Goal: Task Accomplishment & Management: Use online tool/utility

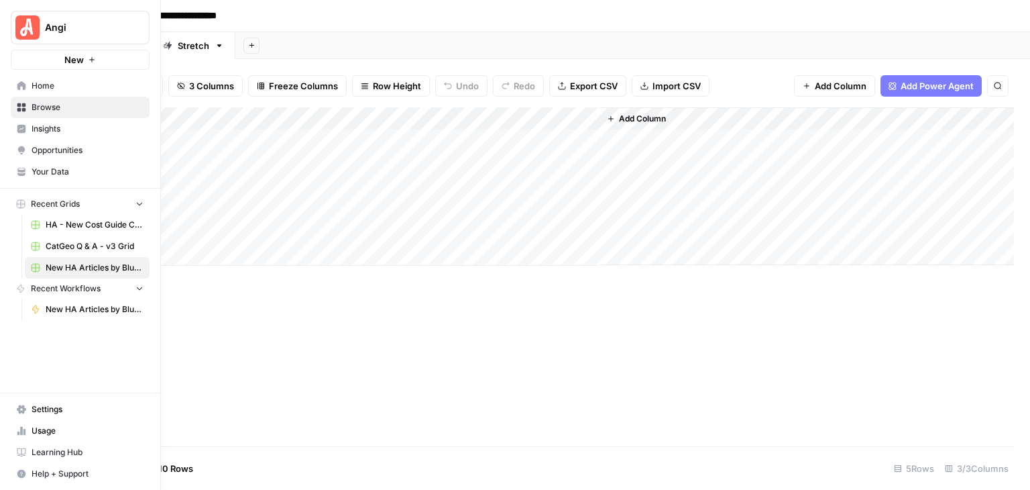
click at [99, 168] on span "Your Data" at bounding box center [88, 172] width 112 height 12
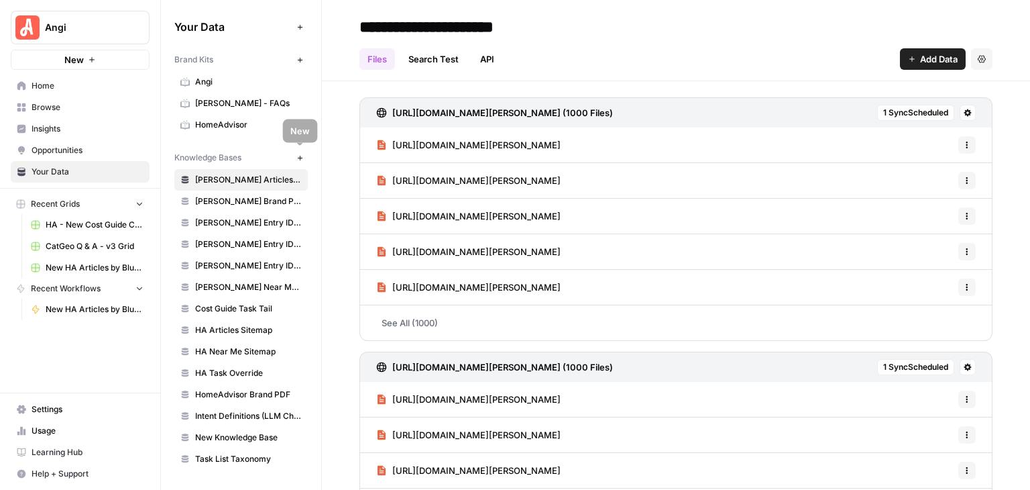
click at [300, 157] on icon "button" at bounding box center [299, 157] width 7 height 7
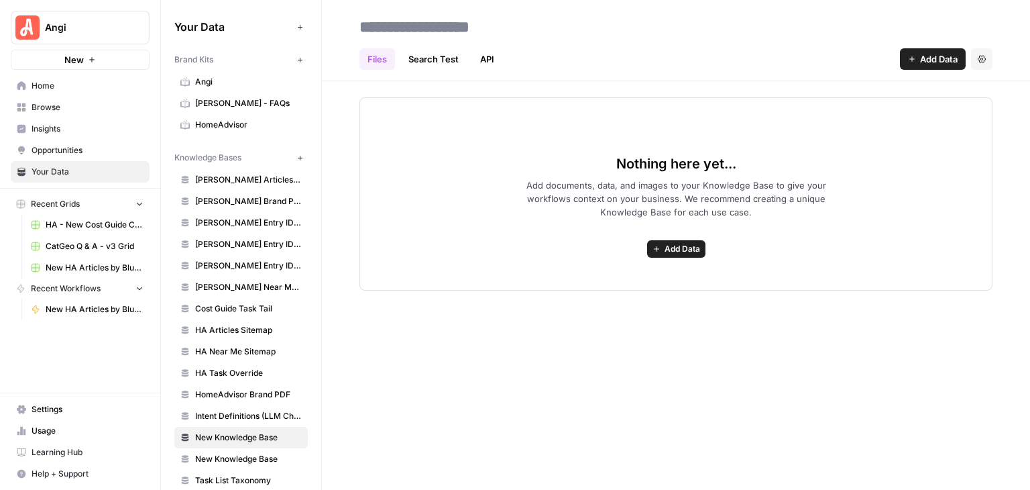
click at [682, 250] on span "Add Data" at bounding box center [683, 249] width 36 height 12
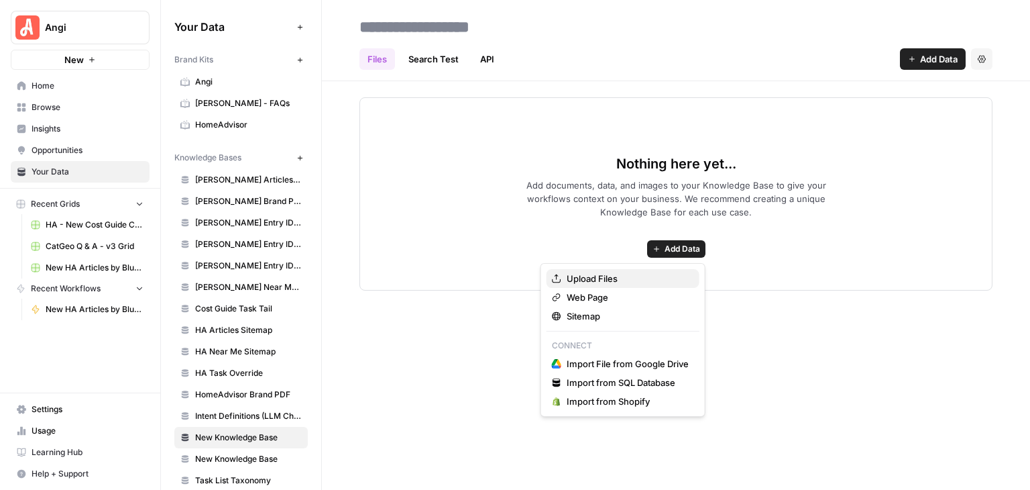
click at [616, 286] on button "Upload Files" at bounding box center [623, 278] width 153 height 19
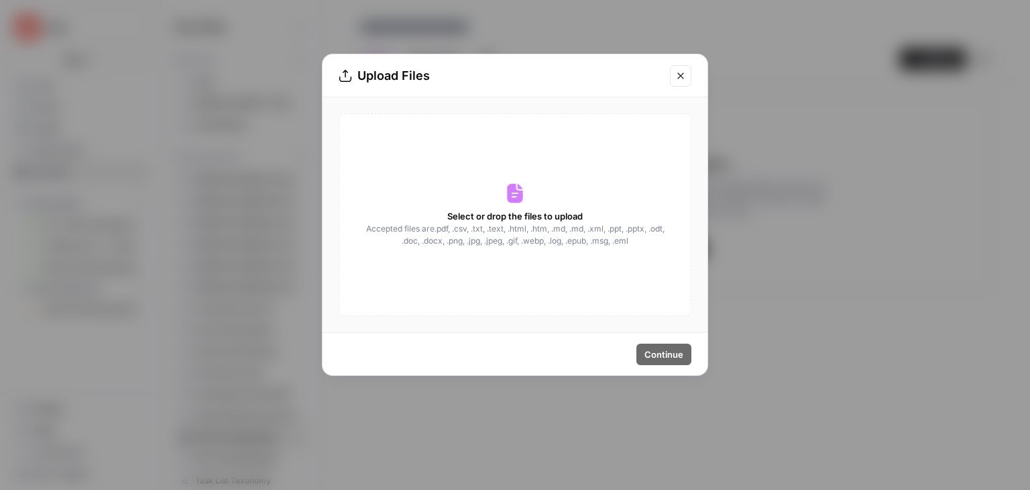
click at [504, 196] on icon at bounding box center [514, 192] width 21 height 21
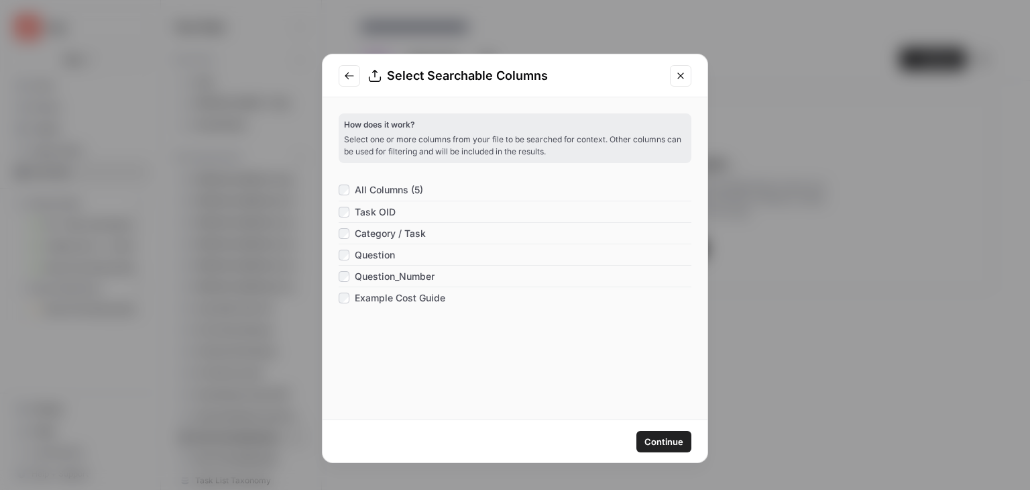
click at [671, 433] on button "Continue" at bounding box center [663, 441] width 55 height 21
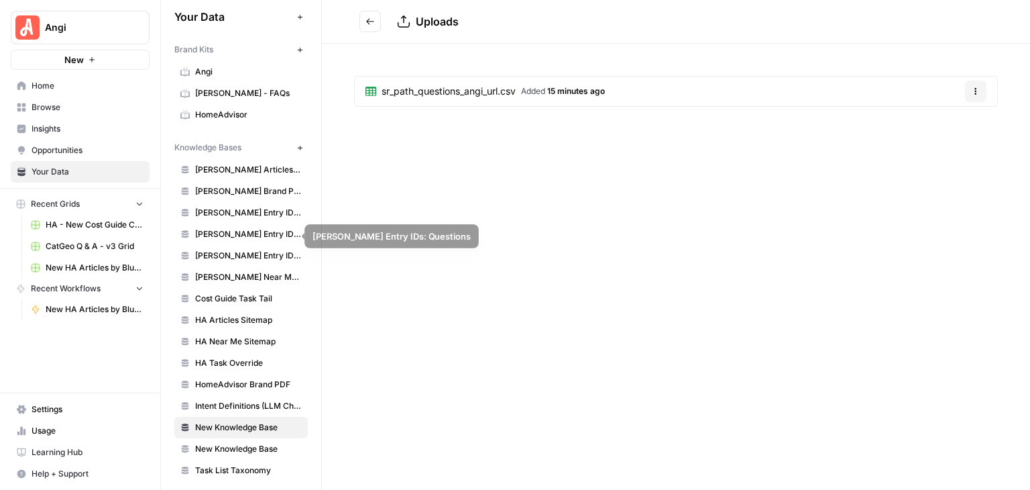
scroll to position [13, 0]
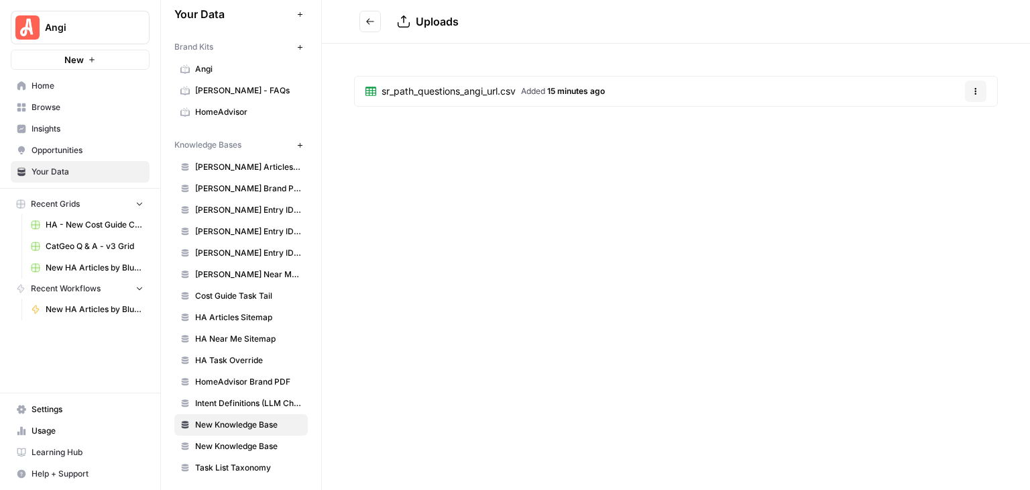
click at [366, 18] on icon "Go back" at bounding box center [370, 21] width 9 height 9
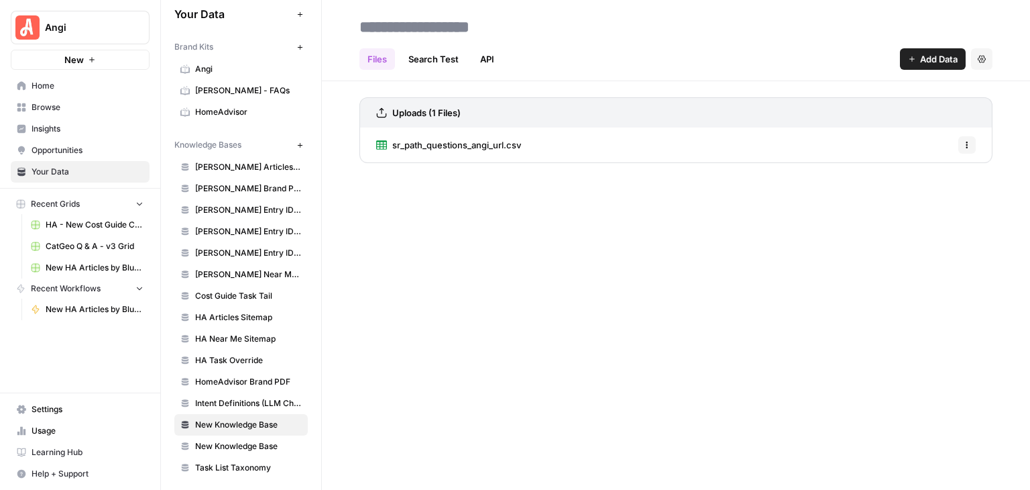
click at [490, 27] on input at bounding box center [461, 26] width 215 height 27
drag, startPoint x: 536, startPoint y: 30, endPoint x: 461, endPoint y: 11, distance: 77.4
click at [461, 11] on header "Files Search Test API Add Data Settings" at bounding box center [676, 40] width 708 height 81
type input "**********"
click at [584, 246] on div "**********" at bounding box center [676, 245] width 708 height 490
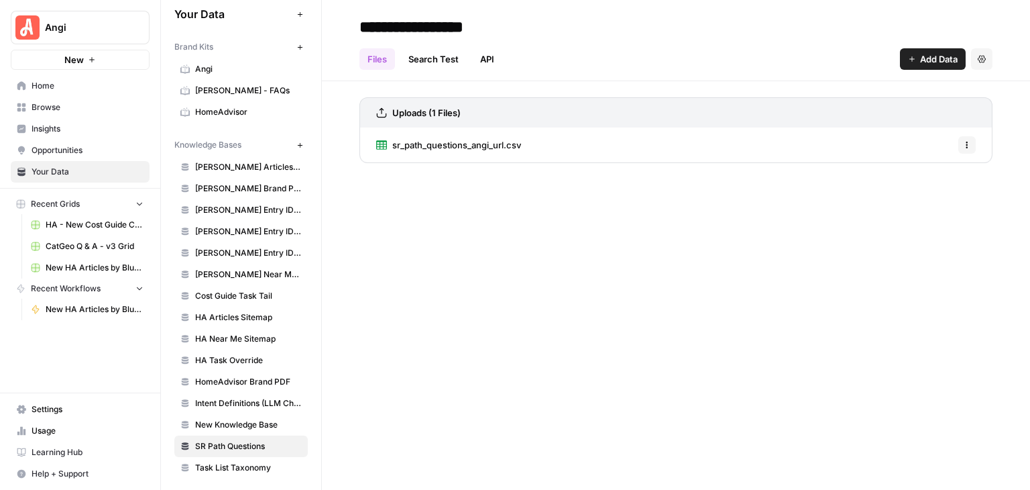
click at [73, 93] on link "Home" at bounding box center [80, 85] width 139 height 21
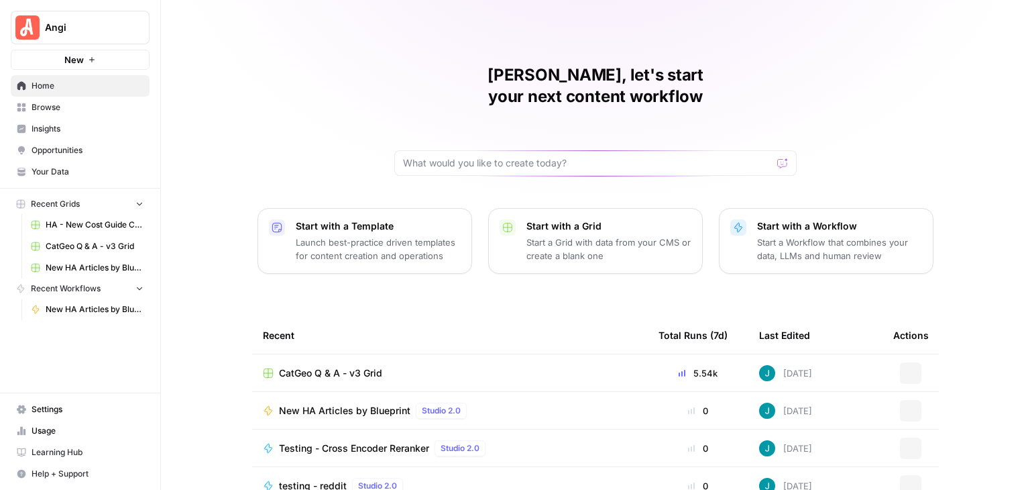
click at [102, 108] on span "Browse" at bounding box center [88, 107] width 112 height 12
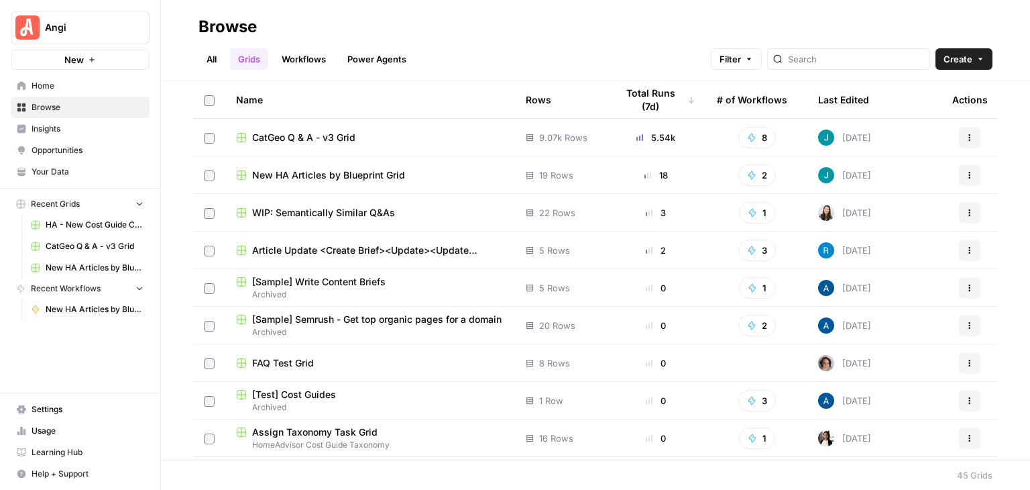
click at [960, 60] on span "Create" at bounding box center [958, 58] width 29 height 13
click at [597, 21] on div "Browse" at bounding box center [596, 26] width 794 height 21
click at [300, 64] on link "Workflows" at bounding box center [304, 58] width 60 height 21
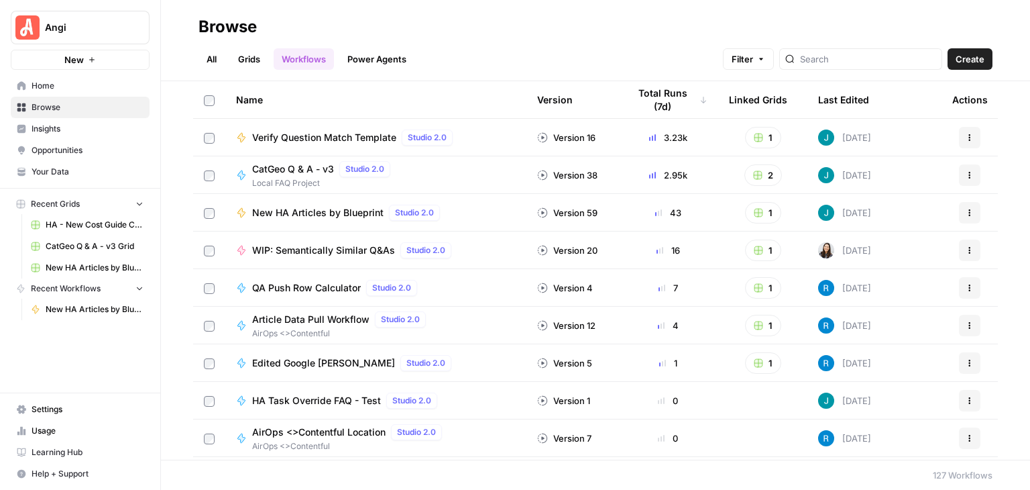
click at [968, 60] on span "Create" at bounding box center [970, 58] width 29 height 13
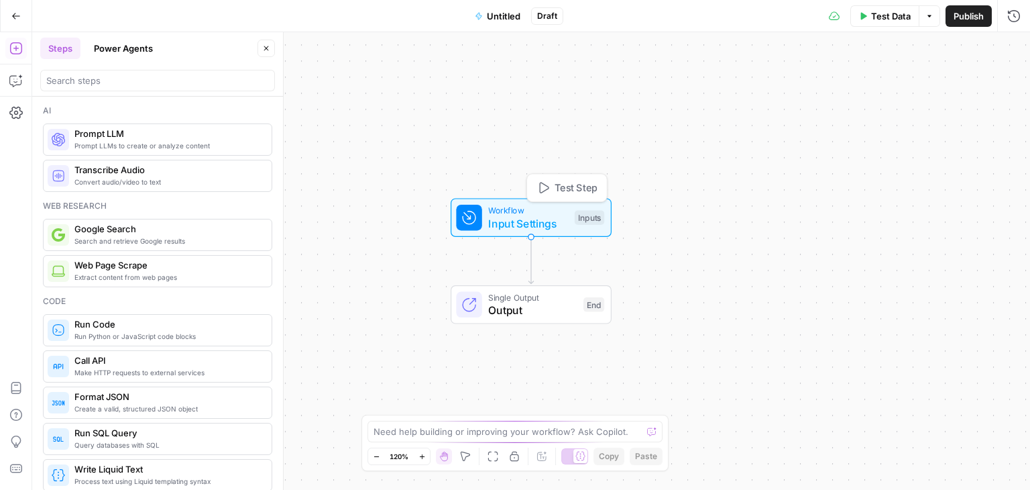
click at [545, 215] on span "Input Settings" at bounding box center [528, 223] width 80 height 16
click at [549, 215] on span "Input Settings" at bounding box center [529, 223] width 80 height 16
click at [557, 215] on span "Input Settings" at bounding box center [530, 223] width 80 height 16
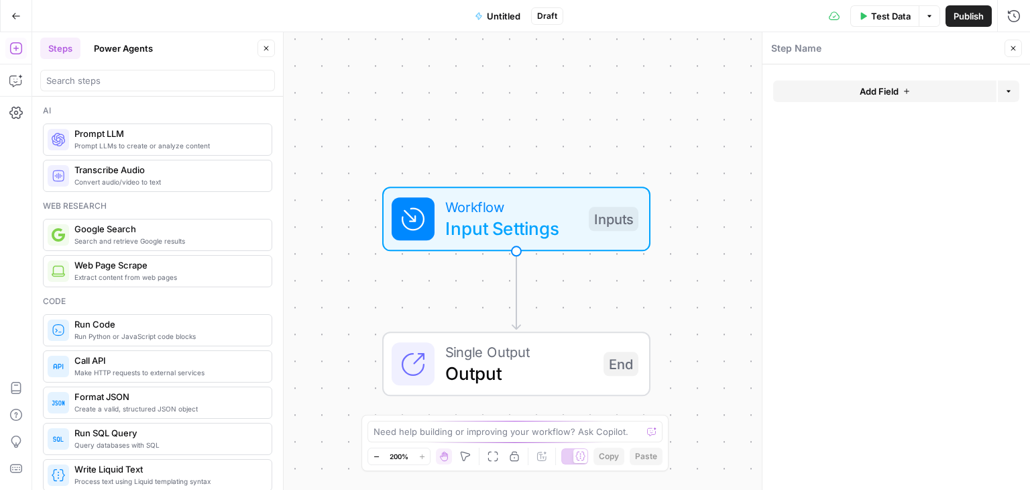
click at [893, 89] on span "Add Field" at bounding box center [879, 91] width 39 height 13
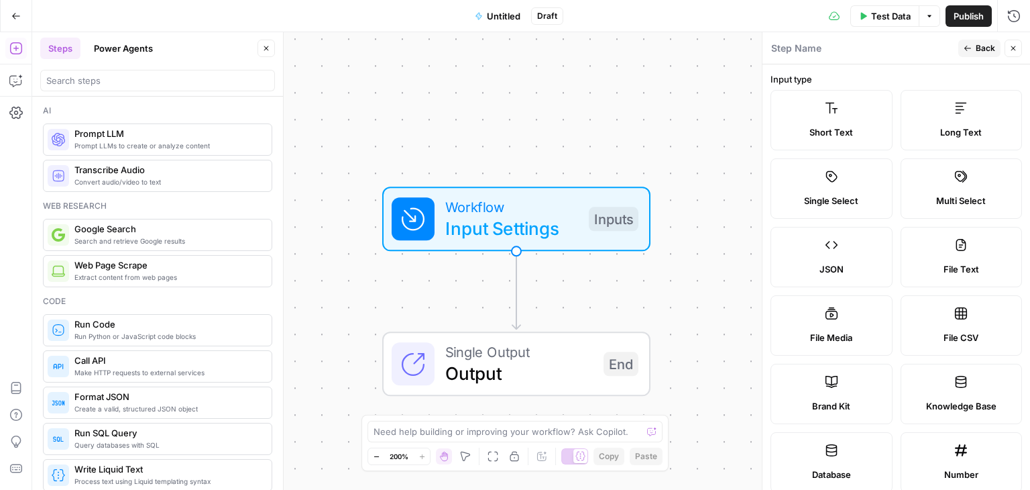
click at [813, 100] on label "Short Text" at bounding box center [832, 120] width 122 height 60
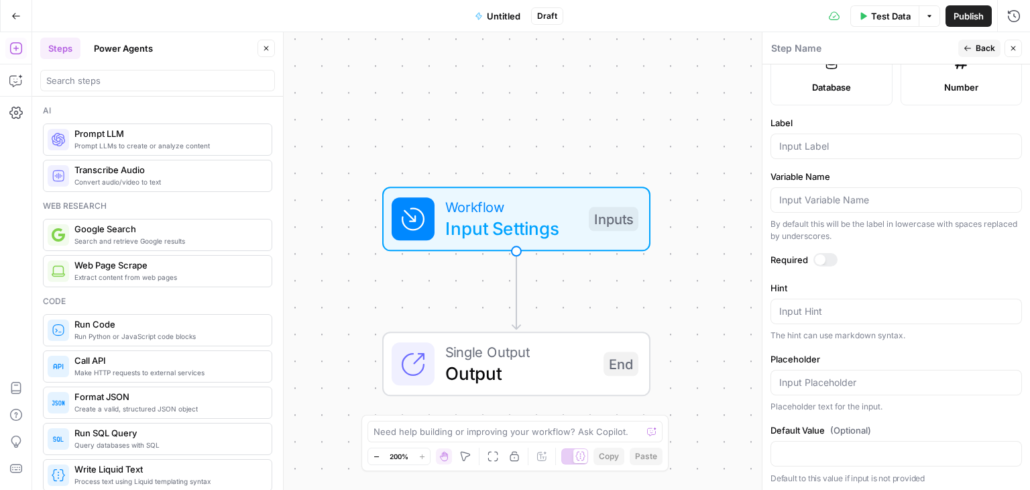
click at [818, 259] on div at bounding box center [820, 259] width 11 height 11
click at [809, 140] on input "Label" at bounding box center [896, 145] width 234 height 13
type input "Task"
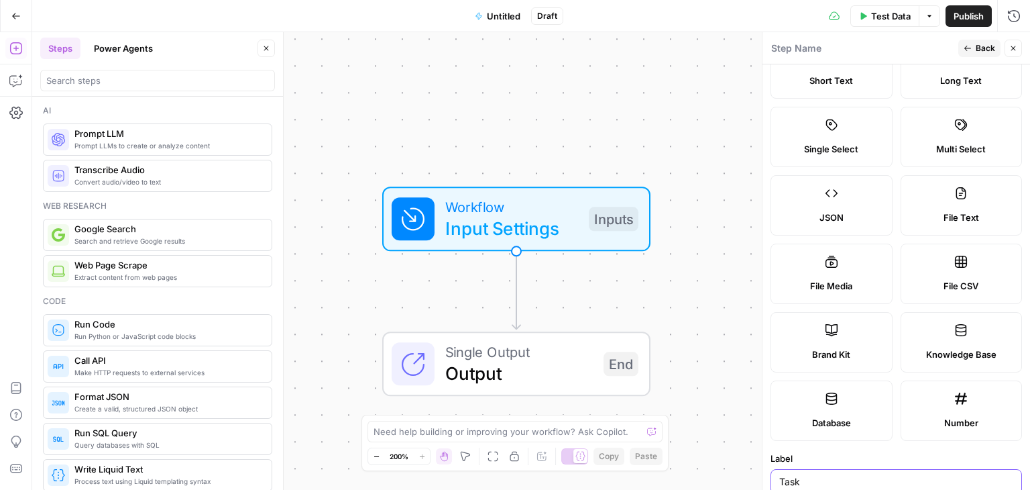
scroll to position [0, 0]
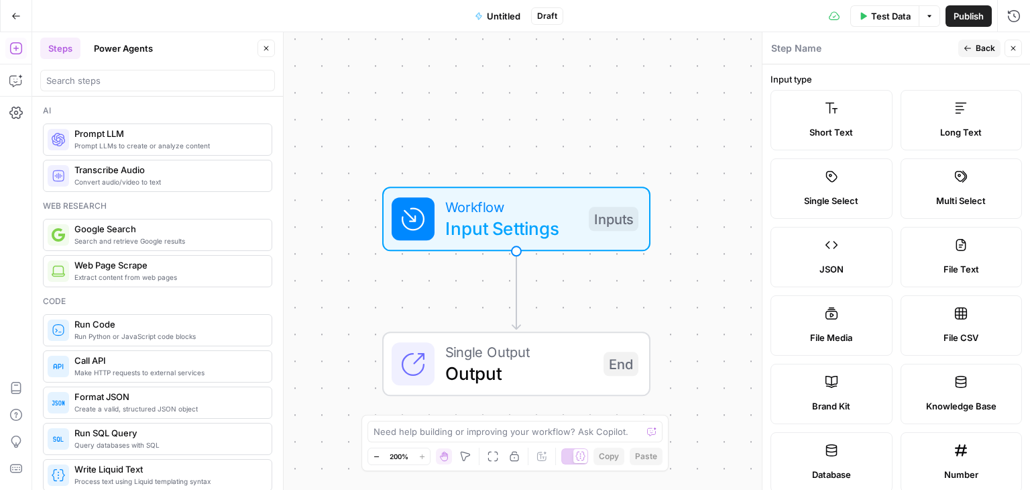
click at [984, 40] on button "Back" at bounding box center [979, 48] width 42 height 17
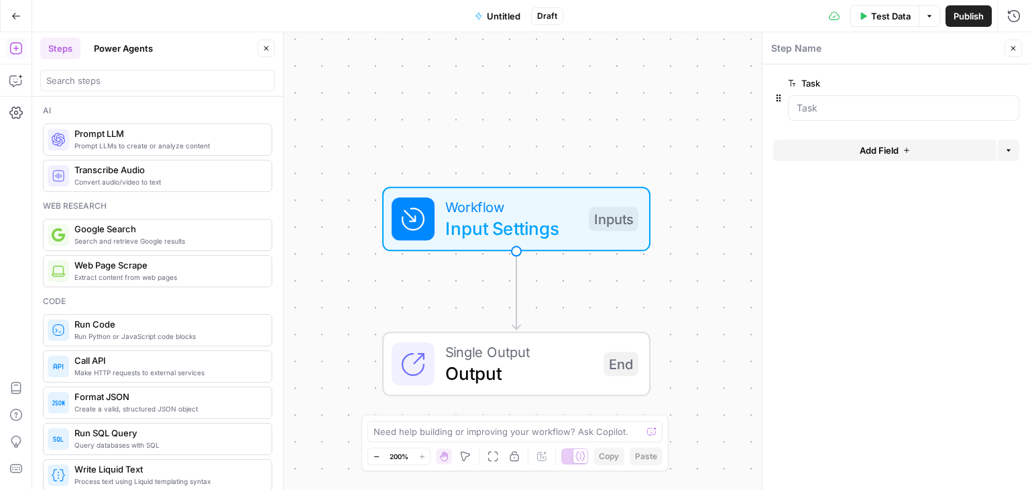
click at [879, 140] on button "Add Field" at bounding box center [884, 149] width 223 height 21
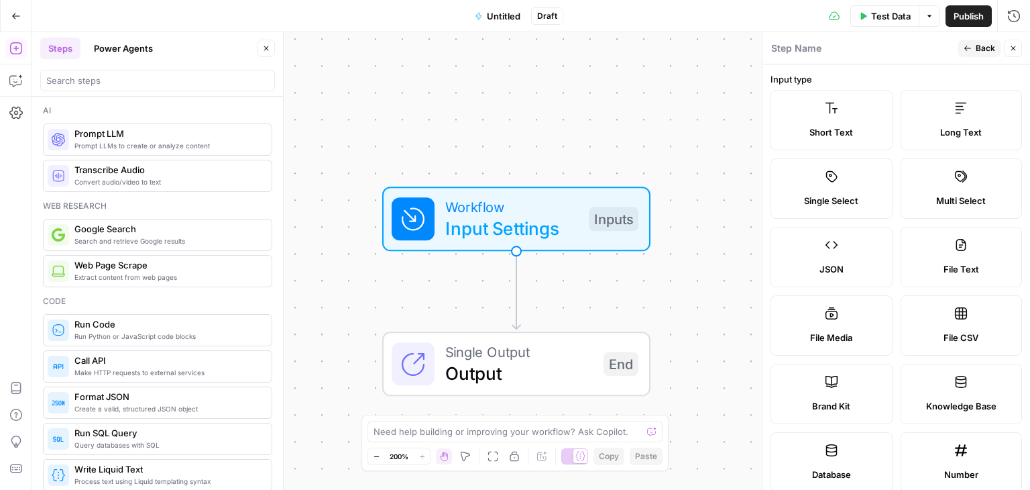
click at [936, 383] on label "Knowledge Base" at bounding box center [962, 394] width 122 height 60
click at [942, 384] on label "Knowledge Base" at bounding box center [962, 394] width 122 height 60
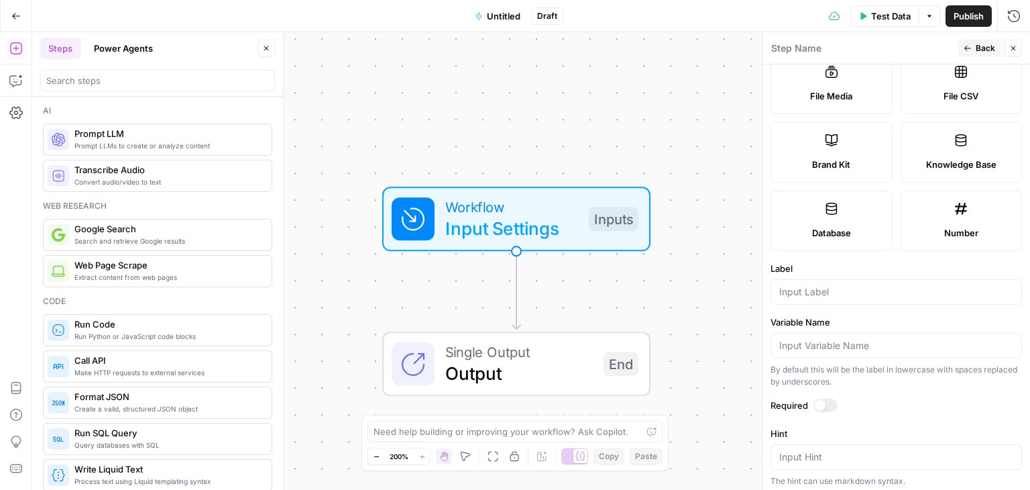
scroll to position [316, 0]
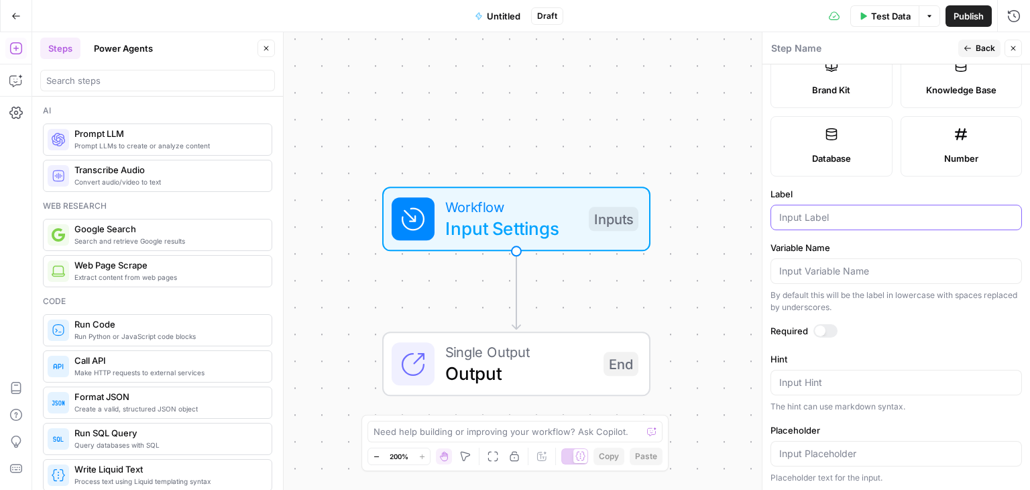
click at [827, 215] on input "Label" at bounding box center [896, 217] width 234 height 13
type input "A"
type input "SR Path Questions"
click at [818, 329] on div at bounding box center [820, 330] width 11 height 11
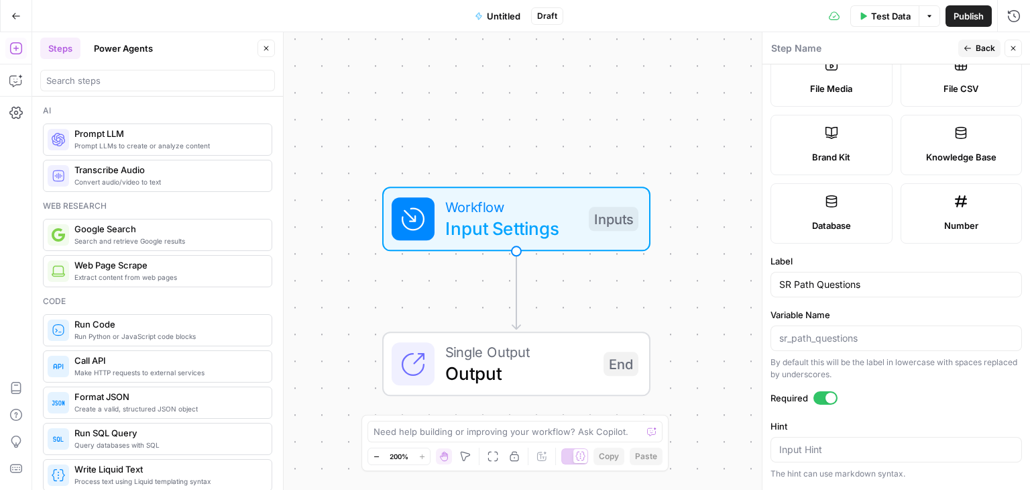
scroll to position [0, 0]
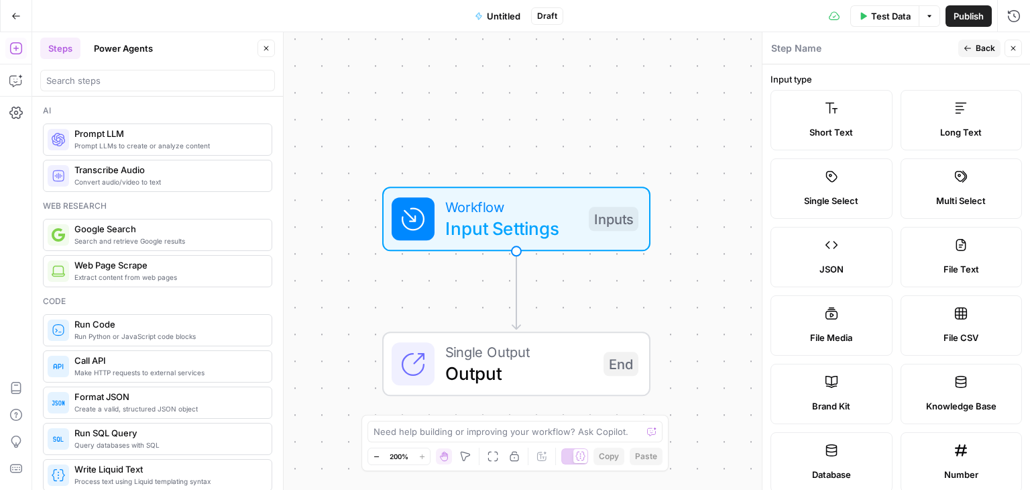
drag, startPoint x: 966, startPoint y: 44, endPoint x: 975, endPoint y: 49, distance: 10.2
click at [966, 45] on icon "button" at bounding box center [968, 48] width 8 height 8
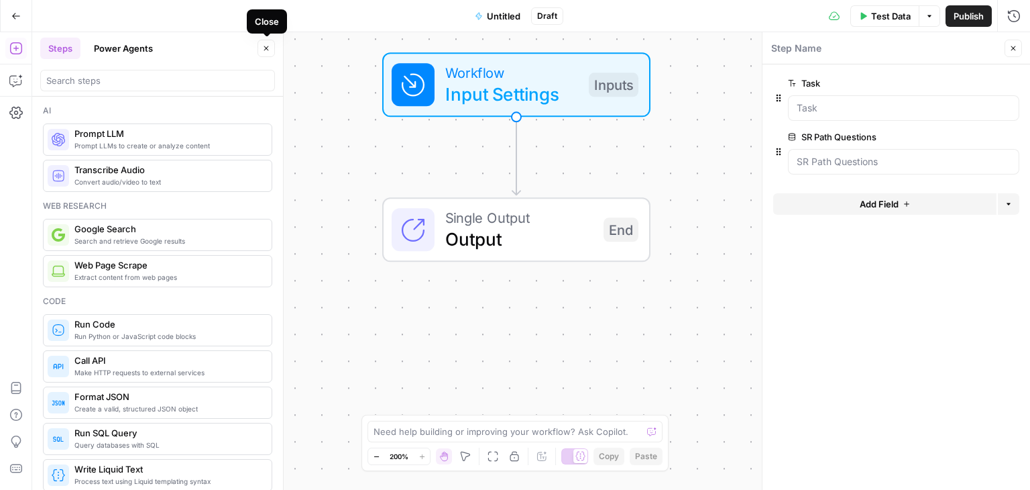
click at [270, 47] on icon "button" at bounding box center [266, 48] width 8 height 8
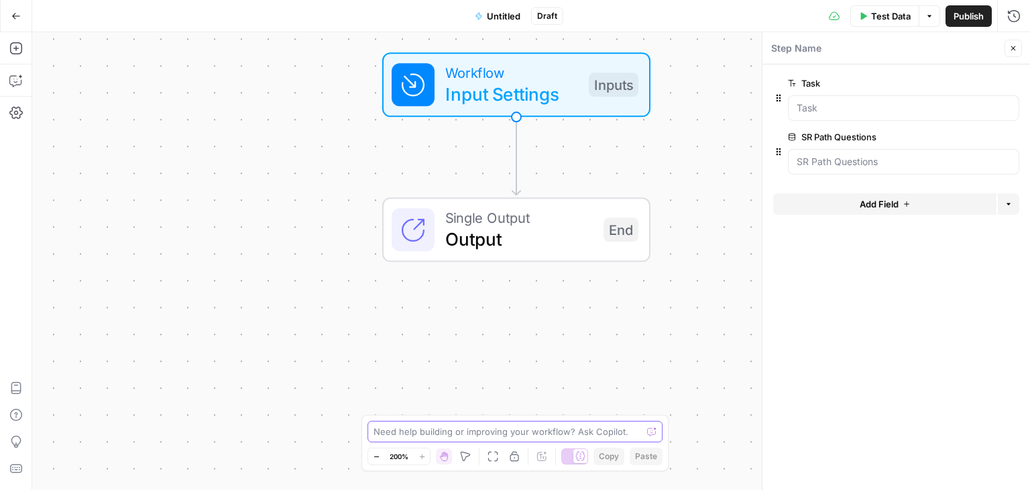
click at [579, 430] on textarea at bounding box center [508, 431] width 268 height 13
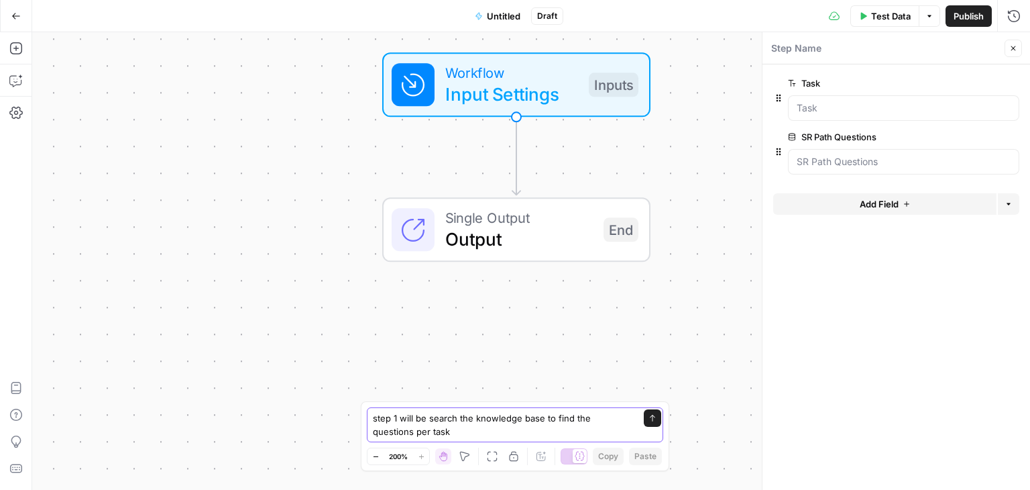
type textarea "step 1 will be search the knowledge base to find the questions per task"
click at [18, 48] on icon "button" at bounding box center [15, 48] width 13 height 13
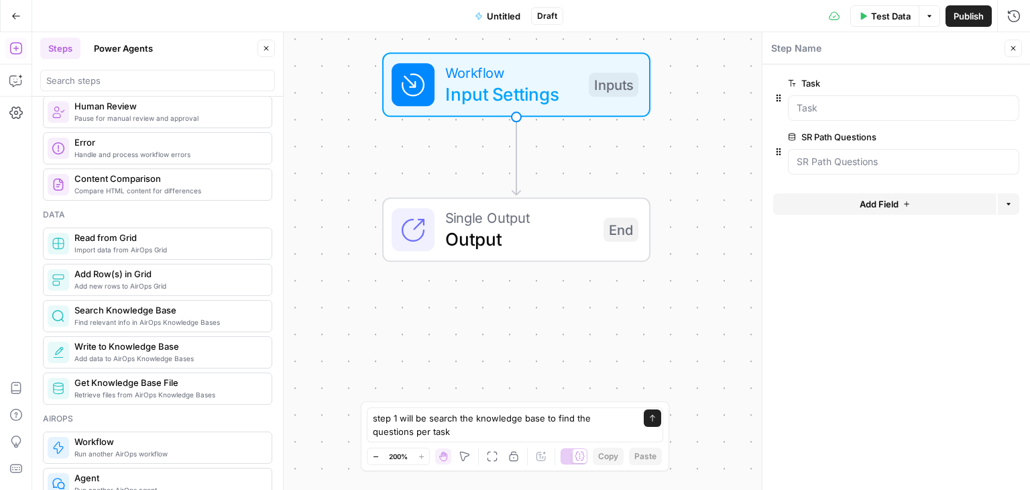
scroll to position [537, 0]
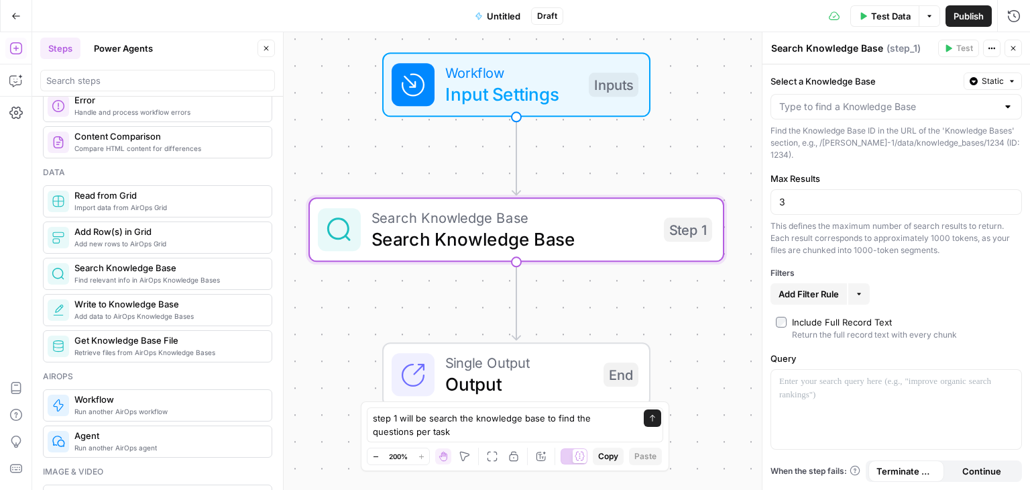
type textarea "Search Knowledge Base"
click at [370, 453] on button "Zoom Out" at bounding box center [376, 456] width 16 height 16
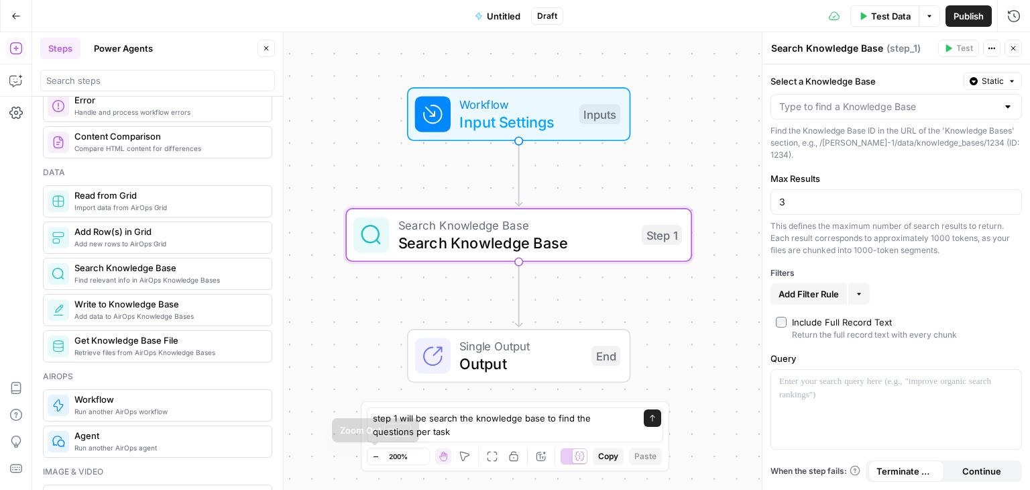
click at [374, 453] on icon "button" at bounding box center [375, 456] width 7 height 7
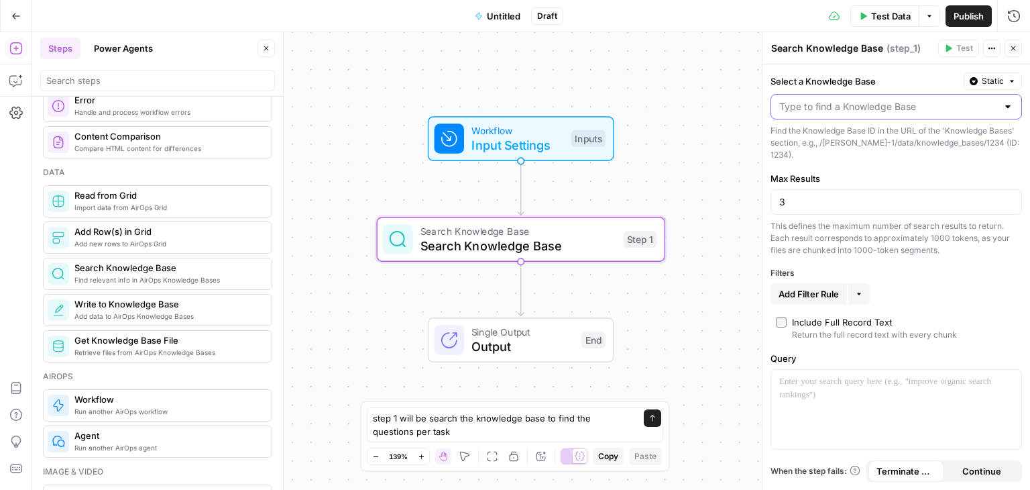
click at [915, 111] on input "Select a Knowledge Base" at bounding box center [888, 106] width 218 height 13
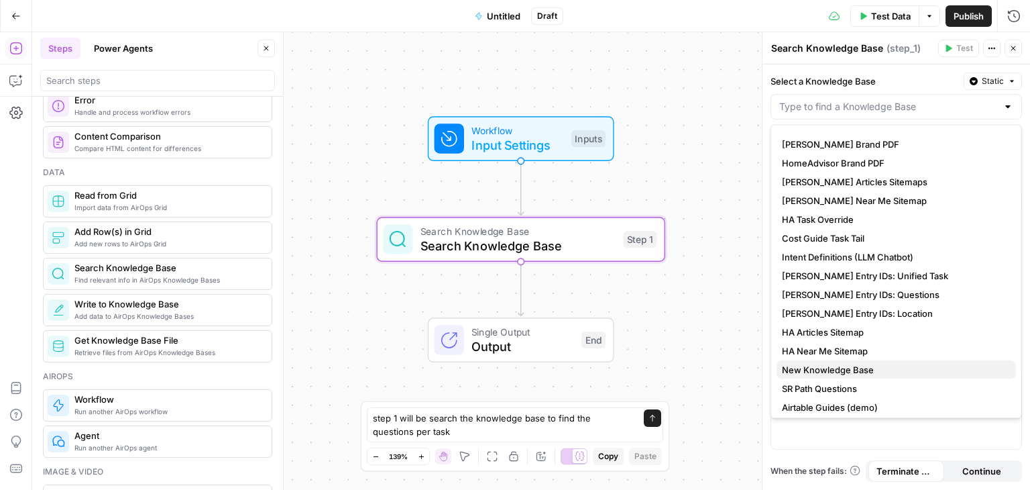
scroll to position [19, 0]
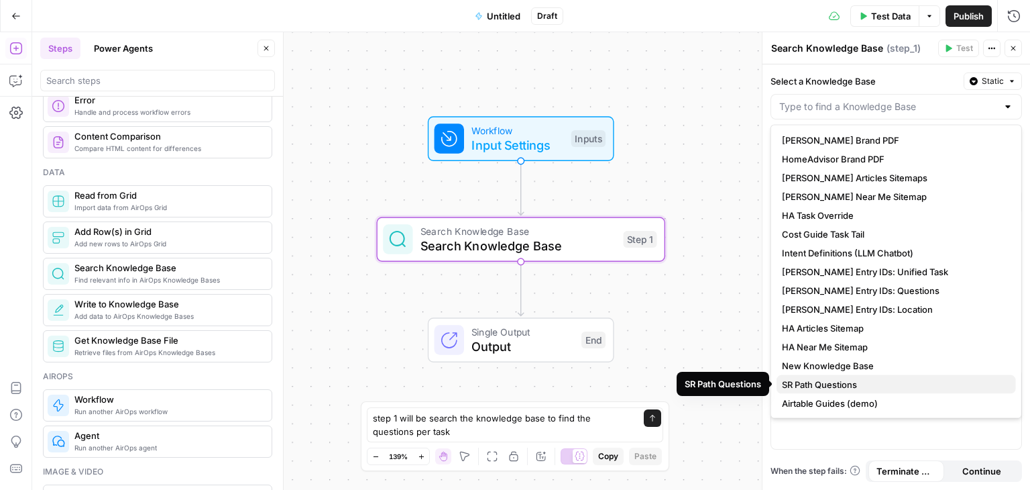
click at [845, 383] on span "SR Path Questions" at bounding box center [893, 384] width 223 height 13
type input "SR Path Questions"
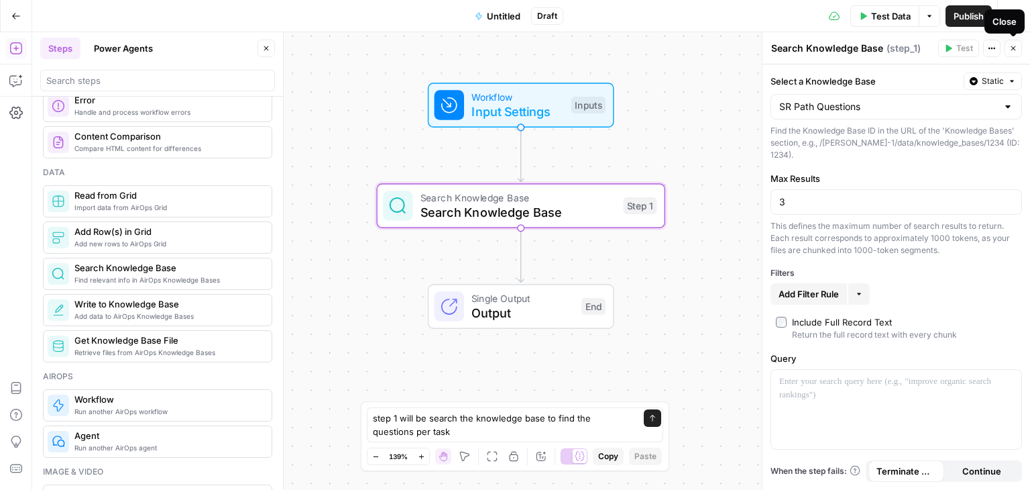
click at [1011, 52] on icon "button" at bounding box center [1013, 48] width 8 height 8
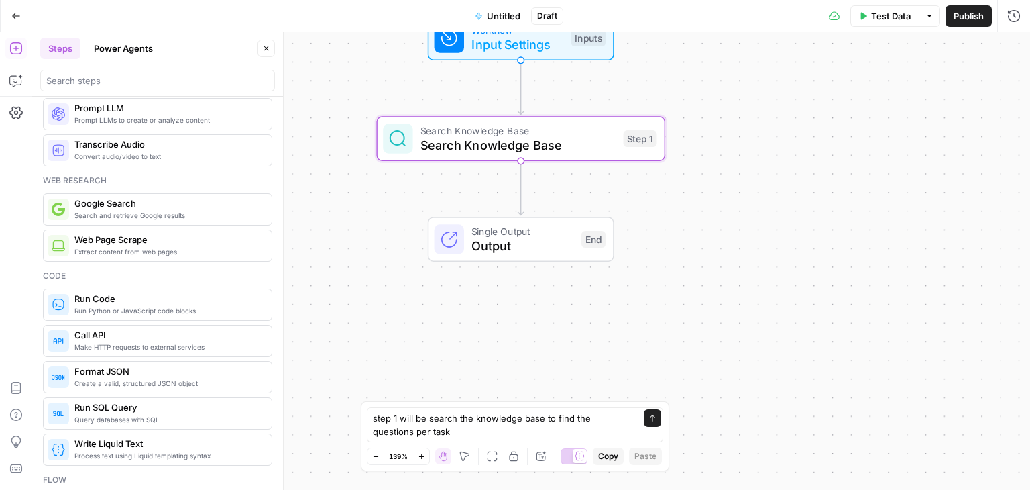
scroll to position [67, 0]
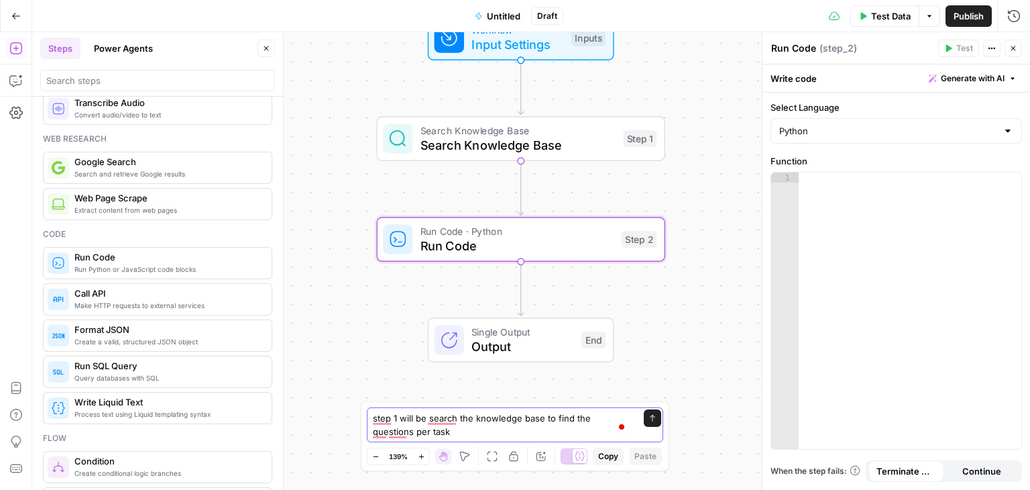
click at [392, 418] on textarea "step 1 will be search the knowledge base to find the questions per task" at bounding box center [502, 424] width 258 height 27
drag, startPoint x: 402, startPoint y: 423, endPoint x: 410, endPoint y: 419, distance: 9.0
click at [402, 423] on textarea "step 2 will be search the knowledge base to find the questions per task" at bounding box center [502, 424] width 258 height 27
drag, startPoint x: 431, startPoint y: 419, endPoint x: 437, endPoint y: 451, distance: 32.9
click at [437, 451] on div "step 2 will be search the knowledge base to find the questions per task step 2 …" at bounding box center [515, 436] width 309 height 70
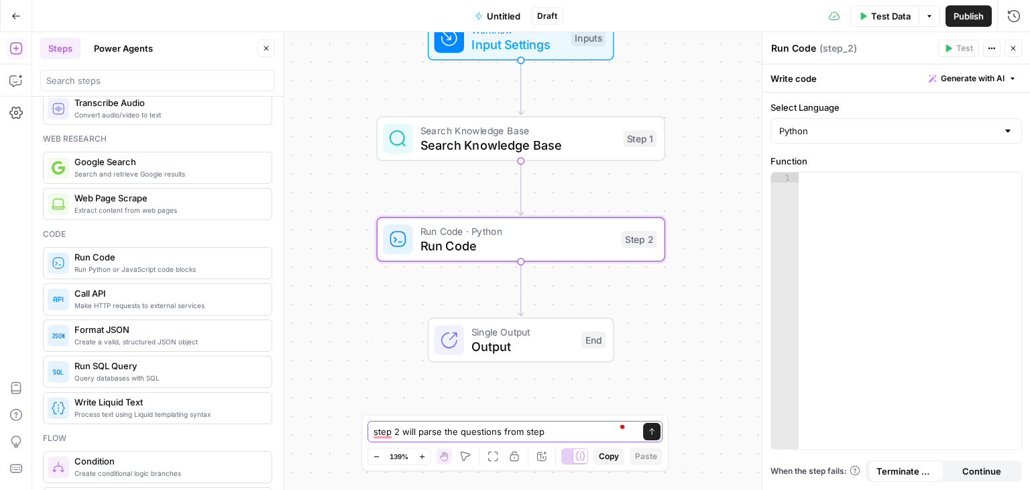
type textarea "step 2 will parse the questions from step 1"
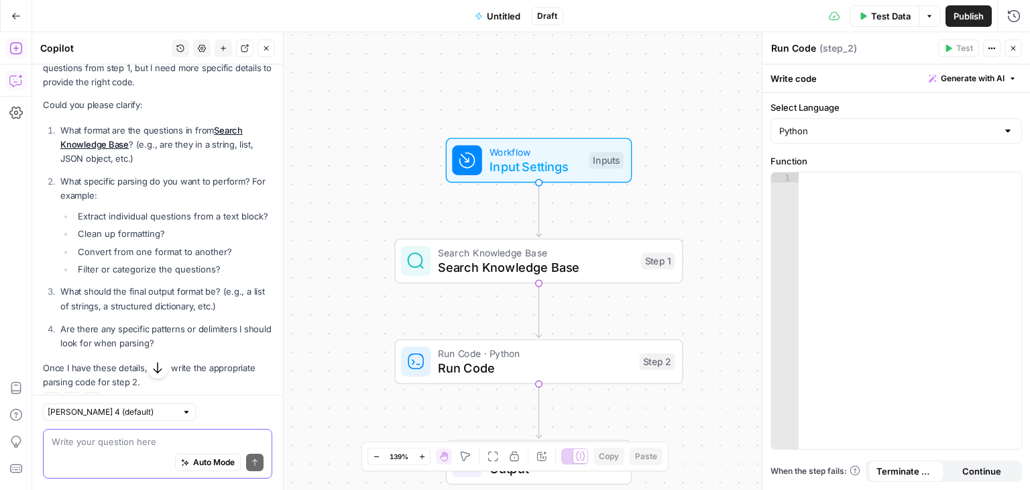
scroll to position [201, 0]
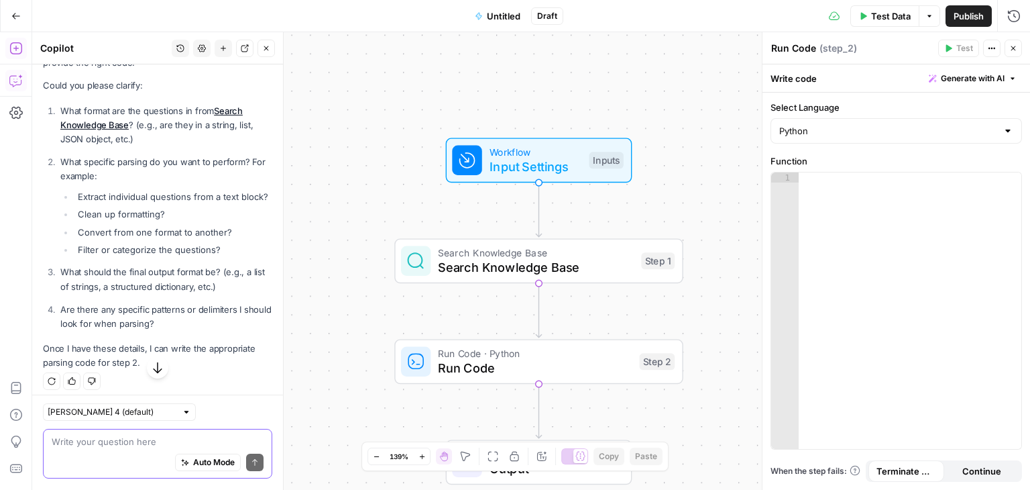
click at [193, 442] on textarea at bounding box center [158, 441] width 212 height 13
type textarea "string, extract task, questions, and URL"
click at [252, 460] on icon "submit" at bounding box center [254, 462] width 5 height 7
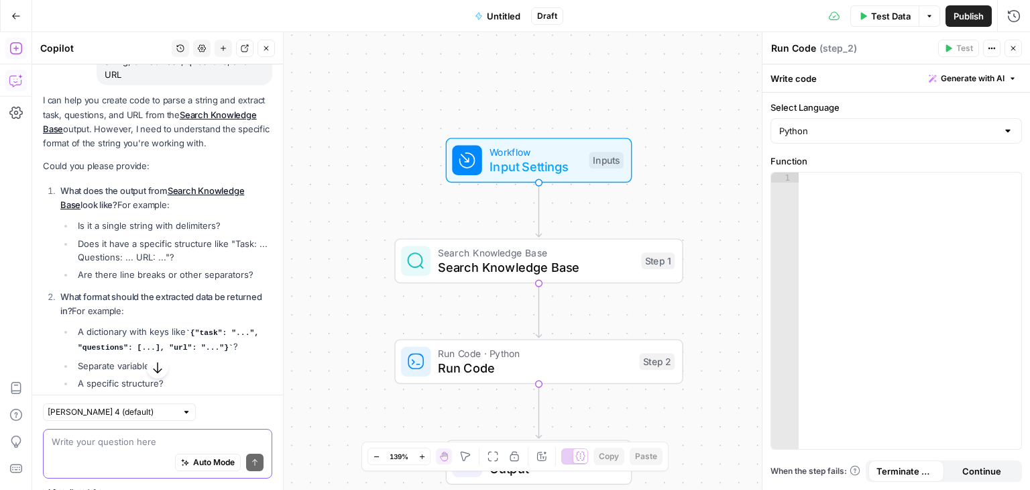
scroll to position [663, 0]
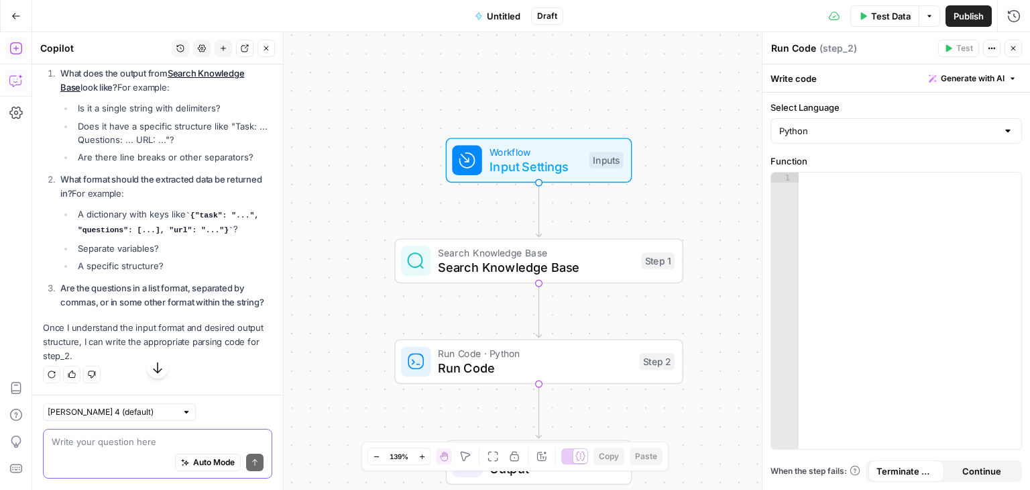
click at [139, 449] on div "Auto Mode Send" at bounding box center [158, 464] width 212 height 30
paste textarea "Swimming Pool -Remodel What area needs attention? 8 https://www.angi.com/articl…"
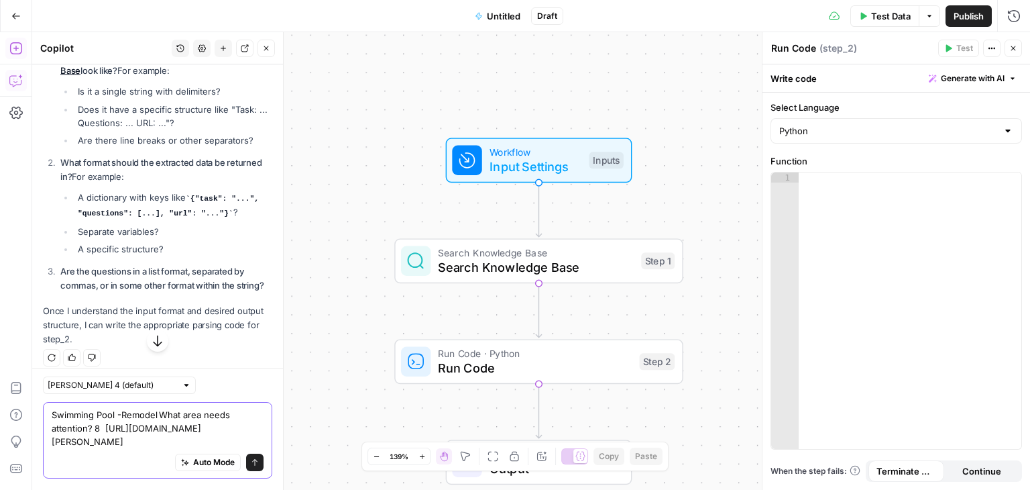
click at [113, 414] on textarea "Swimming Pool -Remodel What area needs attention? 8 https://www.angi.com/articl…" at bounding box center [158, 428] width 212 height 40
click at [159, 408] on textarea "Swimming Pool -Remodel What area needs attention? 8https://www.angi.com/article…" at bounding box center [158, 428] width 212 height 40
click at [54, 421] on textarea "Swimming Pool -Remodel What area needs attention? 8https://www.angi.com/article…" at bounding box center [158, 428] width 212 height 40
click at [56, 423] on textarea "Swimming Pool -Remodel What area needs attention? 8https://www.angi.com/article…" at bounding box center [158, 428] width 212 height 40
click at [53, 408] on textarea "Swimming Pool -Remodel What area needs attention? https://www.angi.com/articles…" at bounding box center [158, 428] width 212 height 40
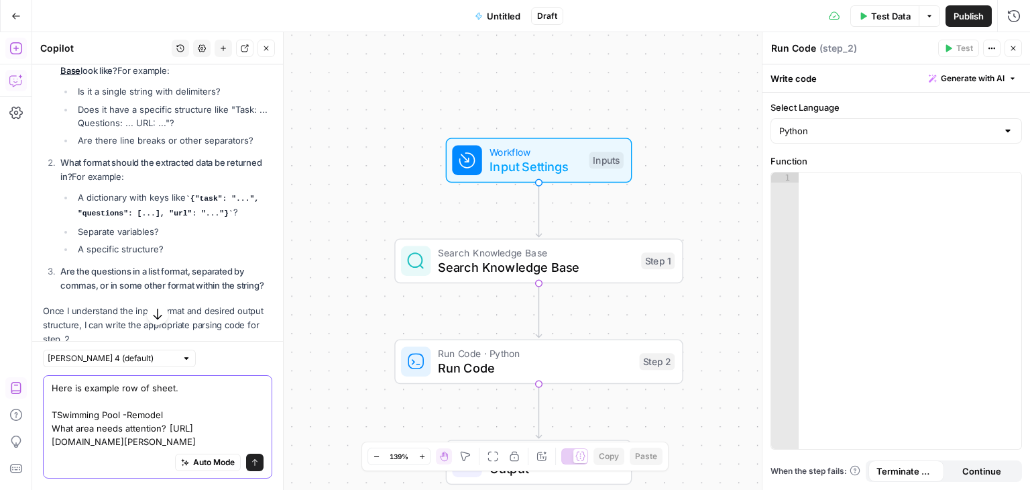
type textarea "Here is example row of sheet. Swimming Pool -Remodel What area needs attention?…"
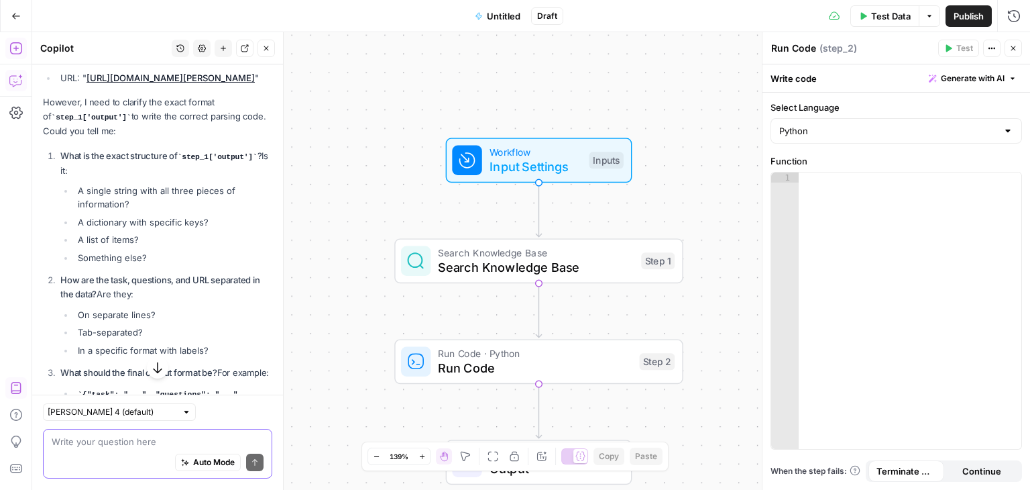
scroll to position [1266, 0]
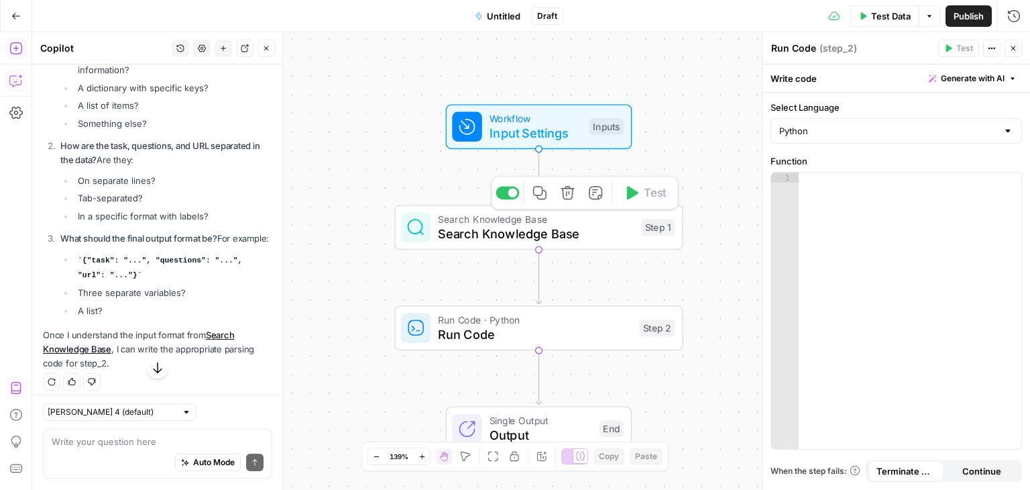
click at [570, 231] on span "Search Knowledge Base" at bounding box center [536, 234] width 196 height 19
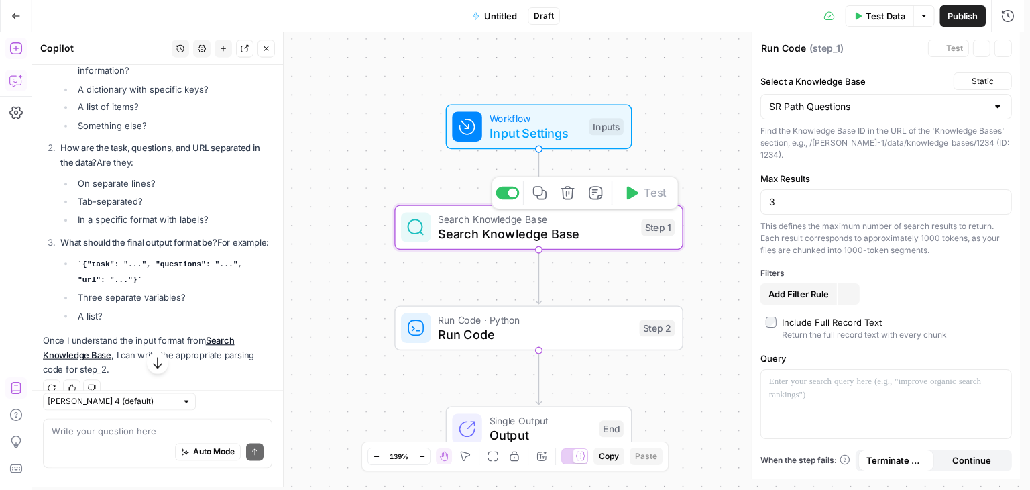
type textarea "Search Knowledge Base"
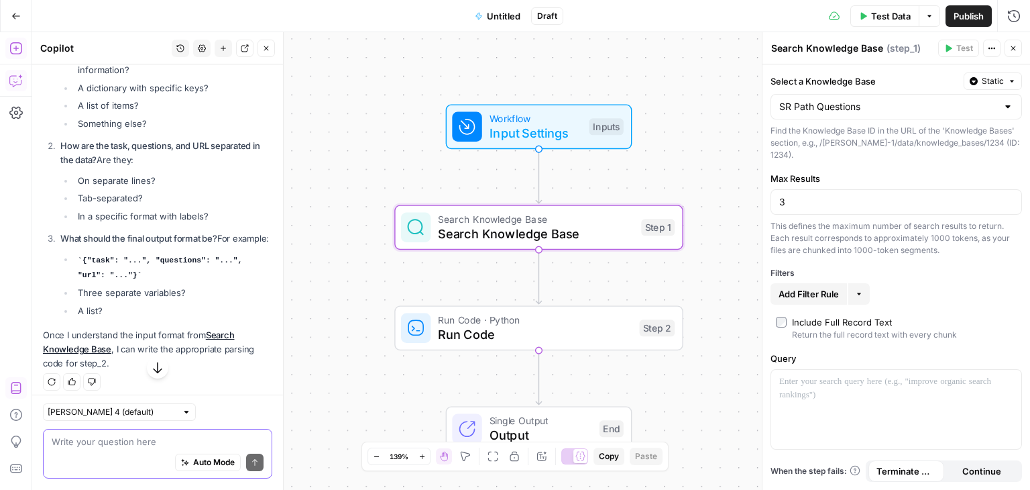
click at [224, 441] on textarea at bounding box center [158, 441] width 212 height 13
type textarea "lets run step 1 and find out"
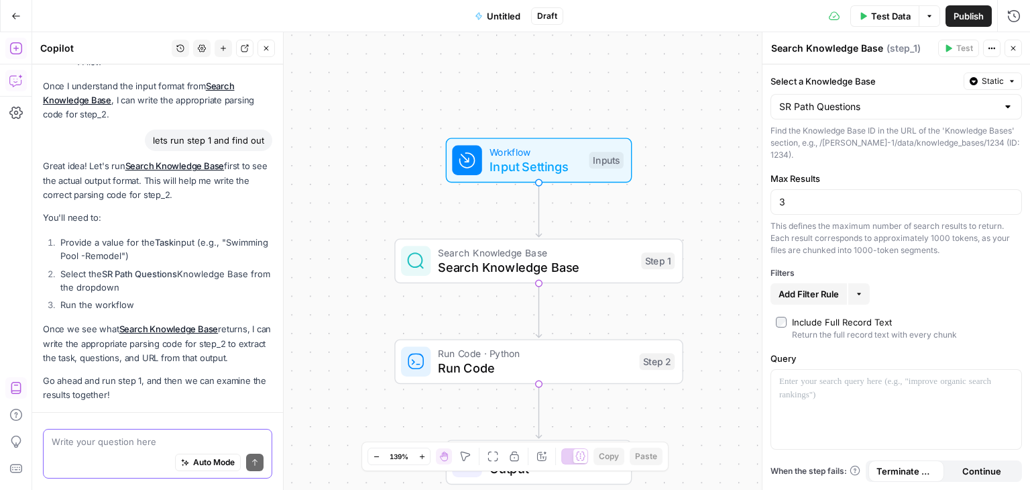
scroll to position [1632, 0]
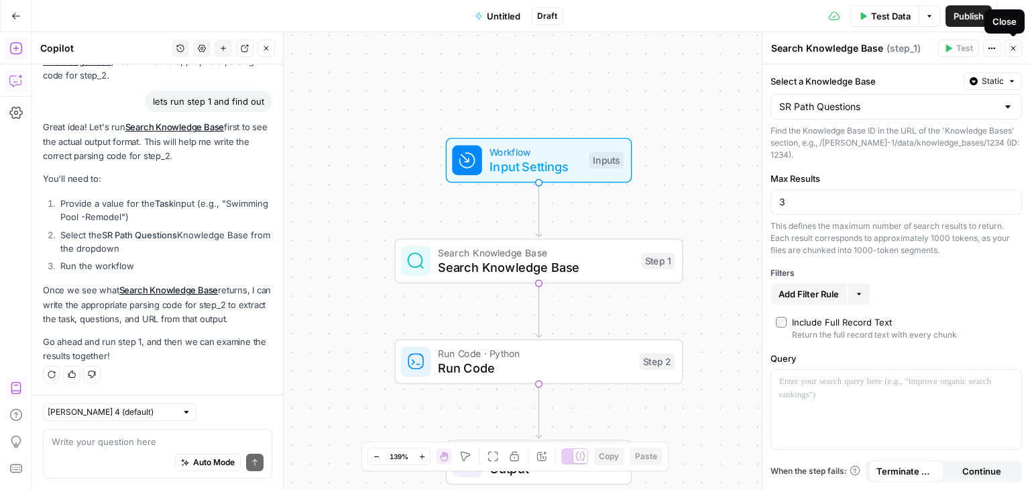
click at [1012, 49] on icon "button" at bounding box center [1013, 48] width 5 height 5
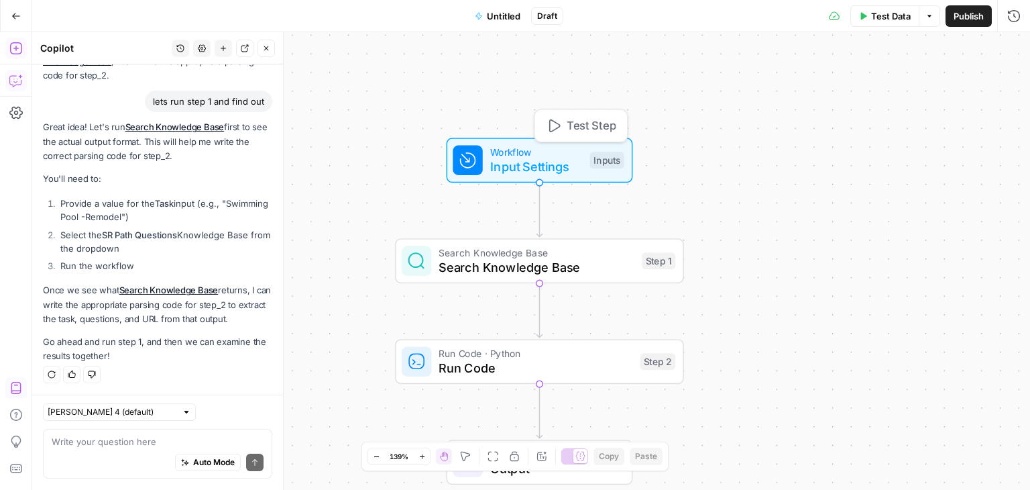
click at [544, 158] on span "Input Settings" at bounding box center [536, 167] width 93 height 19
click at [562, 156] on span "Workflow" at bounding box center [536, 151] width 93 height 15
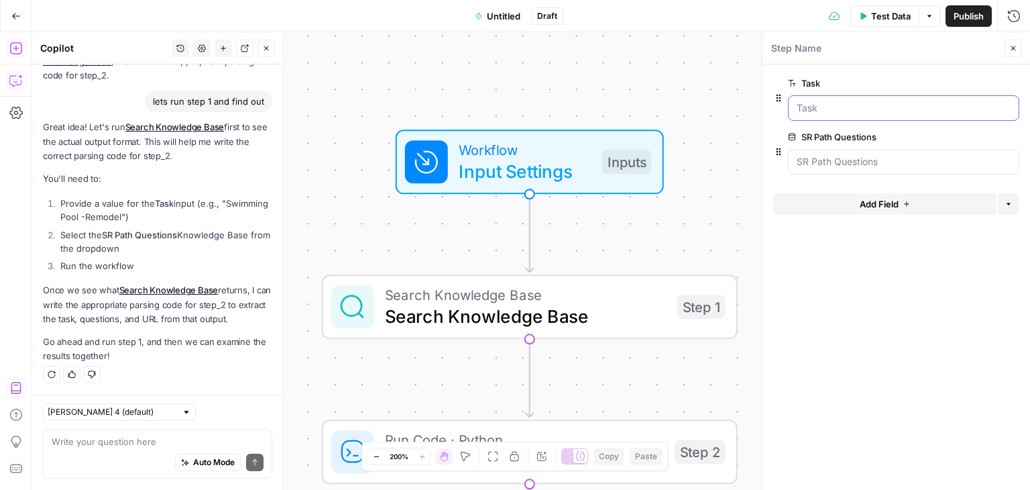
click at [844, 101] on input "Task" at bounding box center [904, 107] width 214 height 13
click at [844, 107] on input "Task" at bounding box center [904, 107] width 214 height 13
click at [886, 9] on button "Test Data" at bounding box center [884, 15] width 69 height 21
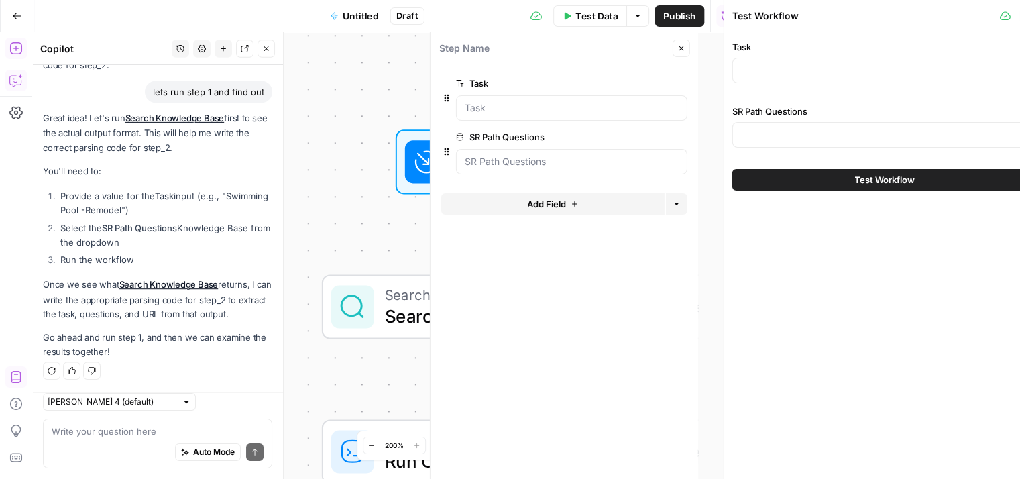
scroll to position [1642, 0]
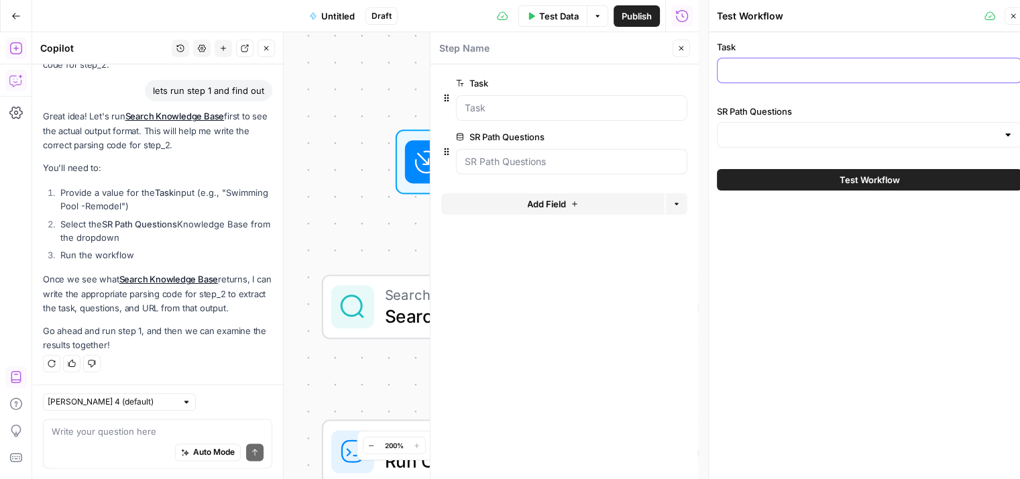
click at [806, 67] on input "Task" at bounding box center [870, 70] width 288 height 13
paste input "Swimming Pool -Remodel"
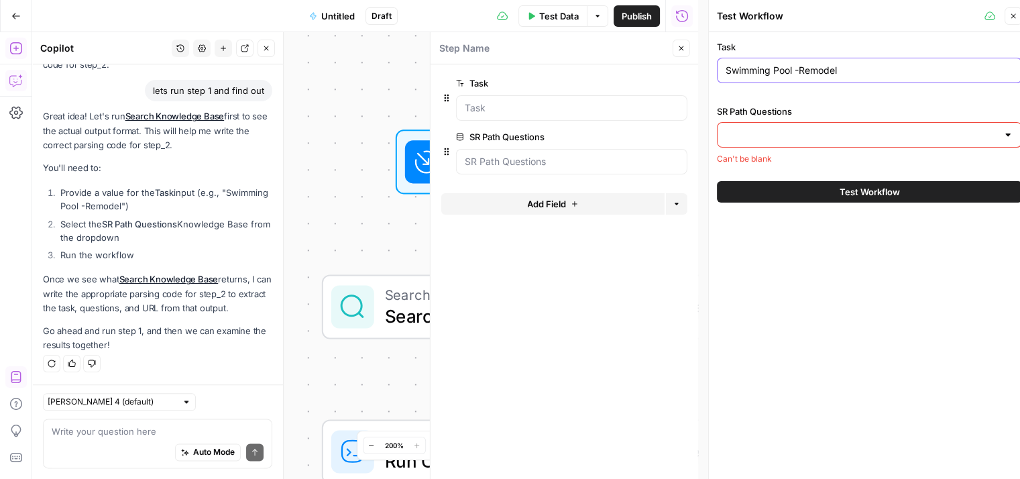
type input "Swimming Pool -Remodel"
click at [826, 128] on input "SR Path Questions" at bounding box center [862, 134] width 272 height 13
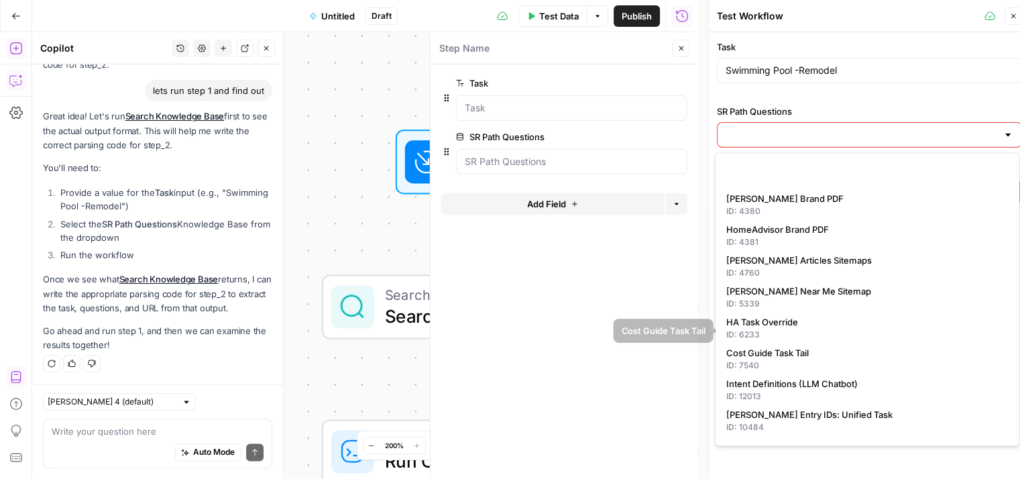
scroll to position [212, 0]
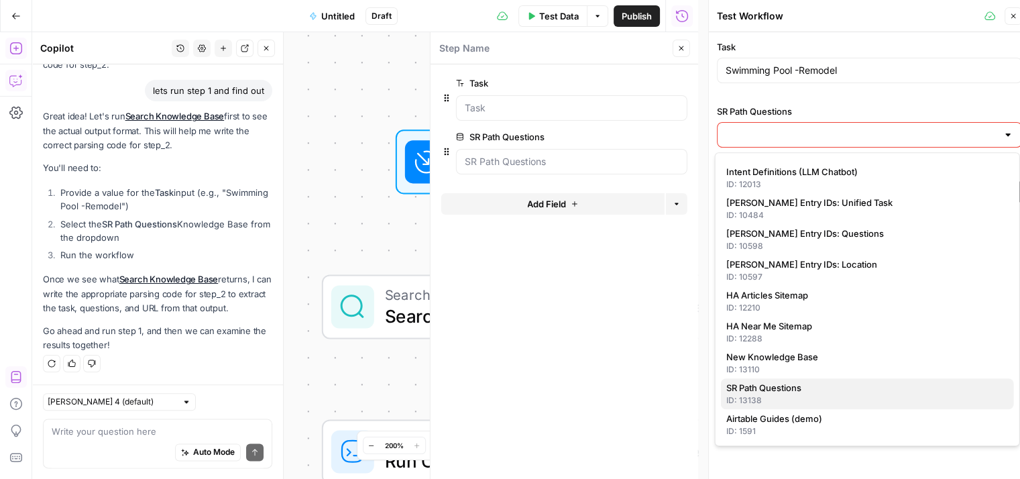
click at [807, 388] on span "SR Path Questions" at bounding box center [864, 387] width 277 height 13
type input "SR Path Questions"
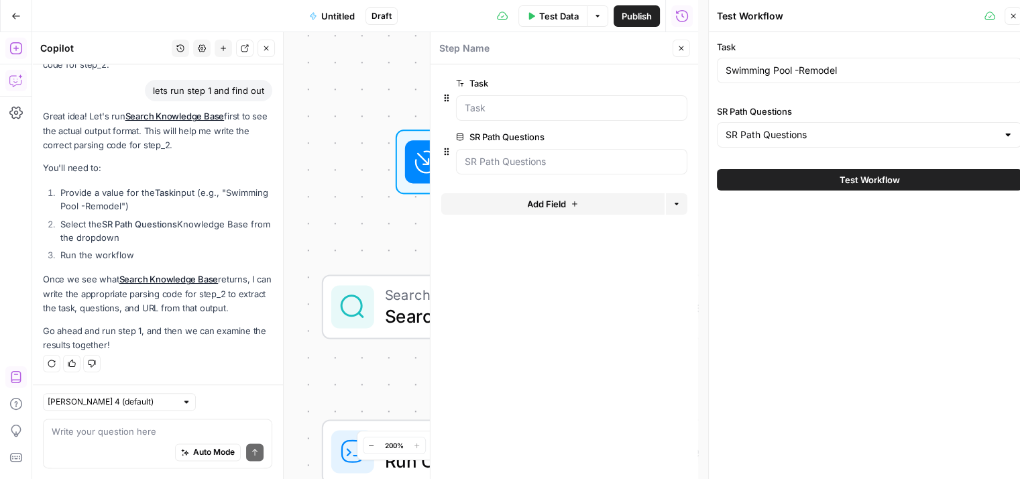
click at [867, 179] on span "Test Workflow" at bounding box center [870, 179] width 60 height 13
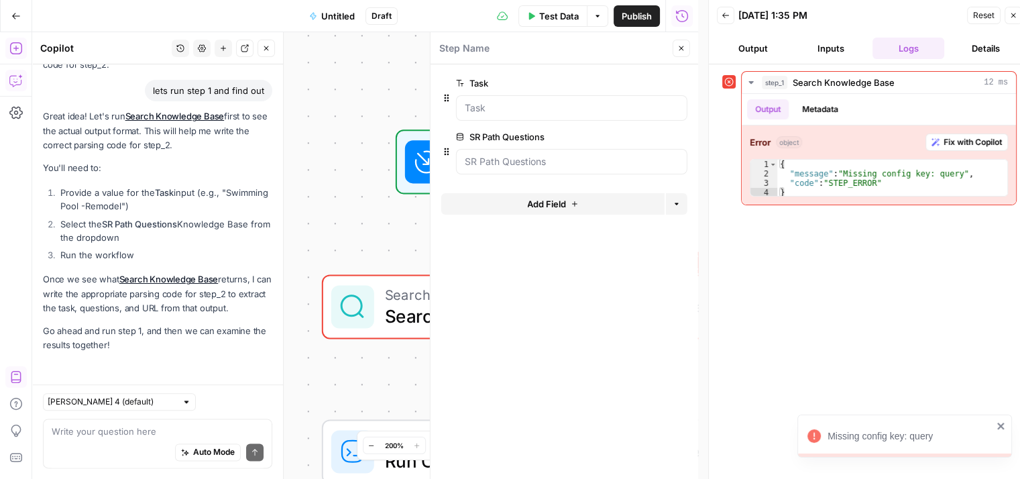
scroll to position [1642, 0]
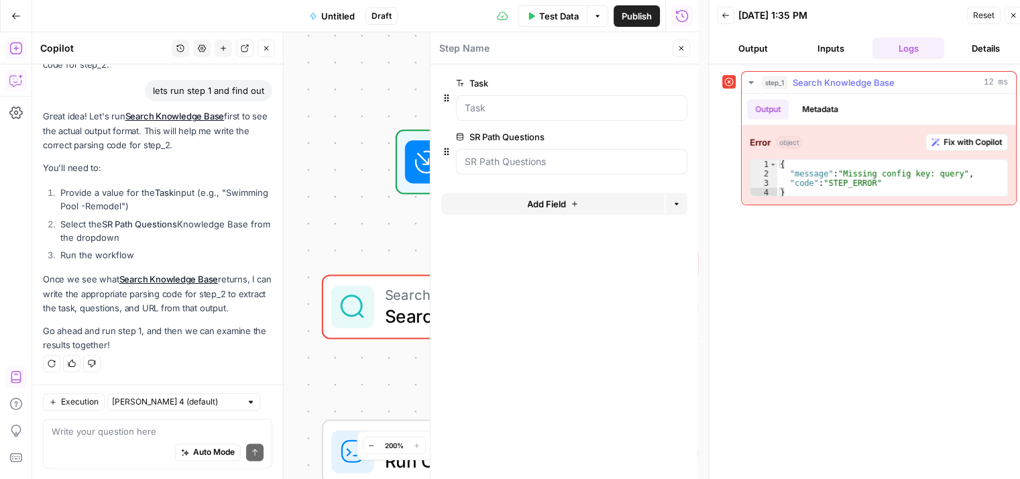
click at [969, 137] on span "Fix with Copilot" at bounding box center [973, 142] width 58 height 12
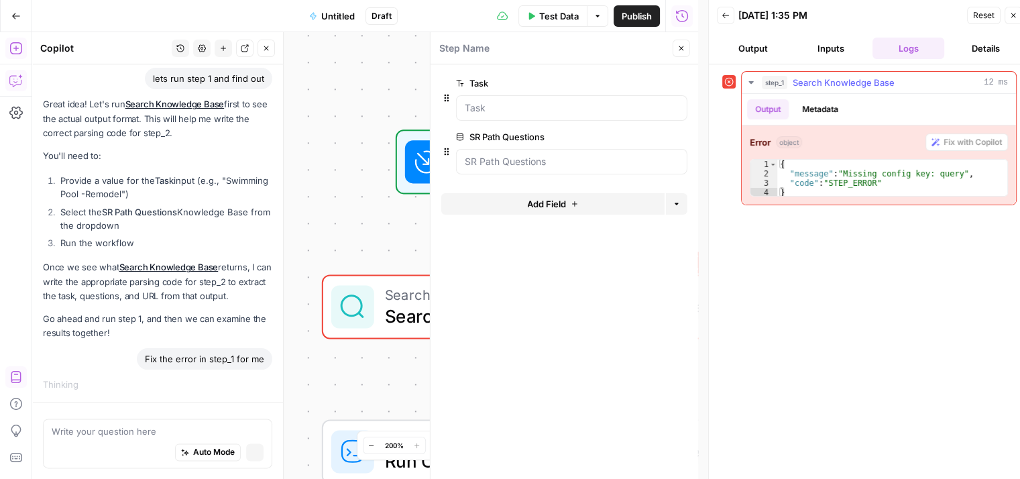
scroll to position [1655, 0]
click at [677, 48] on icon "button" at bounding box center [681, 48] width 8 height 8
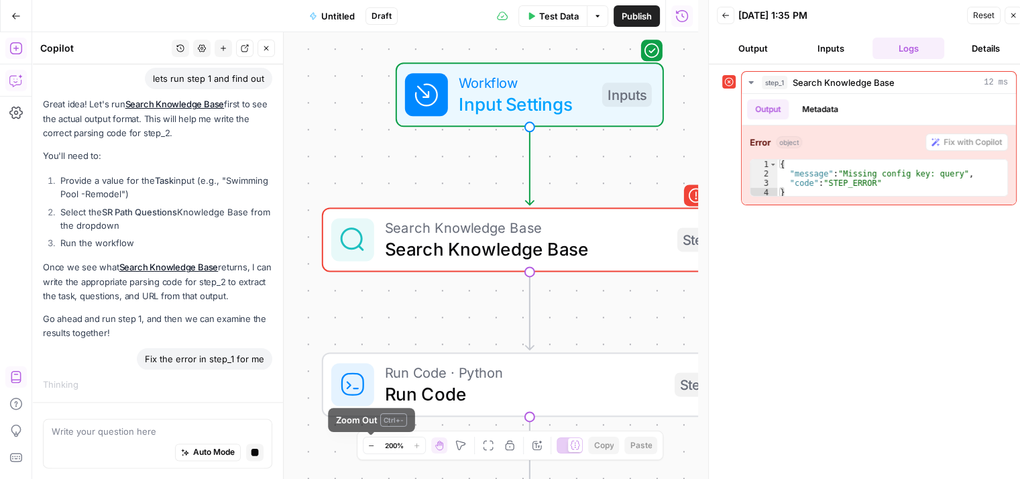
click at [371, 445] on icon "button" at bounding box center [371, 445] width 7 height 7
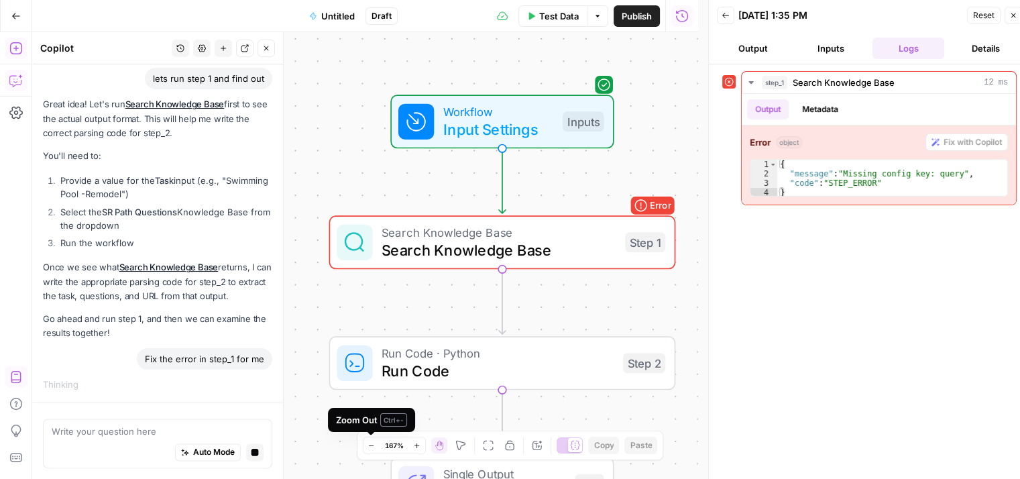
click at [373, 443] on icon "button" at bounding box center [371, 445] width 7 height 7
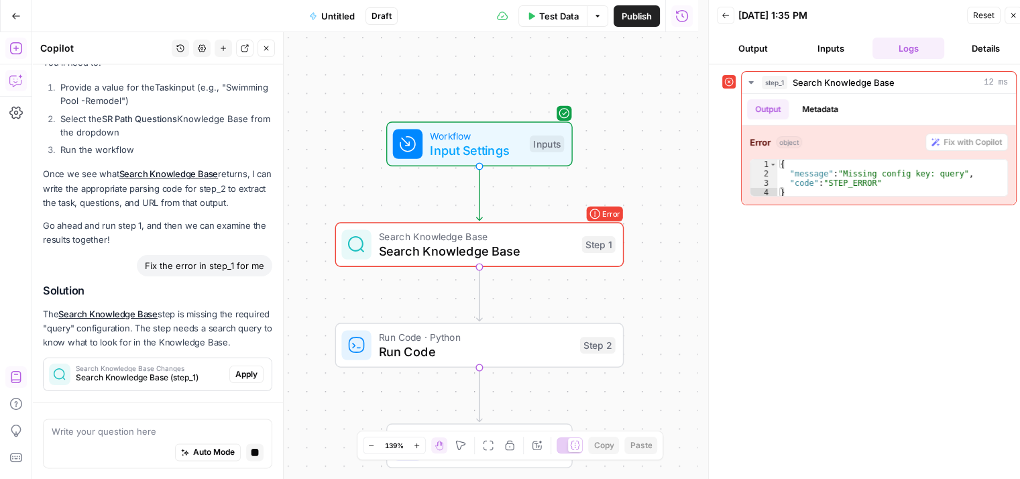
scroll to position [1801, 0]
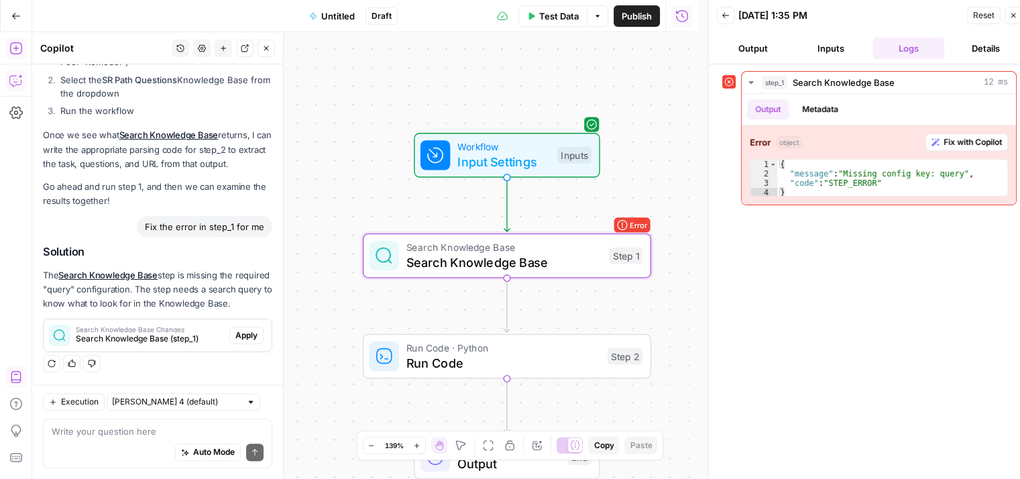
click at [239, 329] on button "Apply" at bounding box center [246, 335] width 34 height 17
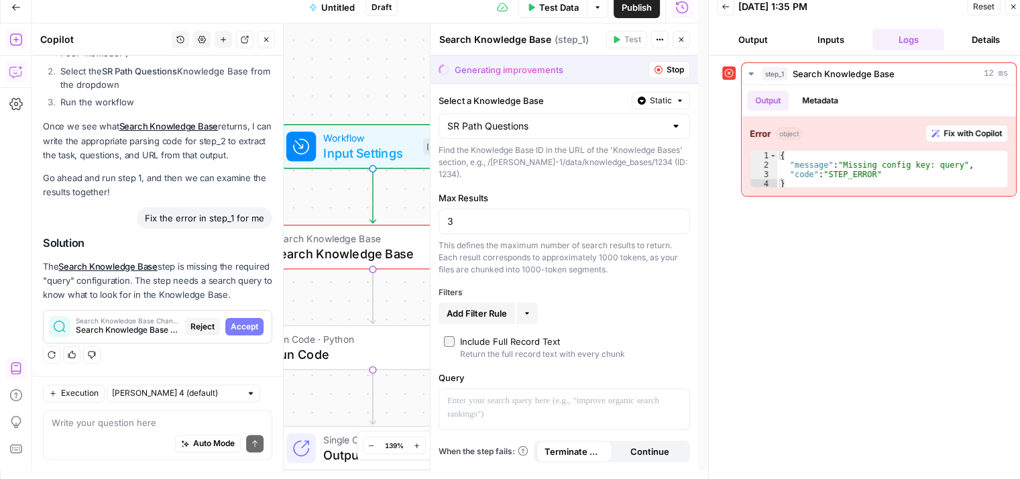
scroll to position [11, 0]
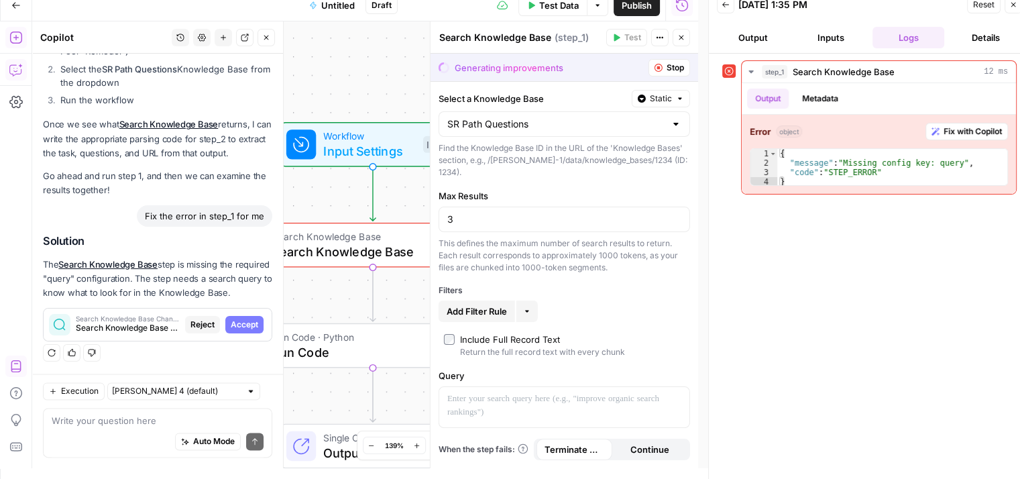
click at [528, 307] on icon "button" at bounding box center [527, 311] width 8 height 8
click at [494, 304] on span "Add Filter Rule" at bounding box center [477, 310] width 60 height 13
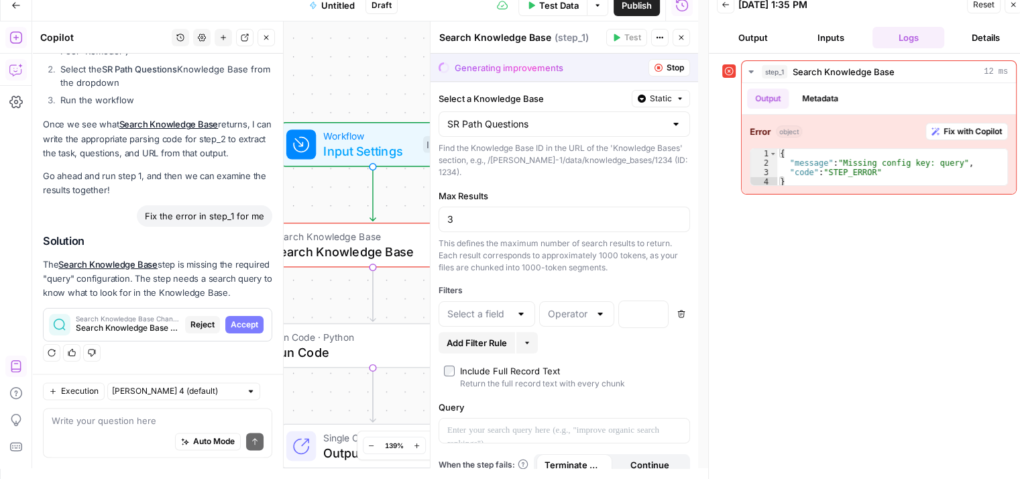
scroll to position [13, 0]
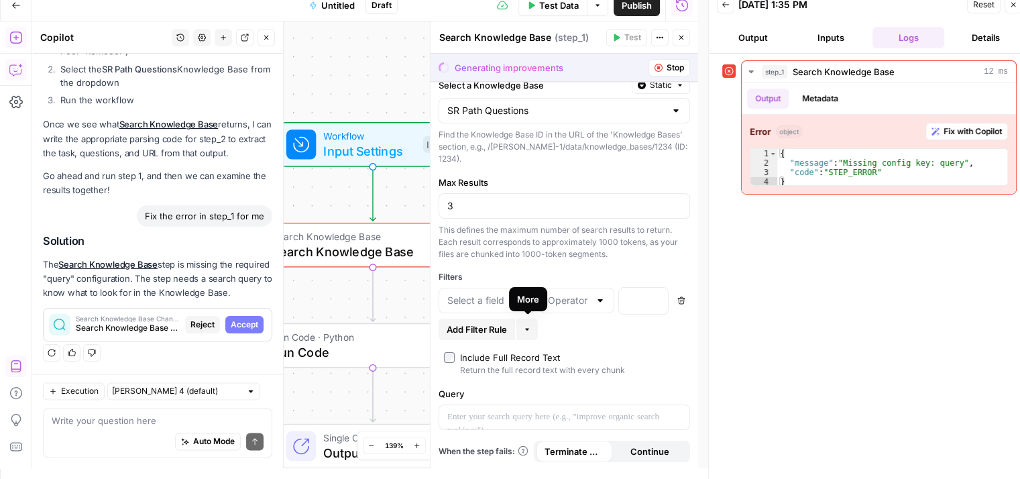
click at [522, 301] on div "More" at bounding box center [528, 298] width 22 height 13
click at [510, 294] on div at bounding box center [487, 300] width 97 height 25
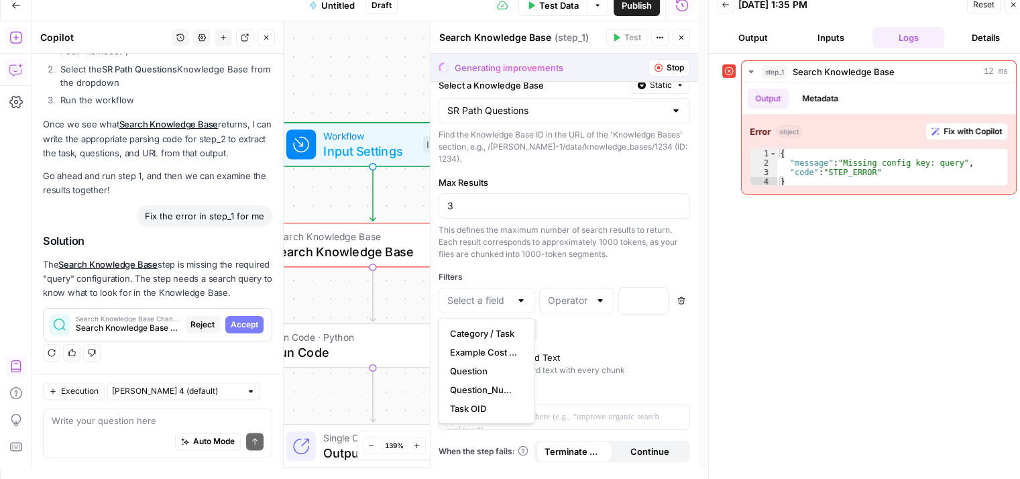
click at [655, 55] on div "Generating improvements Stop" at bounding box center [565, 67] width 268 height 27
click at [654, 68] on button "Stop" at bounding box center [670, 67] width 42 height 17
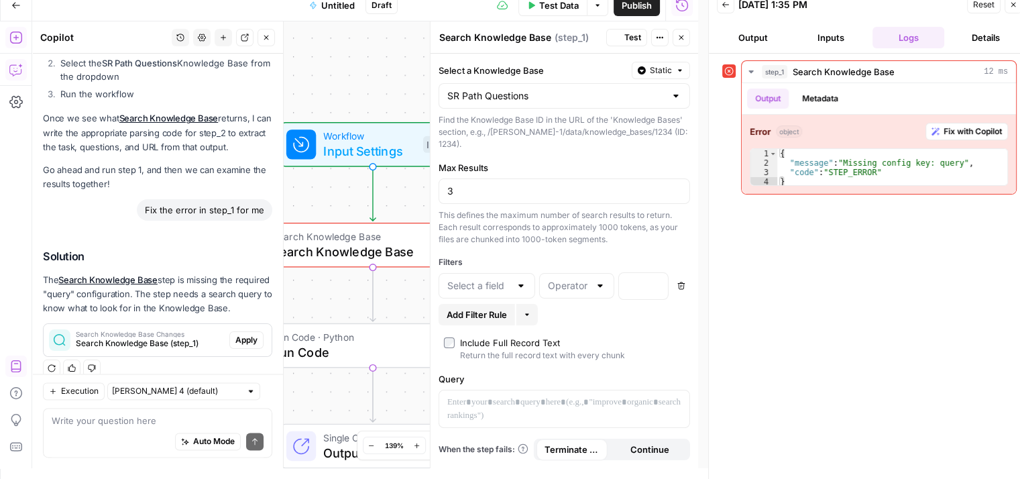
scroll to position [0, 0]
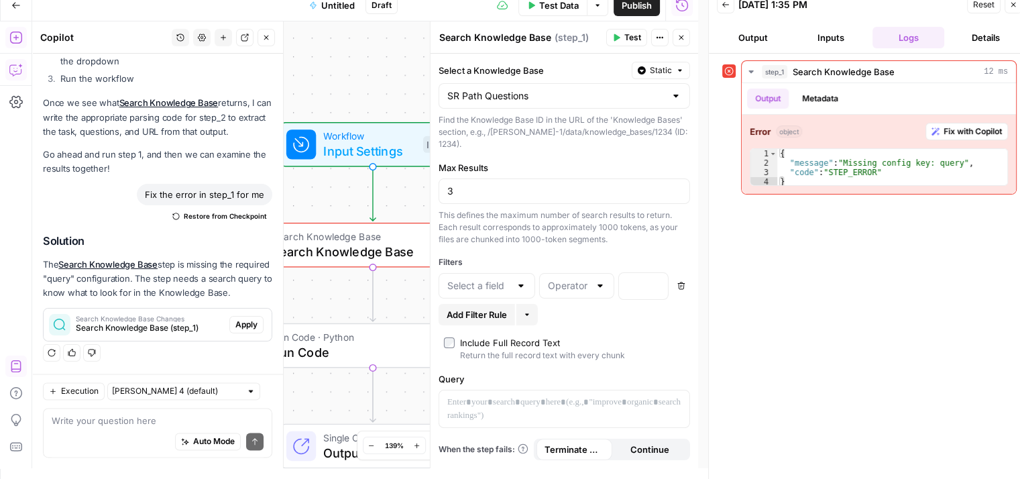
click at [523, 279] on div at bounding box center [521, 285] width 11 height 13
click at [499, 309] on span "Category / Task" at bounding box center [484, 306] width 68 height 13
type input "Category / Task"
click at [520, 279] on div at bounding box center [521, 285] width 11 height 13
type input "Category / Task"
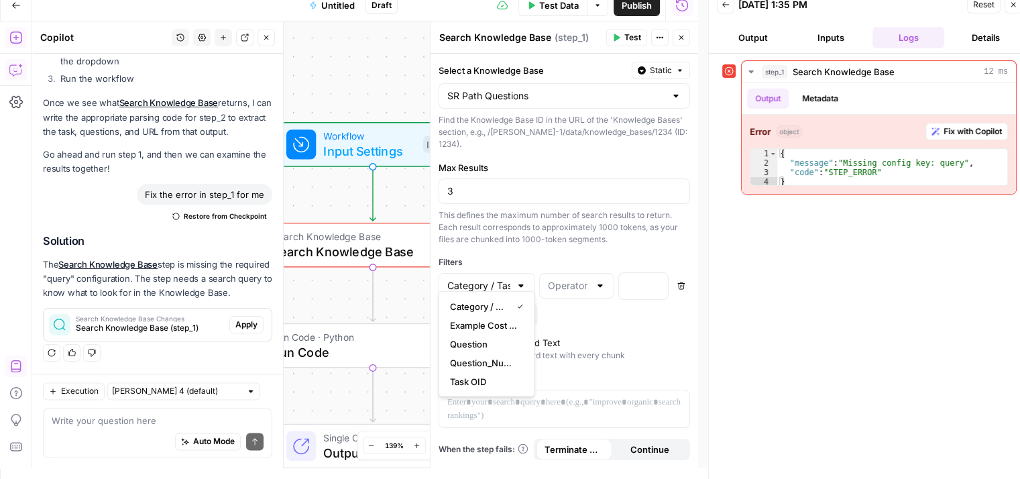
click at [684, 40] on icon "button" at bounding box center [681, 38] width 8 height 8
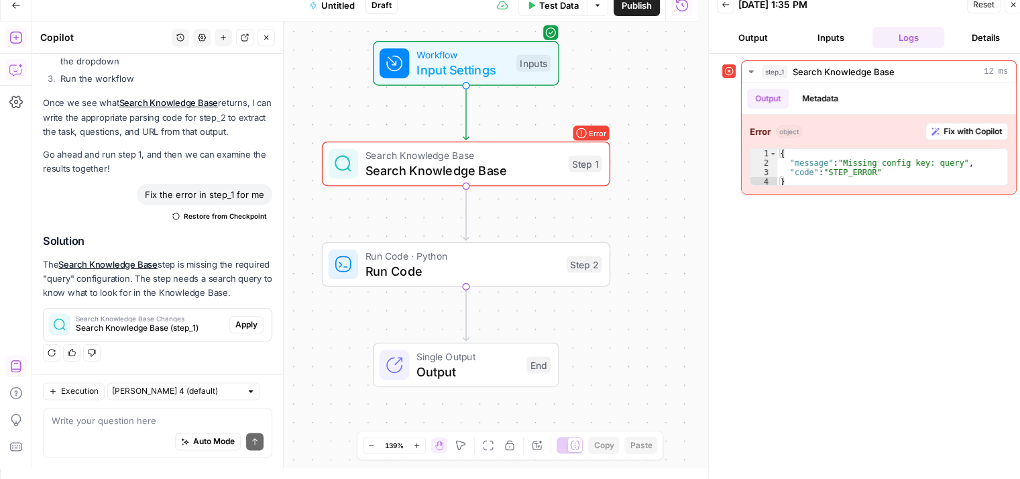
drag, startPoint x: 574, startPoint y: 249, endPoint x: 667, endPoint y: 168, distance: 123.6
click at [667, 168] on div "Workflow Input Settings Inputs Error Search Knowledge Base Search Knowledge Bas…" at bounding box center [365, 244] width 666 height 447
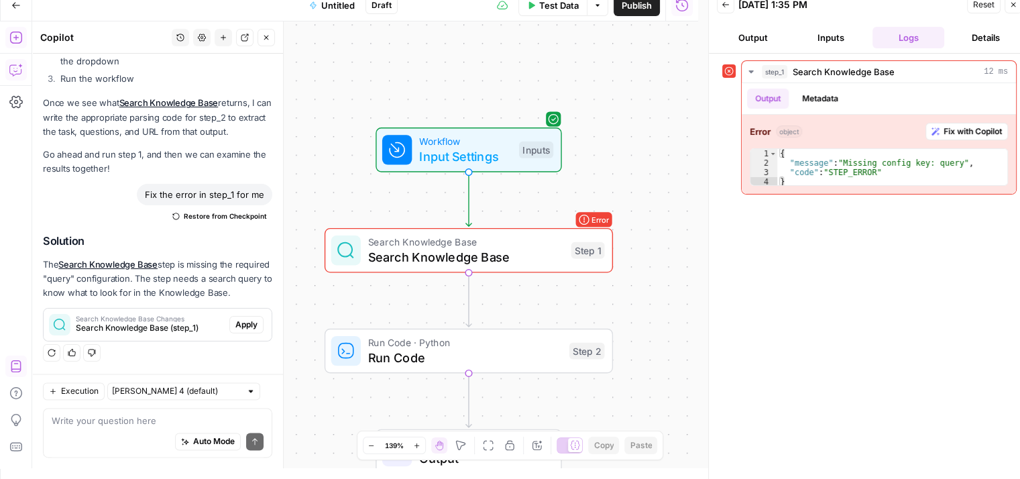
drag, startPoint x: 356, startPoint y: 62, endPoint x: 359, endPoint y: 81, distance: 19.6
click at [359, 81] on div "Workflow Input Settings Inputs Error Search Knowledge Base Search Knowledge Bas…" at bounding box center [365, 244] width 666 height 447
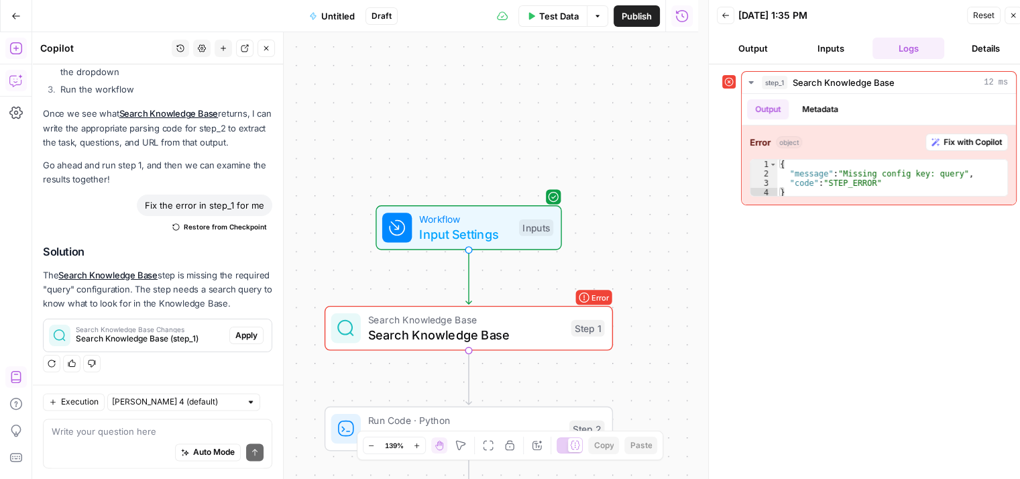
click at [335, 16] on span "Untitled" at bounding box center [338, 15] width 34 height 13
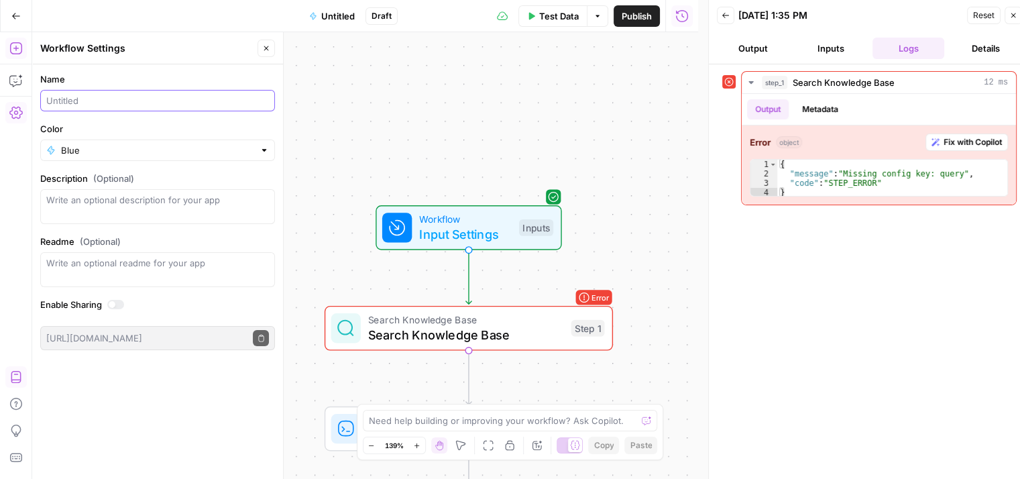
click at [117, 94] on input "Name" at bounding box center [157, 100] width 223 height 13
type input "SR Questions"
drag, startPoint x: 246, startPoint y: 154, endPoint x: 239, endPoint y: 149, distance: 8.7
click at [244, 152] on input "Color" at bounding box center [157, 150] width 193 height 13
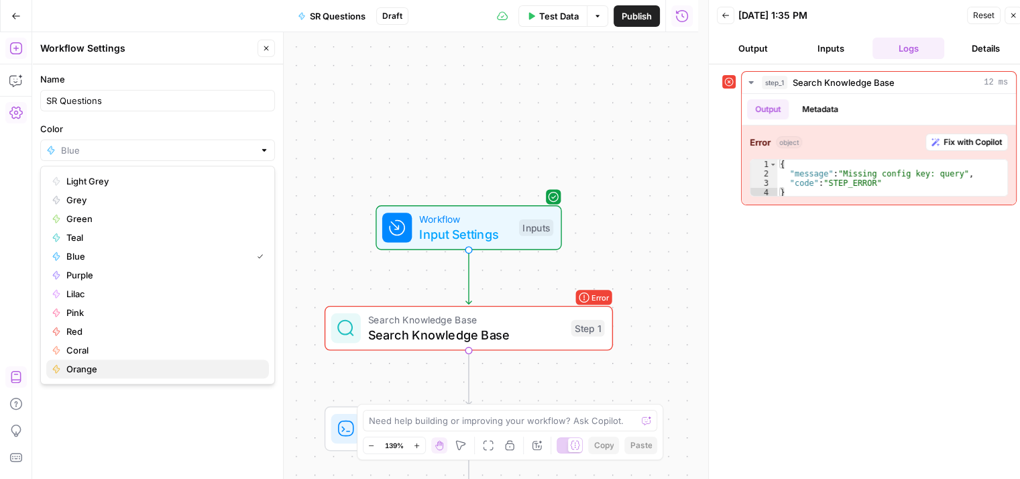
click at [106, 374] on span "Orange" at bounding box center [162, 368] width 192 height 13
type input "Orange"
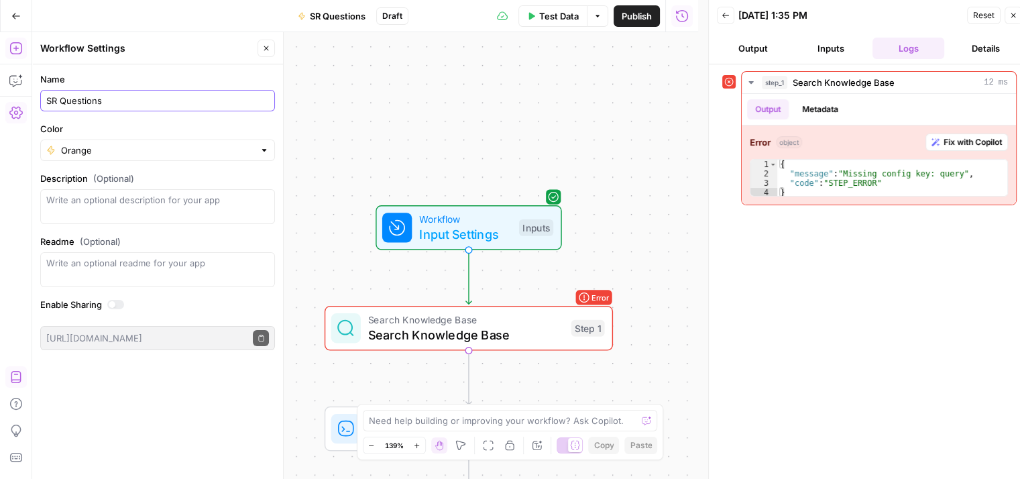
click at [115, 101] on input "SR Questions" at bounding box center [157, 100] width 223 height 13
type input "SR Questions by Task"
click at [387, 92] on div "Workflow Input Settings Inputs Error Search Knowledge Base Search Knowledge Bas…" at bounding box center [365, 255] width 666 height 447
click at [260, 50] on button "Close" at bounding box center [266, 48] width 17 height 17
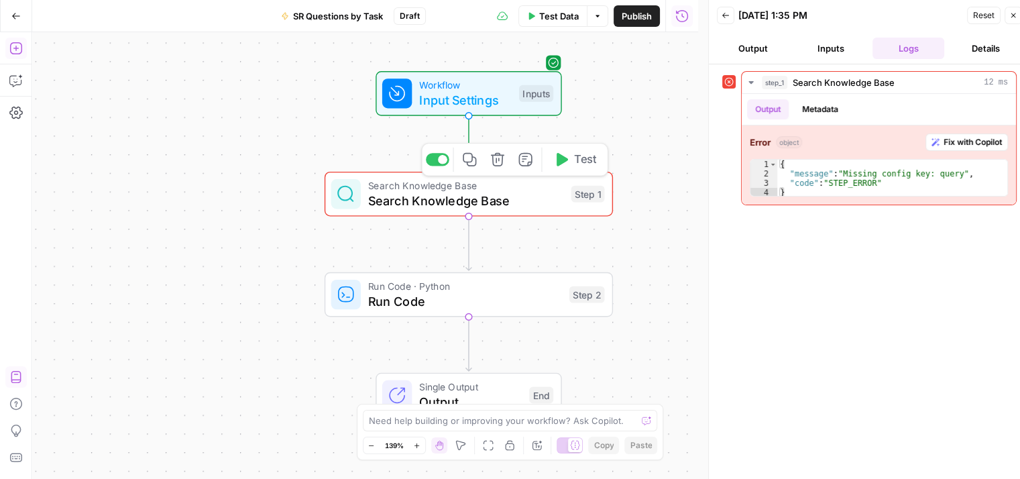
click at [491, 198] on span "Search Knowledge Base" at bounding box center [465, 200] width 195 height 19
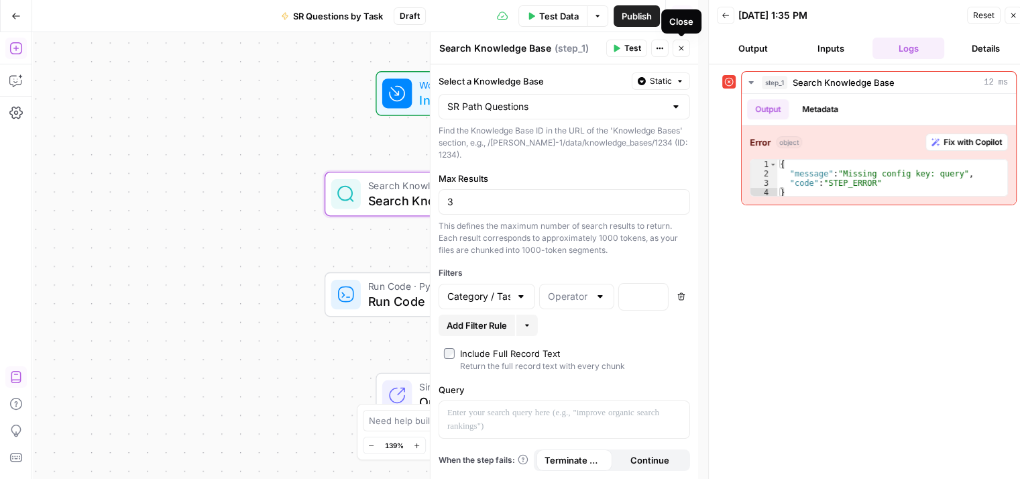
click at [671, 103] on div at bounding box center [676, 106] width 11 height 13
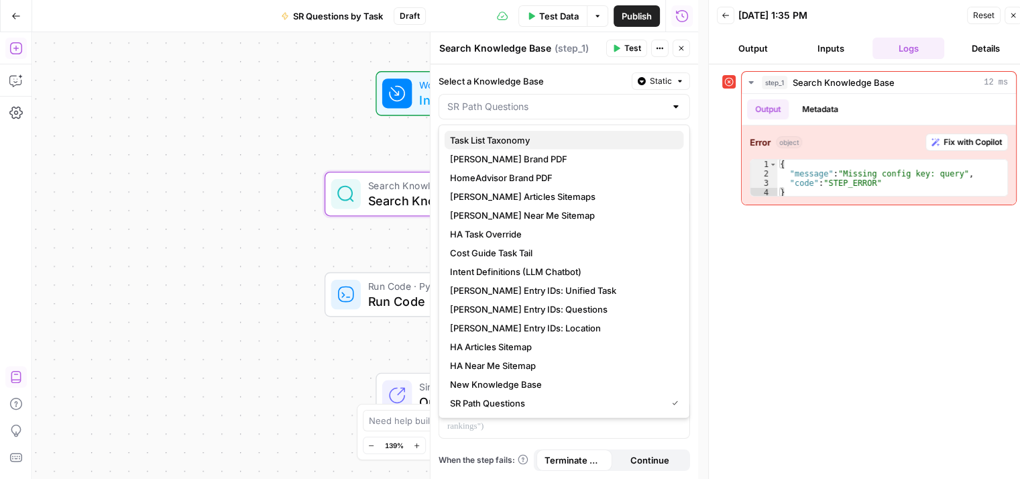
click at [599, 140] on span "Task List Taxonomy" at bounding box center [561, 139] width 223 height 13
type input "Task List Taxonomy"
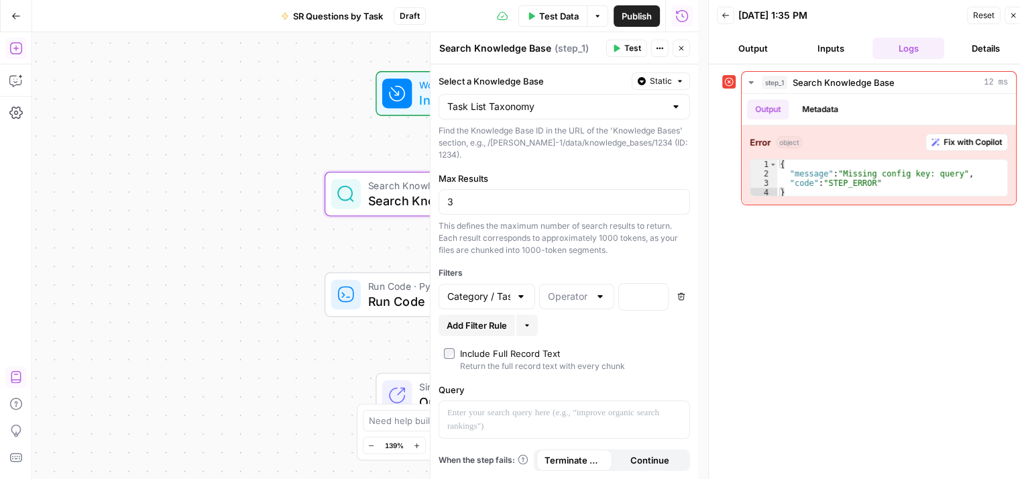
click at [674, 107] on div at bounding box center [676, 106] width 11 height 13
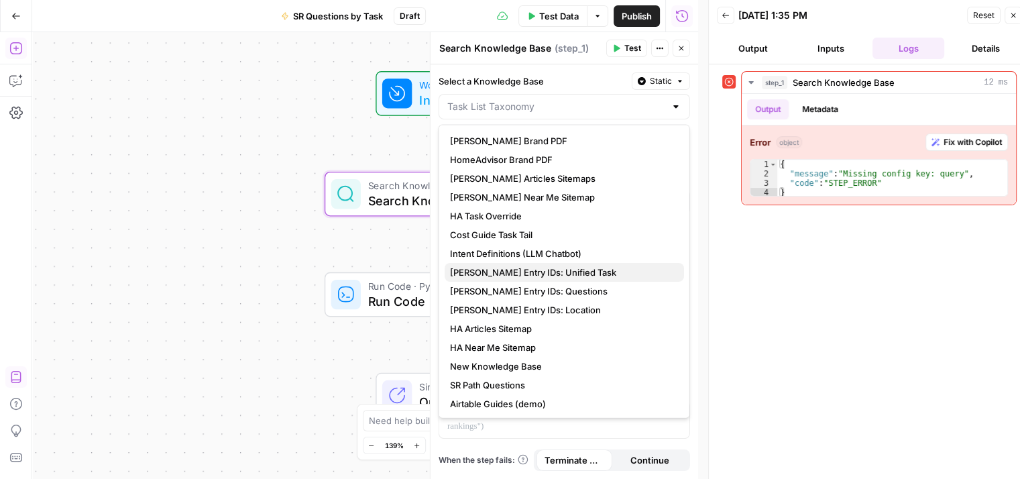
scroll to position [19, 0]
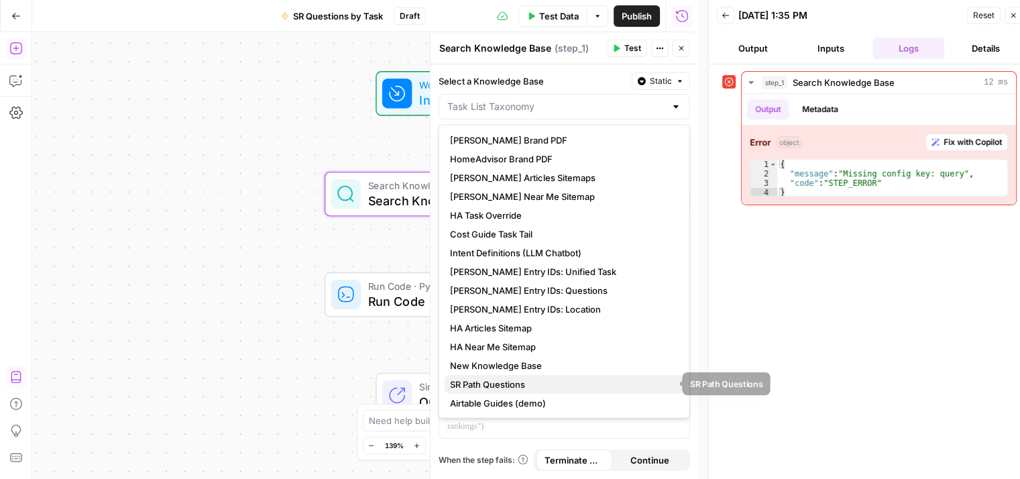
click at [541, 381] on span "SR Path Questions" at bounding box center [561, 384] width 223 height 13
type input "SR Path Questions"
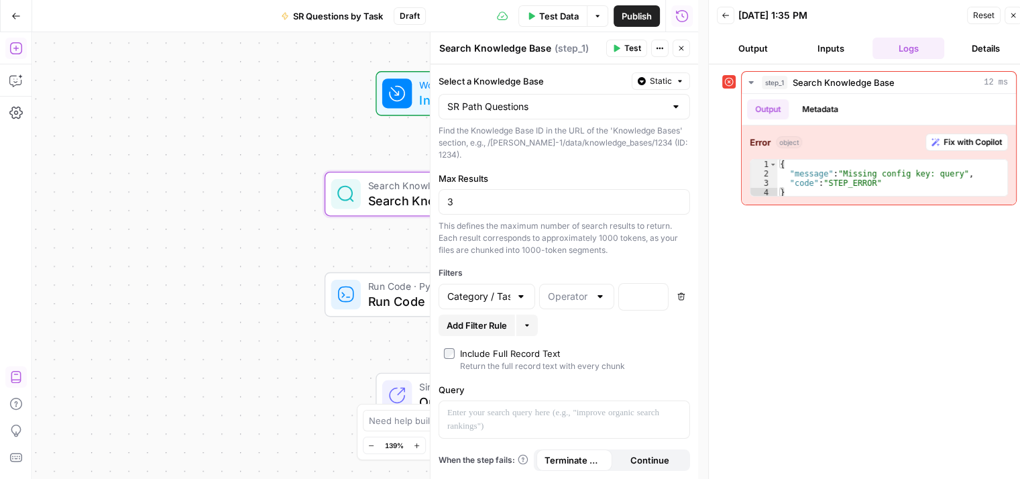
click at [512, 284] on div "Category / Task" at bounding box center [487, 296] width 97 height 25
type input "Category / Task"
click at [681, 292] on icon "button" at bounding box center [681, 296] width 8 height 8
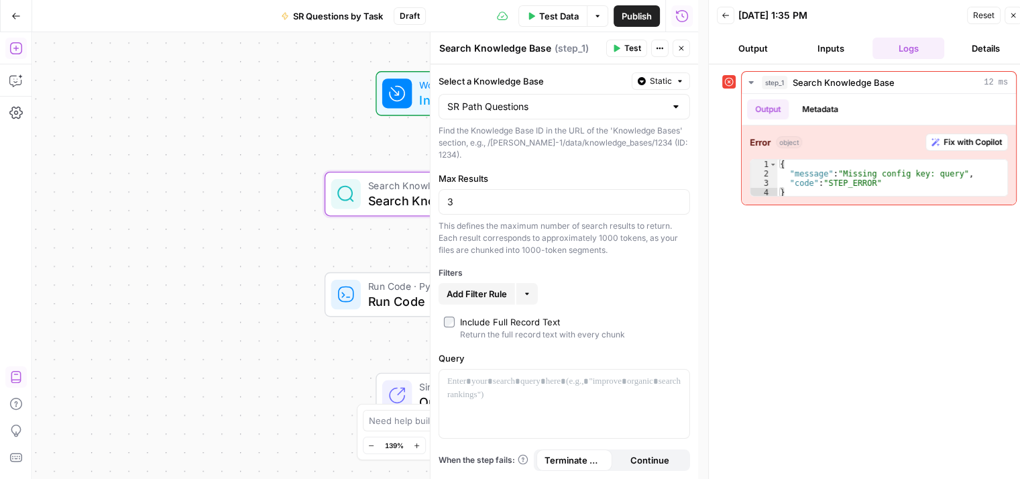
click at [472, 287] on span "Add Filter Rule" at bounding box center [477, 293] width 60 height 13
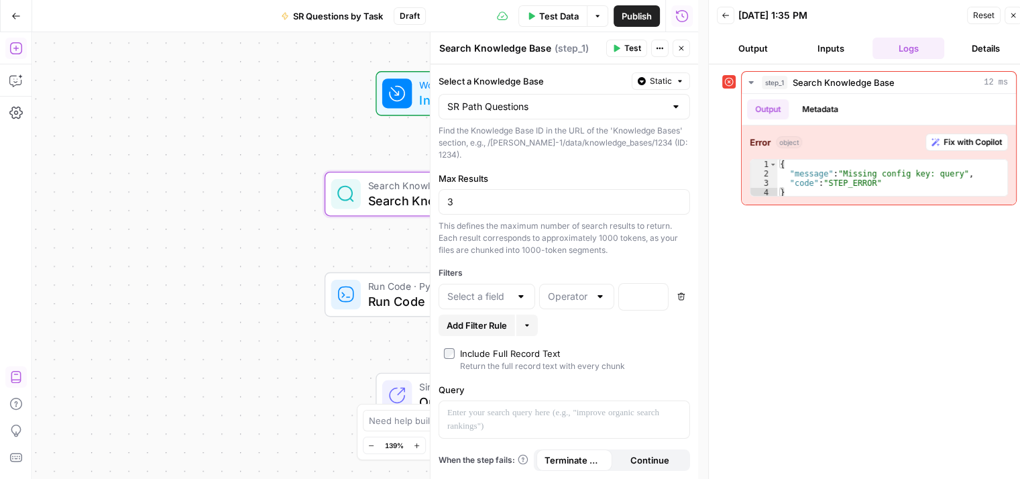
click at [521, 290] on div at bounding box center [521, 296] width 11 height 13
click at [486, 369] on span "Task" at bounding box center [484, 373] width 68 height 13
type input "Task"
click at [592, 286] on div at bounding box center [576, 296] width 75 height 25
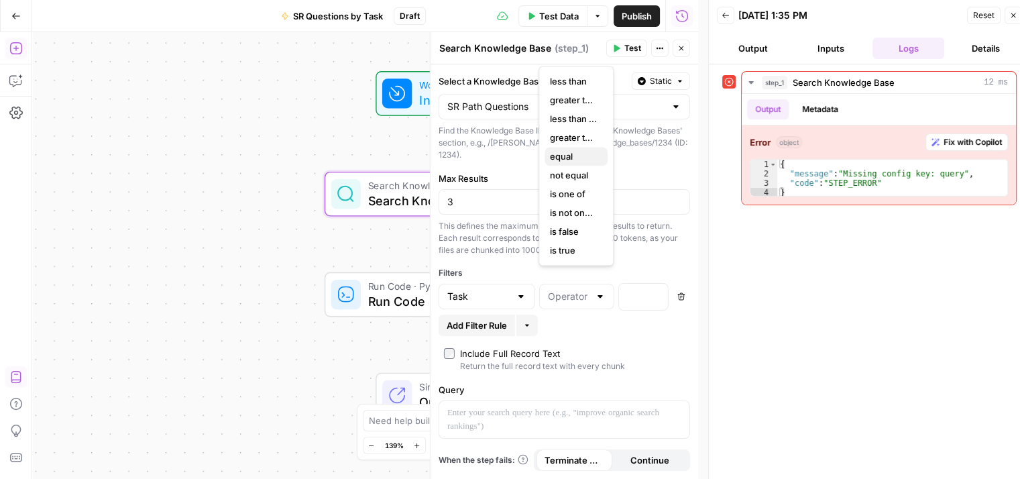
click at [585, 159] on span "equal" at bounding box center [573, 156] width 47 height 13
type input "equal"
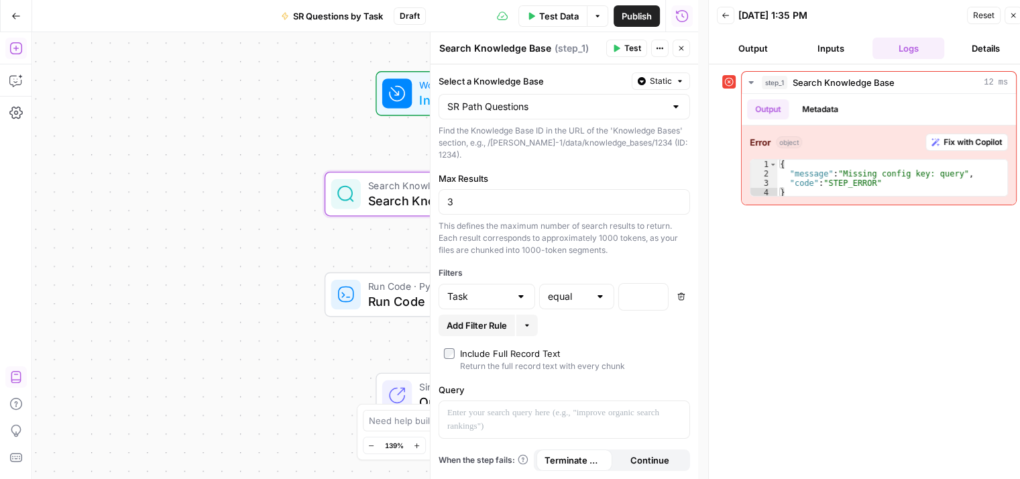
click at [528, 316] on button "More" at bounding box center [526, 325] width 21 height 21
click at [454, 320] on button "Add Filter Rule" at bounding box center [477, 325] width 76 height 21
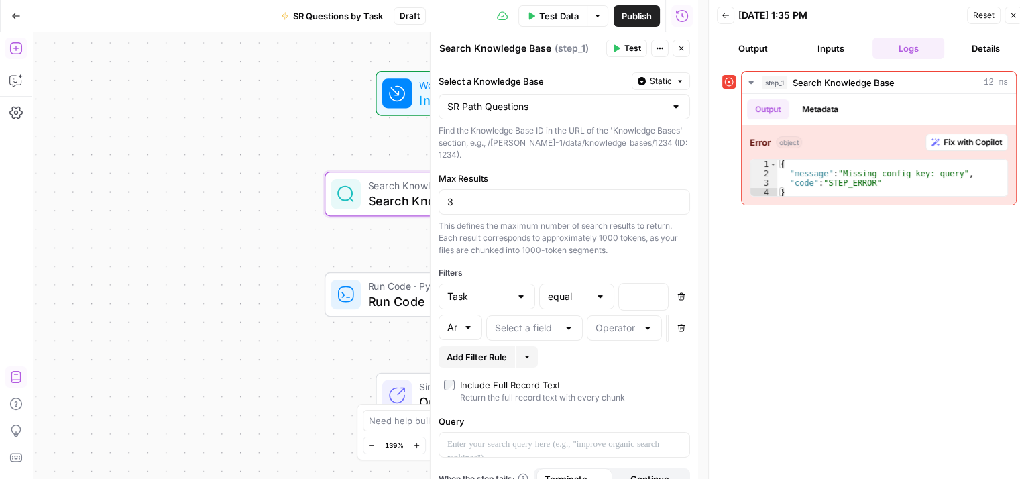
click at [465, 325] on div "And" at bounding box center [461, 327] width 44 height 25
type input "And"
click at [677, 330] on icon "button" at bounding box center [681, 328] width 8 height 8
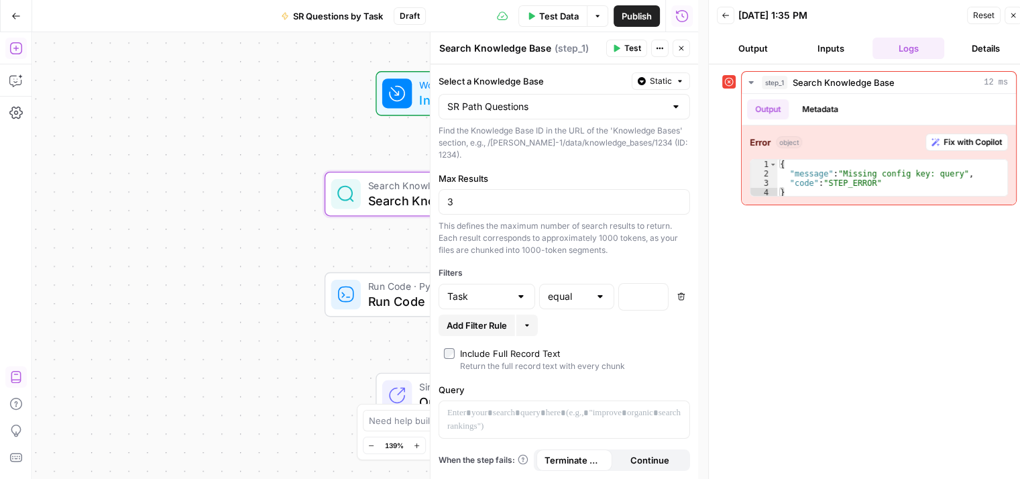
click at [478, 319] on span "Add Filter Rule" at bounding box center [477, 325] width 60 height 13
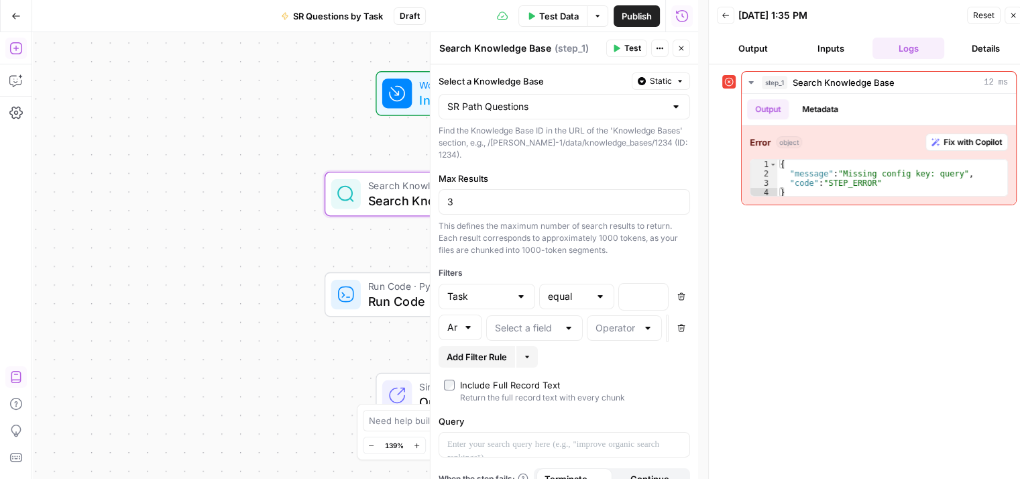
click at [563, 335] on div at bounding box center [568, 327] width 11 height 13
click at [541, 384] on span "Question" at bounding box center [523, 384] width 68 height 13
type input "Question"
click at [454, 323] on div "And" at bounding box center [461, 327] width 44 height 25
click at [457, 353] on div "And" at bounding box center [456, 359] width 12 height 13
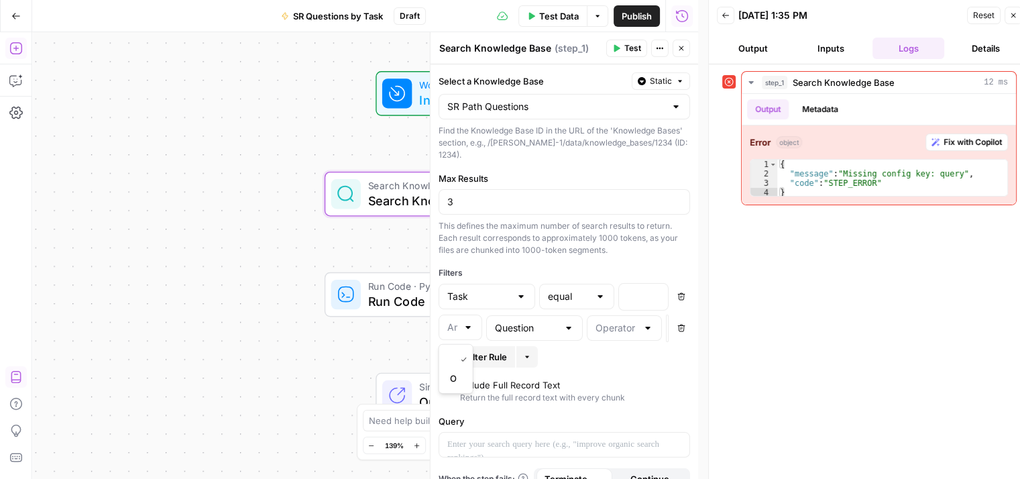
type input "And"
click at [660, 333] on div "Question Delete" at bounding box center [588, 328] width 204 height 27
click at [677, 332] on icon "button" at bounding box center [681, 328] width 8 height 8
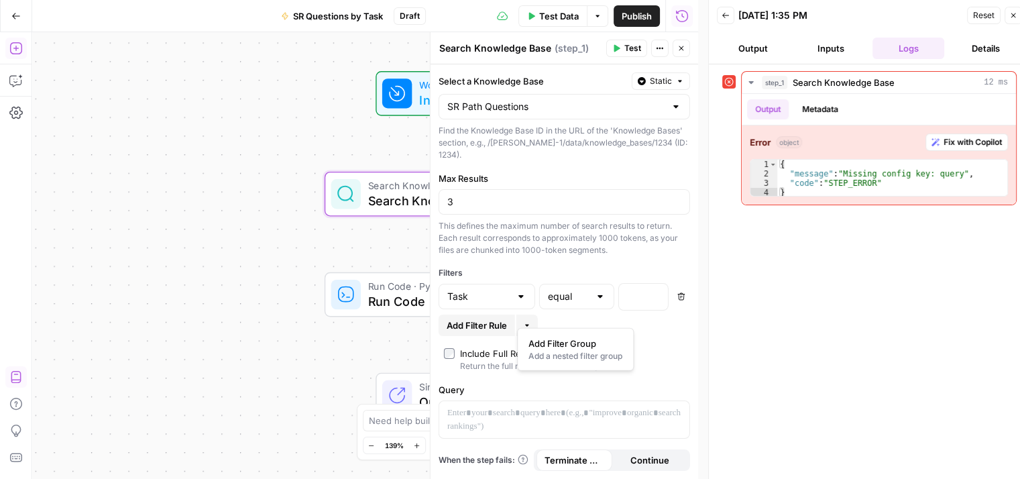
click at [533, 319] on button "More" at bounding box center [526, 325] width 21 height 21
click at [614, 315] on div "Add Filter Rule More" at bounding box center [565, 325] width 252 height 21
click at [527, 318] on button "More" at bounding box center [526, 325] width 21 height 21
click at [547, 335] on button "Add Filter Group Add a nested filter group" at bounding box center [575, 349] width 105 height 31
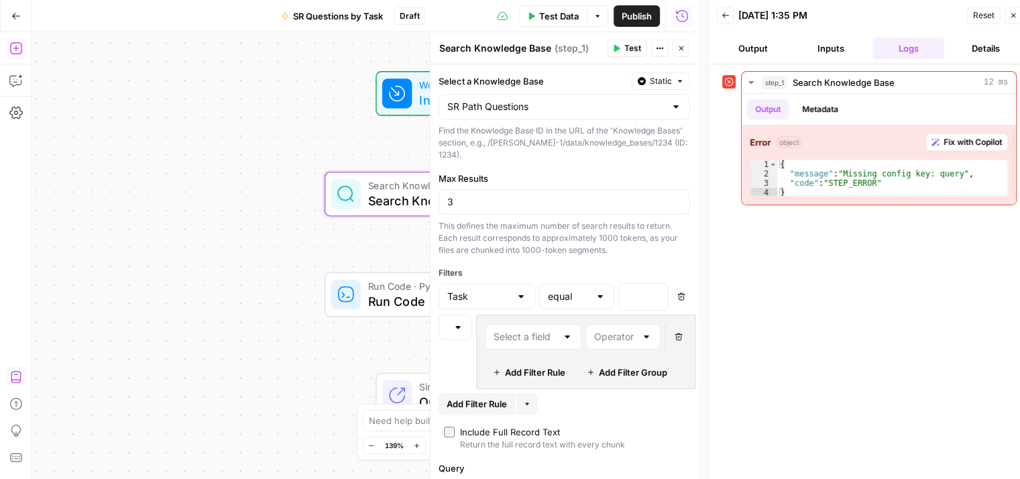
click at [565, 336] on div at bounding box center [567, 336] width 11 height 13
click at [598, 268] on div "Filters" at bounding box center [565, 273] width 252 height 12
click at [677, 296] on icon "button" at bounding box center [681, 296] width 8 height 8
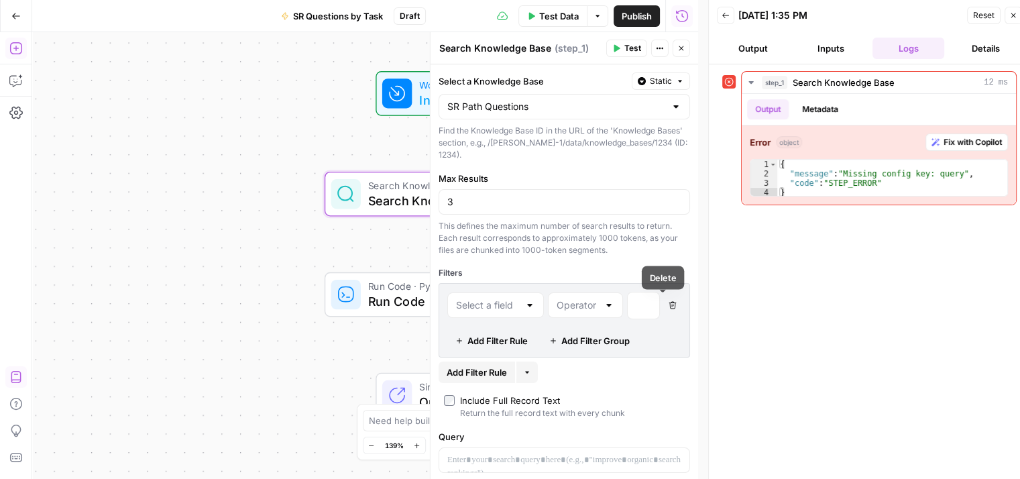
click at [669, 301] on icon "button" at bounding box center [673, 305] width 8 height 8
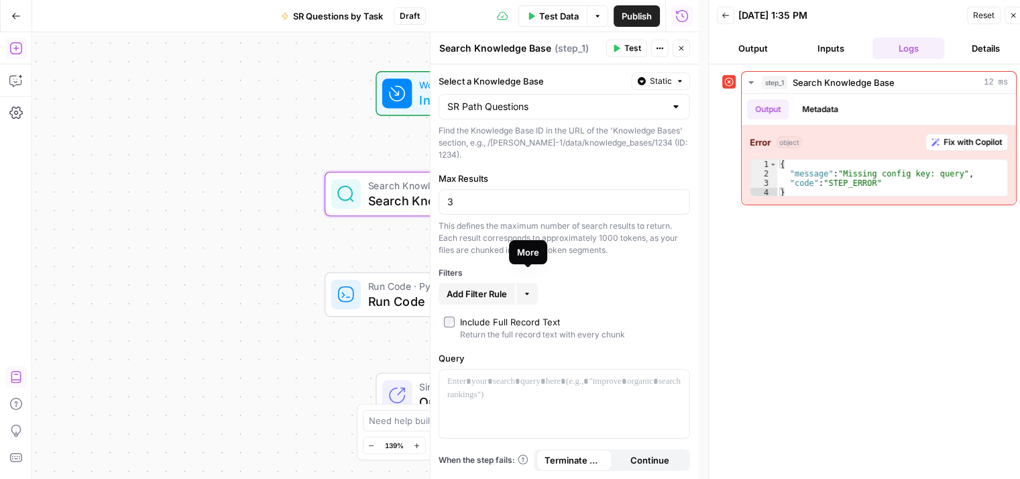
click at [537, 283] on button "More" at bounding box center [526, 293] width 21 height 21
click at [468, 287] on span "Add Filter Rule" at bounding box center [477, 293] width 60 height 13
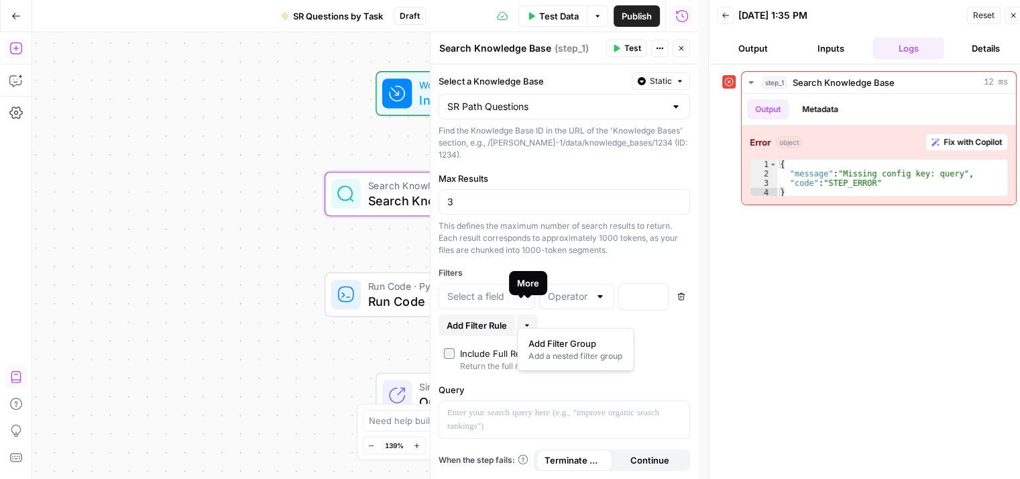
click at [532, 315] on button "More" at bounding box center [526, 325] width 21 height 21
click at [547, 337] on span "Add Filter Group" at bounding box center [572, 343] width 89 height 13
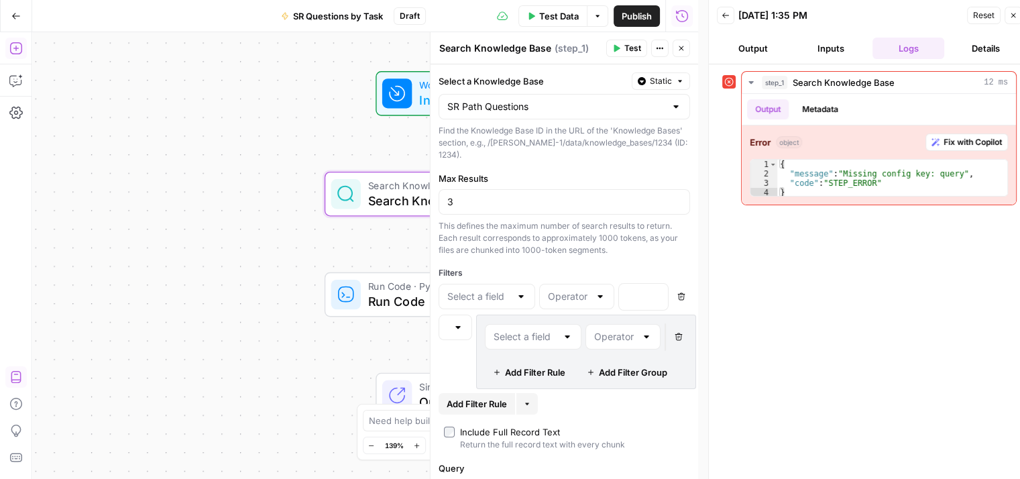
click at [528, 290] on div at bounding box center [487, 296] width 97 height 25
click at [478, 385] on span "Task" at bounding box center [484, 385] width 68 height 13
type input "Task"
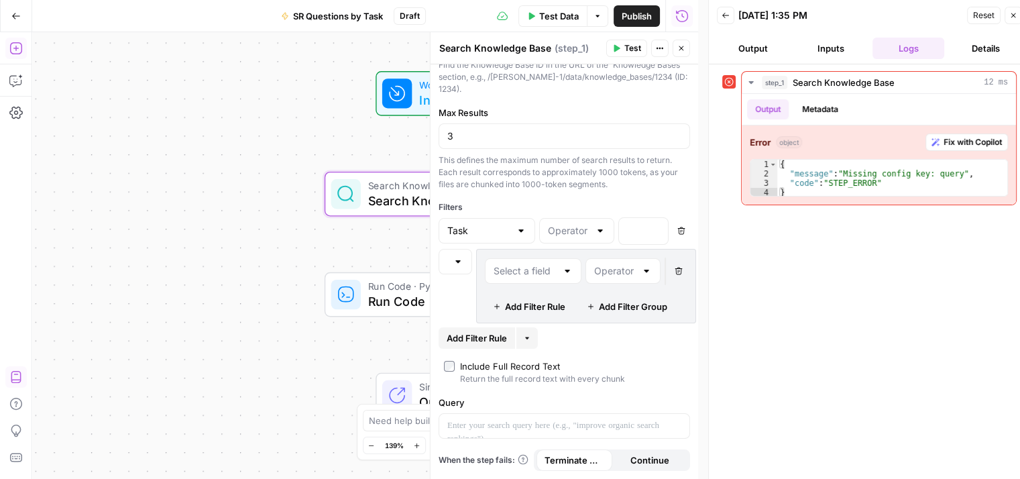
scroll to position [83, 0]
click at [571, 264] on div at bounding box center [567, 270] width 11 height 13
click at [673, 222] on button "Delete" at bounding box center [681, 230] width 17 height 17
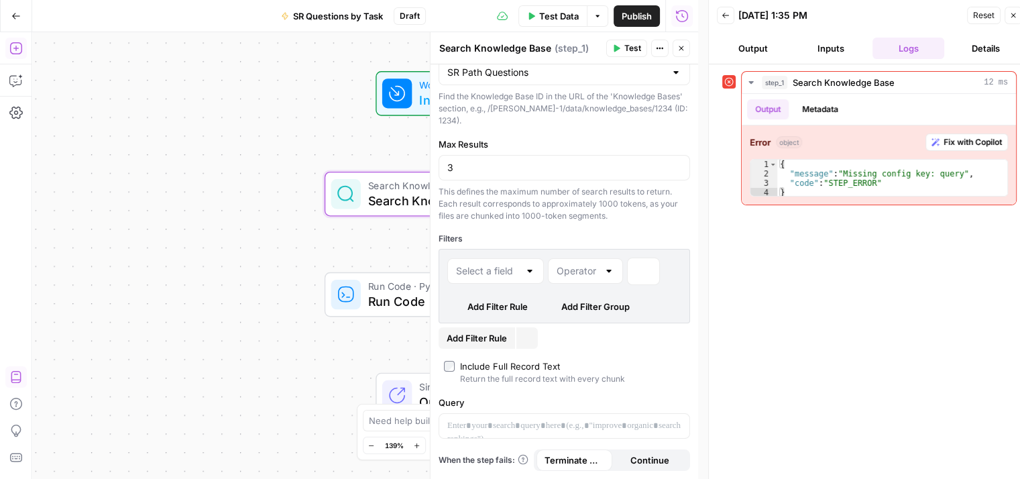
scroll to position [0, 0]
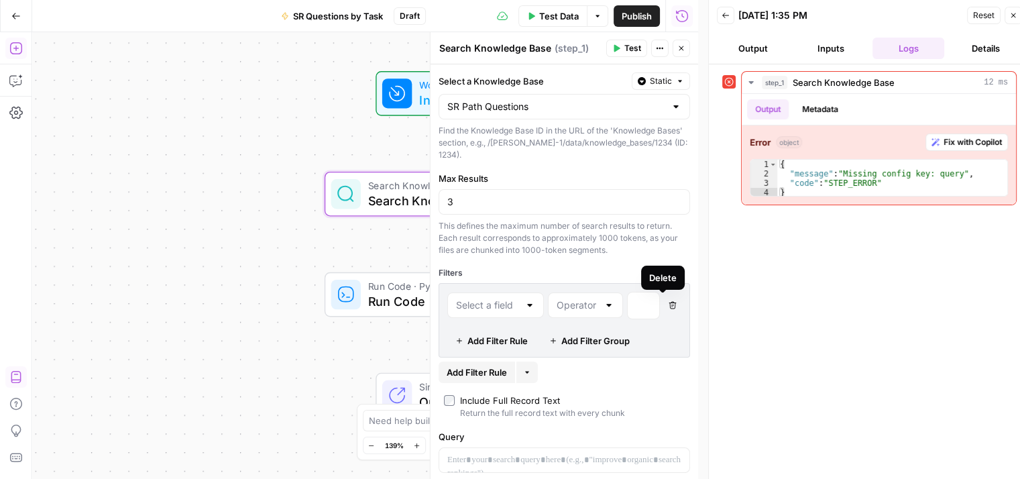
click at [668, 302] on button "Delete" at bounding box center [672, 304] width 17 height 17
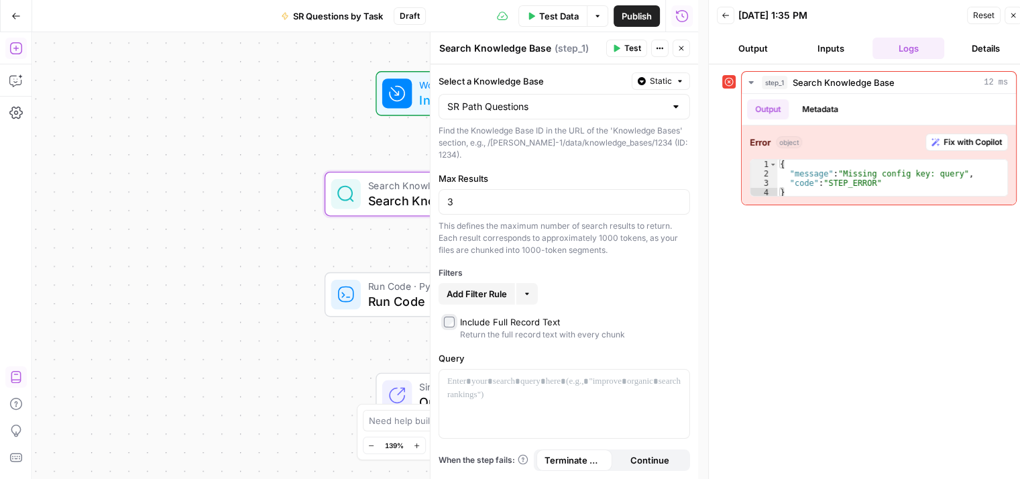
click at [455, 315] on label "Include Full Record Text Return the full record text with every chunk" at bounding box center [564, 327] width 241 height 25
click at [528, 293] on icon "button" at bounding box center [527, 294] width 4 height 2
click at [454, 315] on label "Include Full Record Text Return the full record text with every chunk" at bounding box center [564, 327] width 241 height 25
click at [478, 287] on span "Add Filter Rule" at bounding box center [477, 293] width 60 height 13
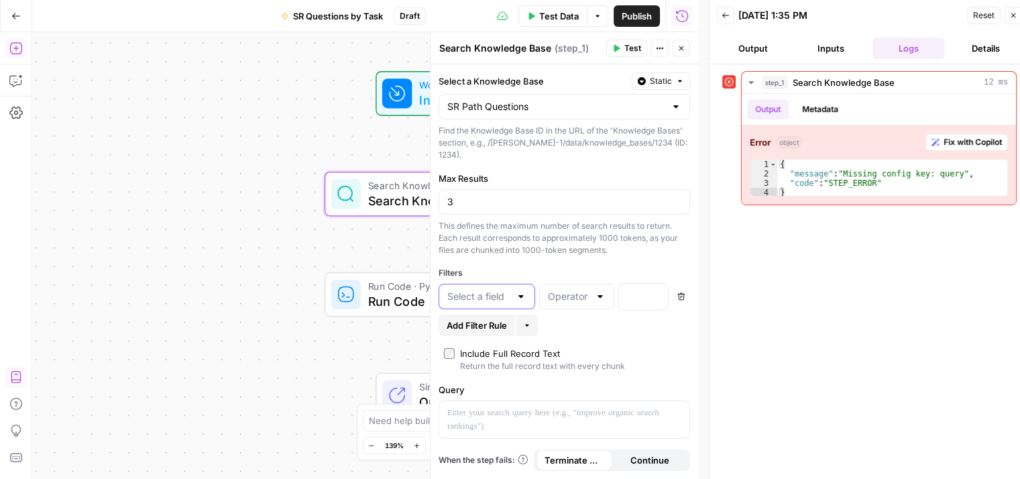
click at [478, 290] on input "text" at bounding box center [478, 296] width 63 height 13
click at [457, 366] on button "Task" at bounding box center [487, 373] width 85 height 19
type input "Task"
click at [441, 315] on button "Add Filter Rule" at bounding box center [477, 325] width 76 height 21
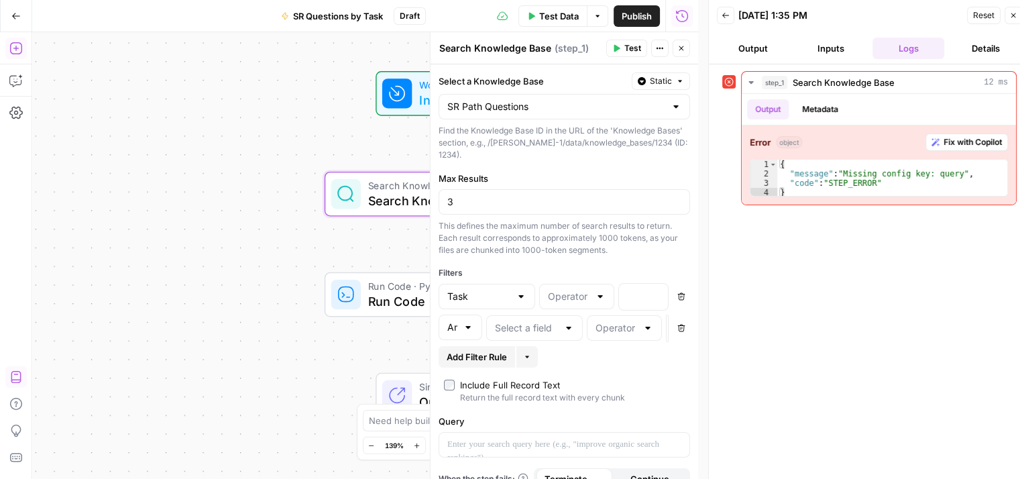
click at [464, 368] on button "Add Filter Rule" at bounding box center [477, 356] width 76 height 21
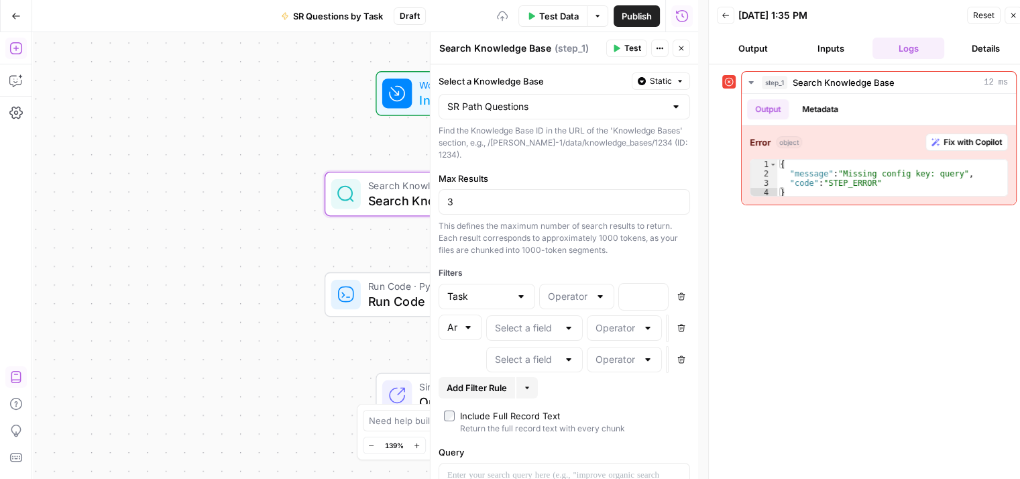
scroll to position [68, 0]
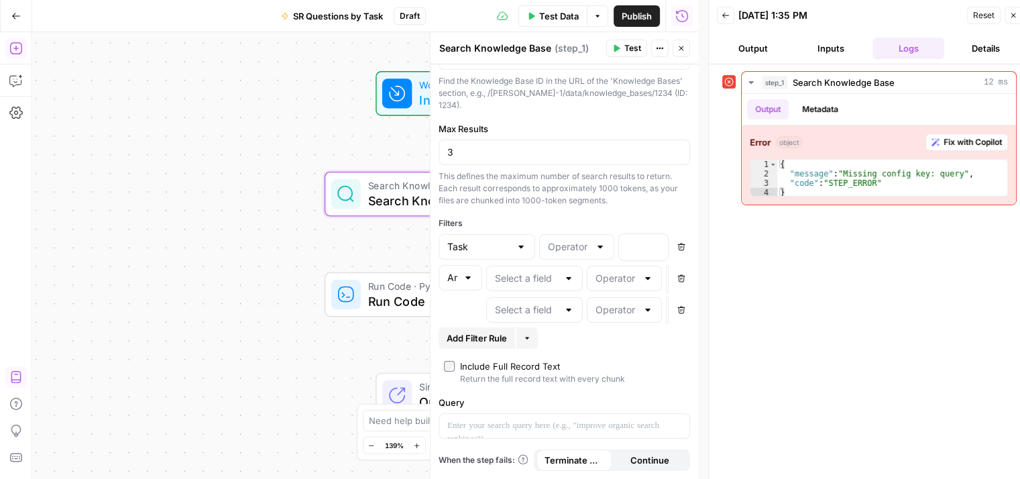
click at [463, 271] on div at bounding box center [468, 277] width 11 height 13
click at [453, 314] on span "Or" at bounding box center [453, 309] width 7 height 13
type input "Or"
click at [563, 272] on div at bounding box center [568, 278] width 11 height 13
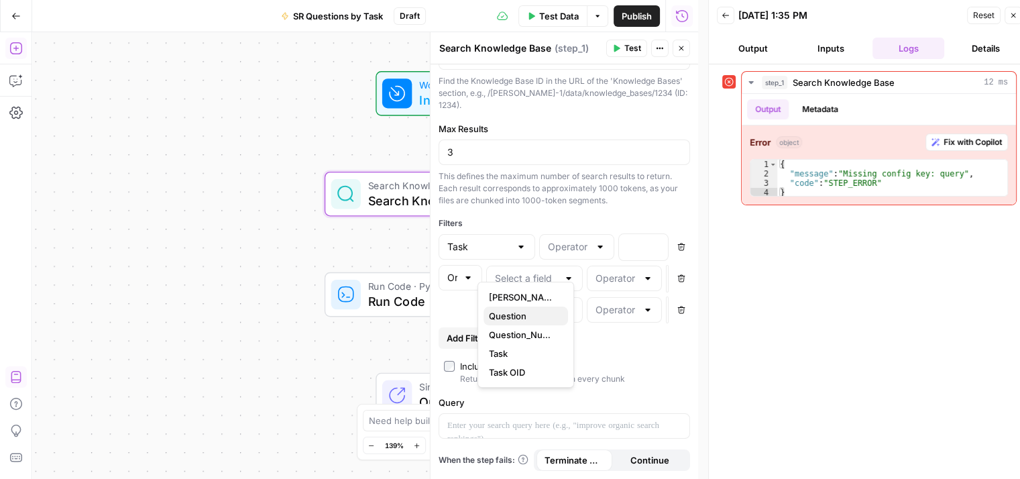
click at [540, 318] on span "Question" at bounding box center [523, 315] width 68 height 13
type input "Question"
click at [583, 240] on input "text" at bounding box center [569, 246] width 42 height 13
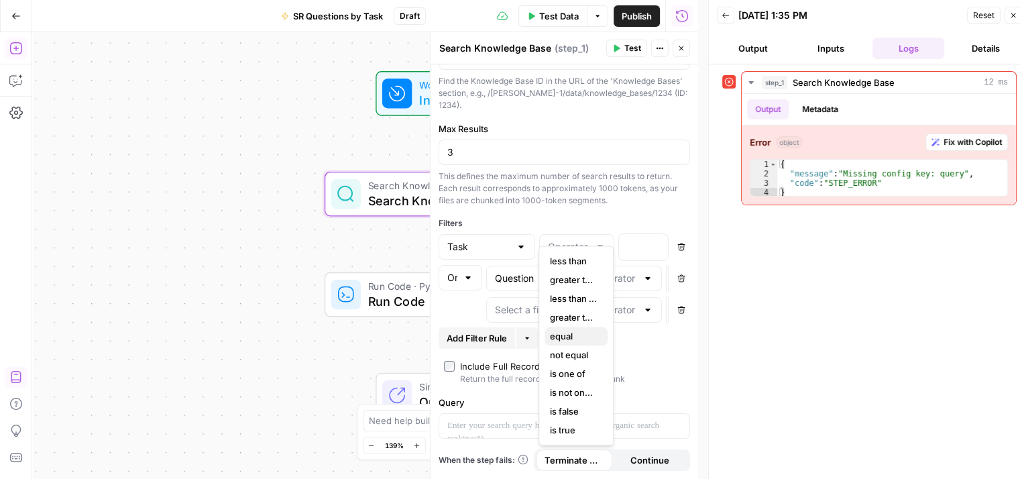
click at [575, 339] on span "equal" at bounding box center [573, 335] width 47 height 13
type input "equal"
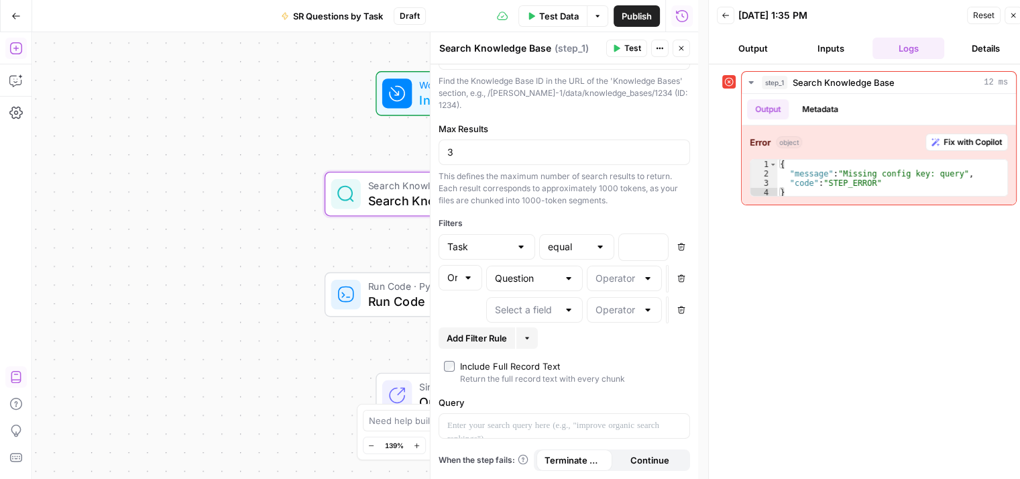
click at [628, 266] on div at bounding box center [624, 278] width 75 height 25
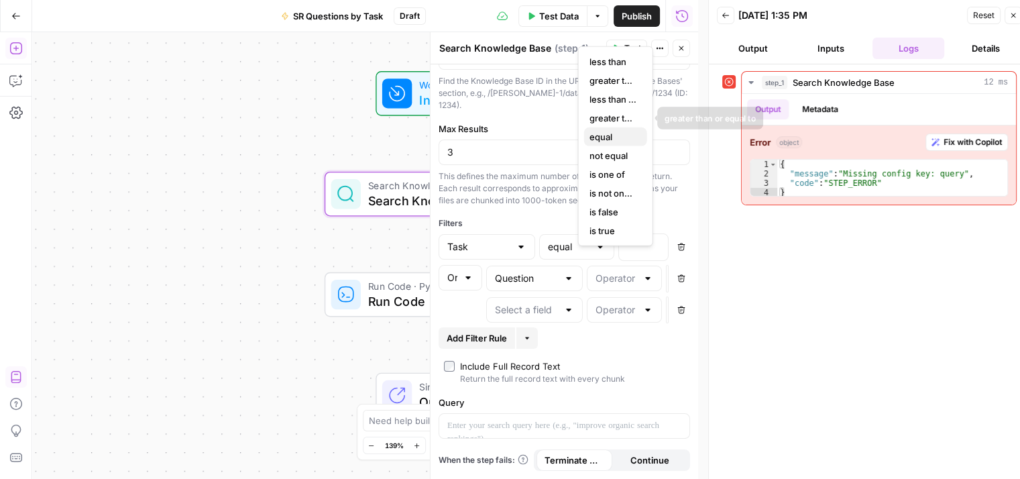
click at [616, 129] on button "equal" at bounding box center [615, 136] width 63 height 19
type input "equal"
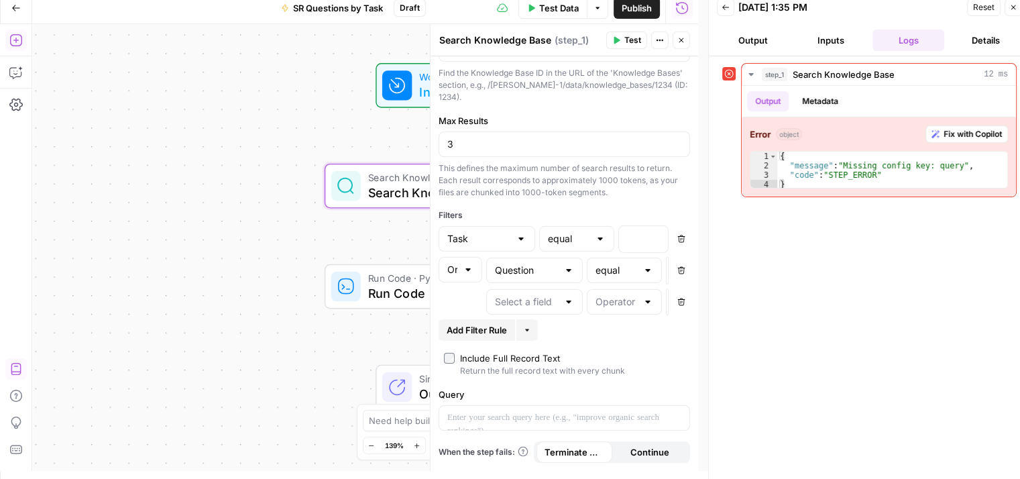
scroll to position [11, 0]
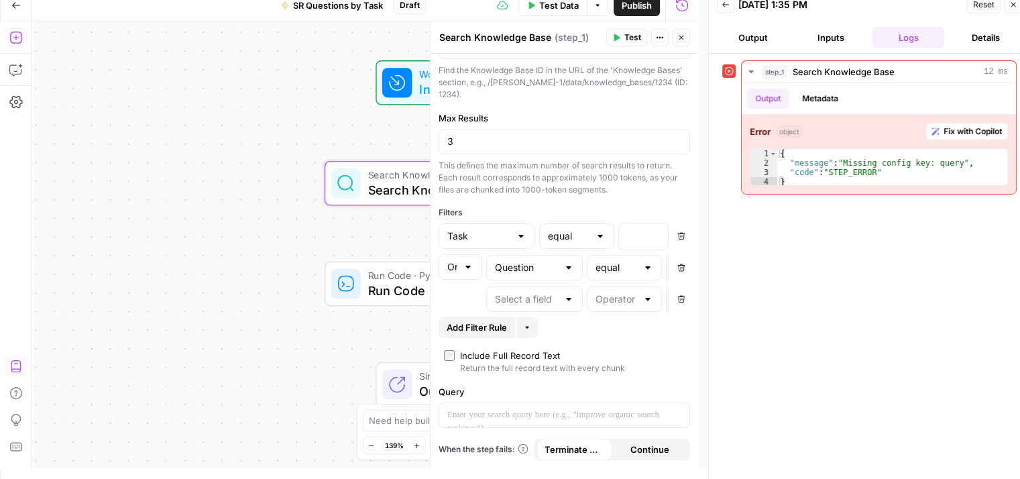
click at [673, 259] on button "Delete" at bounding box center [681, 267] width 17 height 17
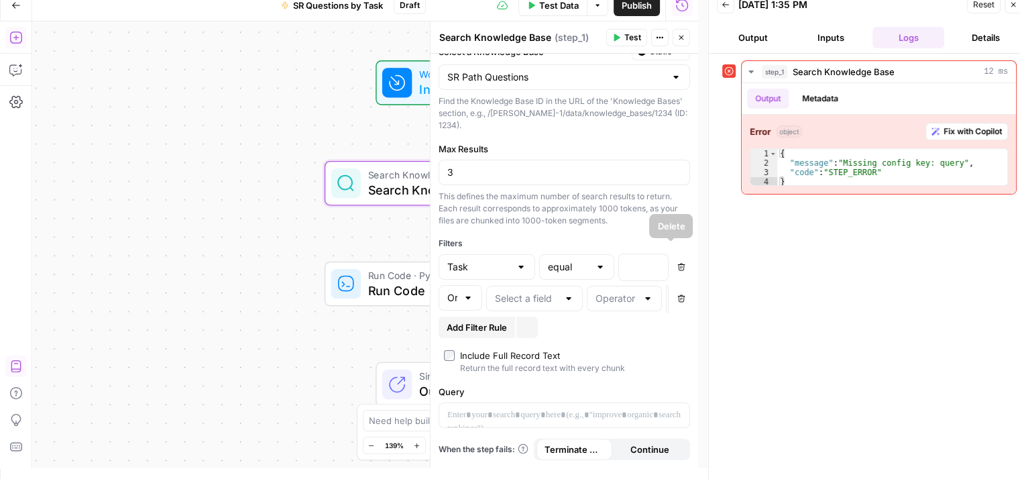
scroll to position [27, 0]
click at [677, 296] on icon "button" at bounding box center [680, 298] width 7 height 7
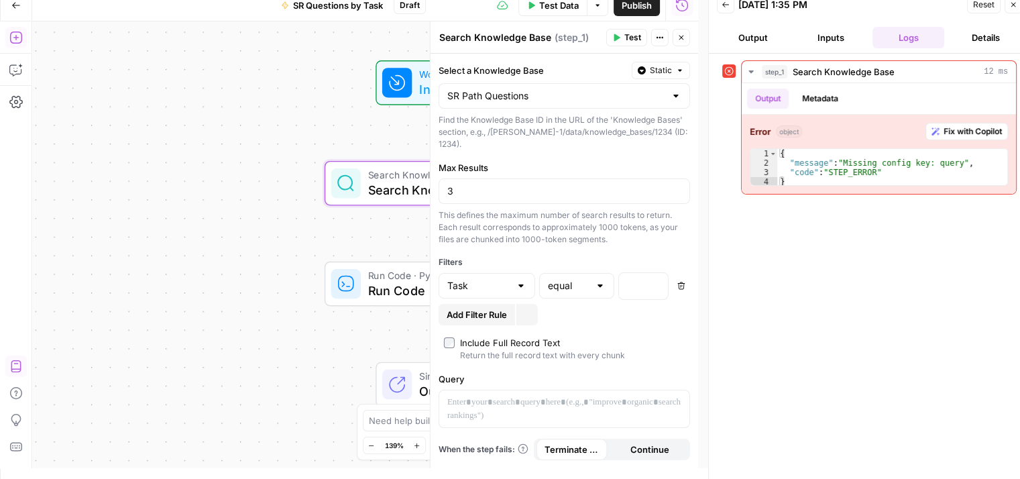
scroll to position [0, 0]
click at [675, 277] on button "Delete" at bounding box center [681, 285] width 17 height 17
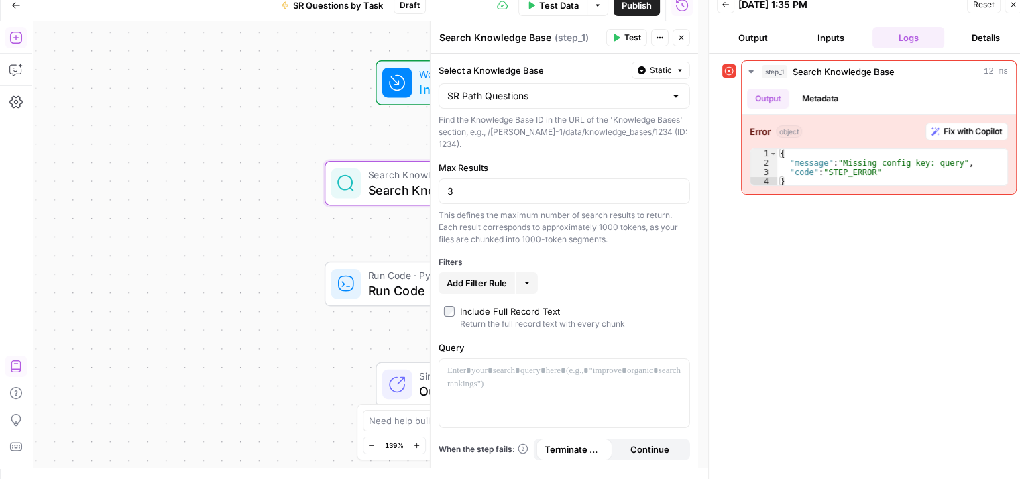
click at [684, 35] on icon "button" at bounding box center [681, 38] width 8 height 8
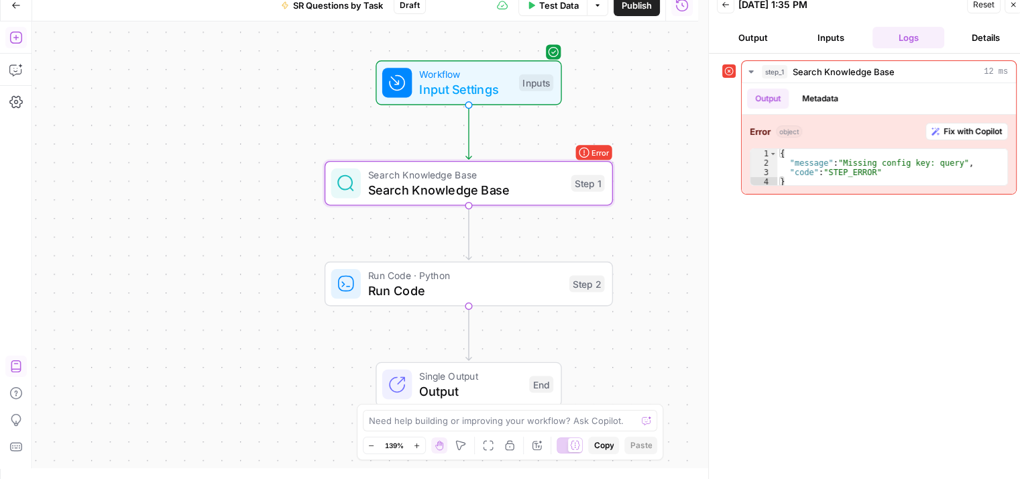
click at [673, 268] on div "Workflow Input Settings Inputs Error Search Knowledge Base Search Knowledge Bas…" at bounding box center [365, 244] width 666 height 447
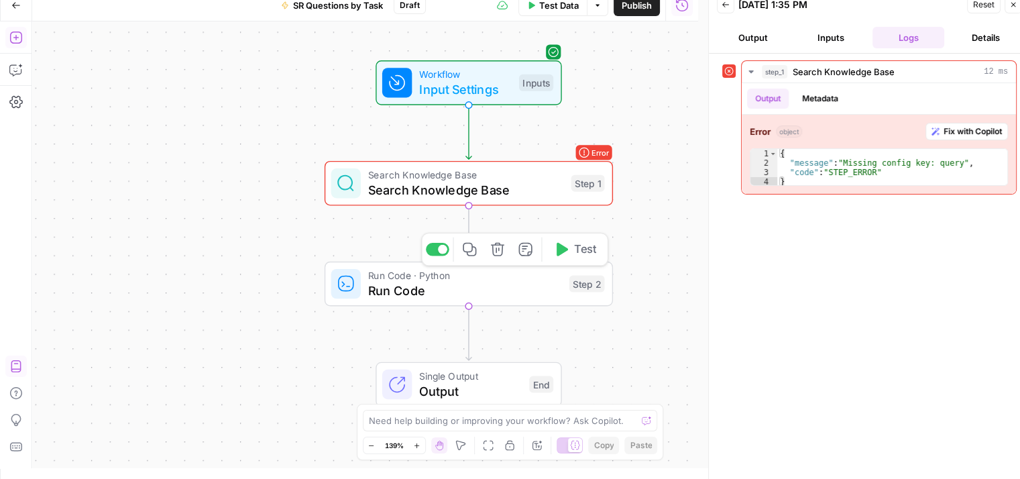
click at [440, 297] on span "Run Code" at bounding box center [465, 290] width 194 height 19
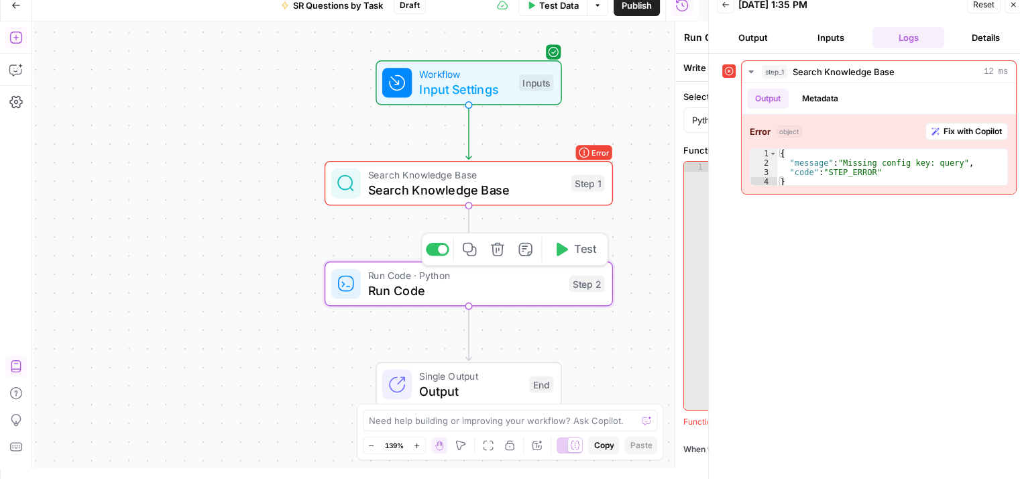
click at [440, 297] on div "Run Code Run Code ( step_2 ) Test Actions Close Write code Generate with AI Sel…" at bounding box center [564, 244] width 268 height 447
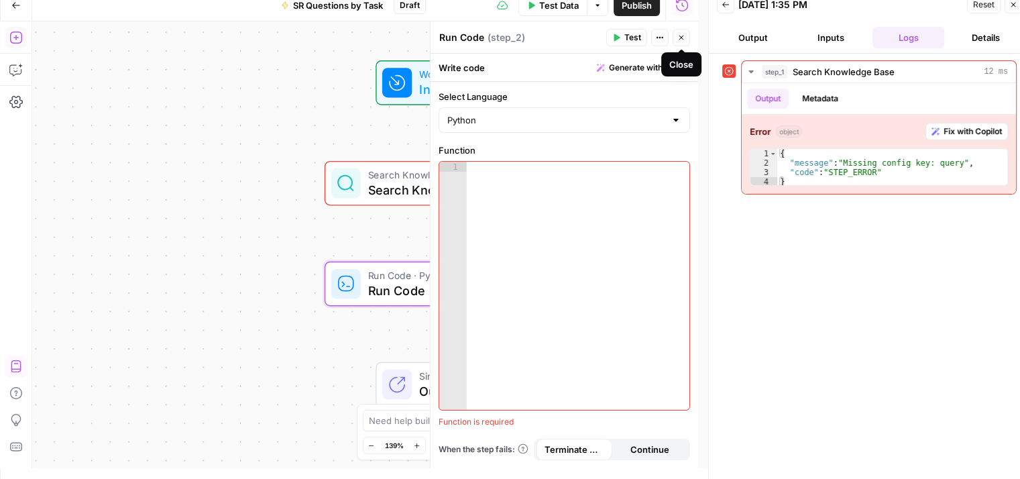
click at [686, 33] on button "Close" at bounding box center [681, 37] width 17 height 17
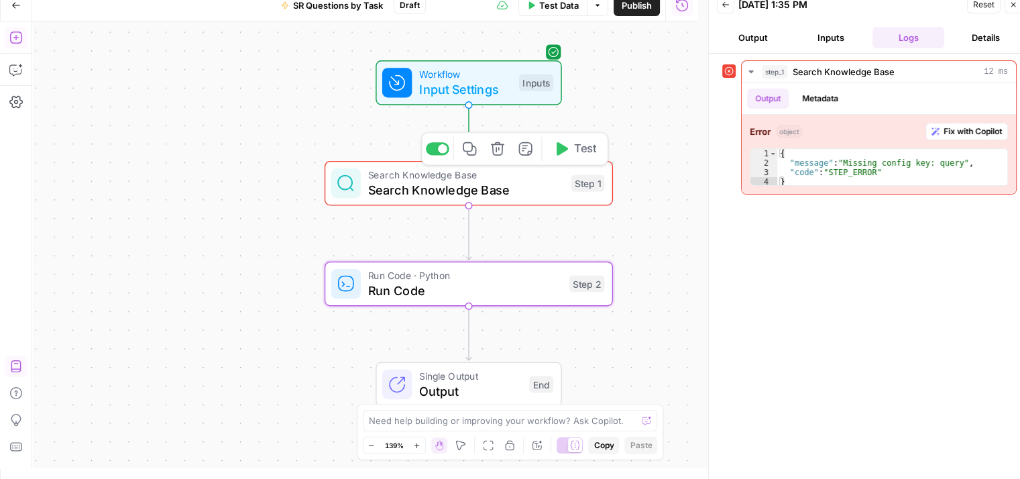
click at [451, 178] on span "Search Knowledge Base" at bounding box center [465, 175] width 195 height 15
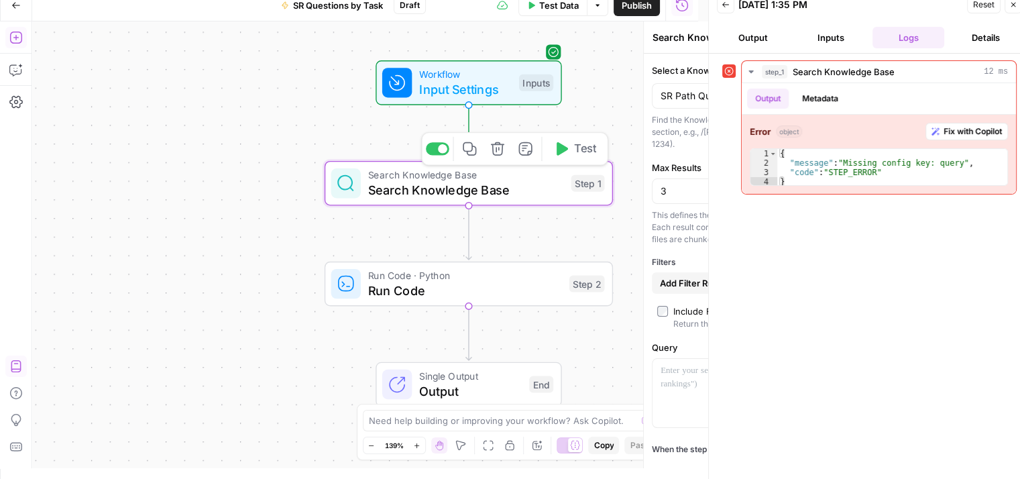
click at [451, 178] on div "Search Knowledge Base Search Knowledge Base ( step_1 ) Test Actions Close Selec…" at bounding box center [564, 244] width 268 height 447
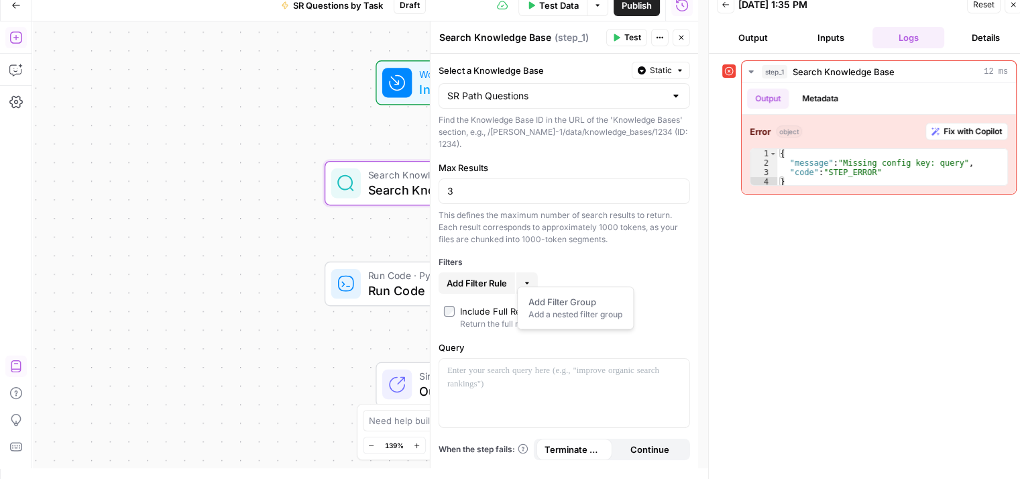
click at [533, 272] on button "More" at bounding box center [526, 282] width 21 height 21
click at [465, 276] on span "Add Filter Rule" at bounding box center [477, 282] width 60 height 13
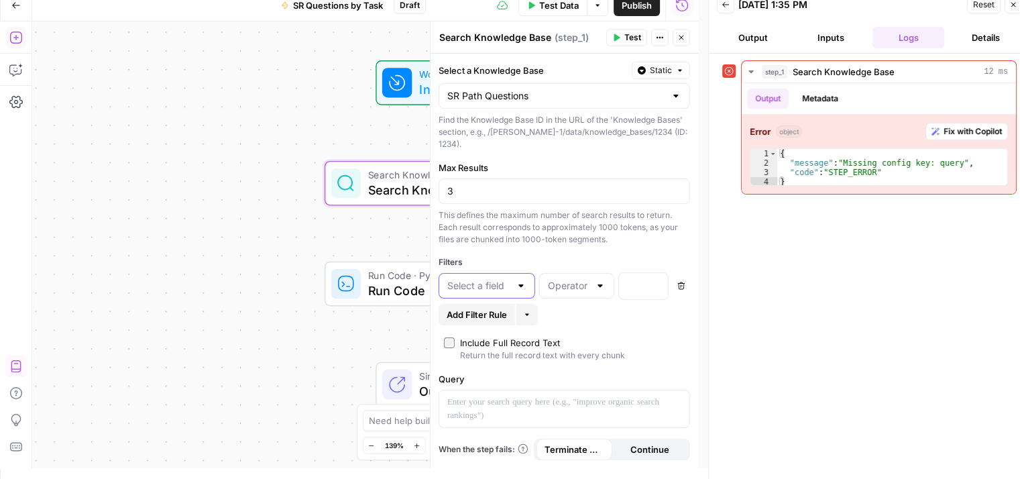
click at [463, 279] on input "text" at bounding box center [478, 285] width 63 height 13
click at [447, 360] on button "Task" at bounding box center [487, 362] width 85 height 19
type input "Task"
click at [599, 279] on div at bounding box center [600, 285] width 11 height 13
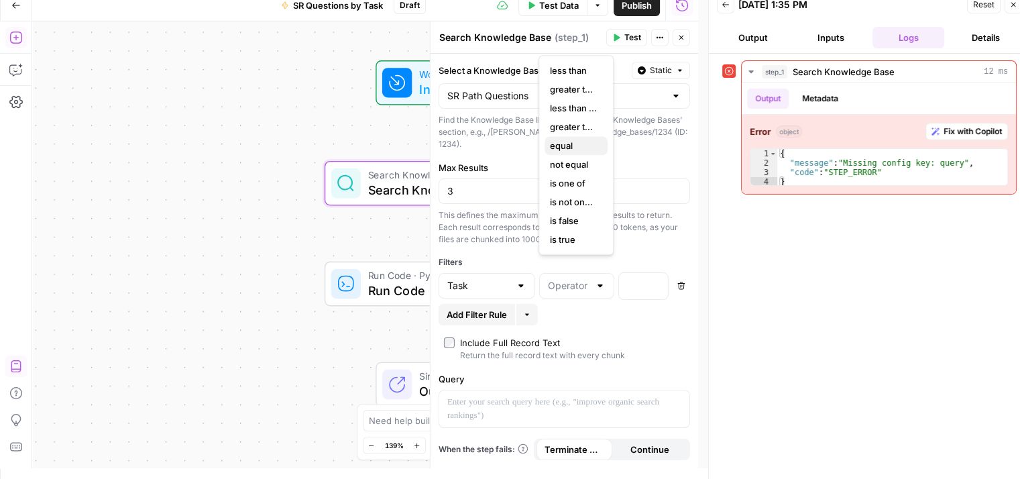
click at [563, 139] on span "equal" at bounding box center [573, 145] width 47 height 13
type input "equal"
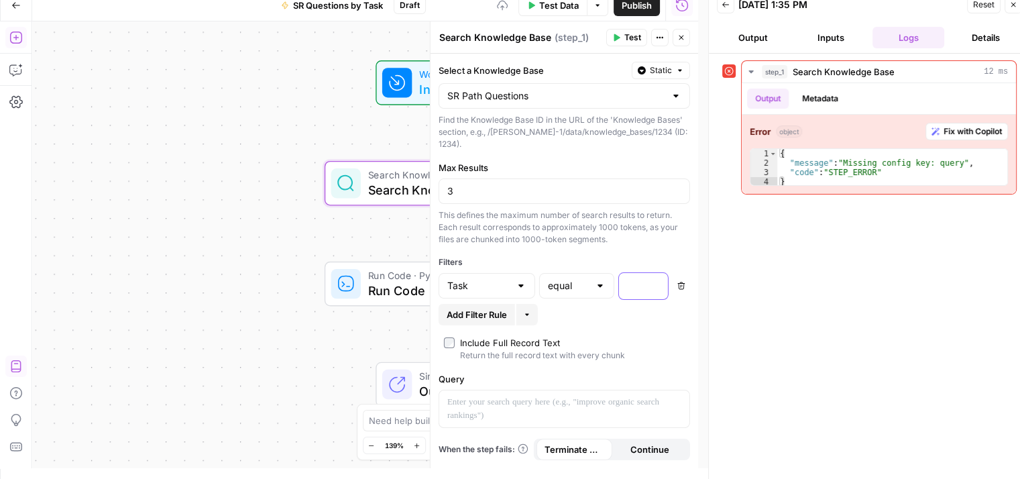
click at [634, 278] on p at bounding box center [632, 284] width 11 height 13
click at [661, 273] on div "“/” to reference Variables Menu" at bounding box center [643, 286] width 49 height 26
click at [655, 282] on icon "button" at bounding box center [656, 285] width 7 height 7
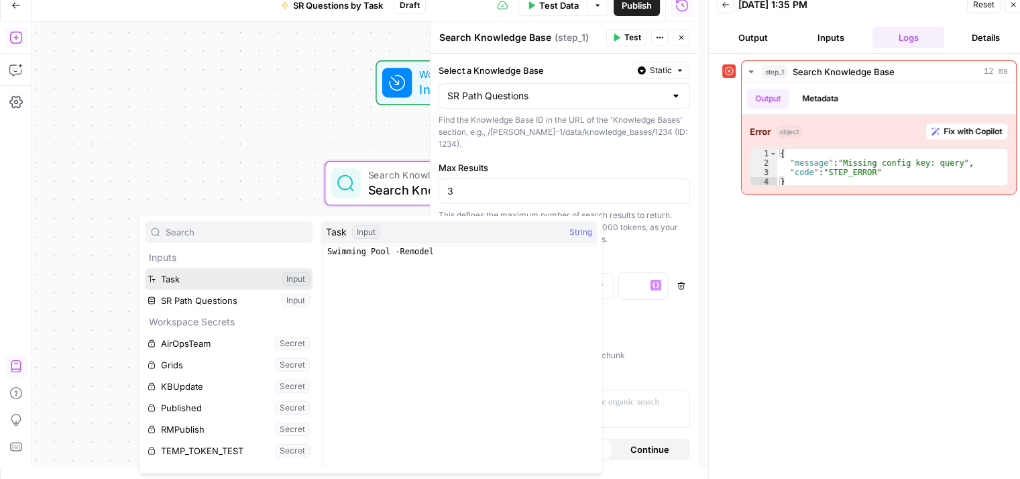
click at [208, 280] on button "Select variable Task" at bounding box center [229, 278] width 168 height 21
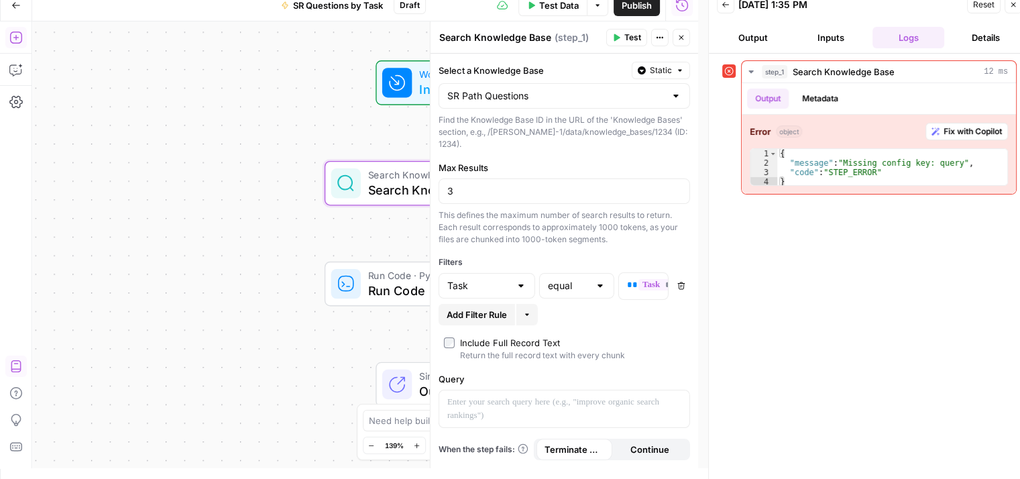
click at [627, 36] on span "Test" at bounding box center [632, 38] width 17 height 12
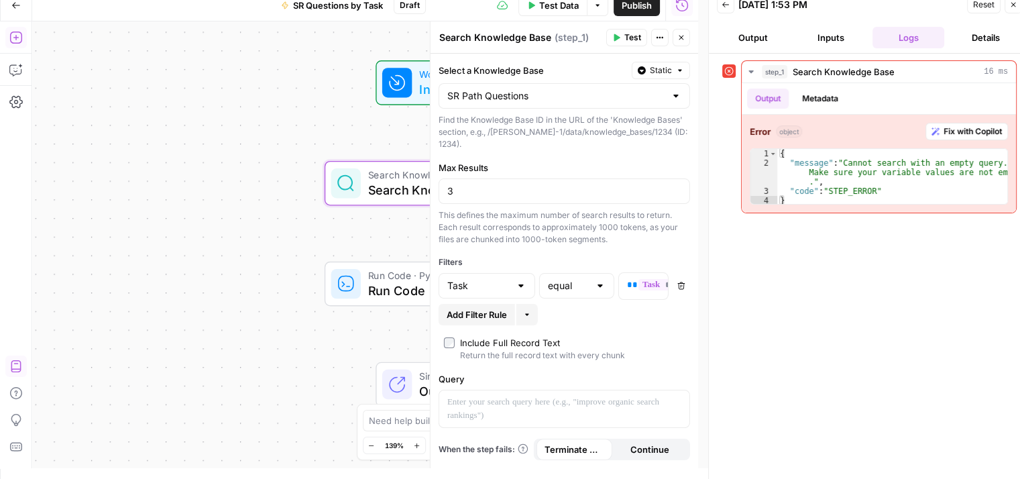
click at [976, 9] on span "Reset" at bounding box center [983, 5] width 21 height 12
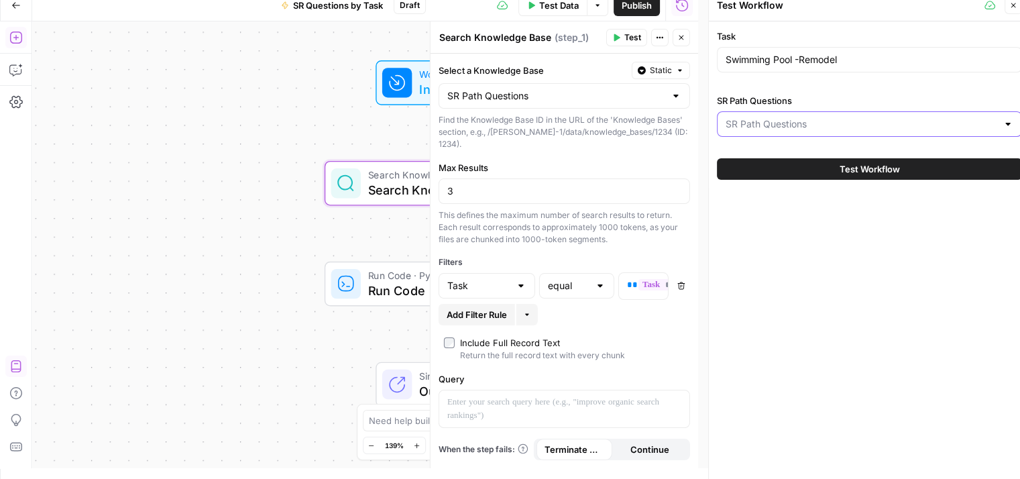
click at [901, 125] on input "SR Path Questions" at bounding box center [862, 123] width 272 height 13
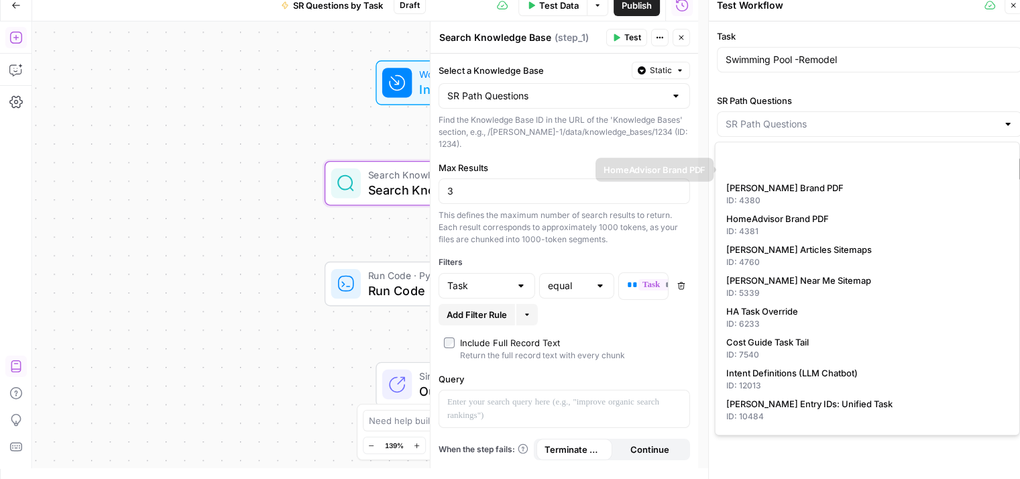
scroll to position [212, 0]
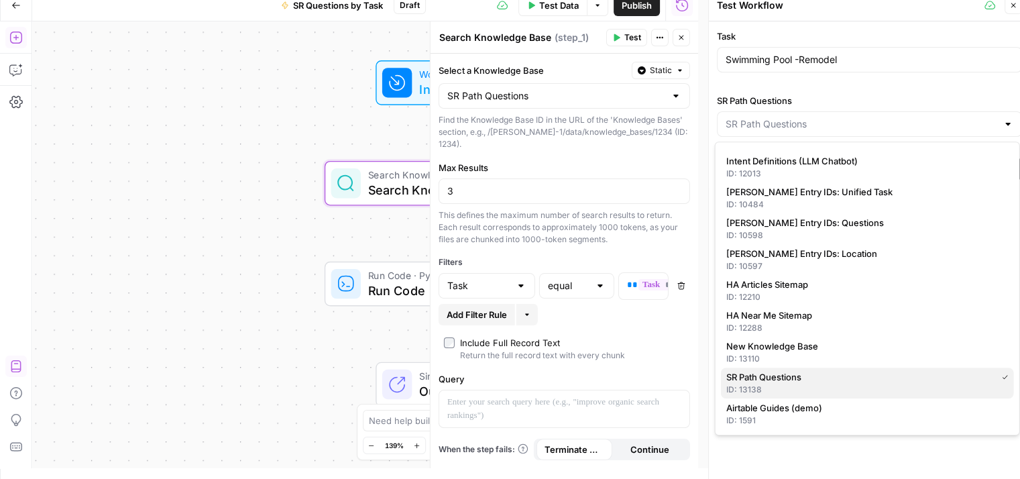
click at [789, 388] on div "ID: 13138" at bounding box center [867, 390] width 282 height 12
type input "SR Path Questions"
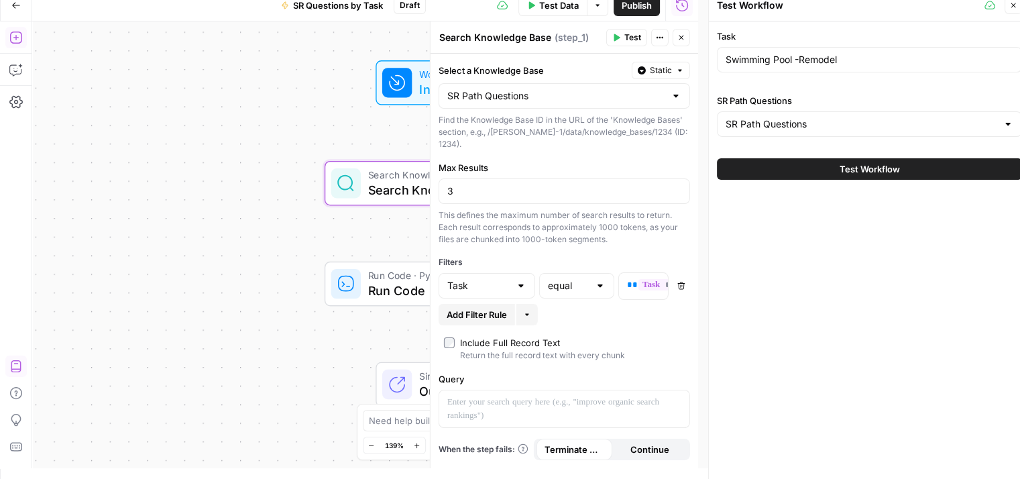
click at [872, 173] on span "Test Workflow" at bounding box center [870, 168] width 60 height 13
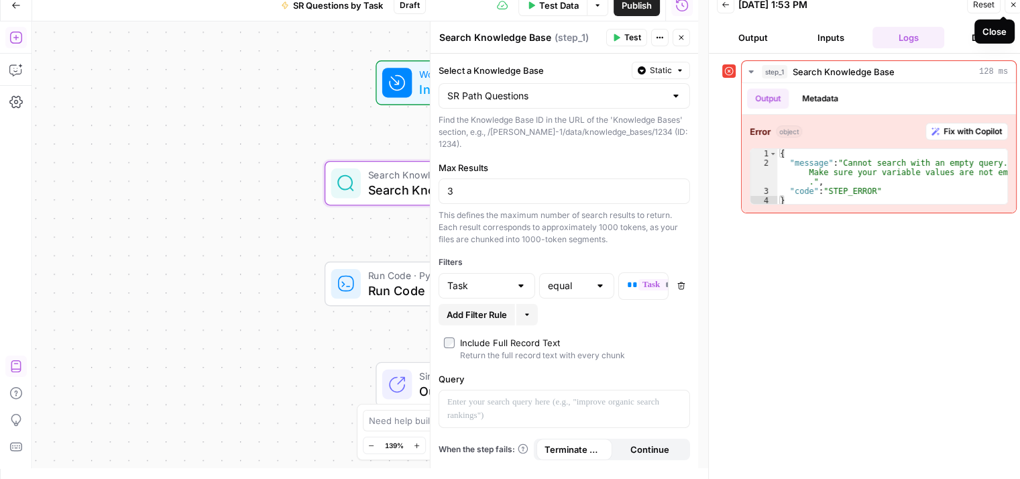
click at [1012, 5] on icon "button" at bounding box center [1013, 5] width 8 height 8
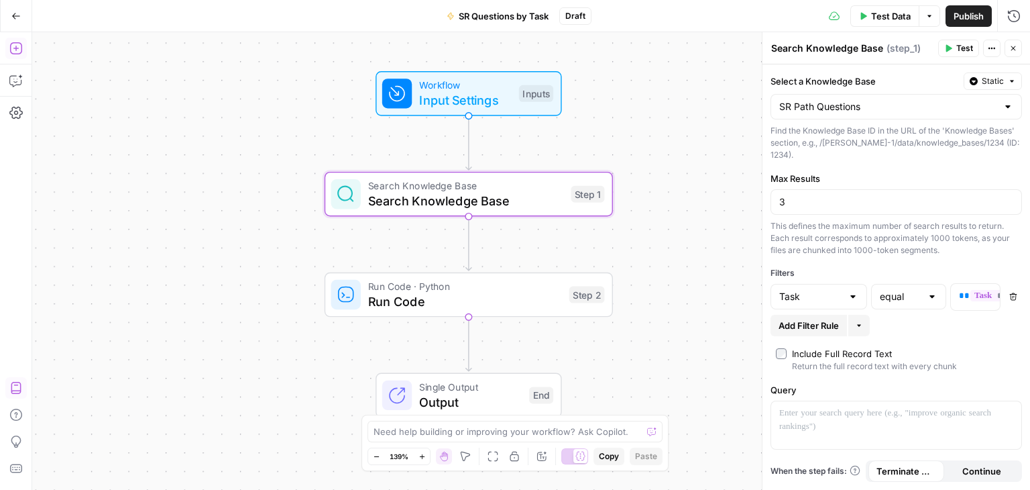
click at [963, 41] on button "Test" at bounding box center [958, 48] width 41 height 17
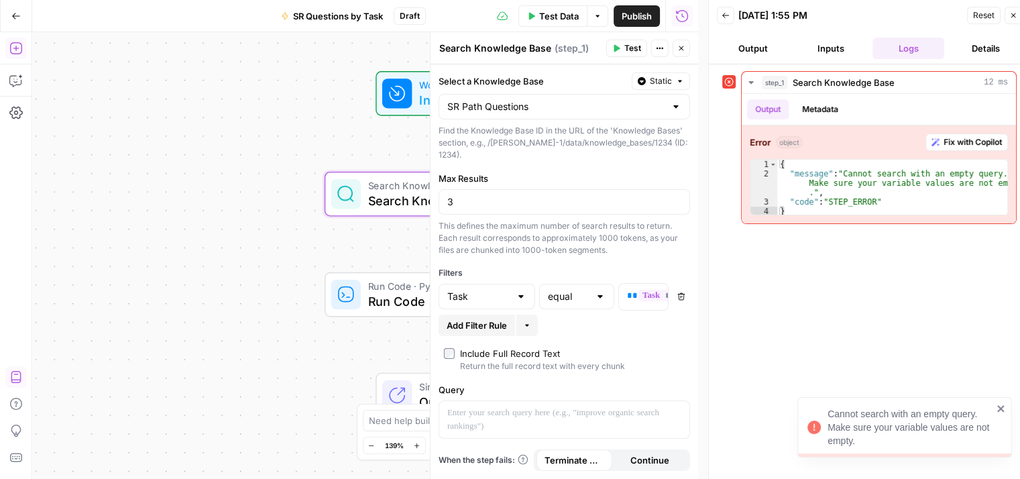
click at [1012, 9] on button "Close" at bounding box center [1013, 15] width 17 height 17
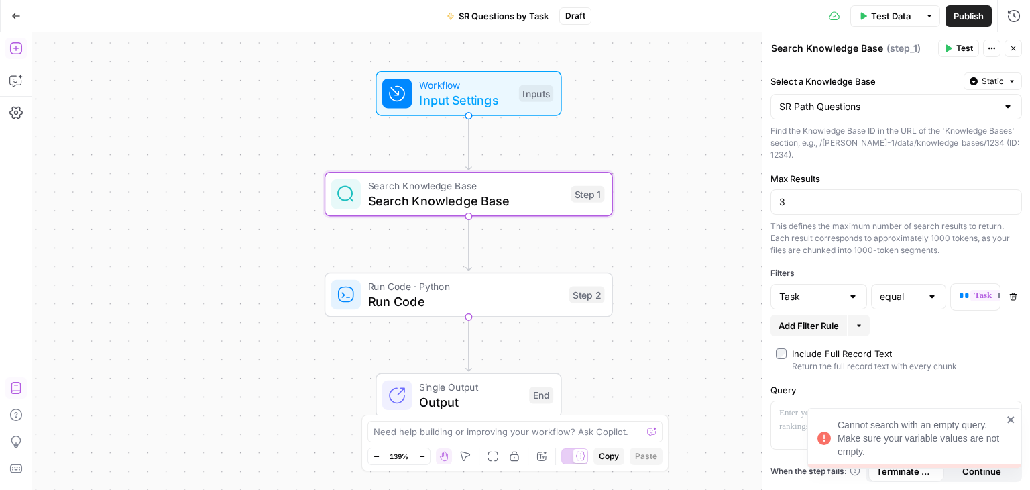
click at [1013, 293] on icon "button" at bounding box center [1013, 296] width 7 height 7
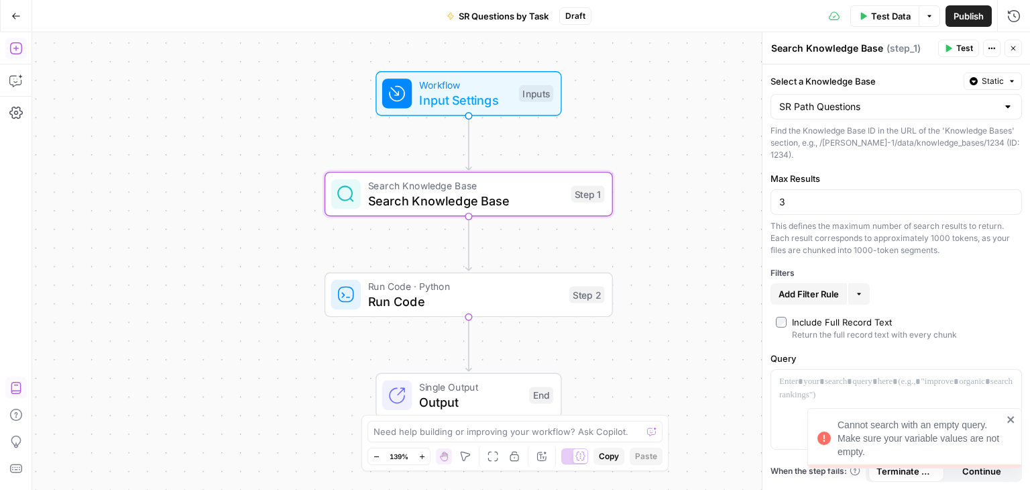
click at [956, 43] on button "Test" at bounding box center [958, 48] width 41 height 17
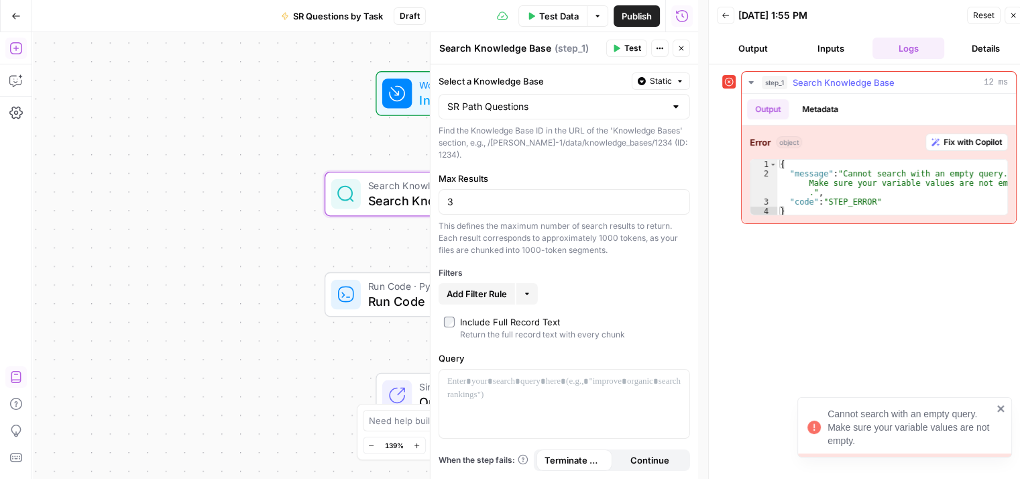
click at [987, 142] on span "Fix with Copilot" at bounding box center [973, 142] width 58 height 12
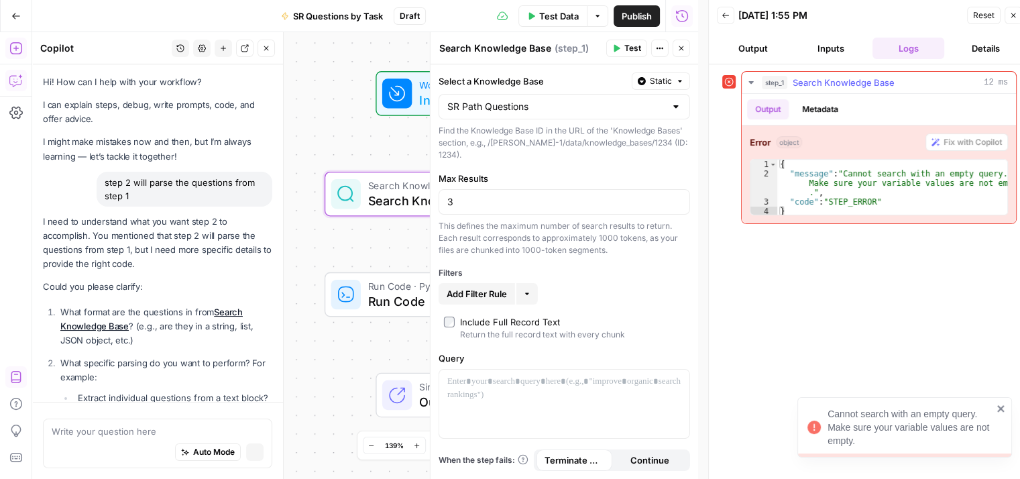
scroll to position [1813, 0]
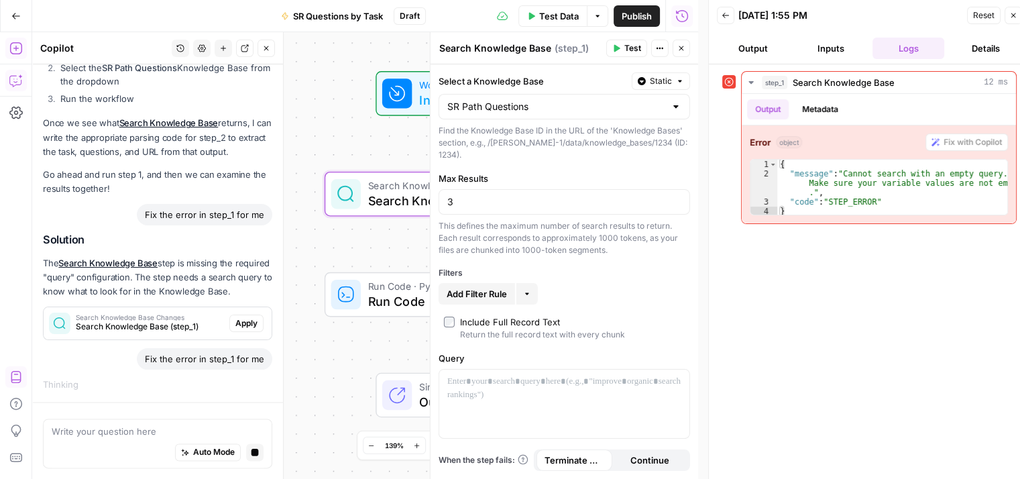
click at [679, 49] on icon "button" at bounding box center [681, 48] width 8 height 8
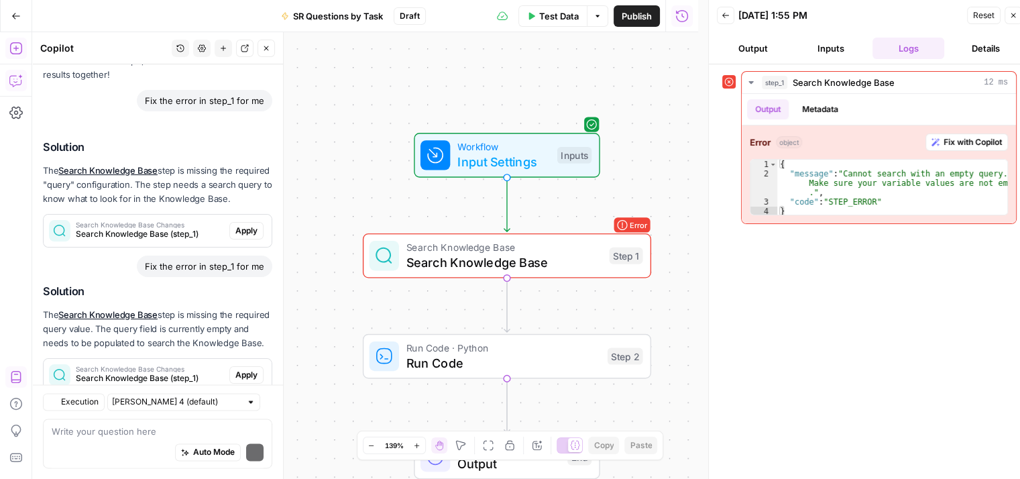
scroll to position [2066, 0]
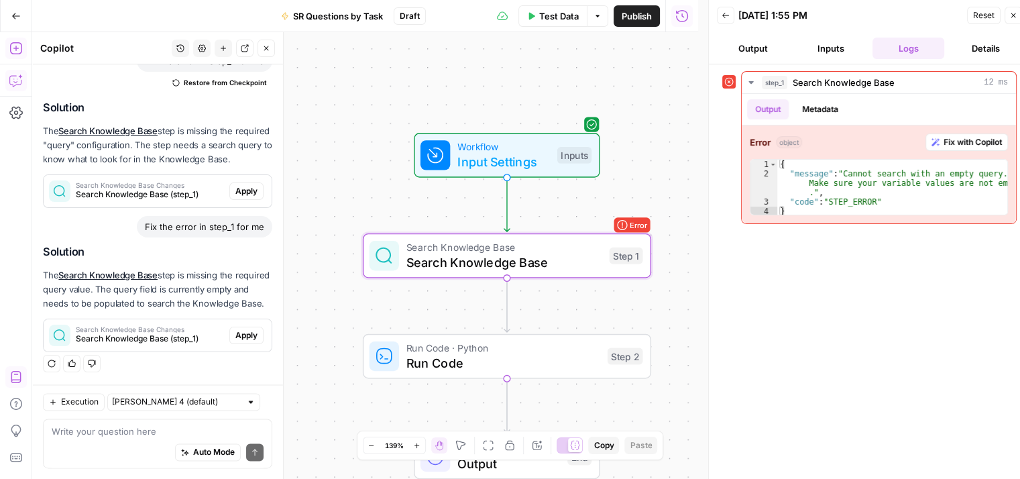
click at [229, 331] on button "Apply" at bounding box center [246, 335] width 34 height 17
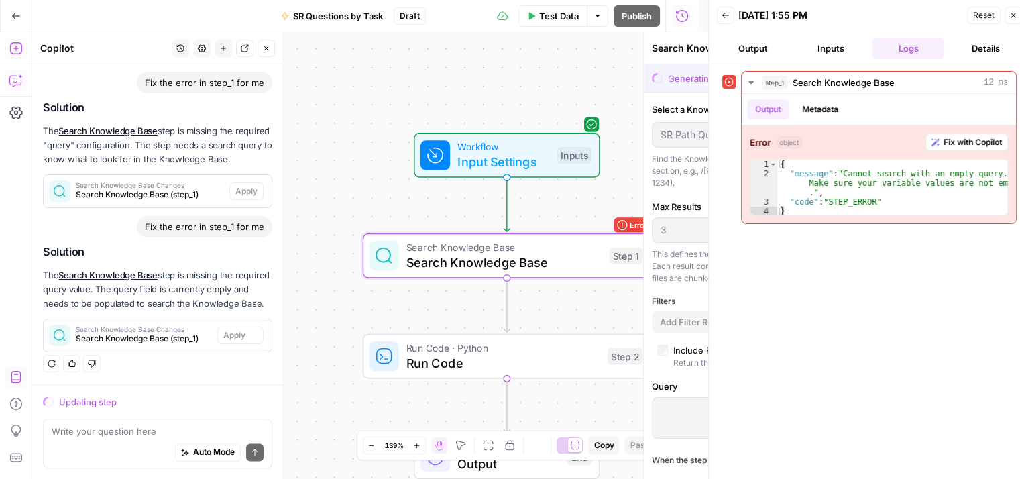
scroll to position [1959, 0]
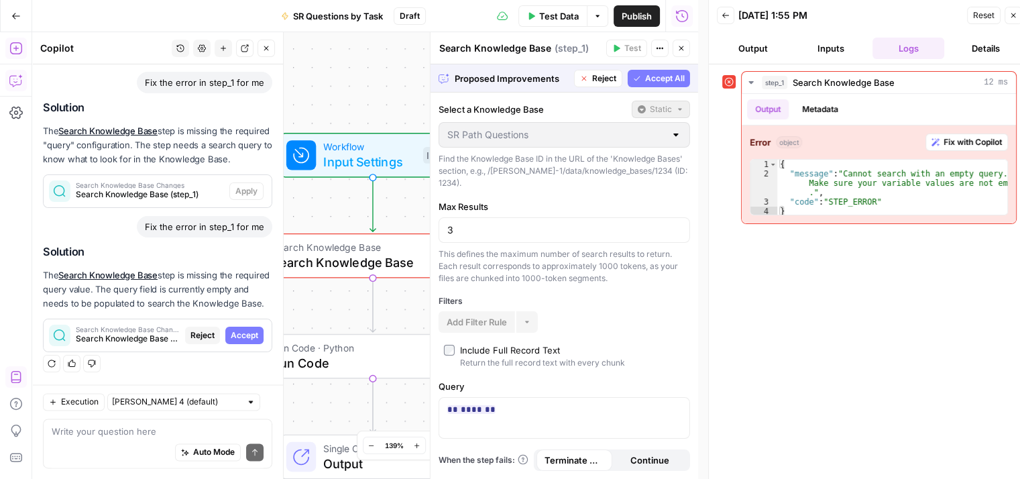
click at [665, 75] on span "Accept All" at bounding box center [665, 78] width 40 height 12
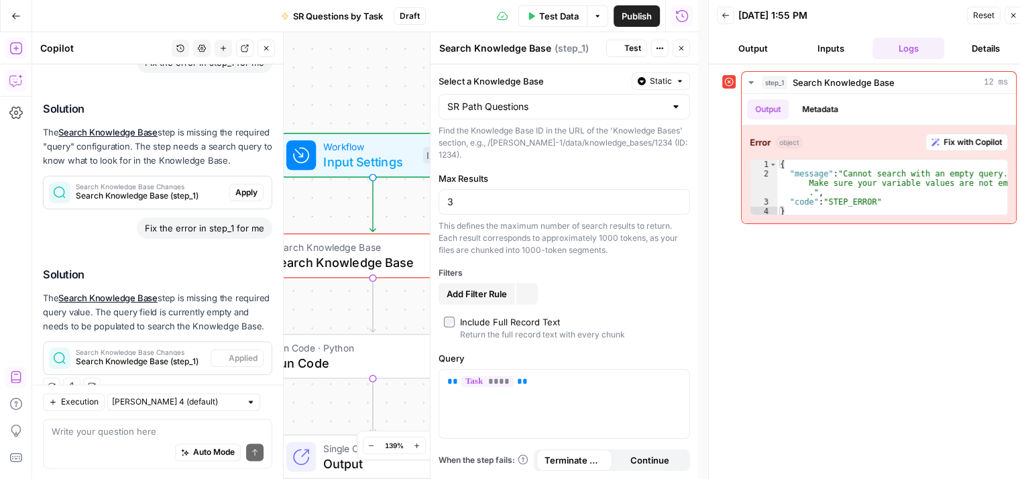
scroll to position [2088, 0]
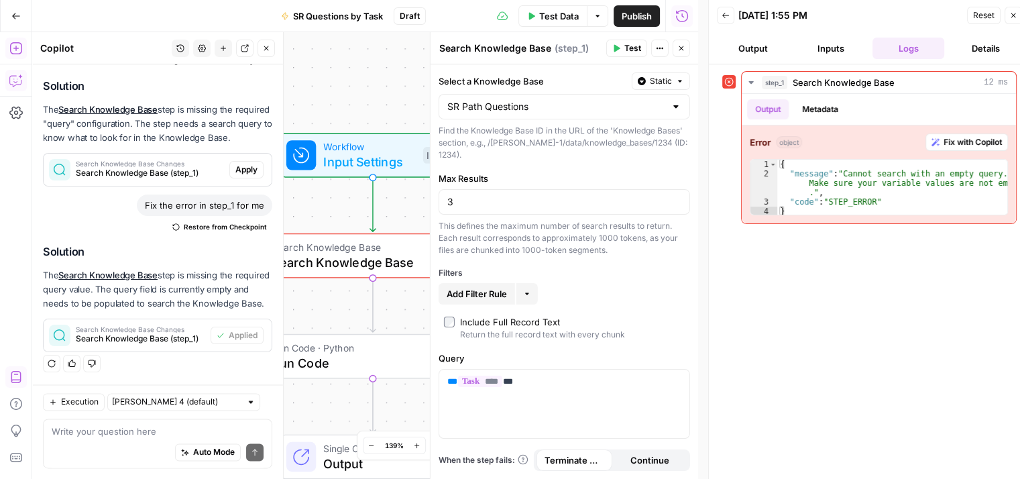
click at [626, 46] on span "Test" at bounding box center [632, 48] width 17 height 12
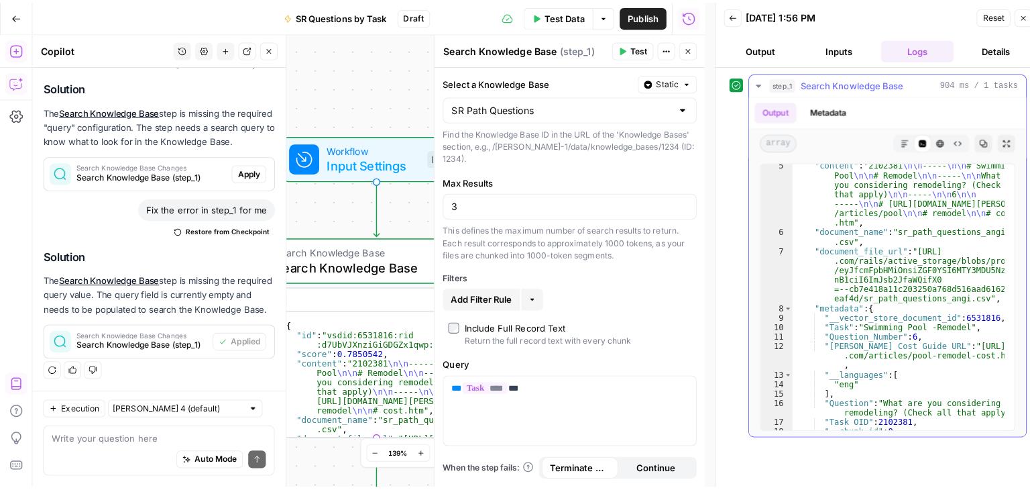
scroll to position [0, 0]
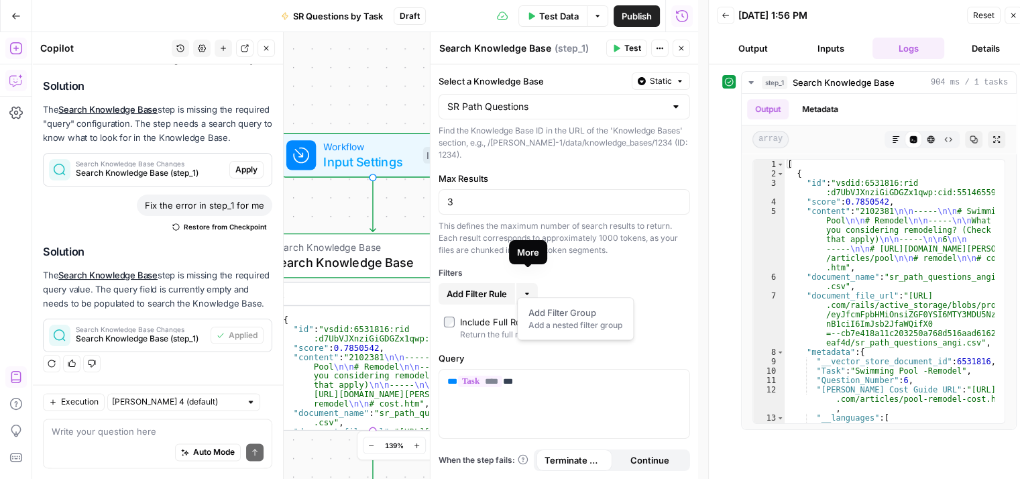
click at [526, 290] on icon "button" at bounding box center [527, 294] width 8 height 8
click at [475, 287] on span "Add Filter Rule" at bounding box center [477, 293] width 60 height 13
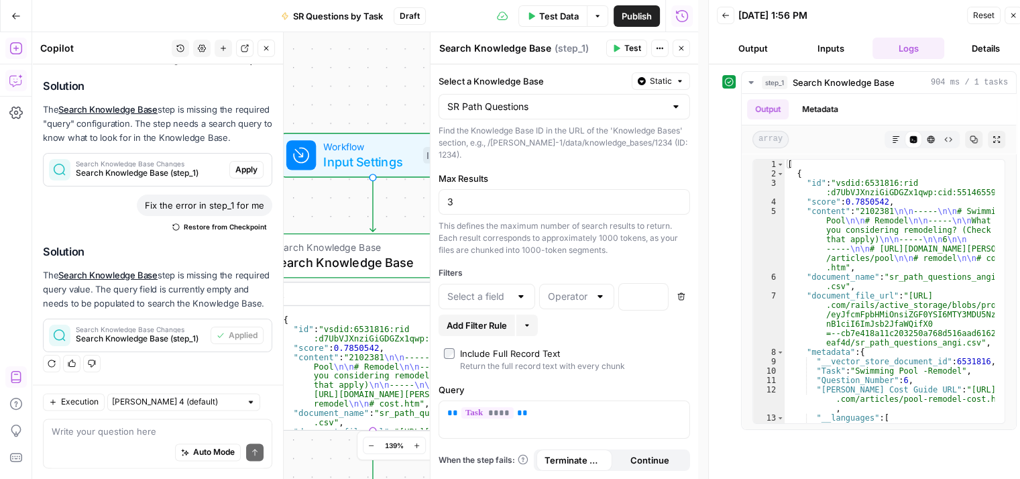
click at [518, 290] on div at bounding box center [521, 296] width 11 height 13
click at [482, 331] on span "Question" at bounding box center [484, 335] width 68 height 13
type input "Question"
click at [598, 290] on div at bounding box center [600, 296] width 11 height 13
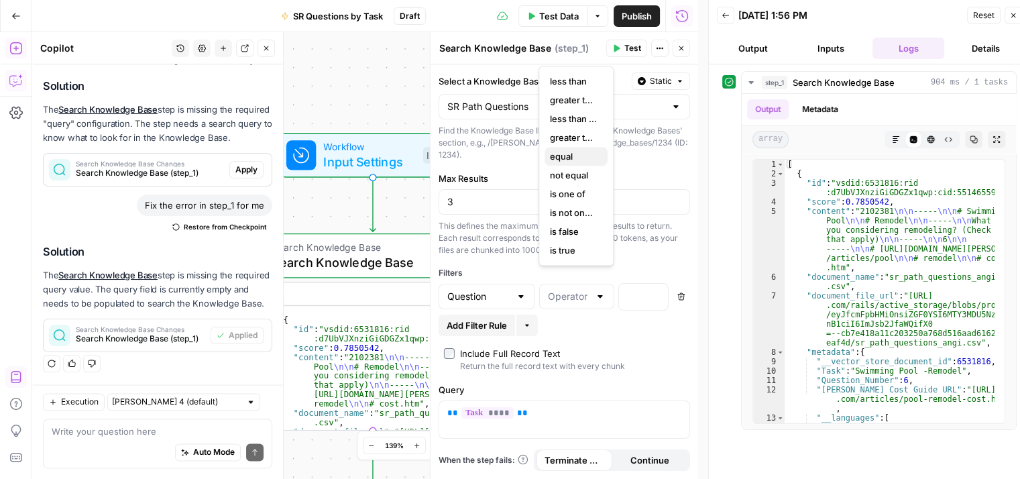
click at [573, 158] on span "equal" at bounding box center [573, 156] width 47 height 13
type input "equal"
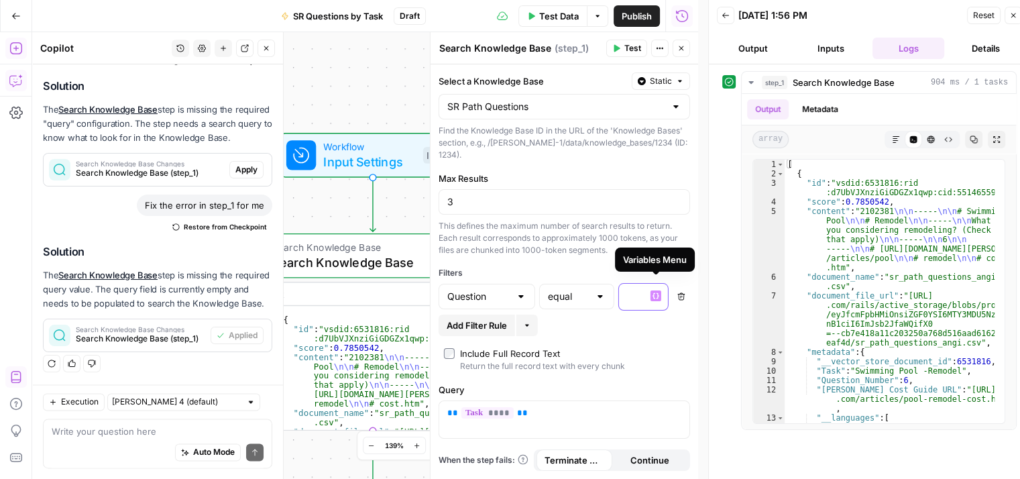
click at [655, 292] on icon "button" at bounding box center [656, 295] width 7 height 7
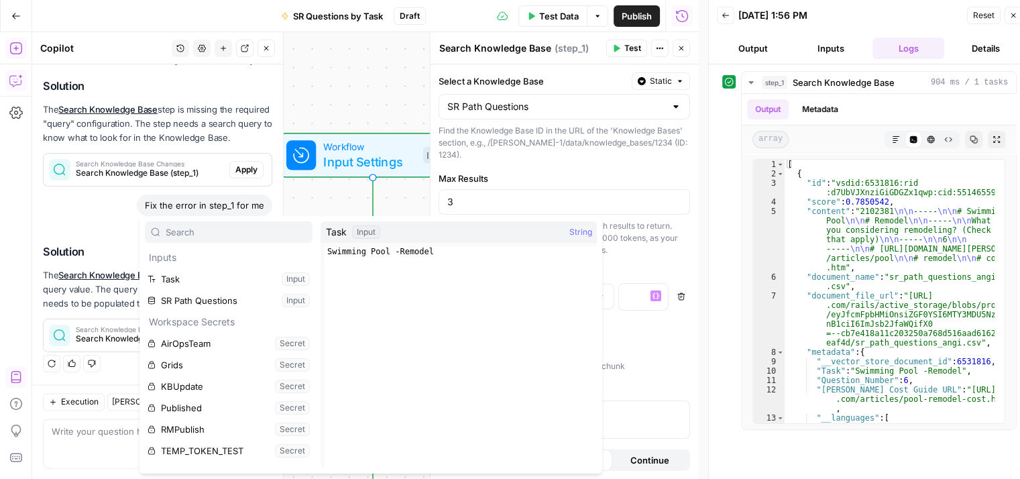
click at [660, 220] on div "This defines the maximum number of search results to return. Each result corres…" at bounding box center [565, 238] width 252 height 36
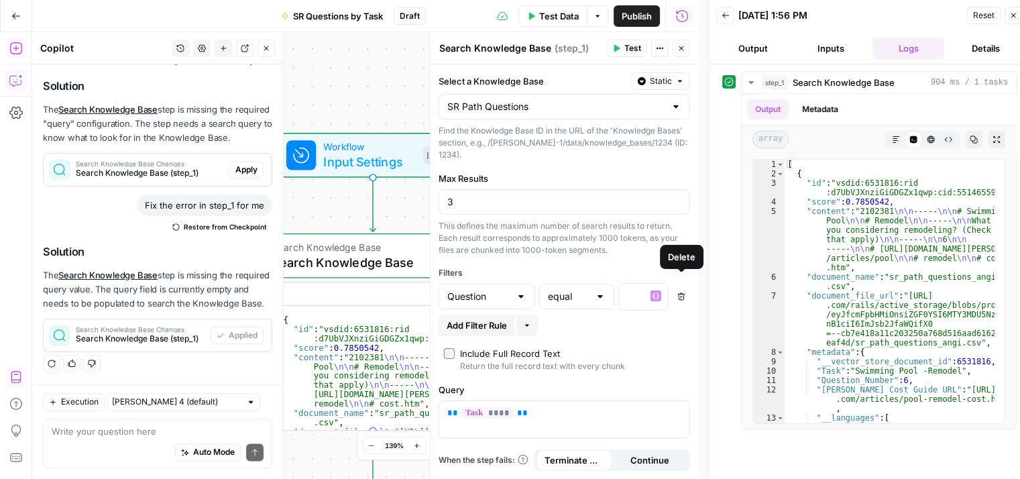
click at [685, 292] on icon "button" at bounding box center [681, 296] width 8 height 8
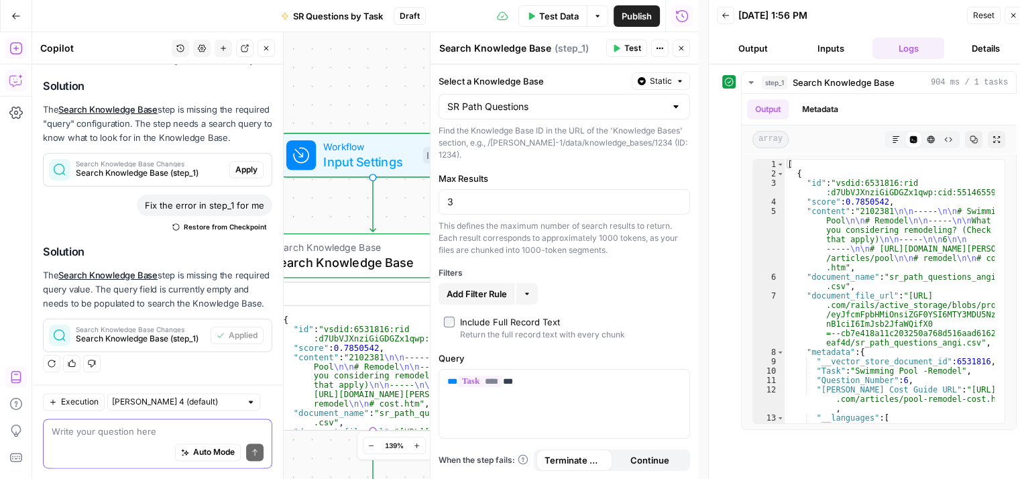
click at [182, 432] on textarea at bounding box center [158, 431] width 212 height 13
type textarea "i"
click at [1012, 15] on icon "button" at bounding box center [1013, 15] width 8 height 8
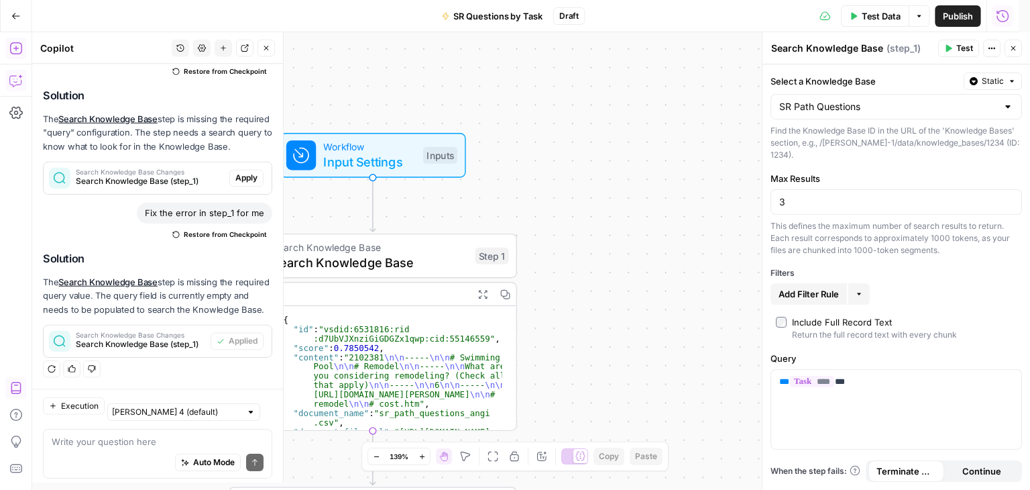
scroll to position [2078, 0]
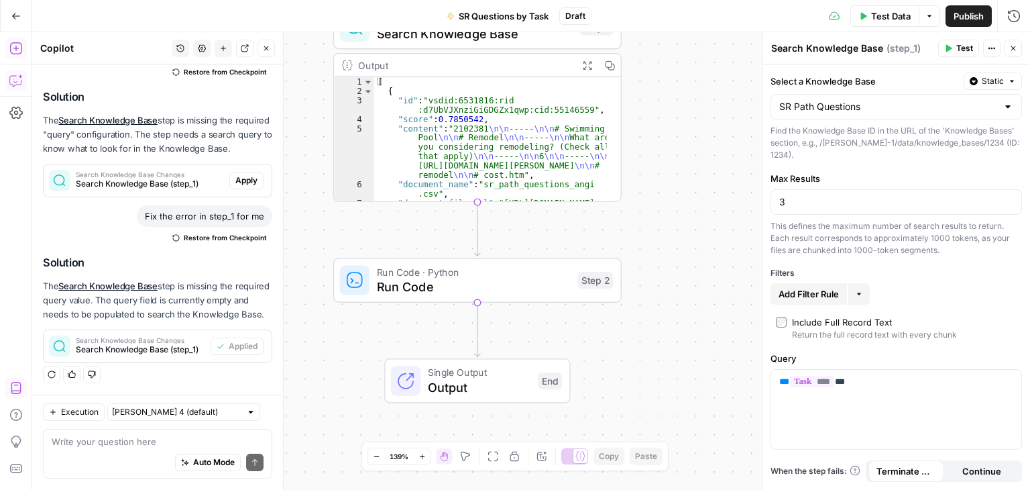
drag, startPoint x: 567, startPoint y: 339, endPoint x: 671, endPoint y: 245, distance: 141.0
click at [671, 245] on div "Workflow Input Settings Inputs Search Knowledge Base Search Knowledge Base Step…" at bounding box center [531, 260] width 998 height 457
click at [206, 435] on textarea at bounding box center [158, 441] width 212 height 13
type textarea "step 2 parse questions from step 1"
drag, startPoint x: 243, startPoint y: 462, endPoint x: 282, endPoint y: 403, distance: 70.7
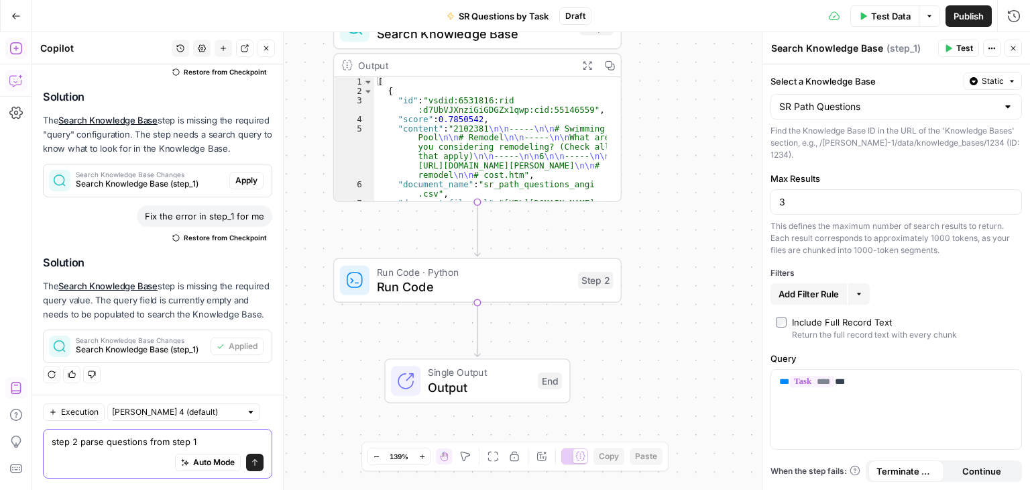
click at [251, 462] on icon "submit" at bounding box center [255, 463] width 8 height 8
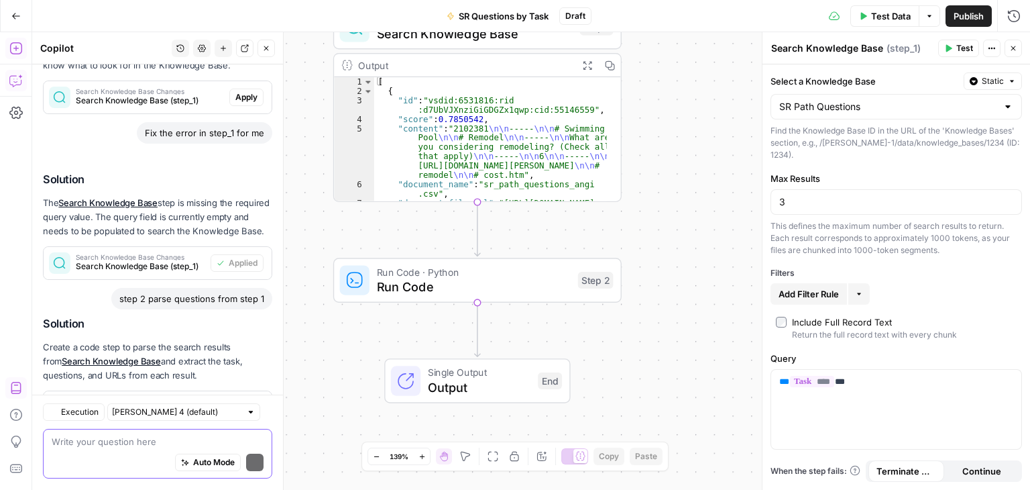
scroll to position [2221, 0]
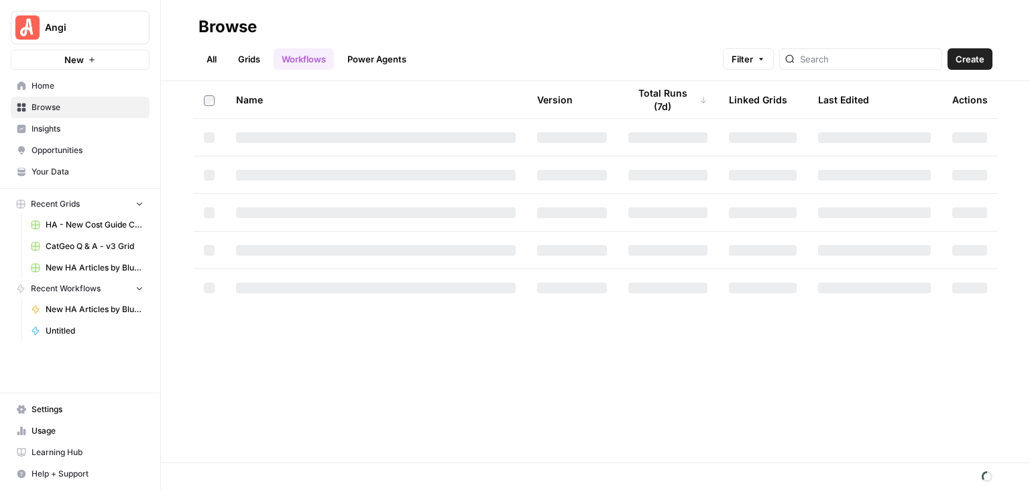
click at [78, 169] on span "Your Data" at bounding box center [88, 172] width 112 height 12
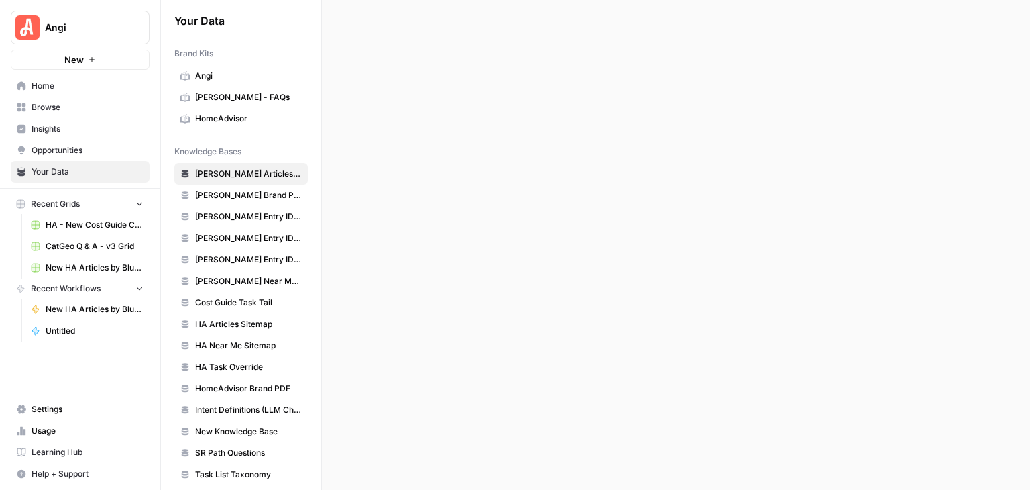
scroll to position [13, 0]
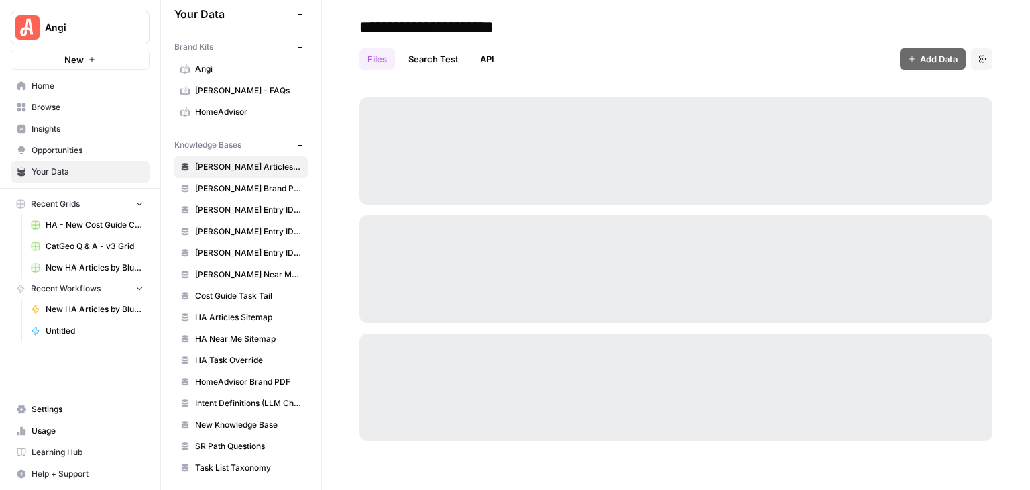
click at [263, 440] on span "SR Path Questions" at bounding box center [248, 446] width 107 height 12
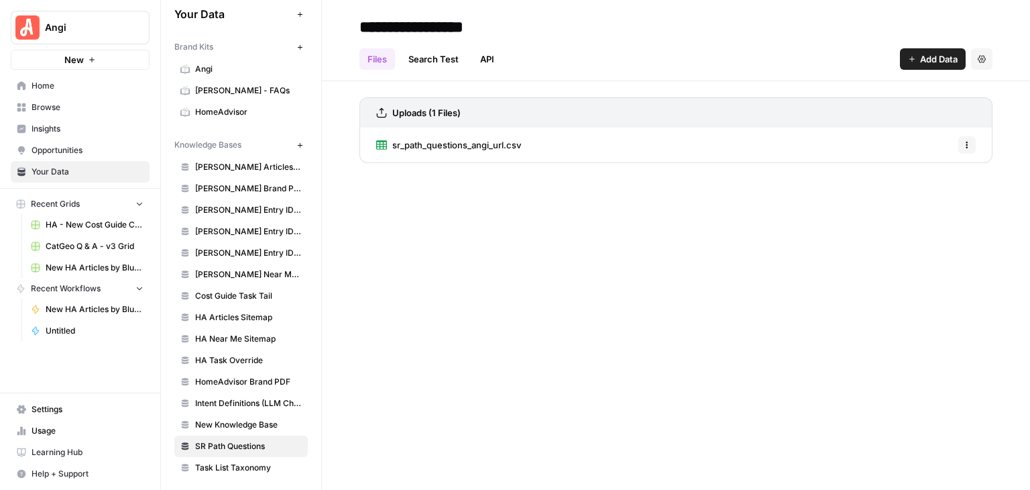
click at [968, 138] on button "Options" at bounding box center [966, 144] width 17 height 17
click at [944, 172] on span "Delete File" at bounding box center [937, 174] width 44 height 13
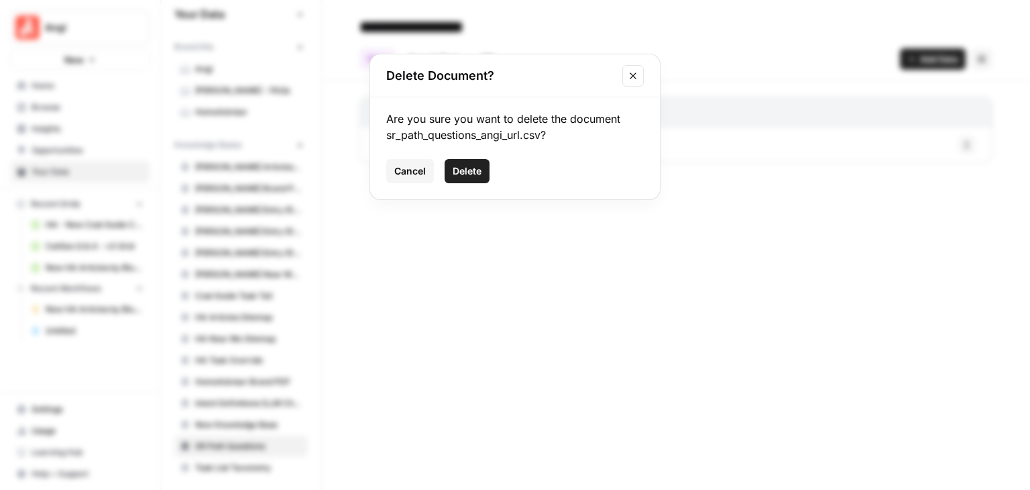
click at [461, 171] on span "Delete" at bounding box center [467, 170] width 29 height 13
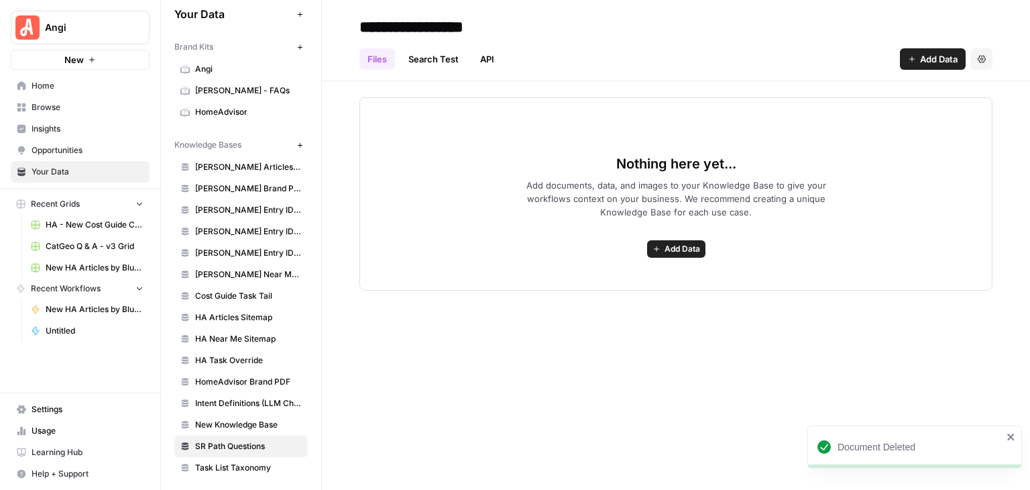
click at [684, 259] on div "Nothing here yet... Add documents, data, and images to your Knowledge Base to g…" at bounding box center [675, 193] width 633 height 193
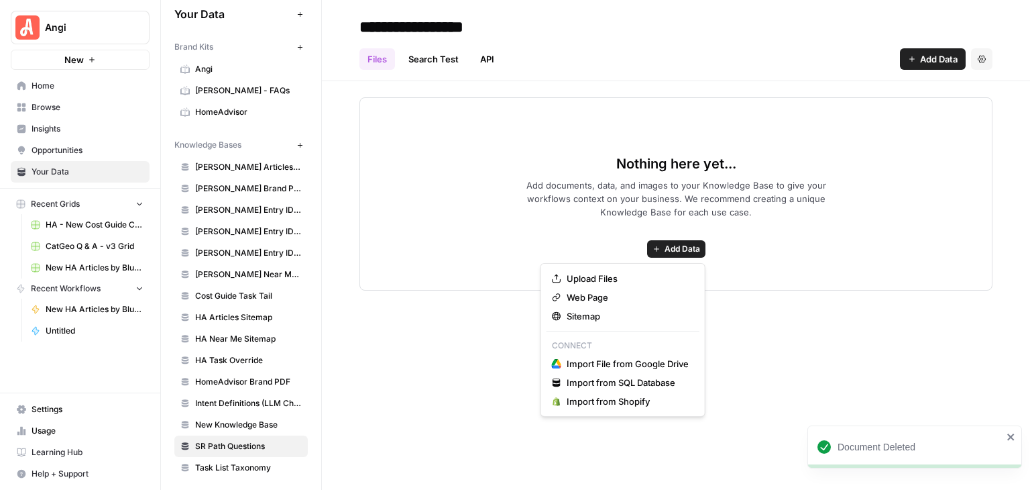
click at [697, 247] on span "Add Data" at bounding box center [683, 249] width 36 height 12
click at [626, 280] on span "Upload Files" at bounding box center [628, 278] width 122 height 13
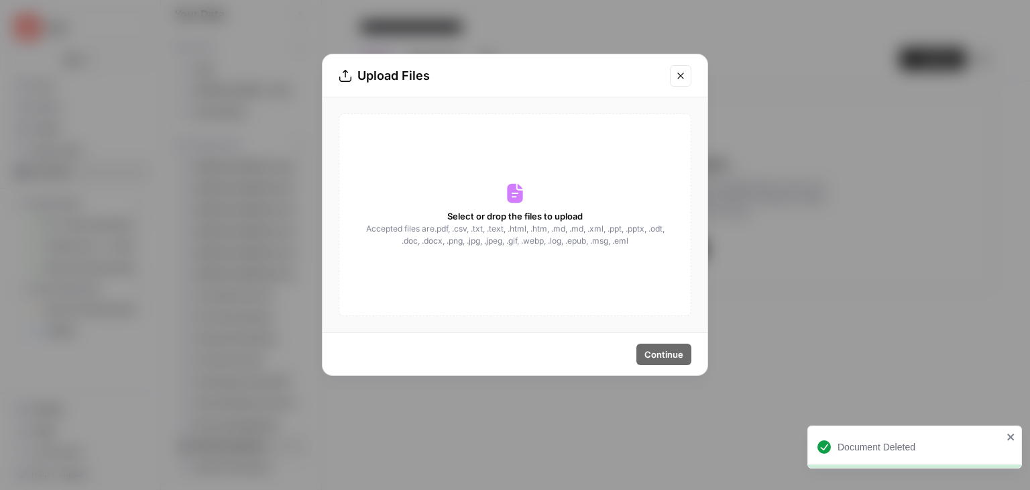
click at [526, 192] on div "Select or drop the files to upload Accepted files are .pdf, .csv, .txt, .text, …" at bounding box center [515, 214] width 353 height 203
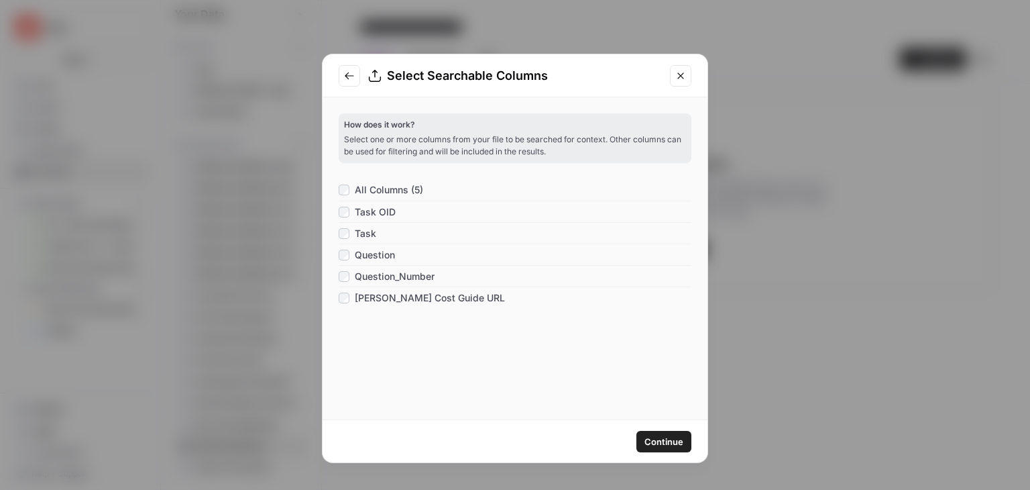
click at [663, 436] on span "Continue" at bounding box center [664, 441] width 39 height 13
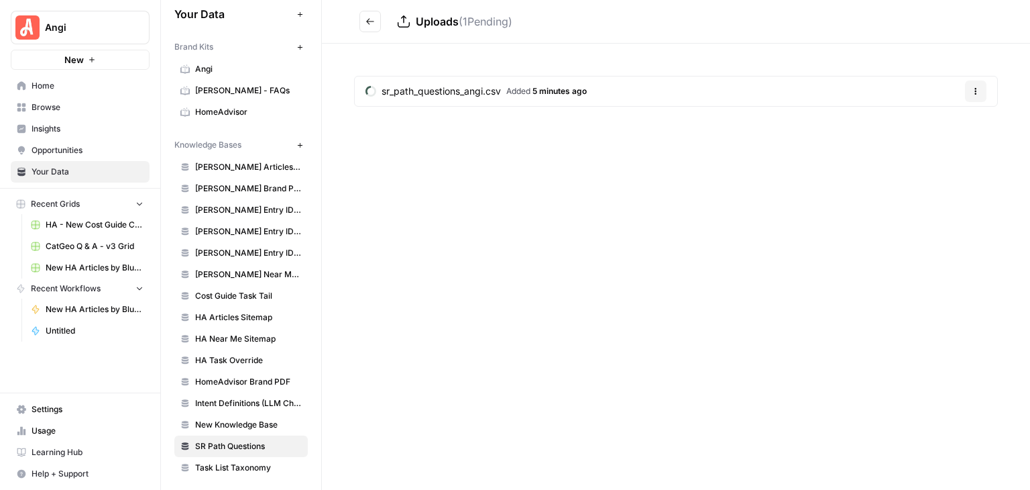
click at [364, 19] on button "Go back" at bounding box center [369, 21] width 21 height 21
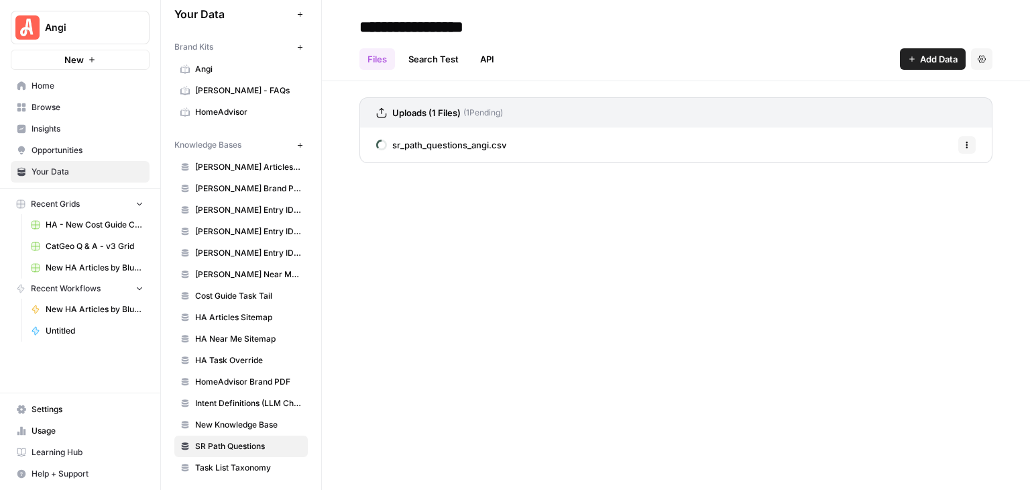
click at [618, 140] on div "sr_path_questions_angi.csv Options" at bounding box center [675, 144] width 633 height 35
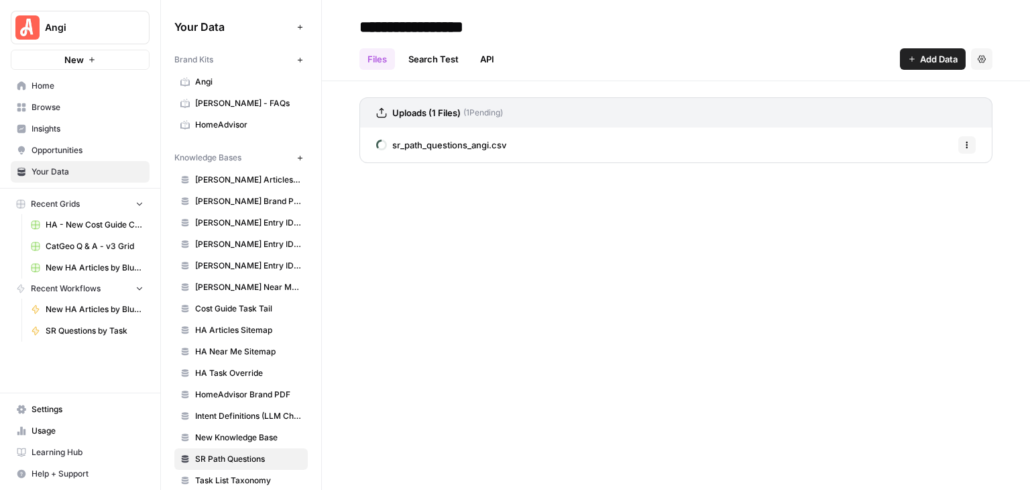
click at [964, 329] on div "**********" at bounding box center [676, 245] width 708 height 490
click at [972, 142] on button "Options" at bounding box center [966, 144] width 17 height 17
click at [538, 233] on div "**********" at bounding box center [676, 245] width 708 height 490
click at [66, 143] on link "Opportunities" at bounding box center [80, 149] width 139 height 21
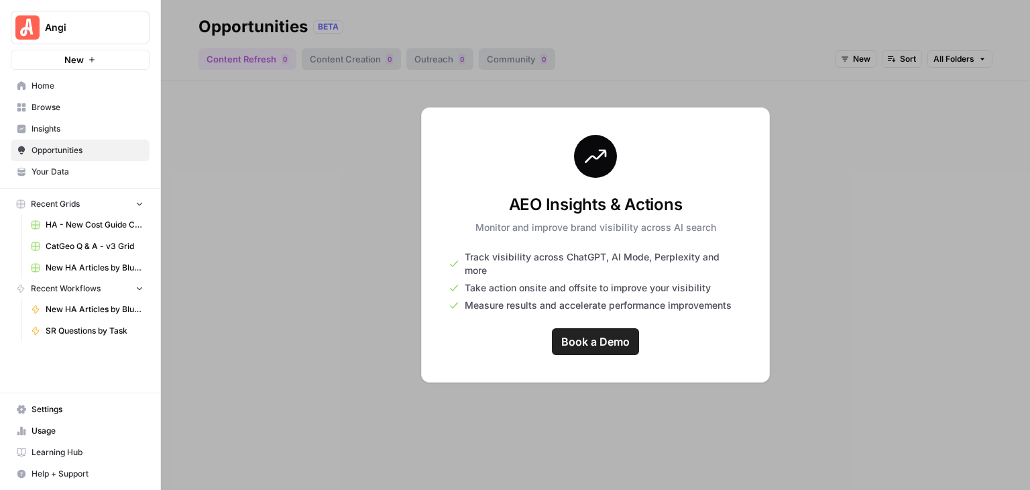
click at [313, 221] on div at bounding box center [595, 245] width 869 height 490
click at [59, 172] on span "Your Data" at bounding box center [88, 172] width 112 height 12
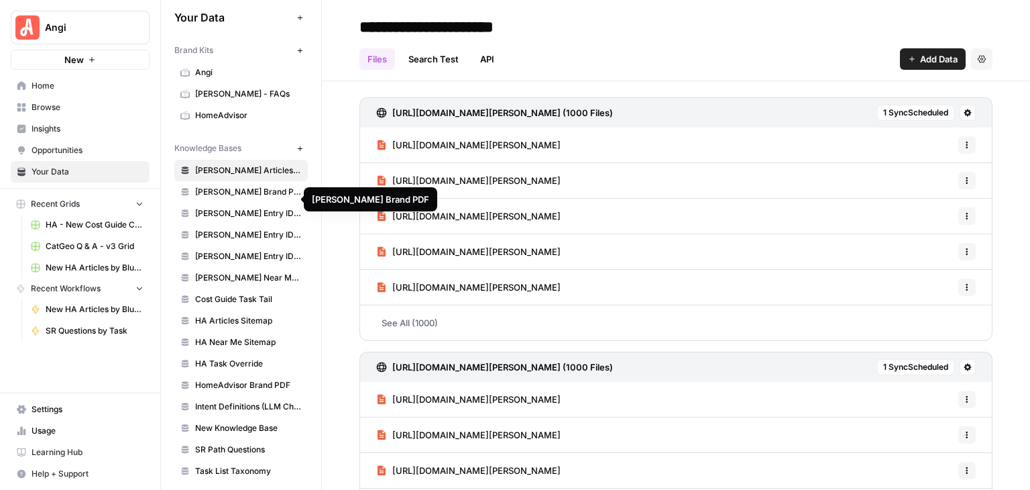
scroll to position [13, 0]
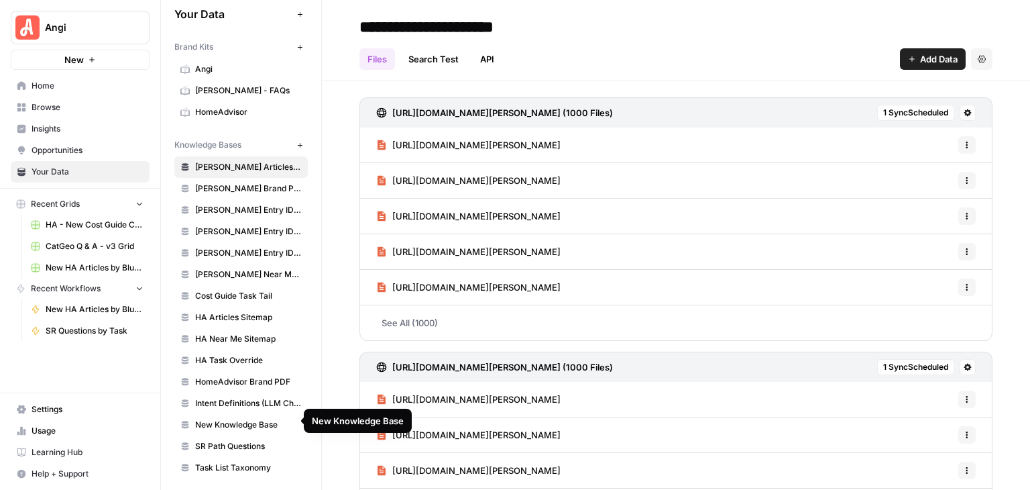
click at [233, 440] on span "SR Path Questions" at bounding box center [248, 446] width 107 height 12
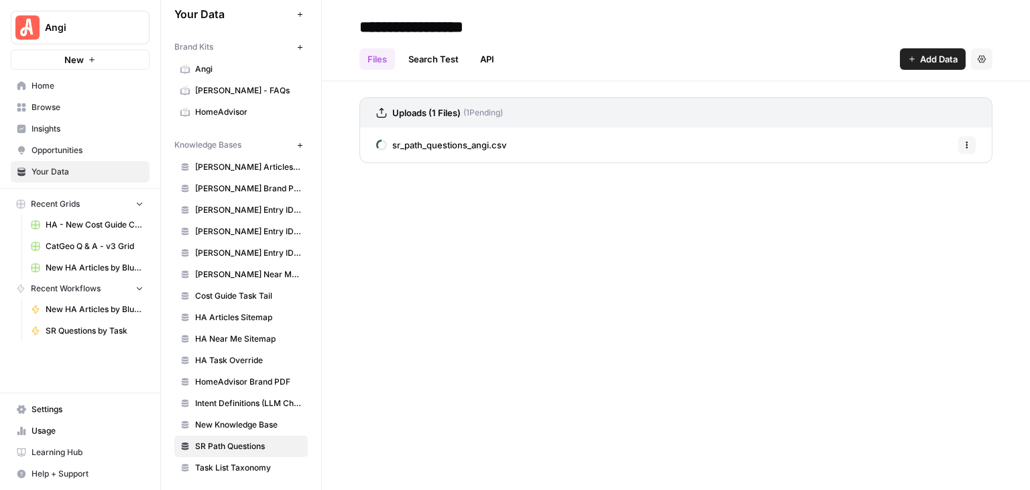
click at [508, 144] on div "sr_path_questions_angi.csv Options" at bounding box center [675, 144] width 633 height 35
click at [970, 142] on icon "button" at bounding box center [967, 145] width 8 height 8
click at [930, 175] on span "Delete File" at bounding box center [937, 174] width 44 height 13
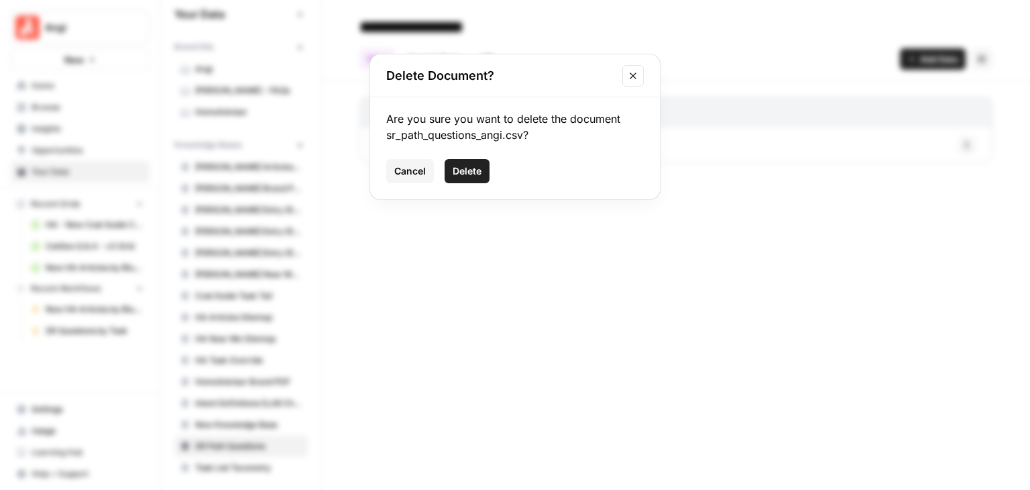
click at [475, 170] on span "Delete" at bounding box center [467, 170] width 29 height 13
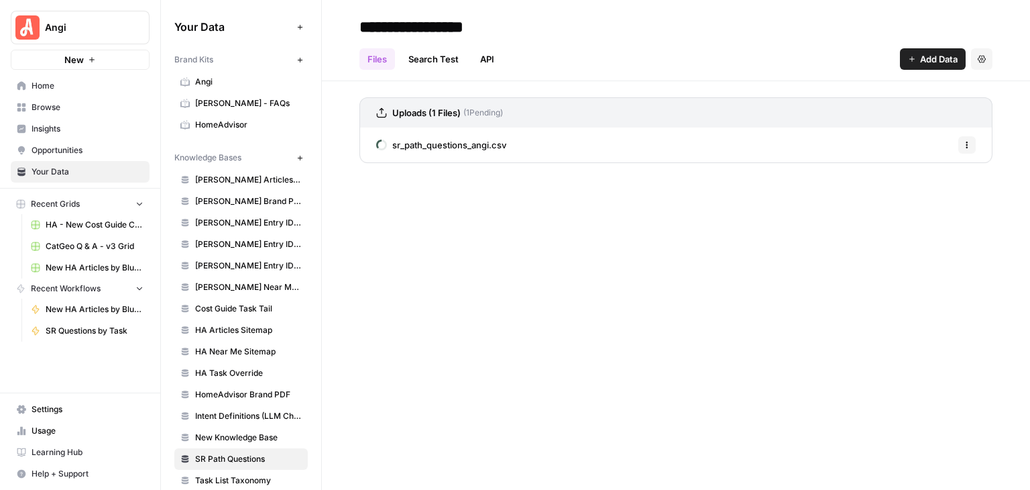
click at [908, 58] on icon "button" at bounding box center [912, 59] width 8 height 8
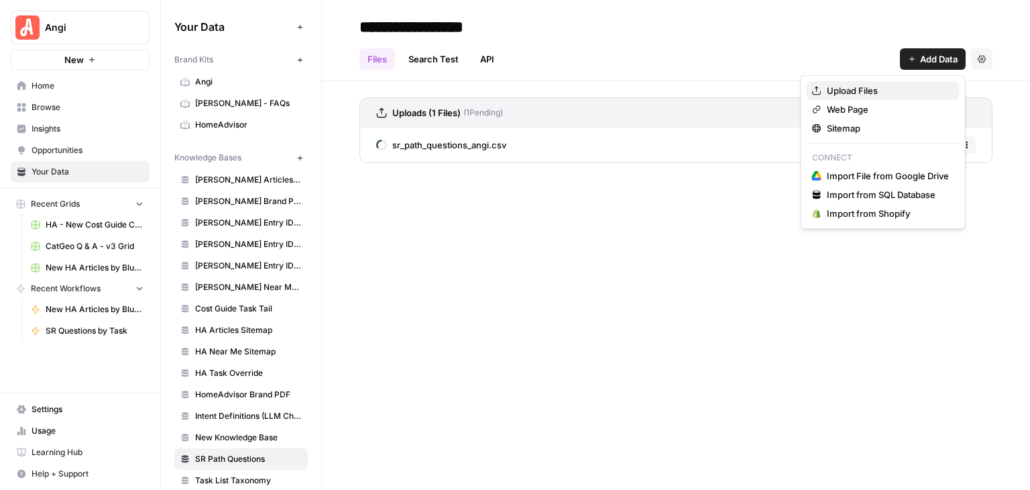
click at [860, 91] on span "Upload Files" at bounding box center [888, 90] width 122 height 13
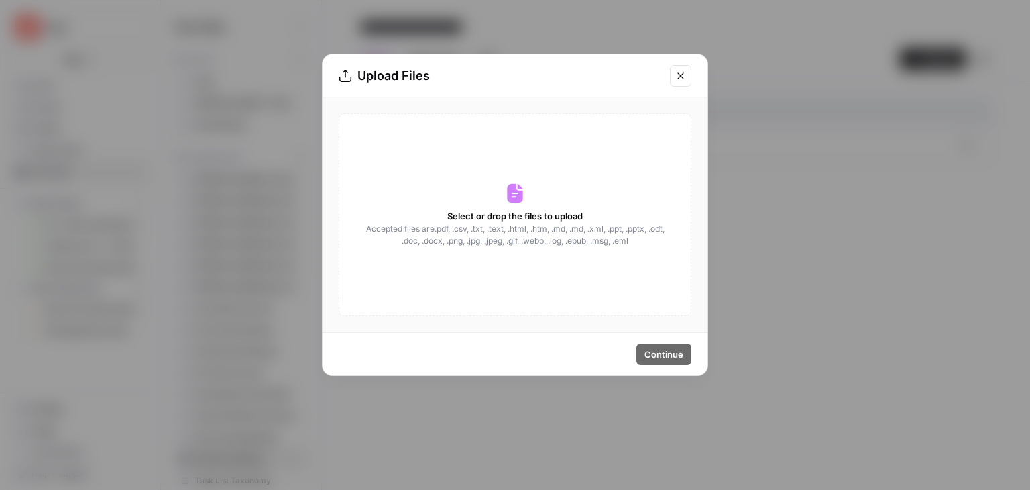
click at [514, 186] on icon at bounding box center [514, 193] width 15 height 19
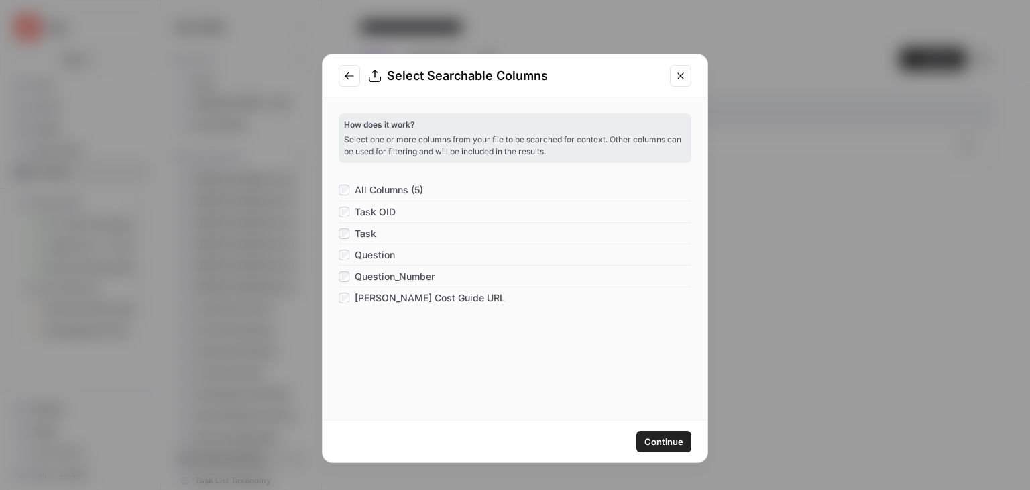
click at [660, 438] on span "Continue" at bounding box center [664, 441] width 39 height 13
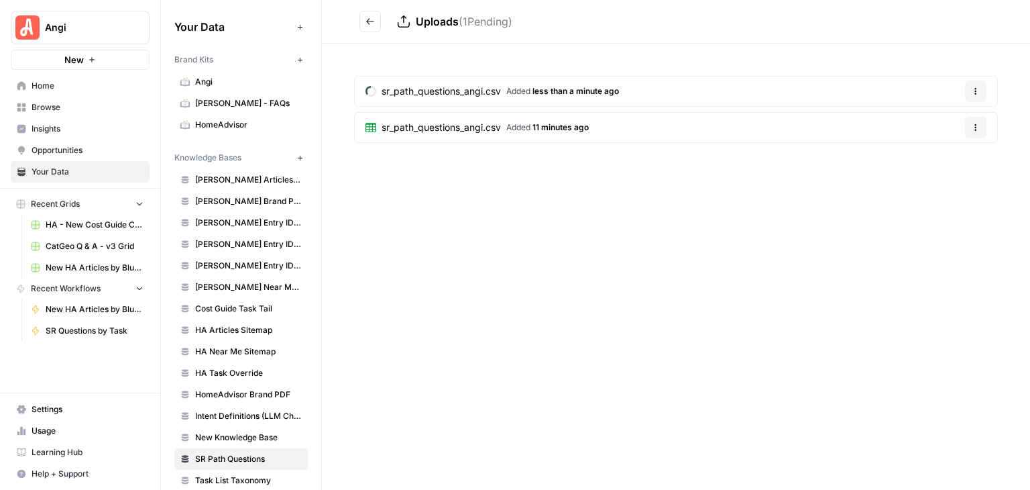
click at [562, 123] on span "11 minutes ago" at bounding box center [561, 127] width 56 height 10
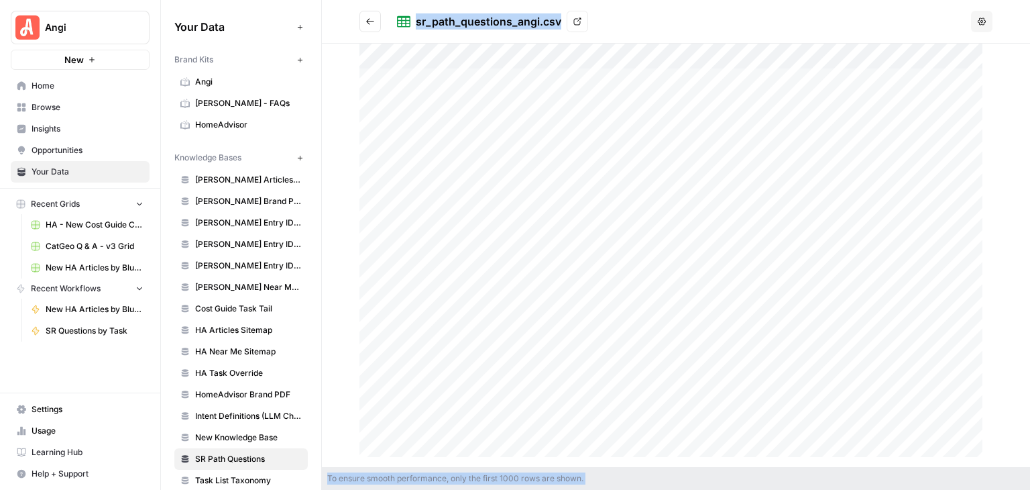
click at [366, 23] on icon "Go back" at bounding box center [370, 21] width 9 height 9
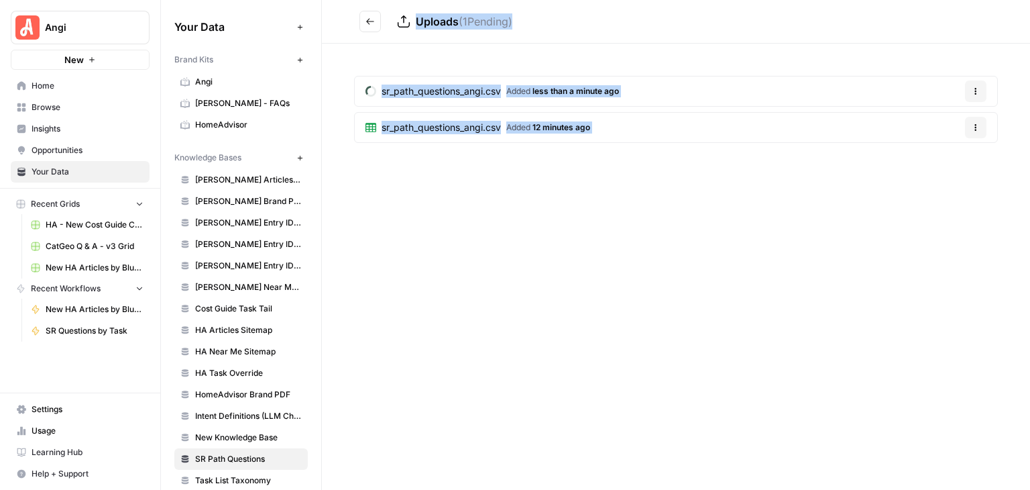
click at [650, 173] on div "sr_path_questions_angi.csv Added less than a minute ago Options sr_path_questio…" at bounding box center [676, 112] width 708 height 137
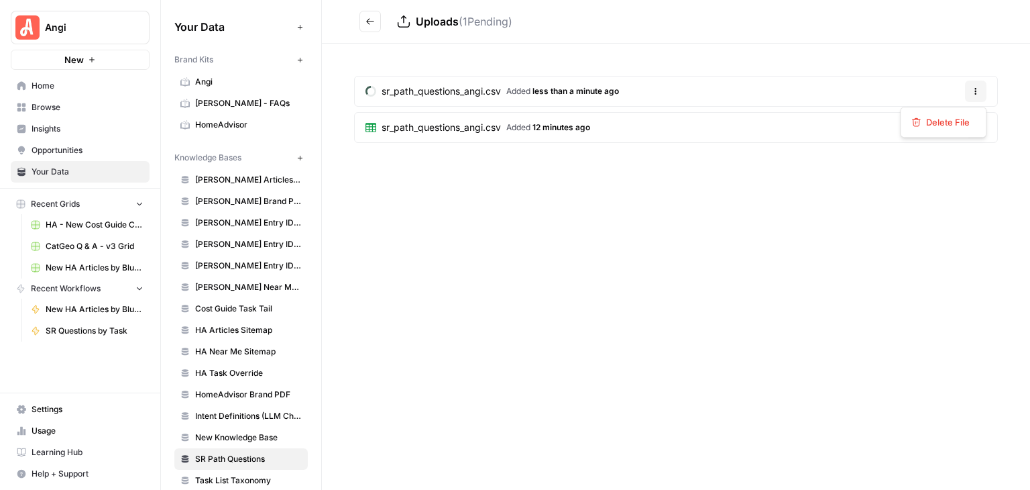
click at [974, 87] on icon "button" at bounding box center [976, 91] width 8 height 8
click at [952, 116] on span "Delete File" at bounding box center [948, 121] width 44 height 13
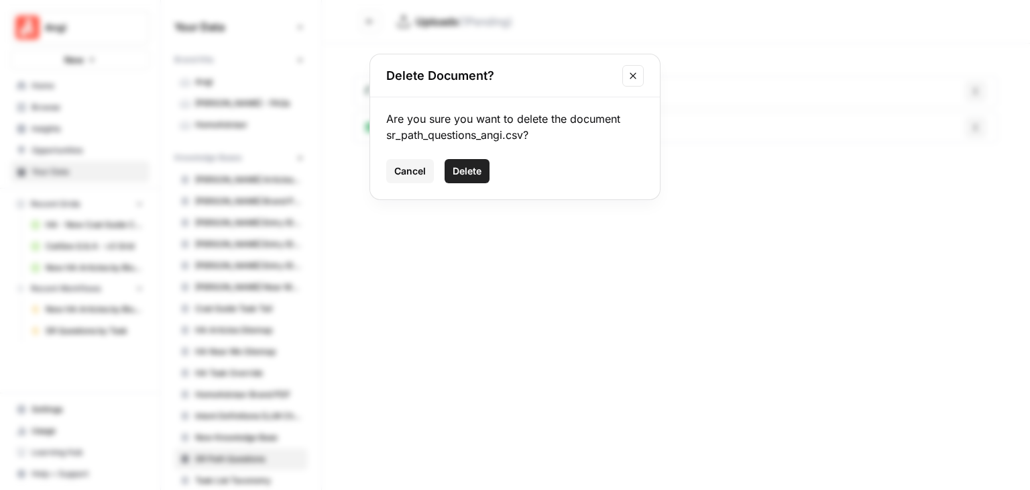
click at [472, 168] on span "Delete" at bounding box center [467, 170] width 29 height 13
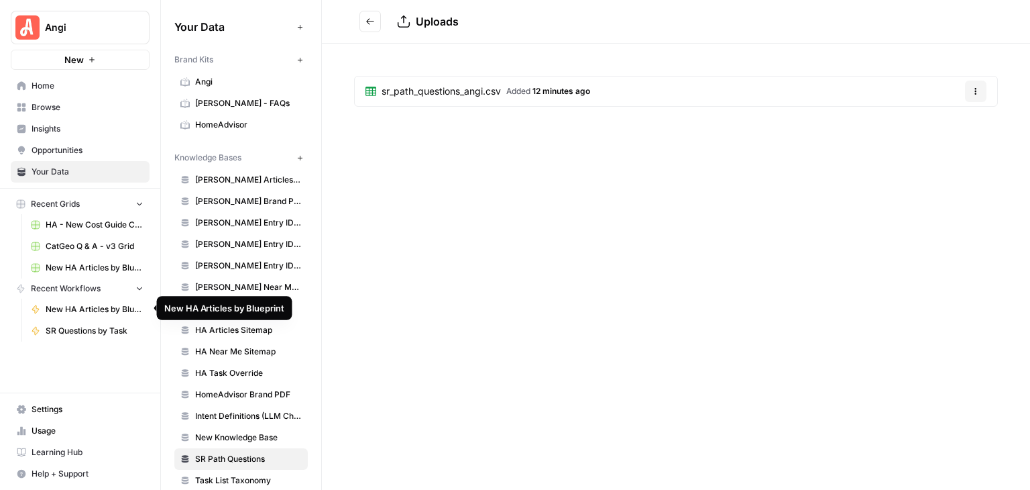
click at [96, 309] on span "New HA Articles by Blueprint" at bounding box center [95, 309] width 98 height 12
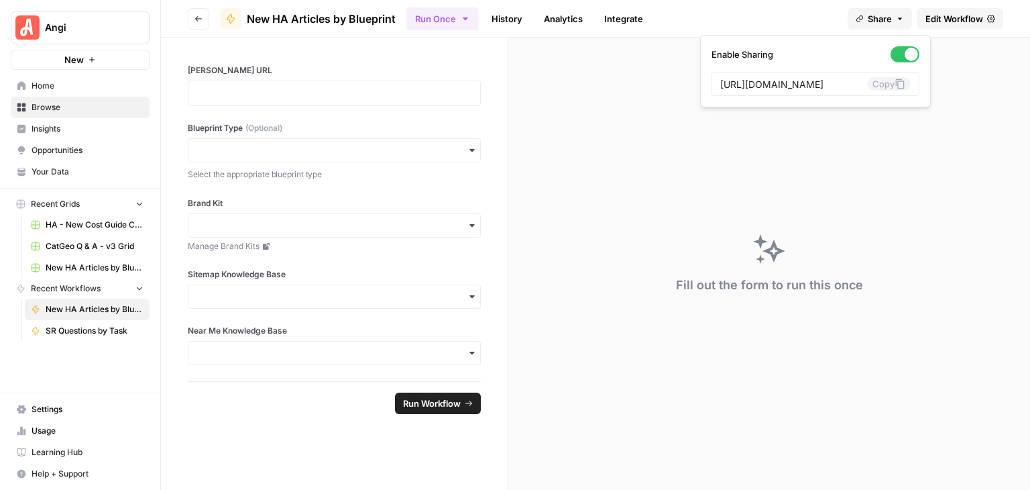
click at [910, 18] on button "Share" at bounding box center [880, 18] width 64 height 21
click at [937, 17] on span "Edit Workflow" at bounding box center [955, 18] width 58 height 13
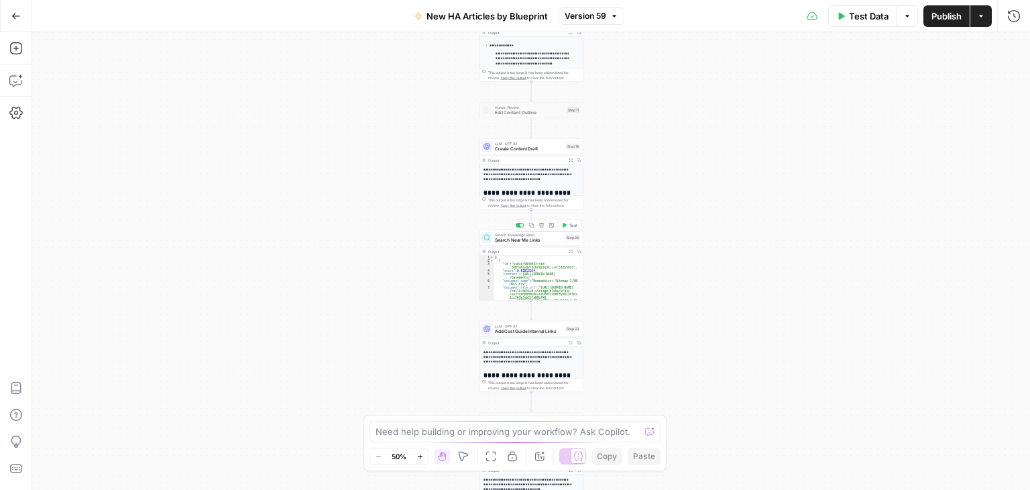
click at [512, 243] on div "Search Knowledge Base Search Near Me Links Step 28 Copy step Delete step Add No…" at bounding box center [532, 237] width 104 height 16
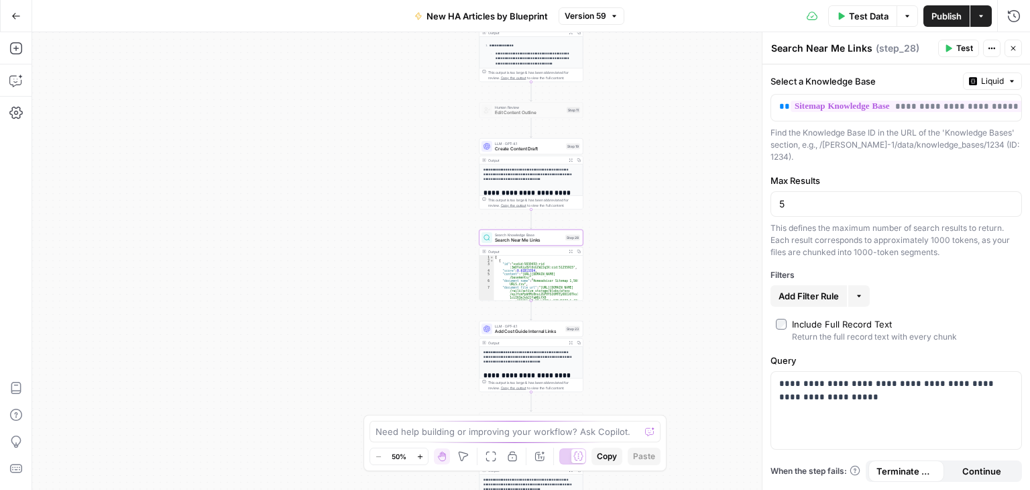
click at [1017, 47] on icon "button" at bounding box center [1013, 48] width 8 height 8
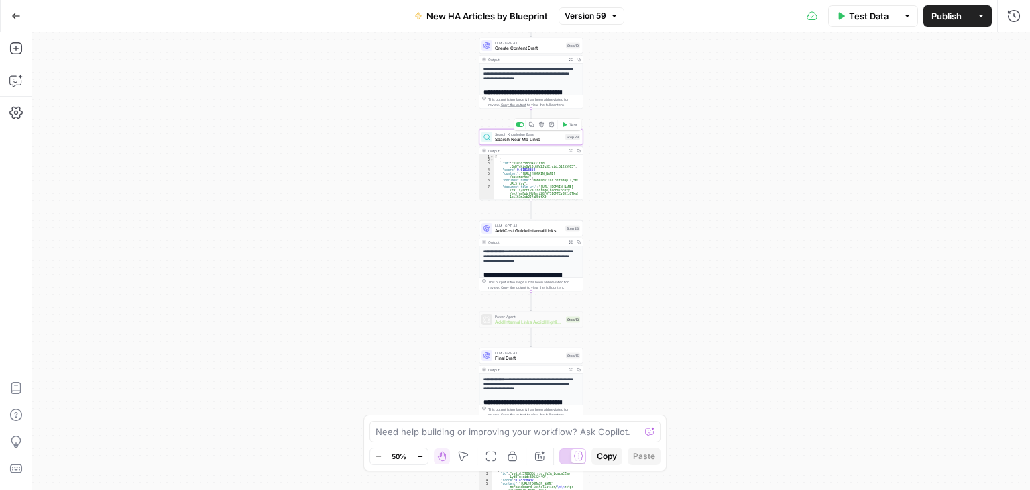
click at [526, 143] on div "Search Knowledge Base Search Near Me Links Step 28 Copy step Delete step Add No…" at bounding box center [532, 137] width 104 height 16
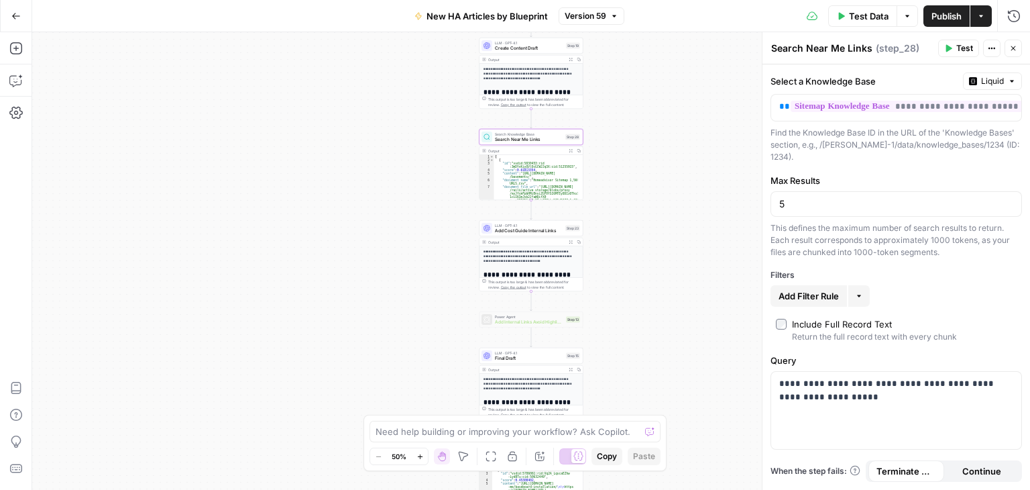
click at [838, 48] on textarea "Search Near Me Links" at bounding box center [821, 48] width 101 height 13
drag, startPoint x: 869, startPoint y: 46, endPoint x: 808, endPoint y: 46, distance: 61.0
click at [808, 46] on textarea "Search Near Me Links" at bounding box center [821, 48] width 101 height 13
type textarea "Search Sitemap"
click at [1011, 50] on icon "button" at bounding box center [1013, 48] width 5 height 5
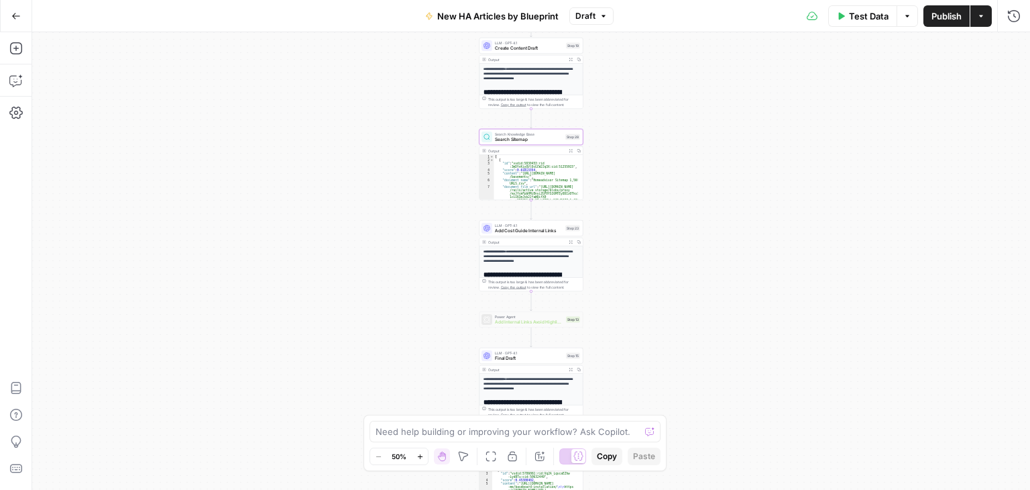
click at [945, 8] on button "Publish" at bounding box center [947, 15] width 46 height 21
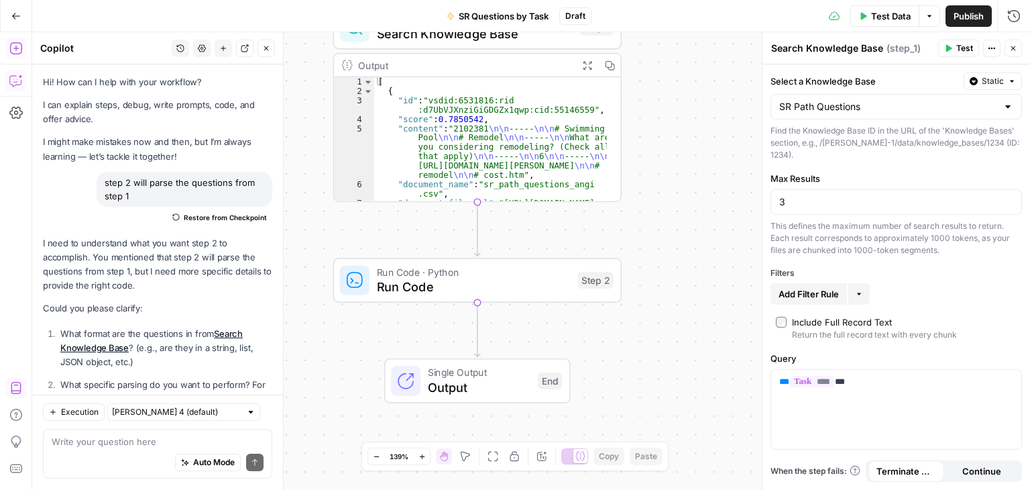
scroll to position [2221, 0]
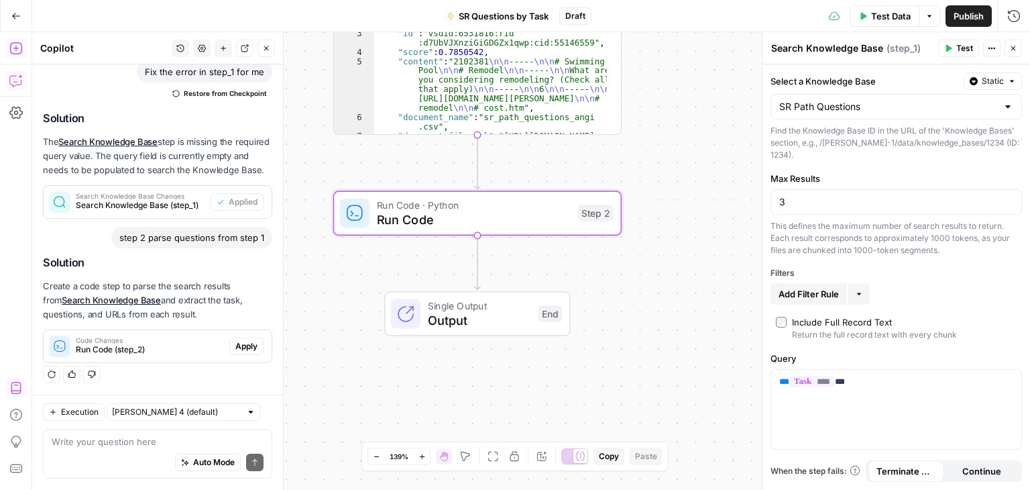
click at [235, 343] on span "Apply" at bounding box center [246, 346] width 22 height 12
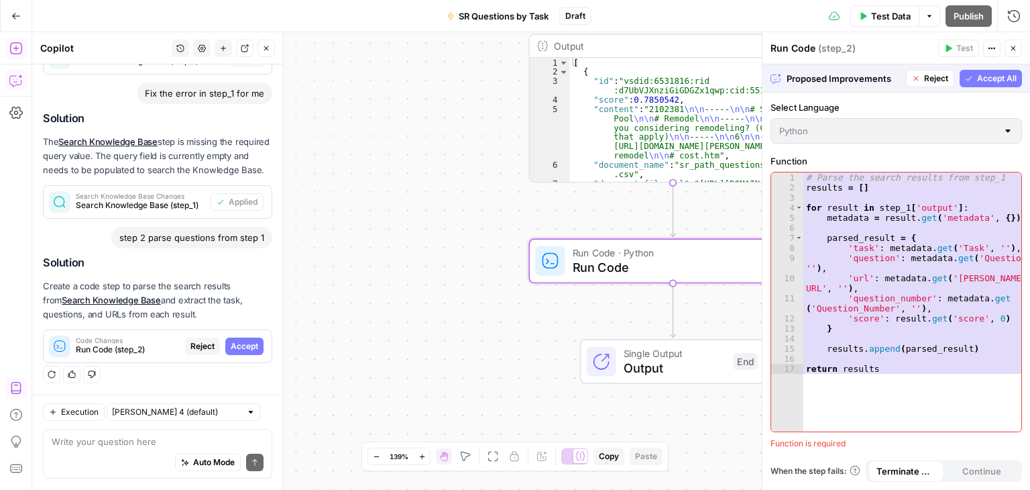
scroll to position [2092, 0]
click at [993, 82] on span "Accept All" at bounding box center [997, 78] width 40 height 12
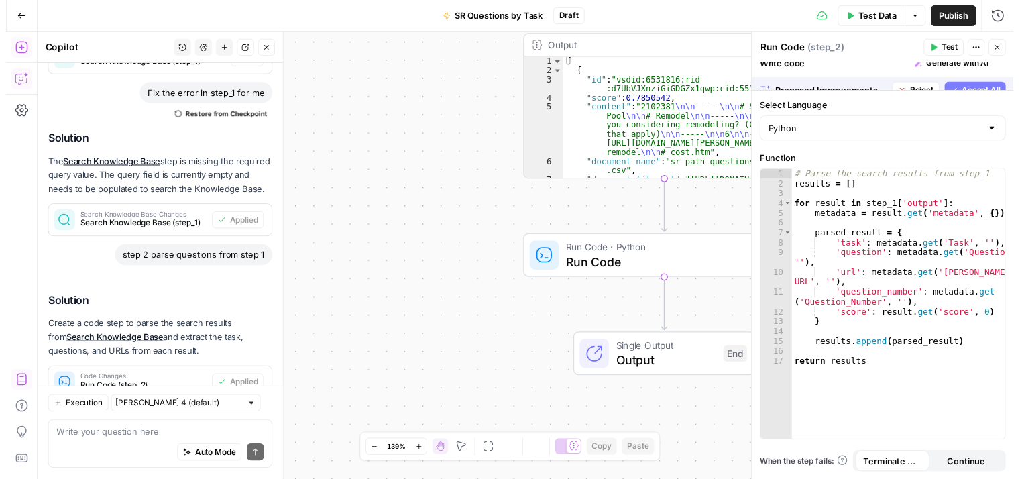
scroll to position [2243, 0]
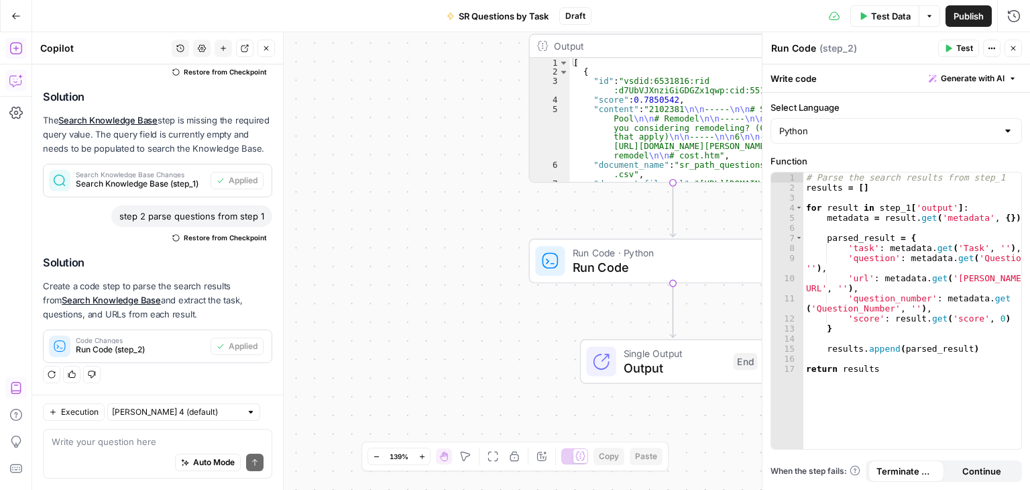
click at [953, 46] on button "Test" at bounding box center [958, 48] width 41 height 17
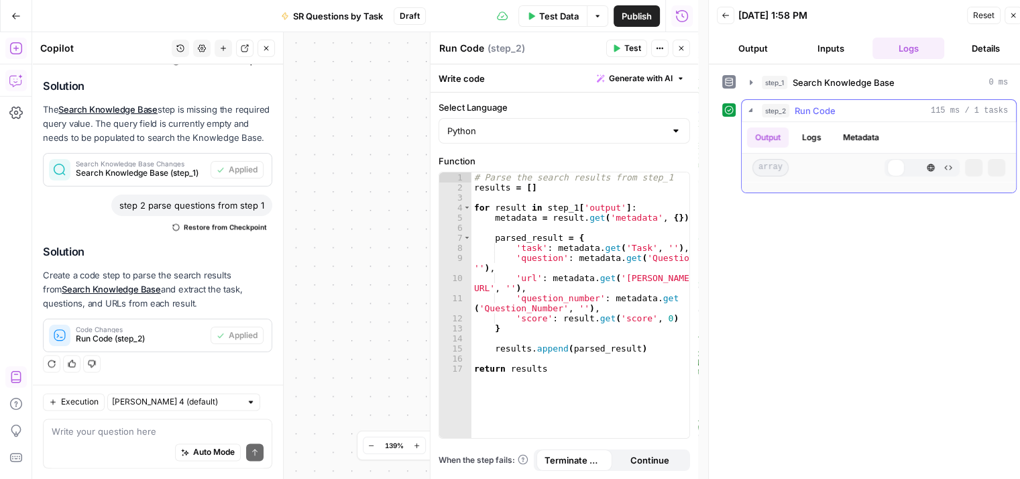
scroll to position [2253, 0]
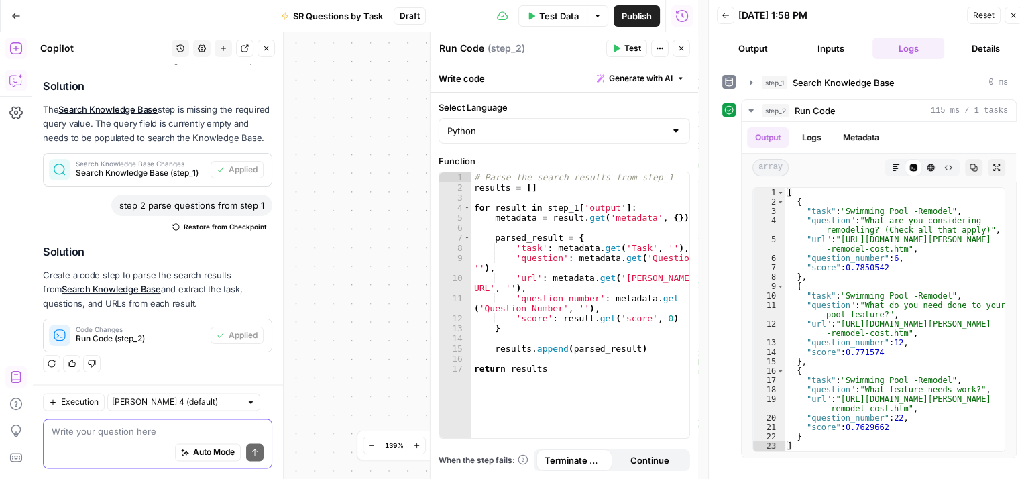
click at [183, 430] on textarea at bounding box center [158, 431] width 212 height 13
type textarea "i only need the questions from step 1"
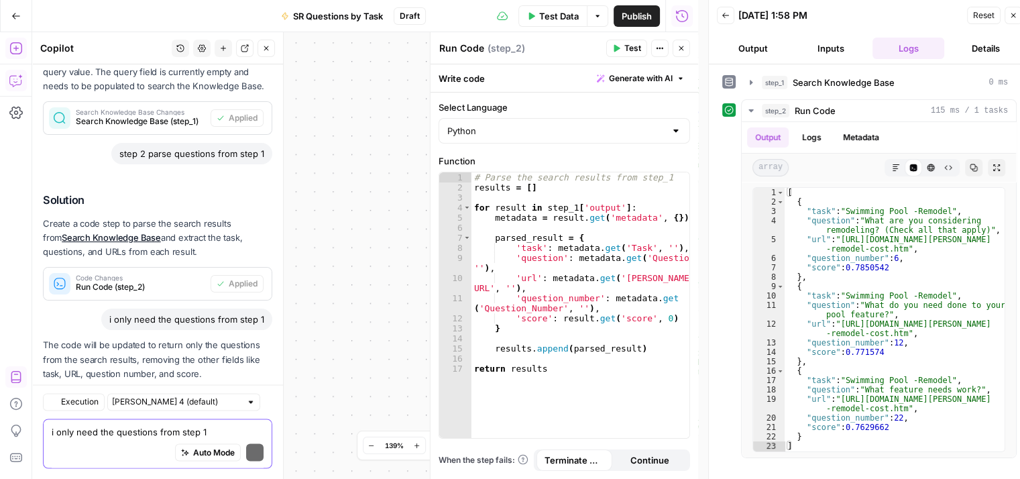
scroll to position [2388, 0]
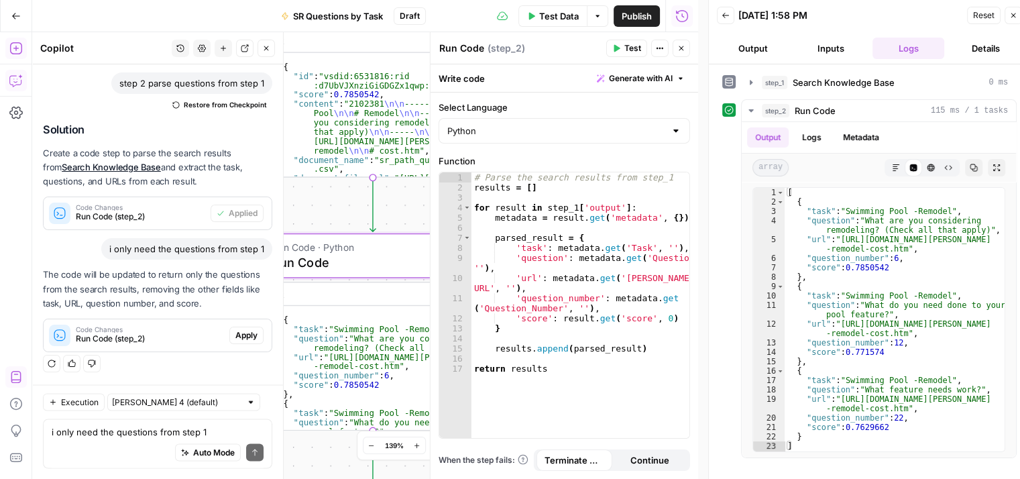
click at [235, 337] on span "Apply" at bounding box center [246, 335] width 22 height 12
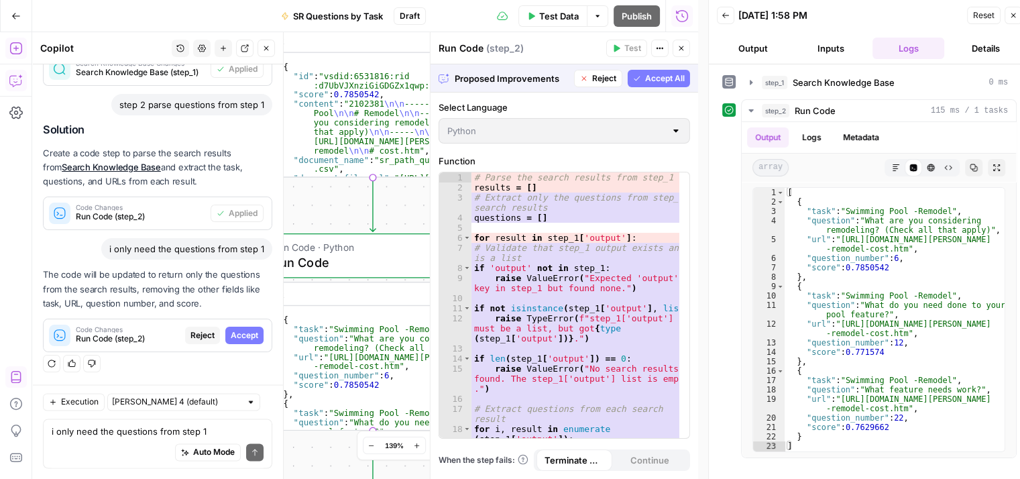
click at [660, 80] on span "Accept All" at bounding box center [665, 78] width 40 height 12
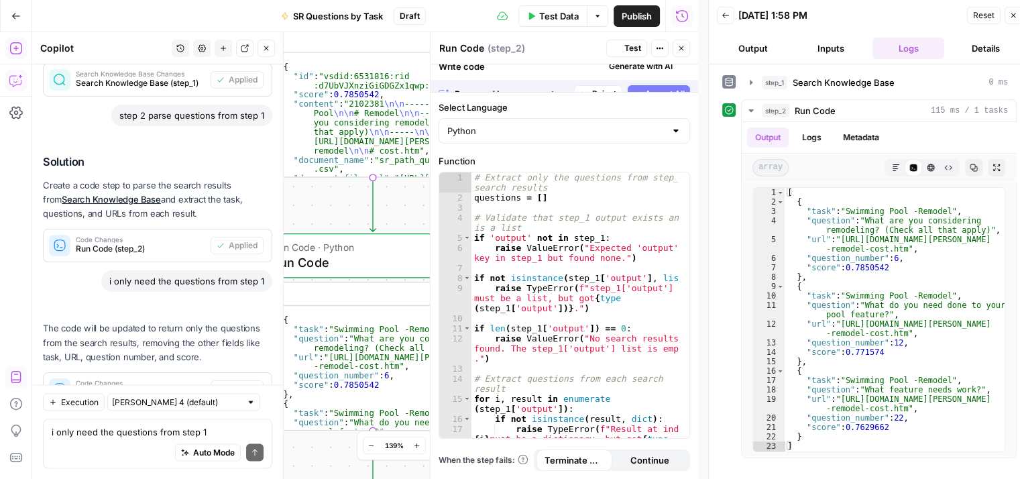
scroll to position [2409, 0]
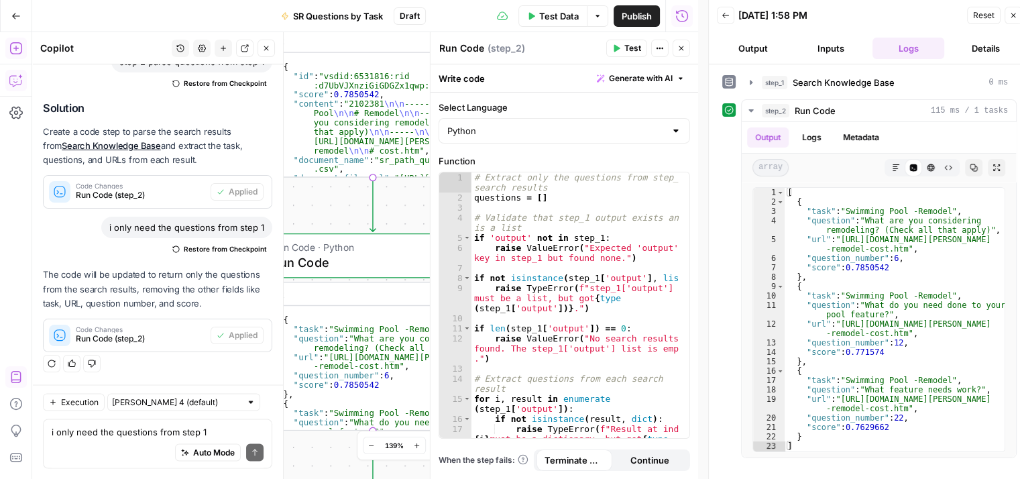
click at [618, 44] on icon "button" at bounding box center [616, 48] width 8 height 8
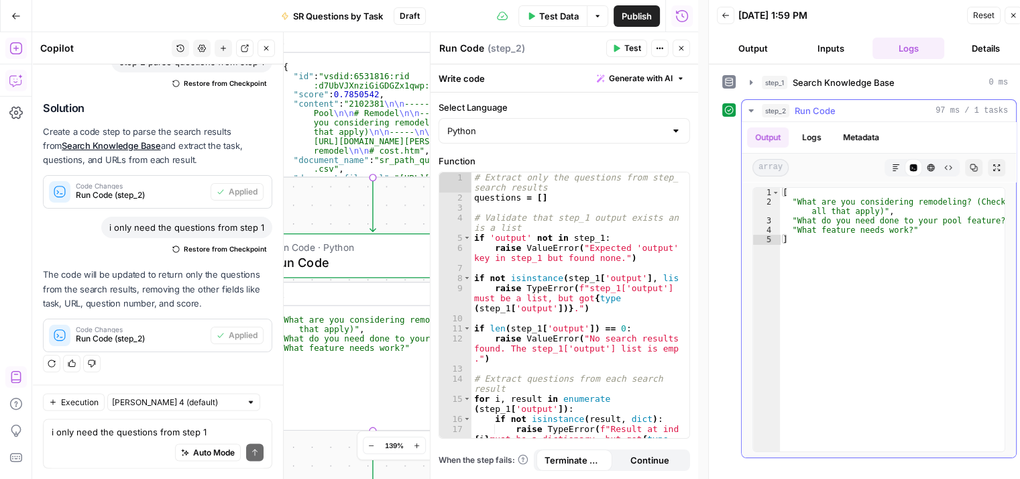
type textarea "**********"
drag, startPoint x: 960, startPoint y: 199, endPoint x: 875, endPoint y: 212, distance: 86.1
click at [875, 212] on div "[ "What are you considering remodeling? (Check all that apply)" , "What do you …" at bounding box center [892, 329] width 225 height 283
click at [109, 428] on textarea "i only need the questions from step 1" at bounding box center [158, 431] width 212 height 13
paste textarea "(Check all that apply)"
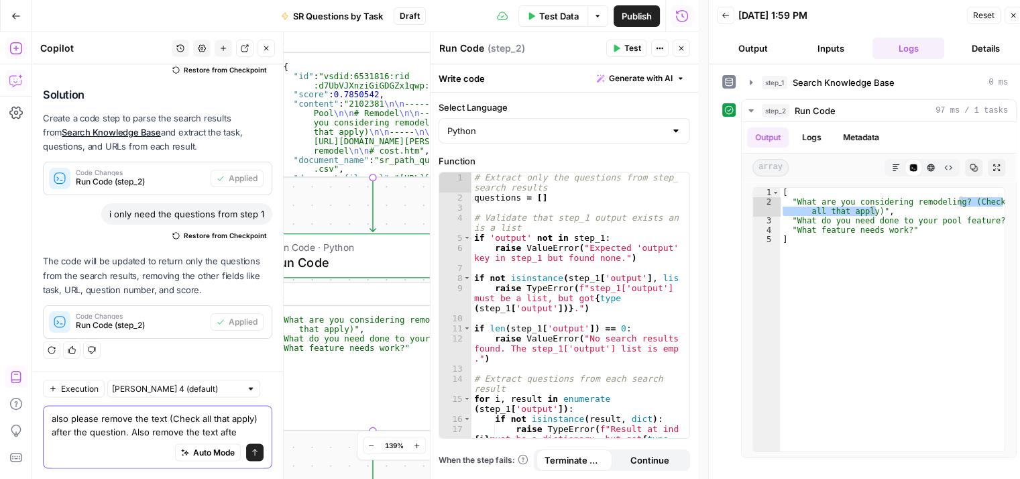
scroll to position [2436, 0]
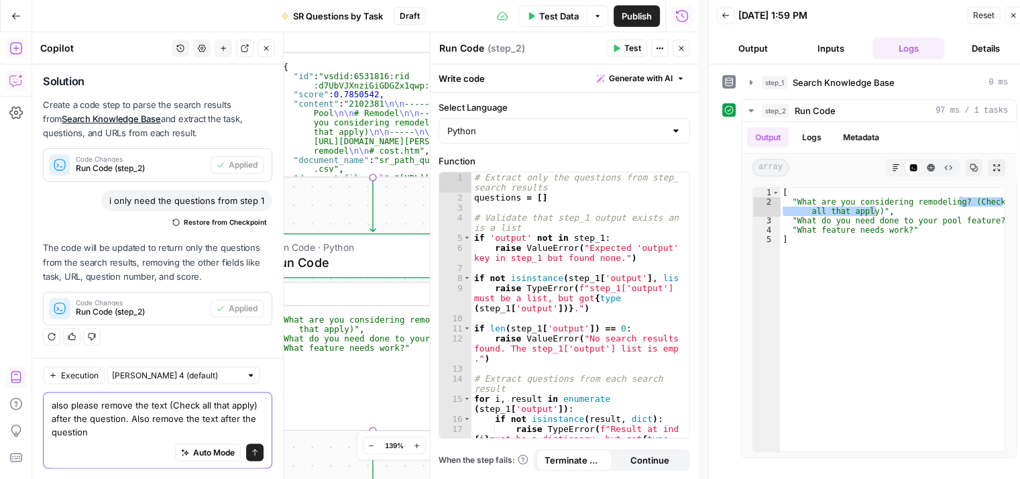
paste textarea "(Select all that apply)"
type textarea "also please remove the text (Check all that apply) after the question. Also rem…"
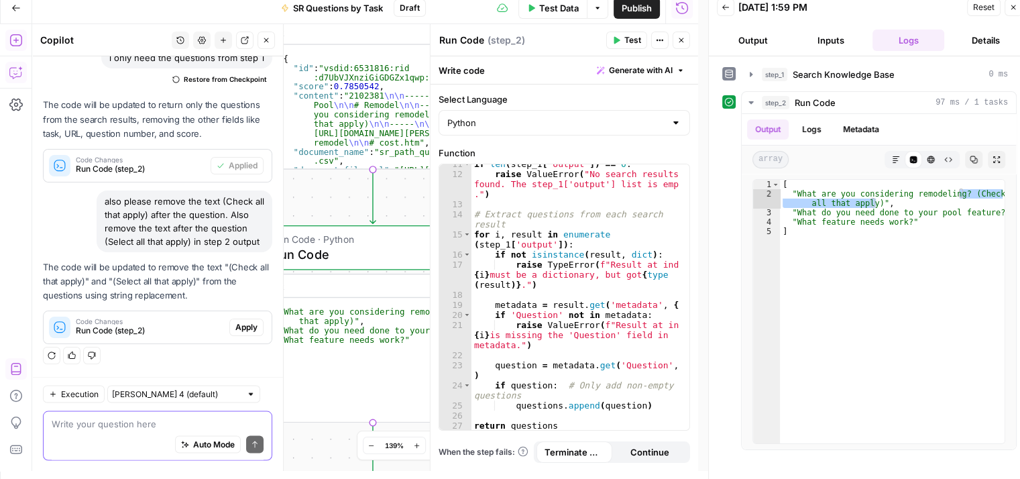
scroll to position [11, 0]
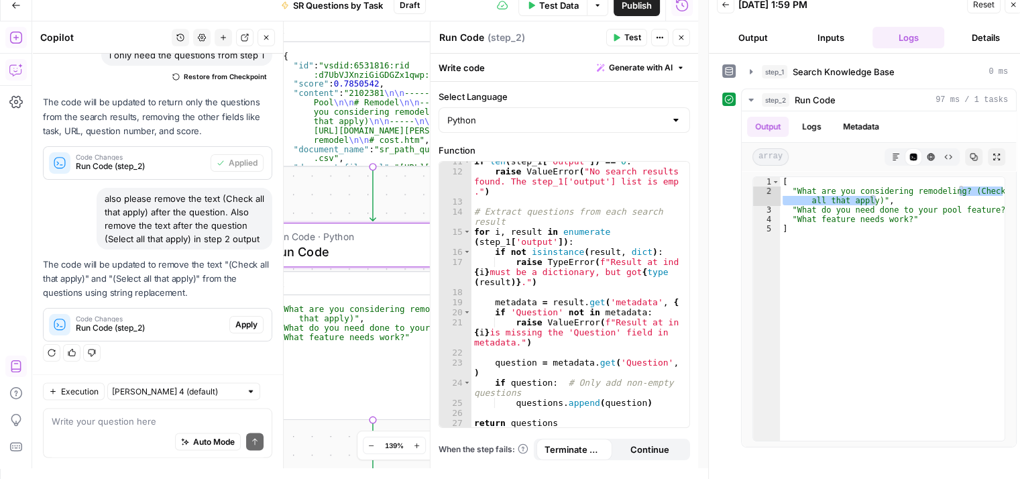
click at [237, 329] on span "Apply" at bounding box center [246, 325] width 22 height 12
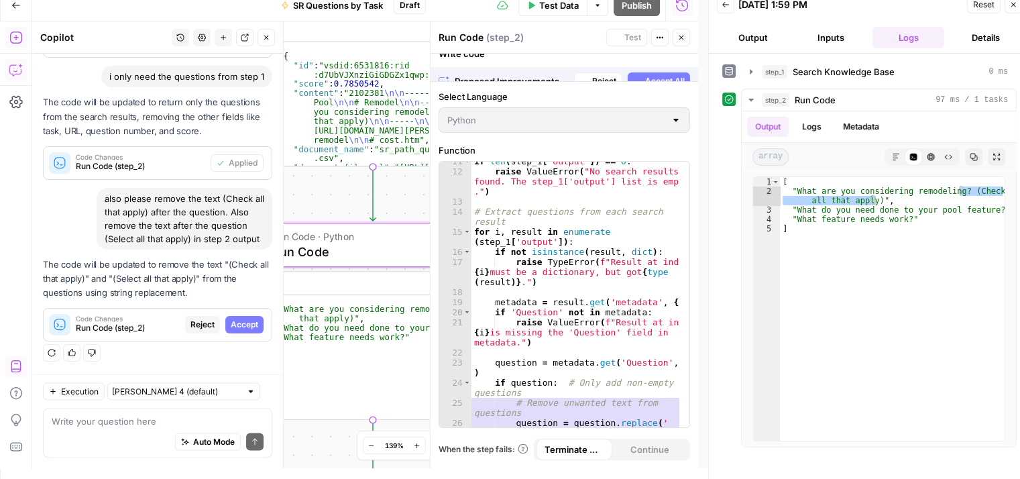
scroll to position [2412, 0]
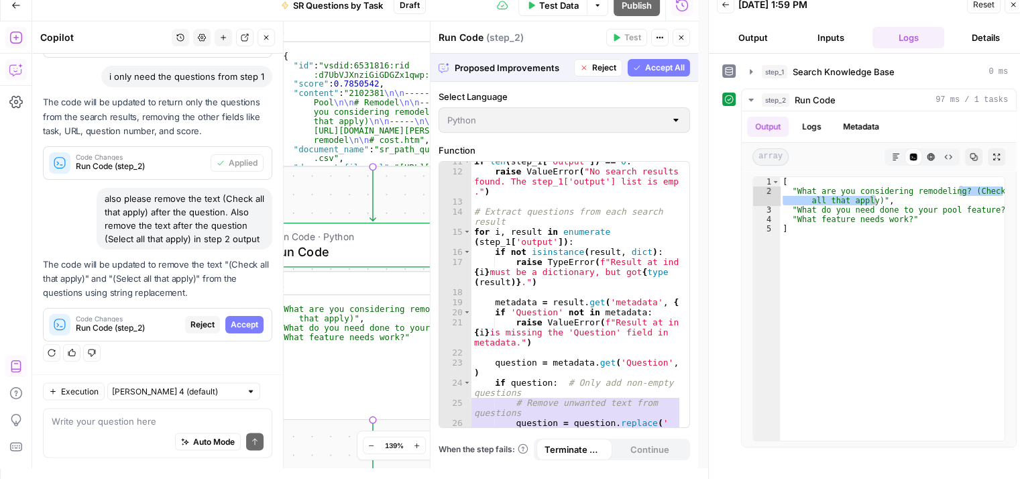
click at [653, 68] on span "Accept All" at bounding box center [665, 68] width 40 height 12
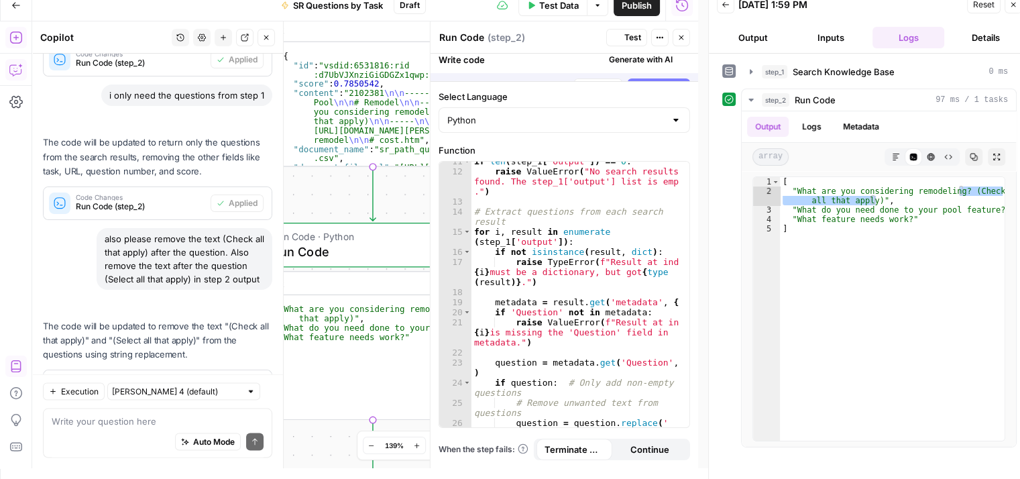
scroll to position [2606, 0]
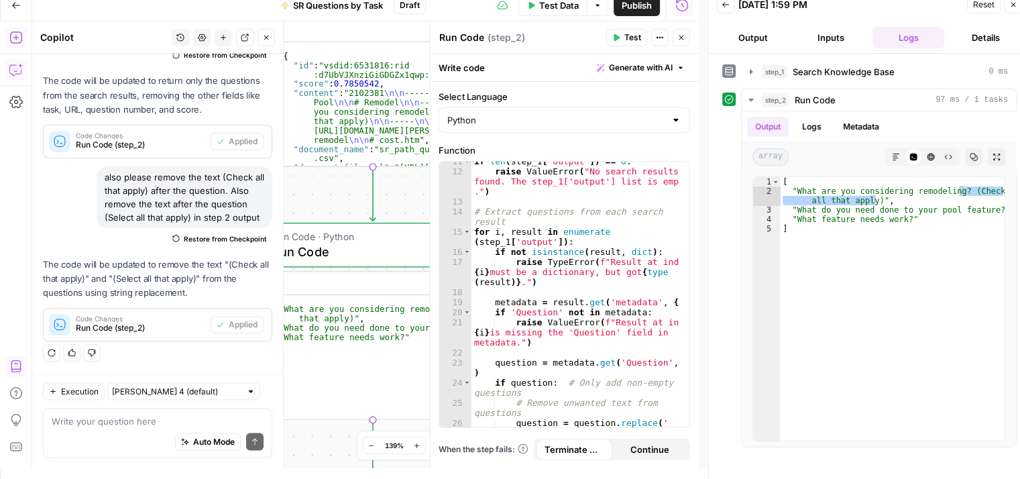
click at [630, 39] on span "Test" at bounding box center [632, 38] width 17 height 12
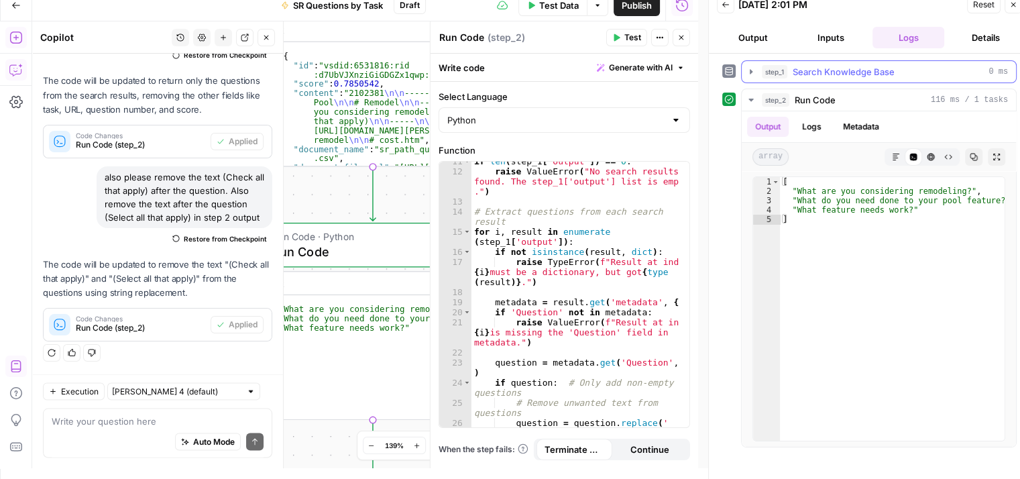
click at [750, 71] on icon "button" at bounding box center [751, 71] width 3 height 5
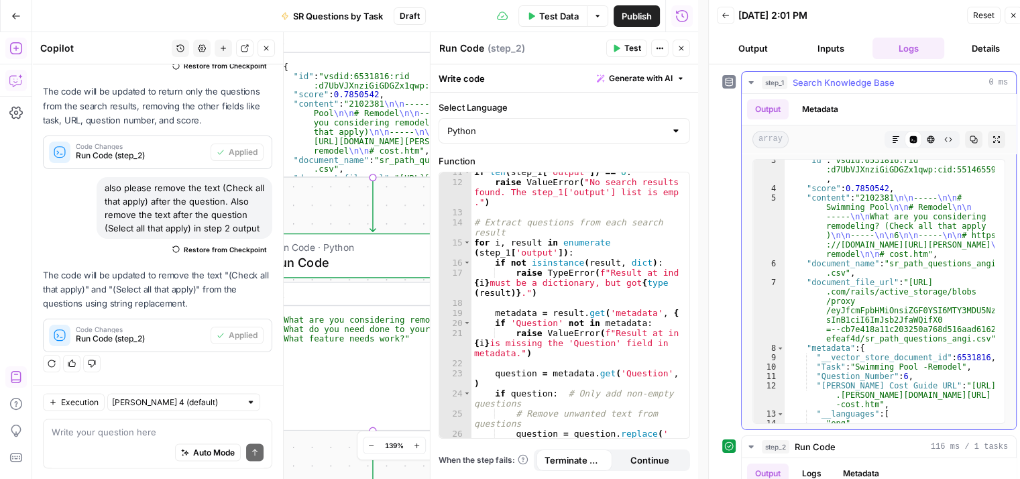
scroll to position [0, 0]
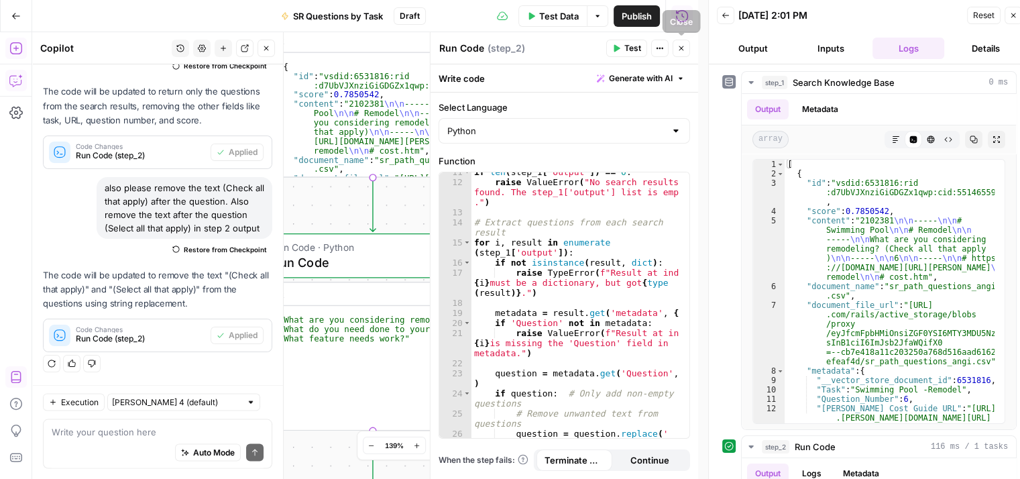
click at [687, 54] on button "Close" at bounding box center [681, 48] width 17 height 17
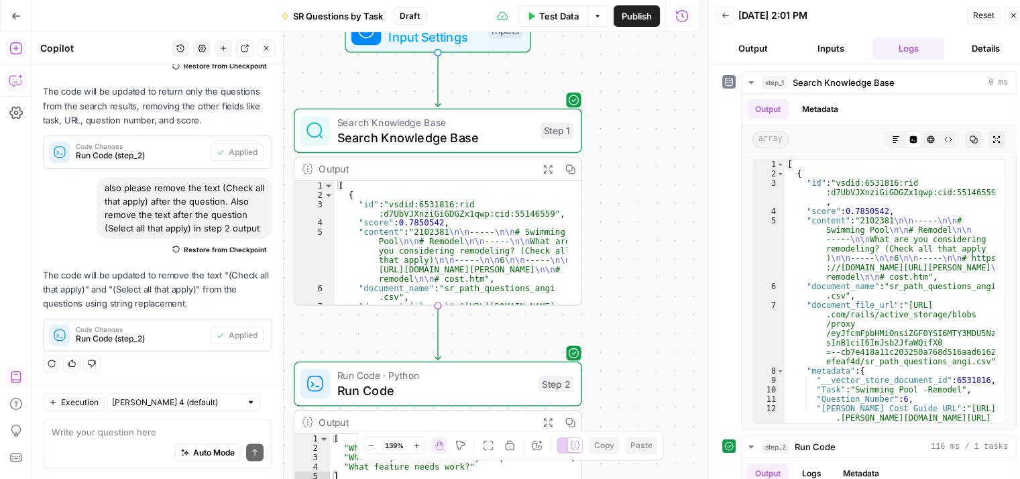
drag, startPoint x: 606, startPoint y: 187, endPoint x: 669, endPoint y: 93, distance: 113.7
click at [669, 93] on div "Workflow Input Settings Inputs Search Knowledge Base Search Knowledge Base Step…" at bounding box center [365, 255] width 666 height 447
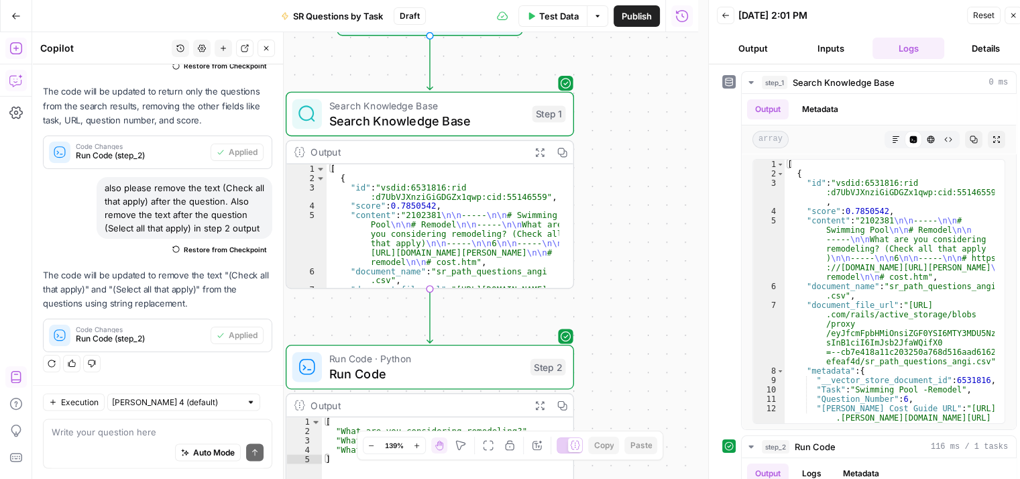
drag, startPoint x: 659, startPoint y: 186, endPoint x: 651, endPoint y: 168, distance: 19.2
click at [651, 168] on div "Workflow Input Settings Inputs Search Knowledge Base Search Knowledge Base Step…" at bounding box center [365, 255] width 666 height 447
click at [397, 130] on div "Search Knowledge Base Search Knowledge Base Step 1 Copy step Delete step Add No…" at bounding box center [429, 113] width 288 height 45
click at [424, 120] on div at bounding box center [430, 255] width 13 height 447
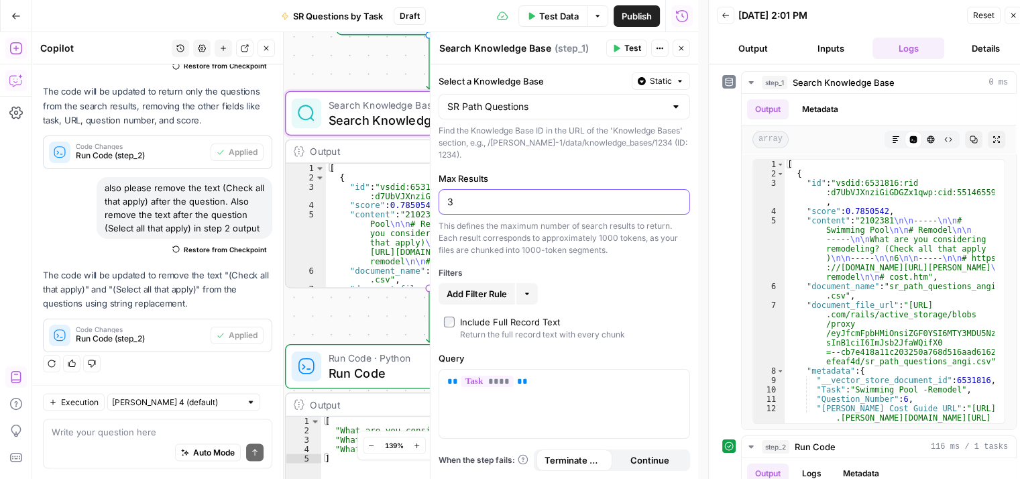
click at [461, 195] on input "3" at bounding box center [564, 201] width 234 height 13
type input "10"
click at [631, 51] on span "Test" at bounding box center [632, 48] width 17 height 12
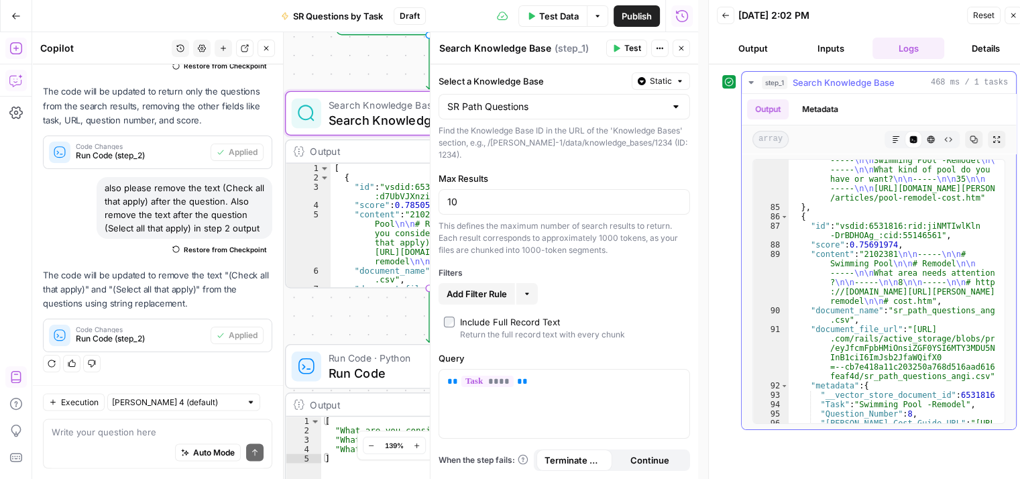
scroll to position [1650, 0]
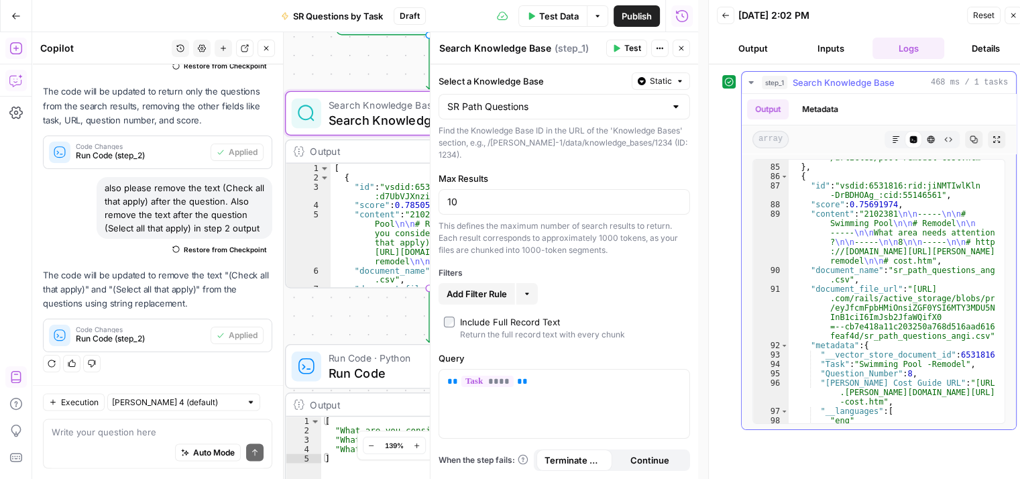
drag, startPoint x: 1005, startPoint y: 274, endPoint x: 997, endPoint y: 250, distance: 25.7
click at [997, 250] on div "84 85 86 87 88 89 90 91 92 93 94 95 96 97 98 99 100 101 102 103 104 105 "record…" at bounding box center [879, 292] width 274 height 276
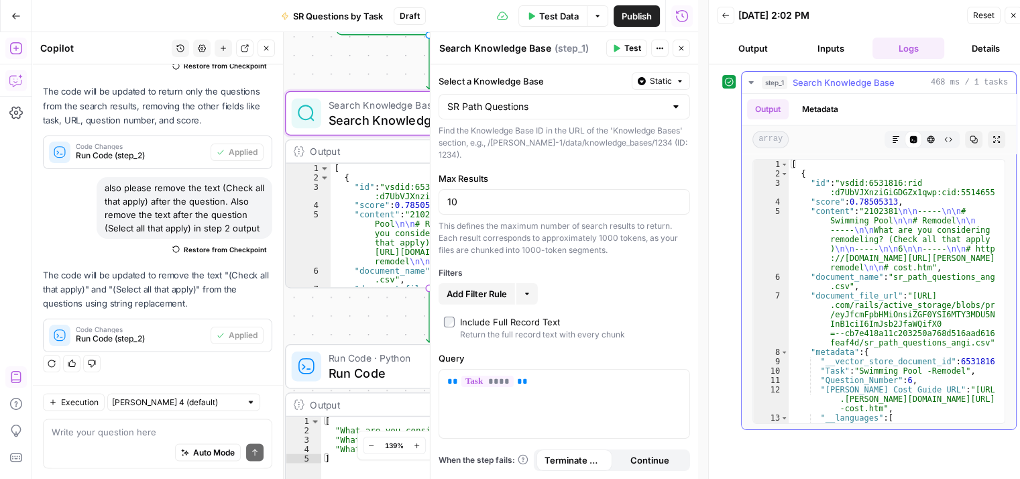
scroll to position [0, 0]
click at [681, 52] on icon "button" at bounding box center [681, 48] width 8 height 8
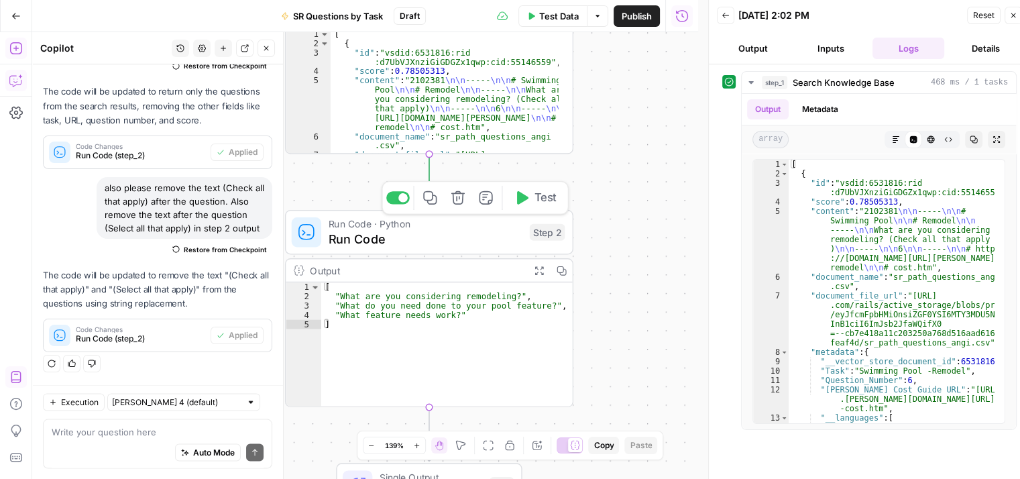
click at [535, 197] on span "Test" at bounding box center [546, 197] width 22 height 17
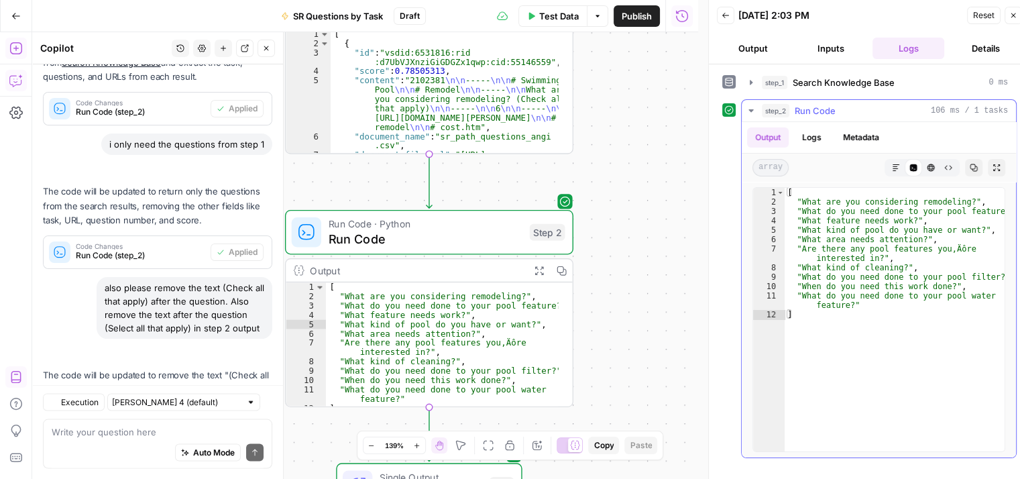
scroll to position [2606, 0]
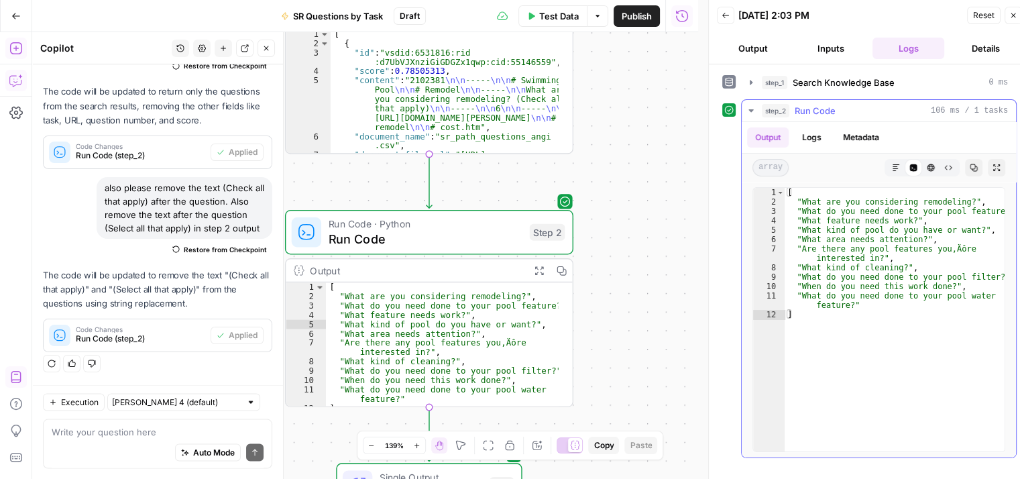
type textarea "**********"
drag, startPoint x: 960, startPoint y: 247, endPoint x: 925, endPoint y: 252, distance: 35.8
click at [925, 252] on div "[ "What are you considering remodeling?" , "What do you need done to your pool …" at bounding box center [895, 329] width 221 height 283
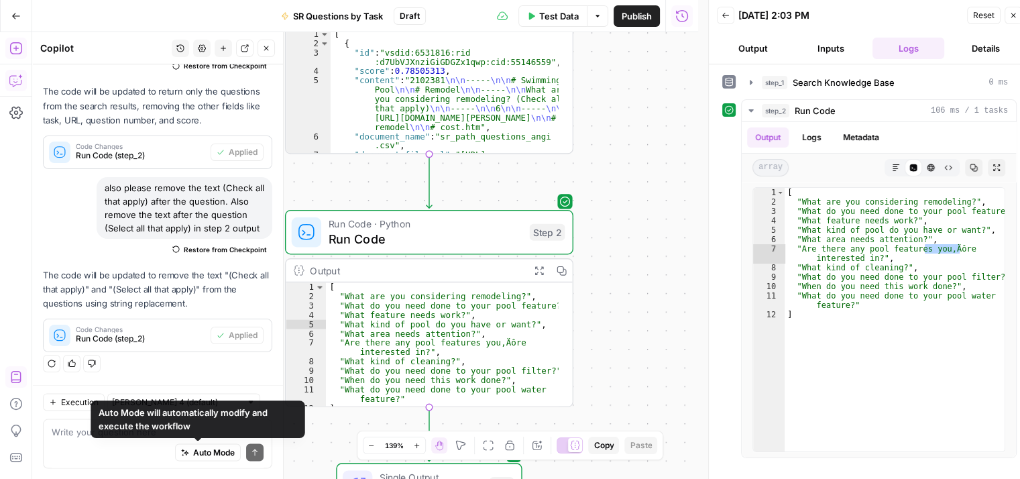
click at [195, 439] on div "Auto Mode Send" at bounding box center [158, 453] width 212 height 30
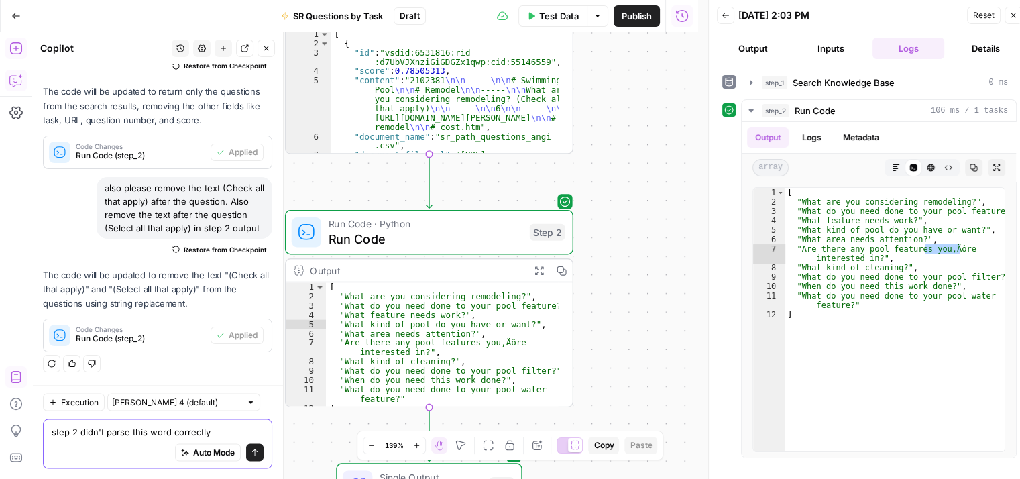
paste textarea "you‚Äôre"
type textarea "step 2 didn't parse this word correctly you‚Äôre"
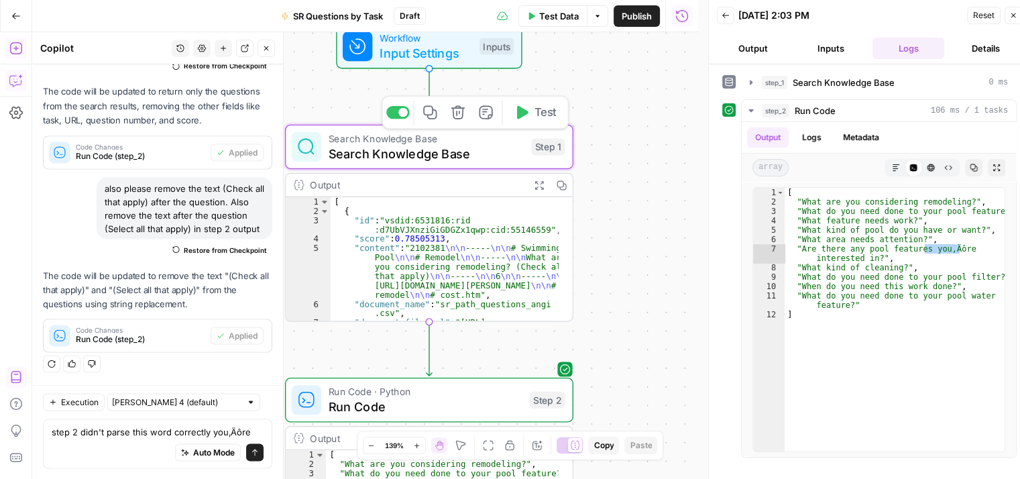
click at [506, 148] on span "Search Knowledge Base" at bounding box center [426, 153] width 195 height 19
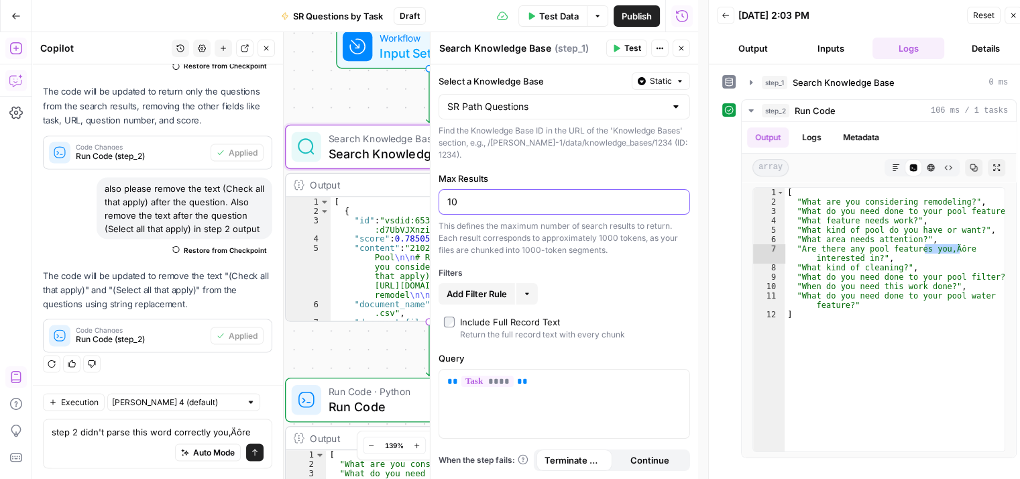
click at [461, 195] on input "10" at bounding box center [564, 201] width 234 height 13
type input "1"
type input "20"
click at [681, 47] on icon "button" at bounding box center [681, 48] width 8 height 8
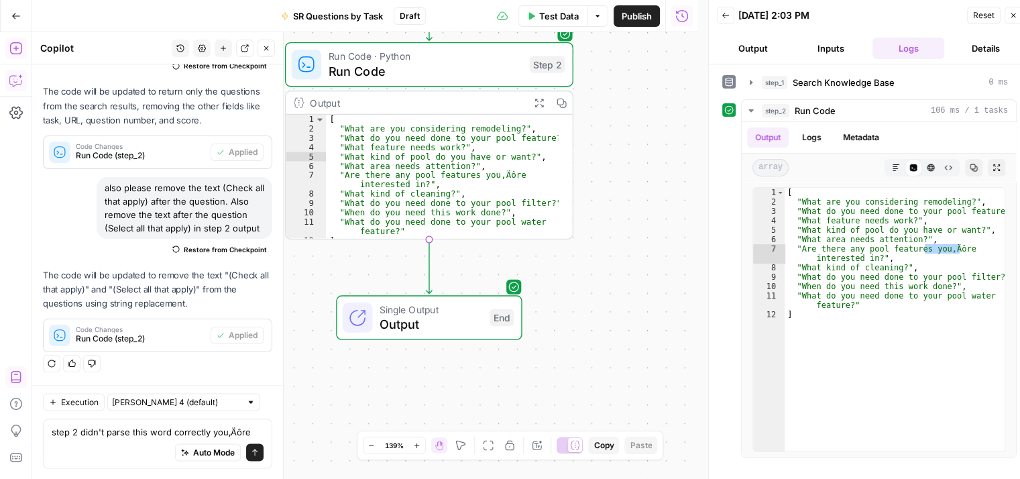
click at [267, 52] on icon "button" at bounding box center [266, 48] width 8 height 8
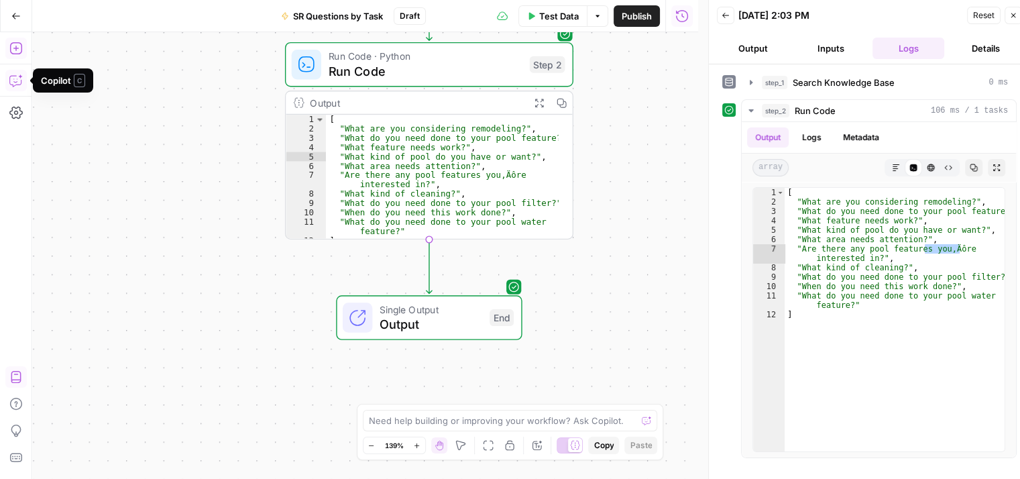
click at [23, 78] on button "Copilot" at bounding box center [15, 80] width 21 height 21
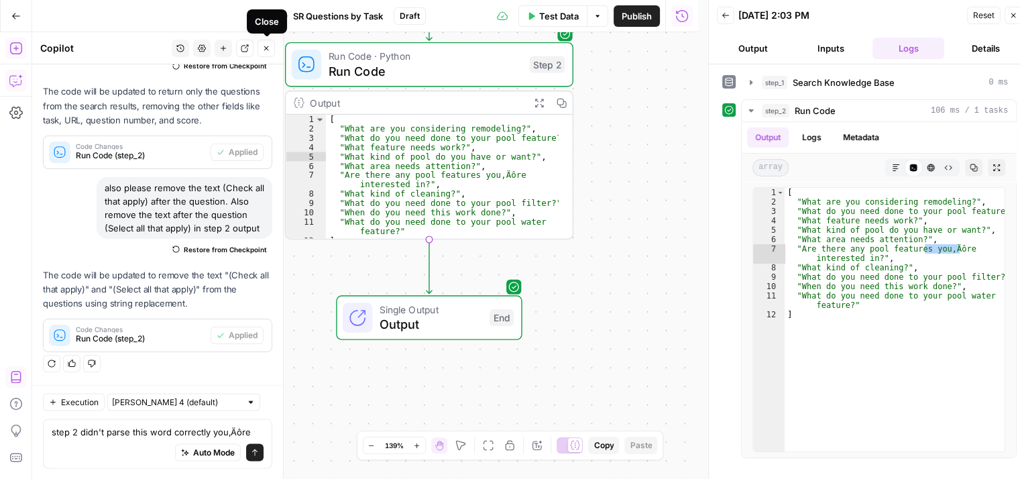
click at [268, 40] on button "Close" at bounding box center [266, 48] width 17 height 17
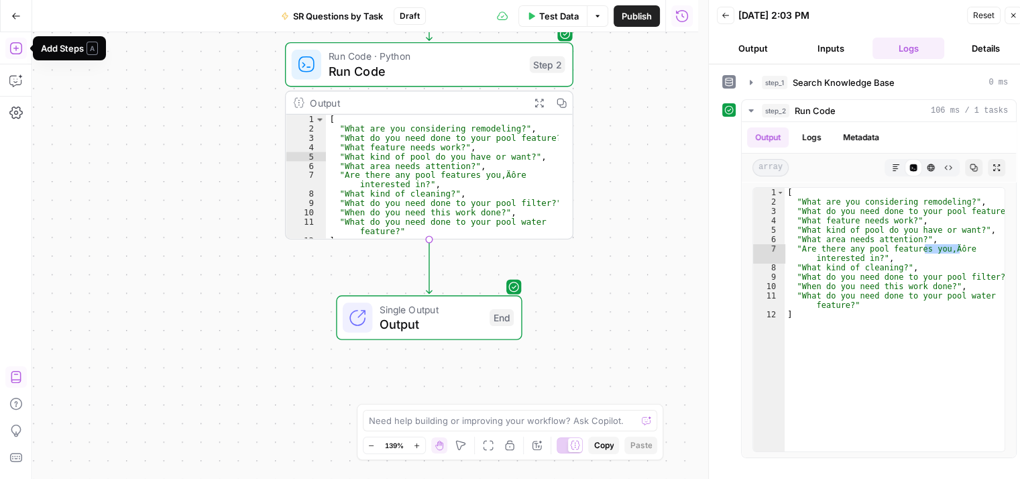
click at [16, 46] on icon "button" at bounding box center [15, 48] width 13 height 13
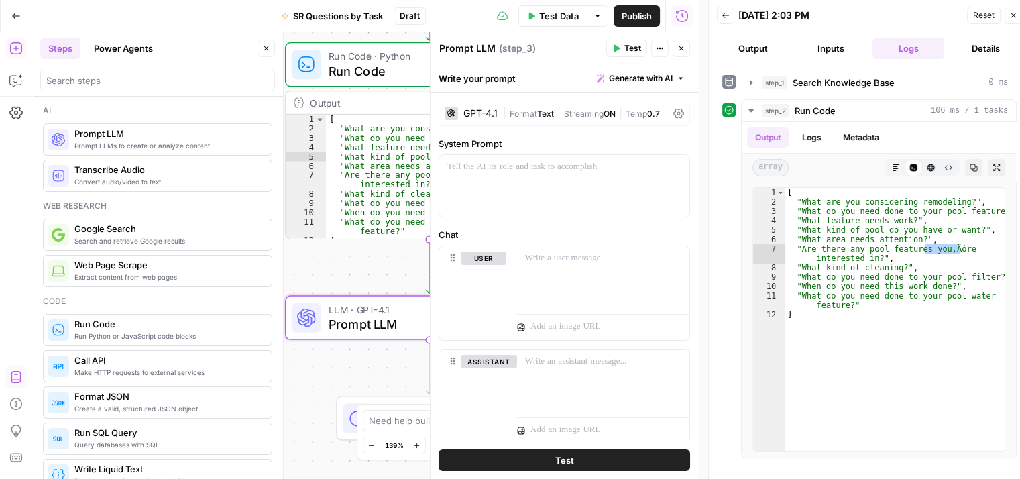
click at [681, 44] on icon "button" at bounding box center [681, 48] width 8 height 8
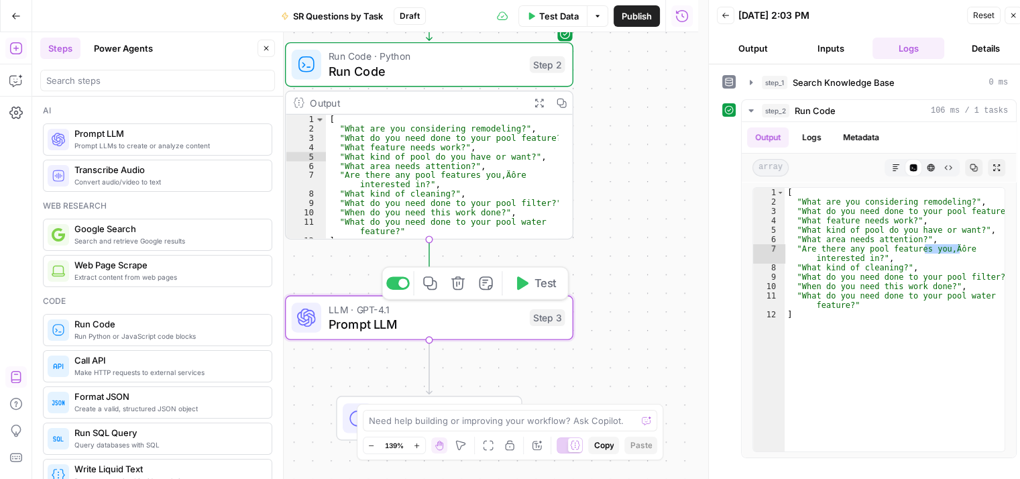
click at [392, 330] on span "Prompt LLM" at bounding box center [426, 324] width 194 height 19
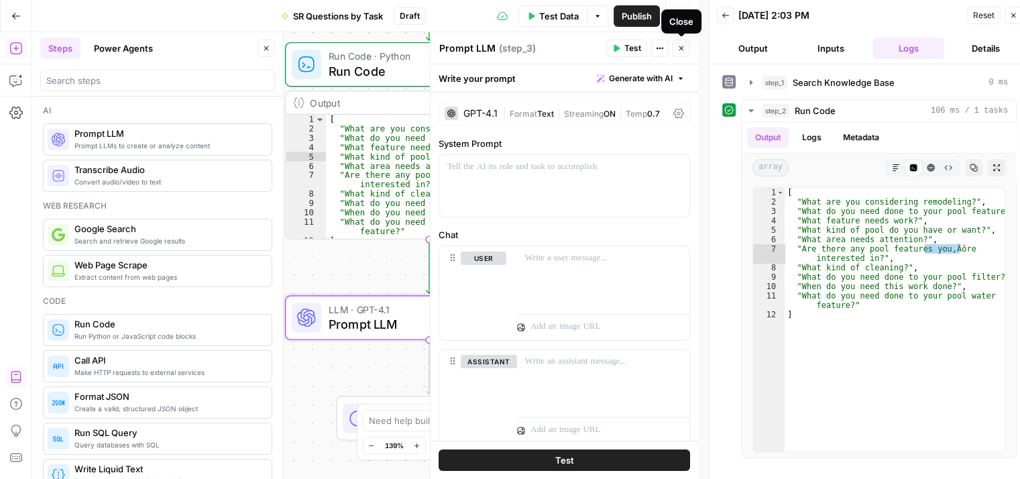
click at [676, 50] on button "Close" at bounding box center [681, 48] width 17 height 17
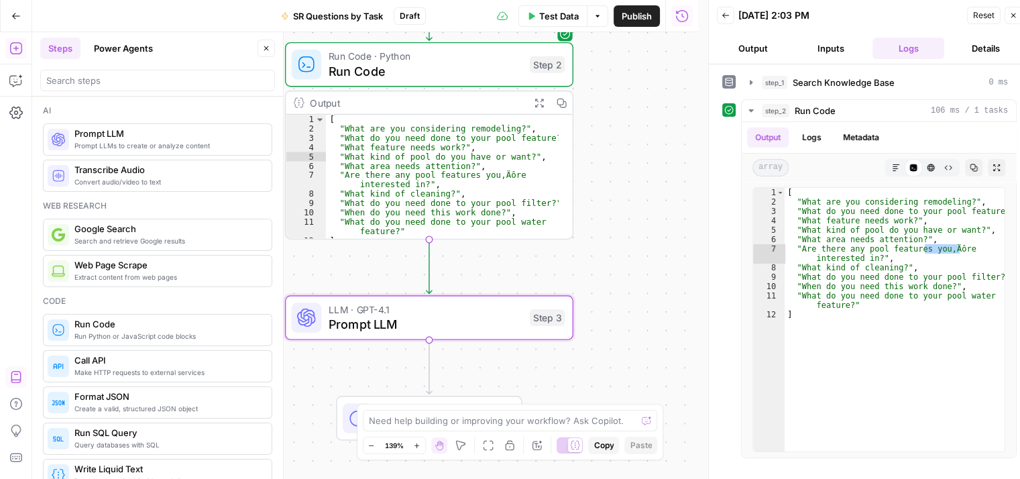
click at [1011, 13] on icon "button" at bounding box center [1013, 15] width 5 height 5
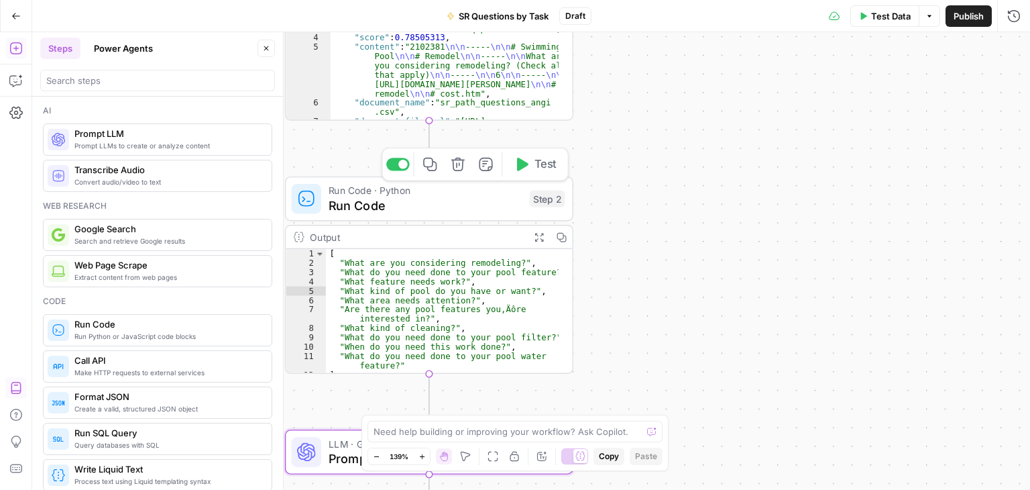
click at [424, 214] on span "Run Code" at bounding box center [426, 205] width 194 height 19
click at [424, 213] on span "Run Code" at bounding box center [426, 205] width 194 height 19
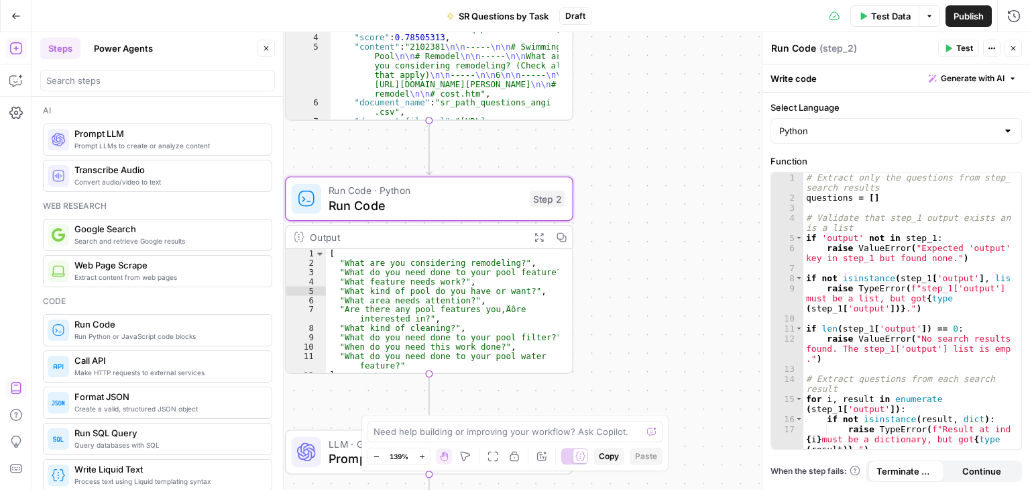
click at [798, 52] on textarea "Run Code" at bounding box center [793, 48] width 45 height 13
type textarea "R"
type textarea "Parse Questions"
click at [663, 175] on div "Workflow Input Settings Inputs Search Knowledge Base Search Knowledge Base Step…" at bounding box center [531, 260] width 998 height 457
click at [1012, 46] on icon "button" at bounding box center [1013, 48] width 8 height 8
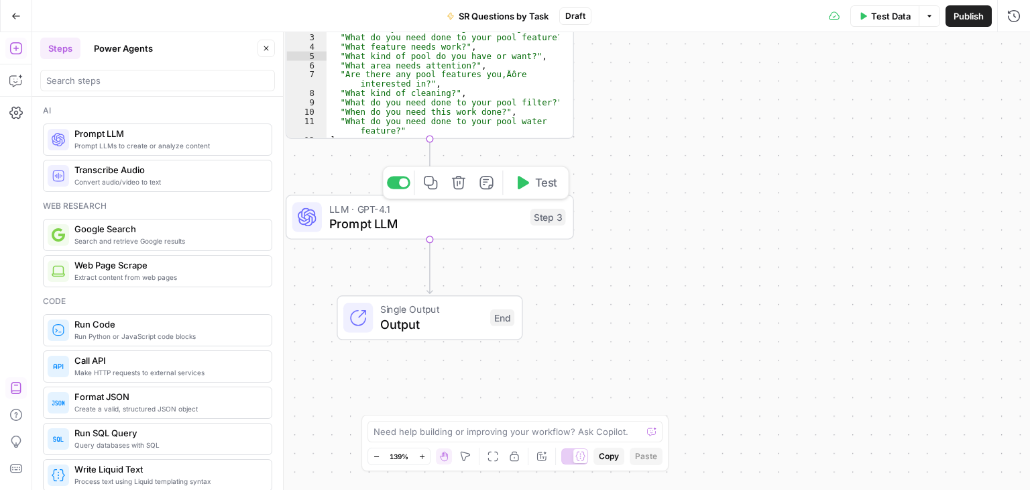
click at [402, 218] on span "Prompt LLM" at bounding box center [426, 223] width 194 height 19
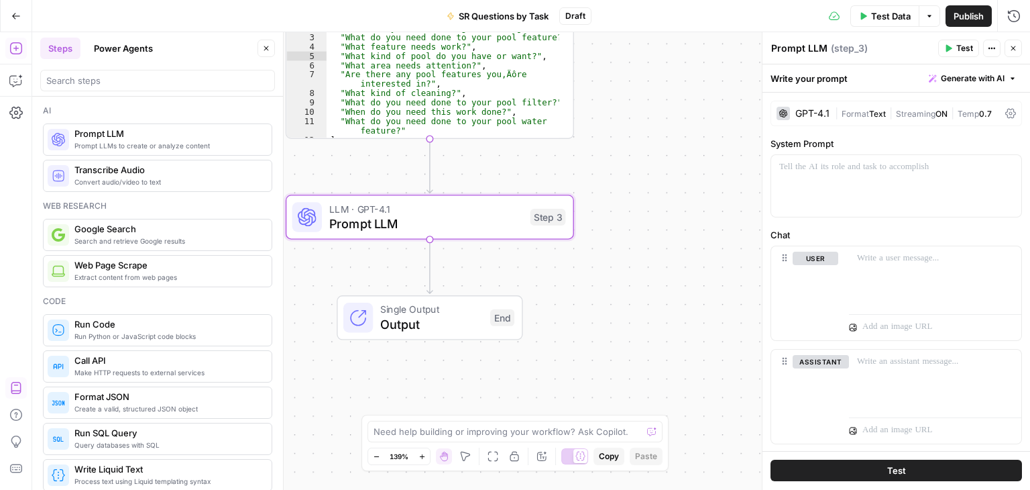
click at [801, 46] on textarea "Prompt LLM" at bounding box center [799, 48] width 56 height 13
type textarea "P"
type textarea "Research Questions"
click at [803, 156] on div at bounding box center [896, 186] width 250 height 62
click at [1004, 162] on button "Variables Menu" at bounding box center [1009, 167] width 11 height 11
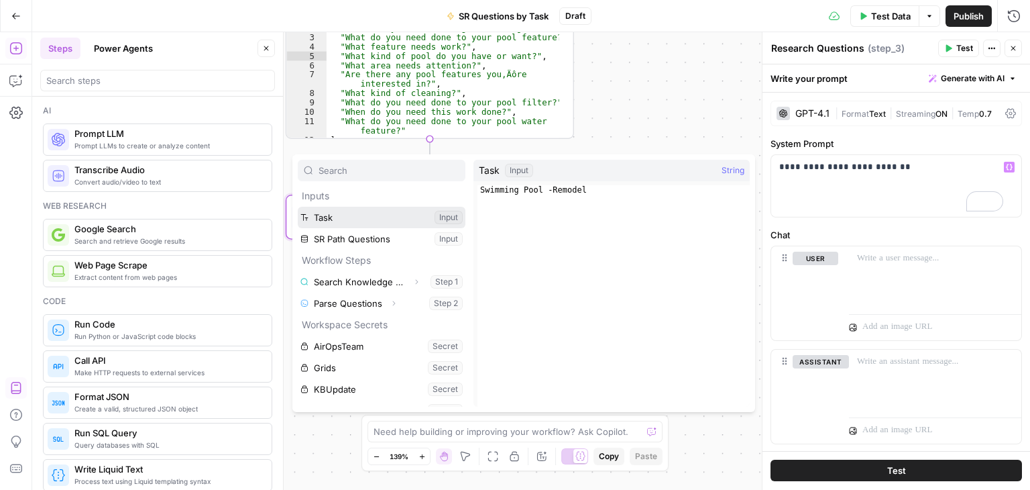
click at [361, 212] on button "Select variable Task" at bounding box center [382, 217] width 168 height 21
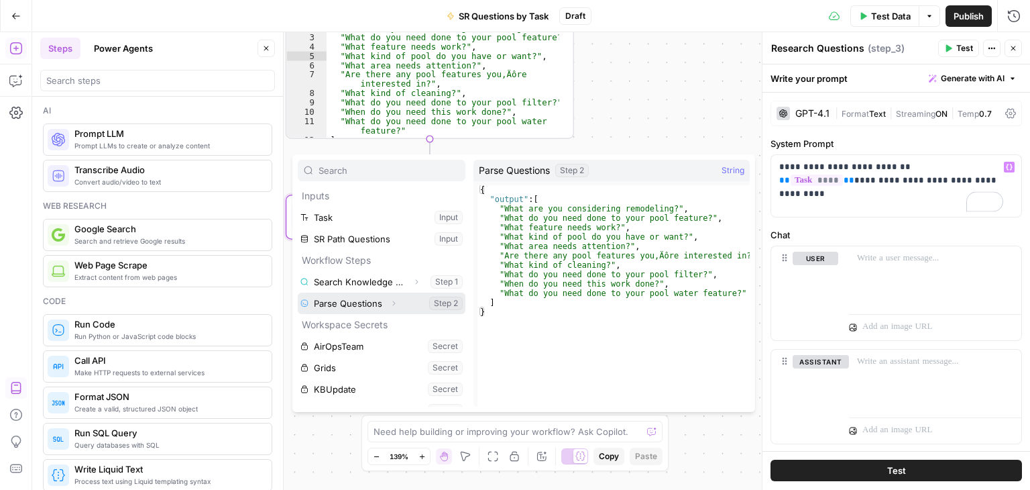
click at [365, 296] on button "Select variable Parse Questions" at bounding box center [382, 302] width 168 height 21
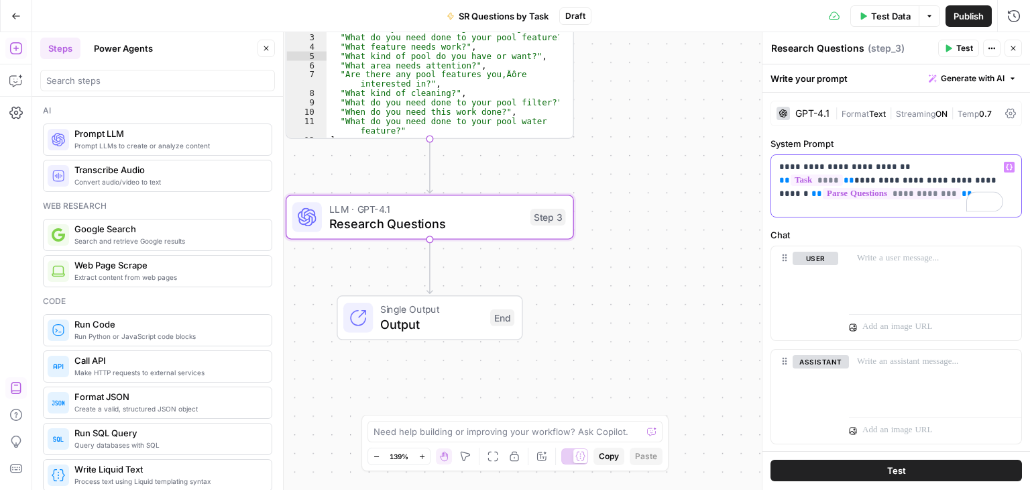
click at [932, 192] on p "**********" at bounding box center [891, 180] width 224 height 40
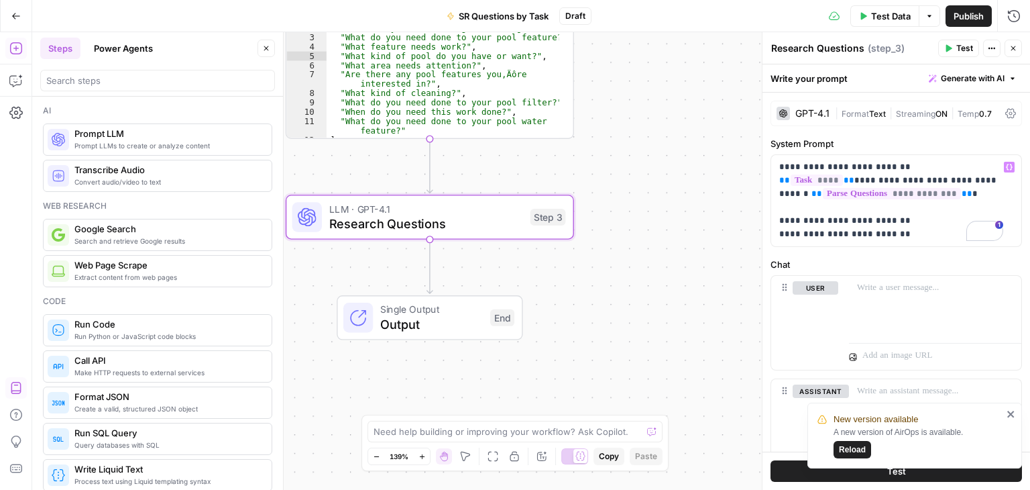
click at [1007, 415] on icon "close" at bounding box center [1011, 413] width 9 height 11
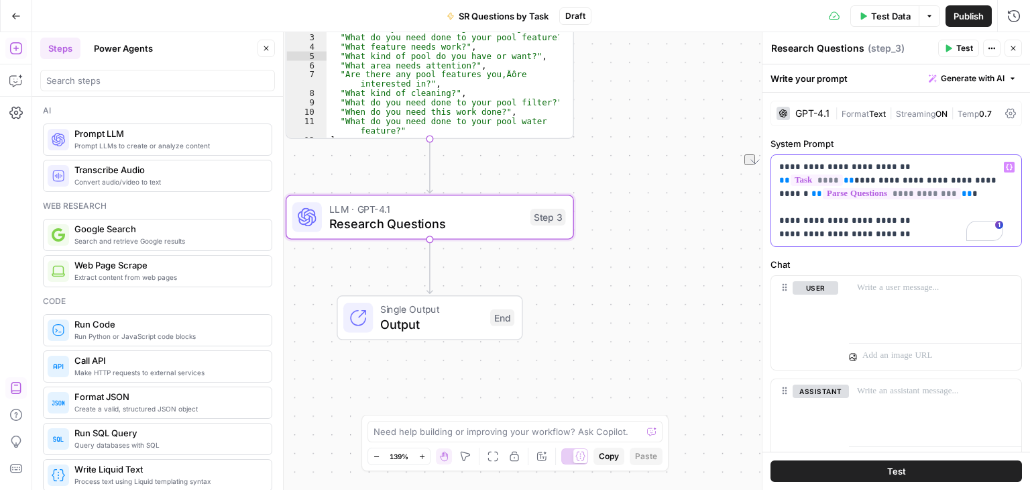
drag, startPoint x: 895, startPoint y: 233, endPoint x: 769, endPoint y: 229, distance: 126.1
click at [769, 229] on div "**********" at bounding box center [897, 303] width 268 height 420
click at [908, 228] on p "**********" at bounding box center [891, 200] width 224 height 80
click at [837, 234] on p "**********" at bounding box center [891, 200] width 224 height 80
click at [976, 230] on p "**********" at bounding box center [891, 200] width 224 height 80
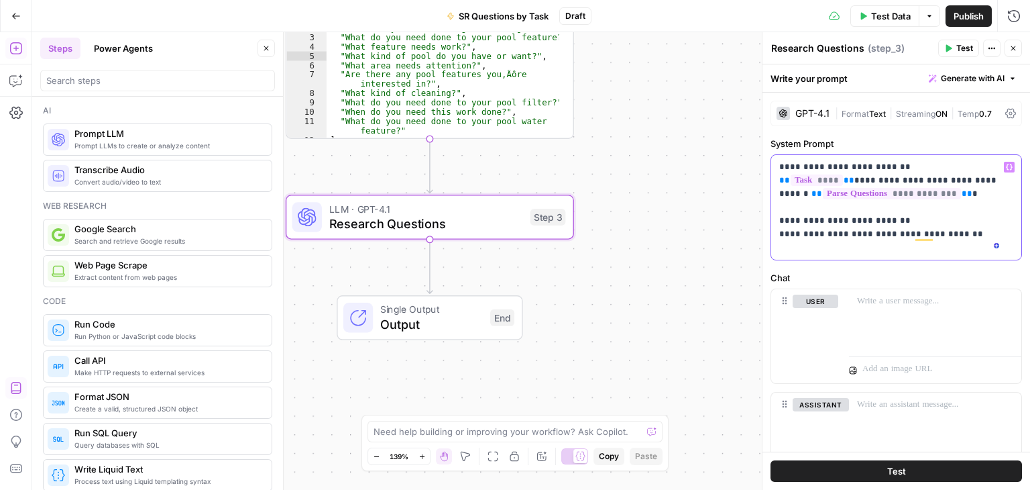
click at [933, 234] on p "**********" at bounding box center [891, 207] width 224 height 94
click at [982, 237] on p "**********" at bounding box center [891, 207] width 224 height 94
drag, startPoint x: 972, startPoint y: 235, endPoint x: 773, endPoint y: 239, distance: 199.2
click at [773, 239] on div "**********" at bounding box center [896, 207] width 250 height 105
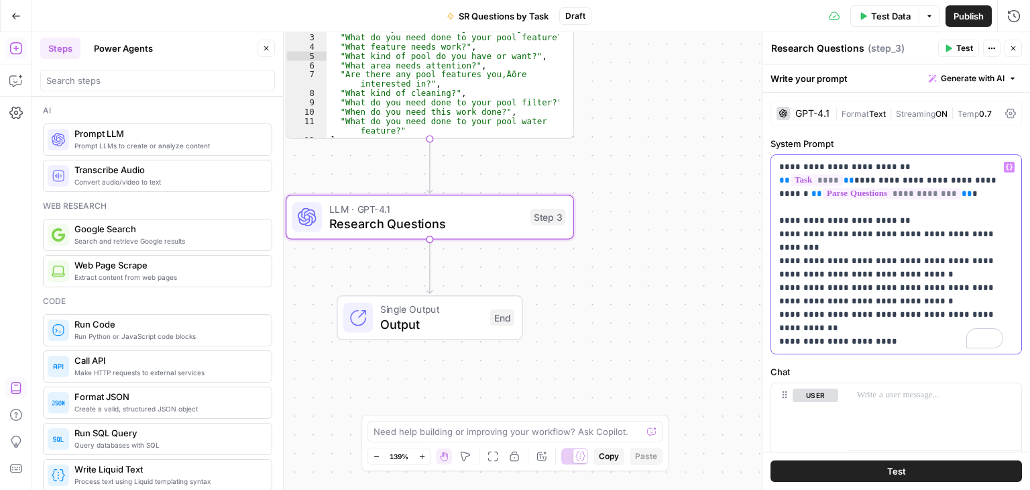
click at [913, 221] on p "**********" at bounding box center [891, 254] width 224 height 188
click at [999, 229] on p "**********" at bounding box center [891, 254] width 224 height 188
click at [902, 323] on p "**********" at bounding box center [891, 254] width 224 height 188
click at [774, 353] on div "**********" at bounding box center [896, 254] width 250 height 199
click at [950, 352] on p "**********" at bounding box center [891, 267] width 224 height 215
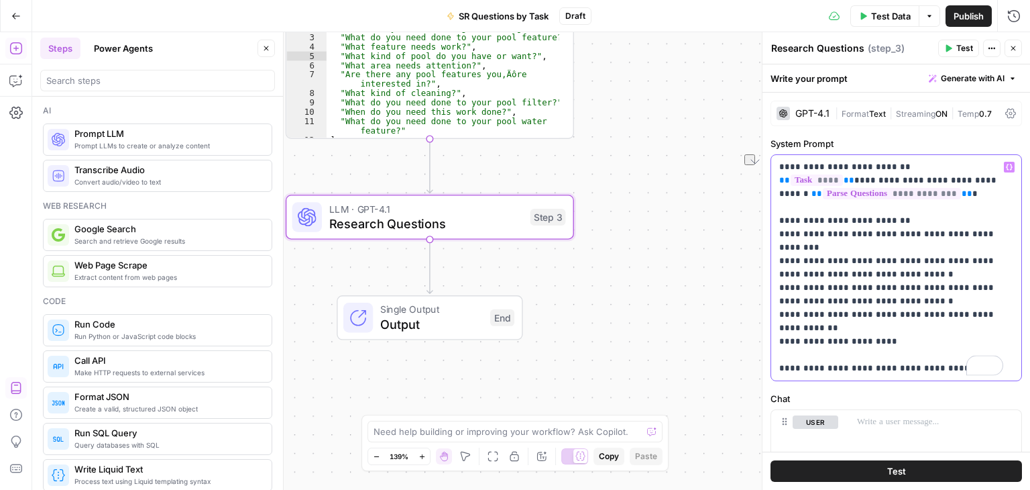
drag, startPoint x: 960, startPoint y: 355, endPoint x: 769, endPoint y: 355, distance: 191.8
click at [769, 355] on div "**********" at bounding box center [896, 260] width 268 height 457
click at [939, 197] on p "**********" at bounding box center [891, 267] width 224 height 215
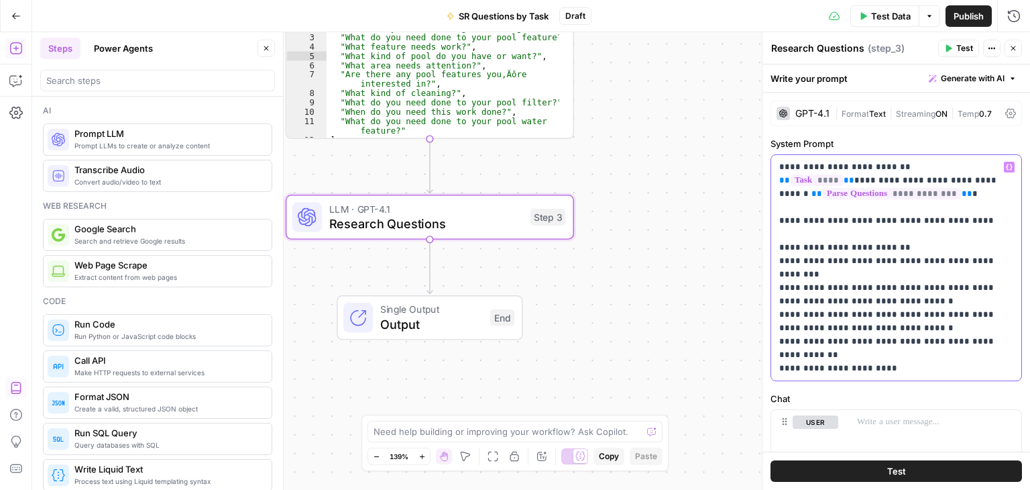
click at [834, 221] on p "**********" at bounding box center [891, 280] width 224 height 241
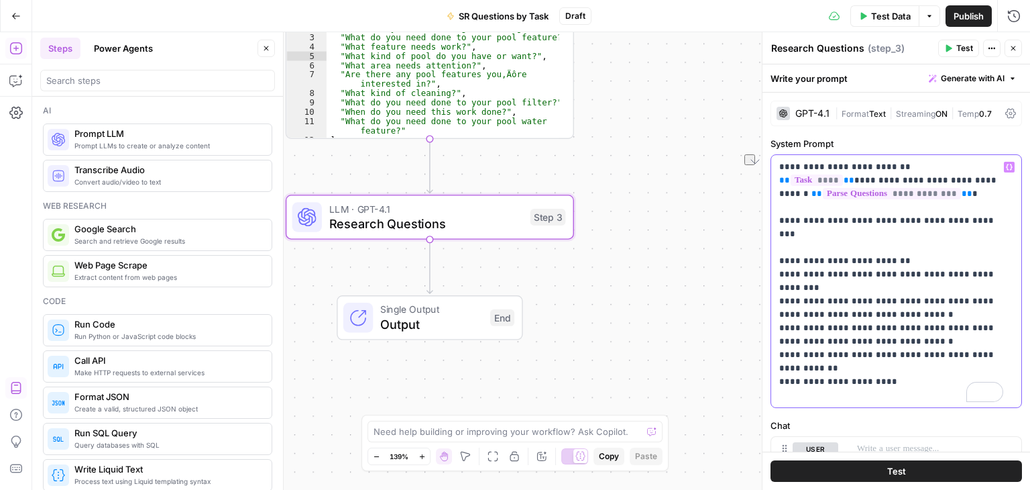
drag, startPoint x: 903, startPoint y: 250, endPoint x: 773, endPoint y: 243, distance: 129.6
click at [773, 243] on div "**********" at bounding box center [896, 281] width 250 height 252
click at [820, 215] on p "**********" at bounding box center [891, 280] width 224 height 241
click at [808, 207] on p "**********" at bounding box center [891, 280] width 224 height 241
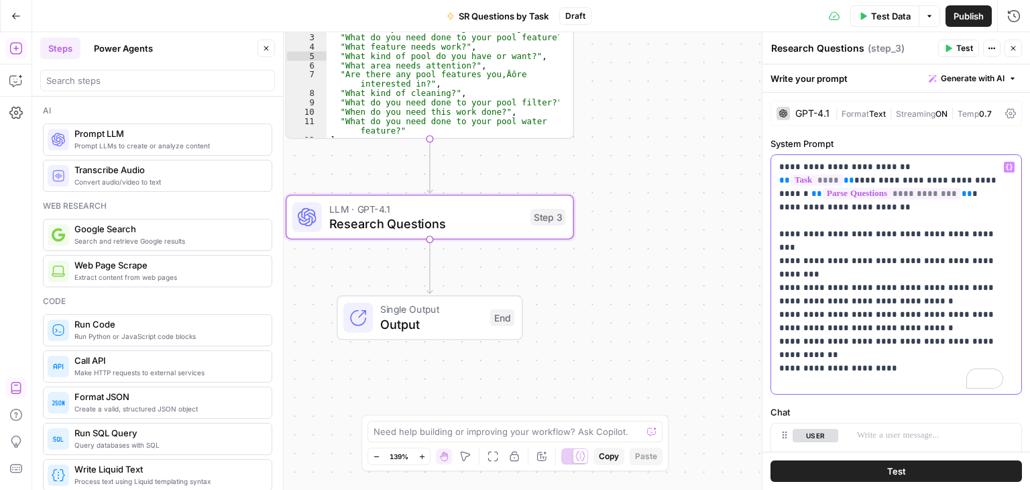
click at [948, 192] on p "**********" at bounding box center [891, 274] width 224 height 228
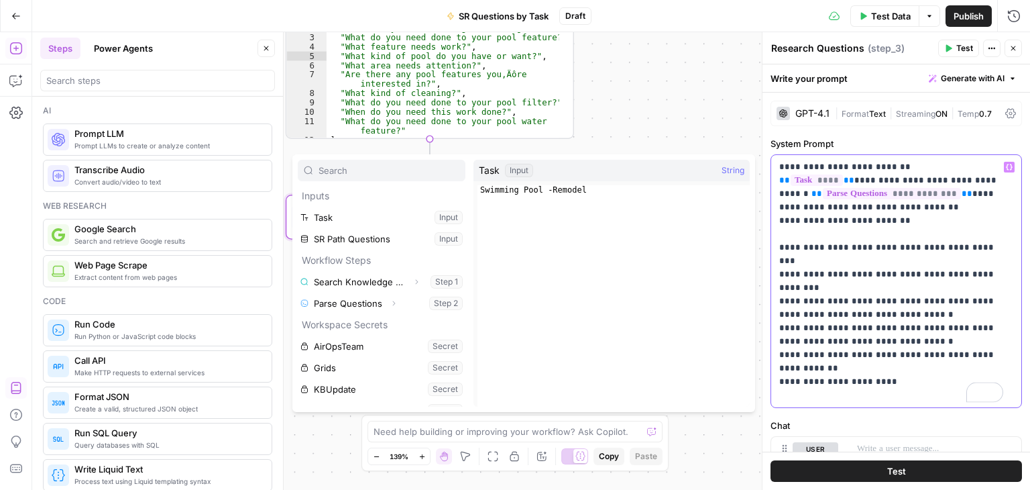
click at [907, 207] on p "**********" at bounding box center [891, 280] width 224 height 241
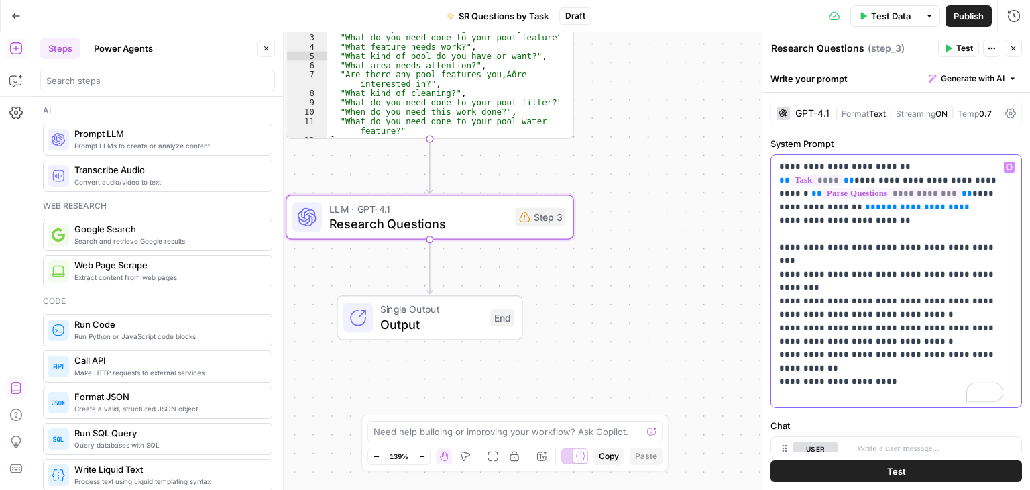
click at [876, 203] on span "**********" at bounding box center [917, 207] width 83 height 9
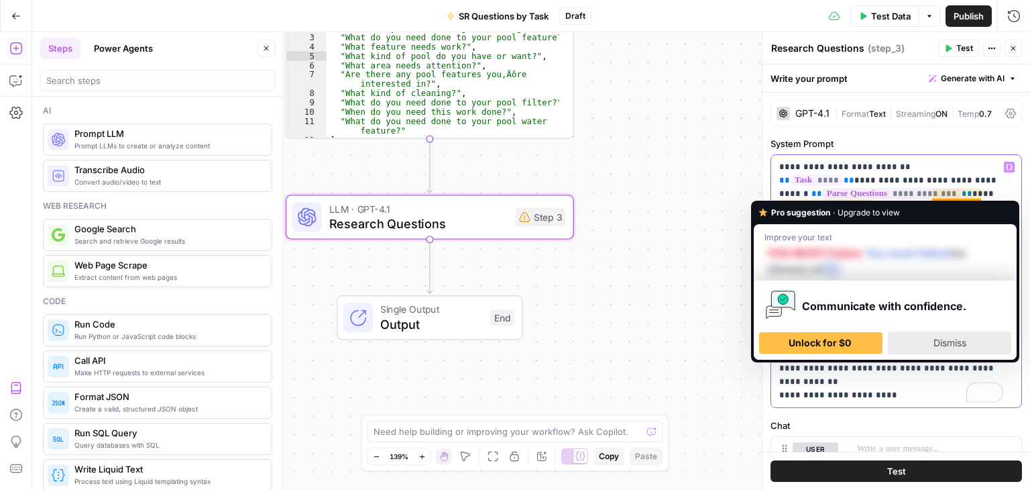
click at [936, 344] on span "Dismiss" at bounding box center [950, 342] width 33 height 11
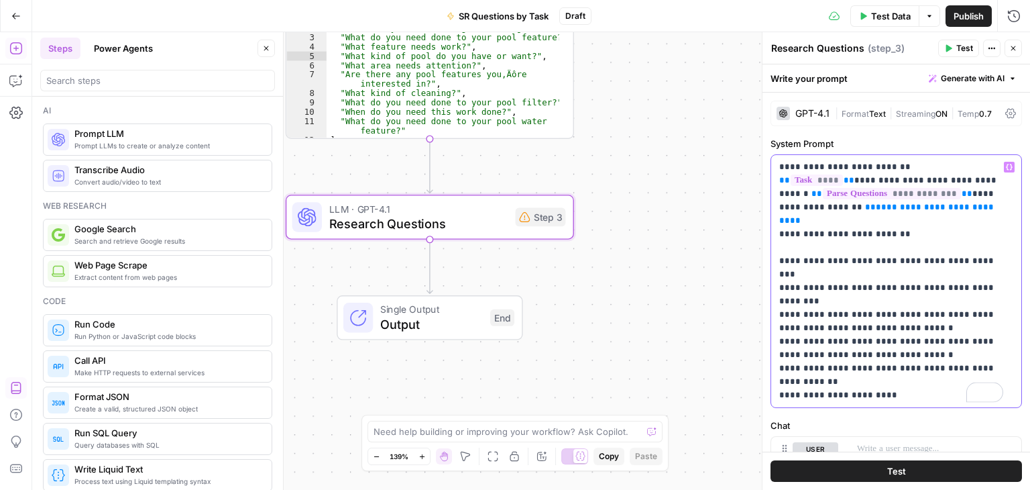
click at [889, 242] on p "**********" at bounding box center [891, 280] width 224 height 241
drag, startPoint x: 963, startPoint y: 207, endPoint x: 822, endPoint y: 205, distance: 140.9
click at [822, 205] on p "**********" at bounding box center [891, 280] width 224 height 241
click at [907, 219] on p "**********" at bounding box center [891, 280] width 224 height 241
click at [865, 207] on span "**" at bounding box center [870, 207] width 11 height 9
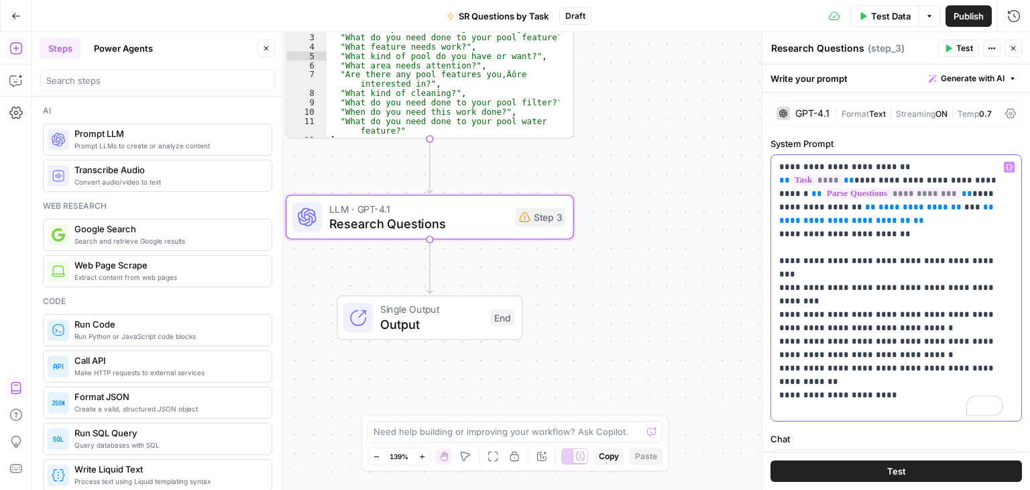
click at [928, 230] on p "**********" at bounding box center [891, 287] width 224 height 255
drag, startPoint x: 813, startPoint y: 237, endPoint x: 779, endPoint y: 234, distance: 33.7
click at [779, 234] on p "**********" at bounding box center [891, 287] width 224 height 255
click at [905, 237] on p "**********" at bounding box center [891, 287] width 224 height 255
click at [1009, 45] on icon "button" at bounding box center [1013, 48] width 8 height 8
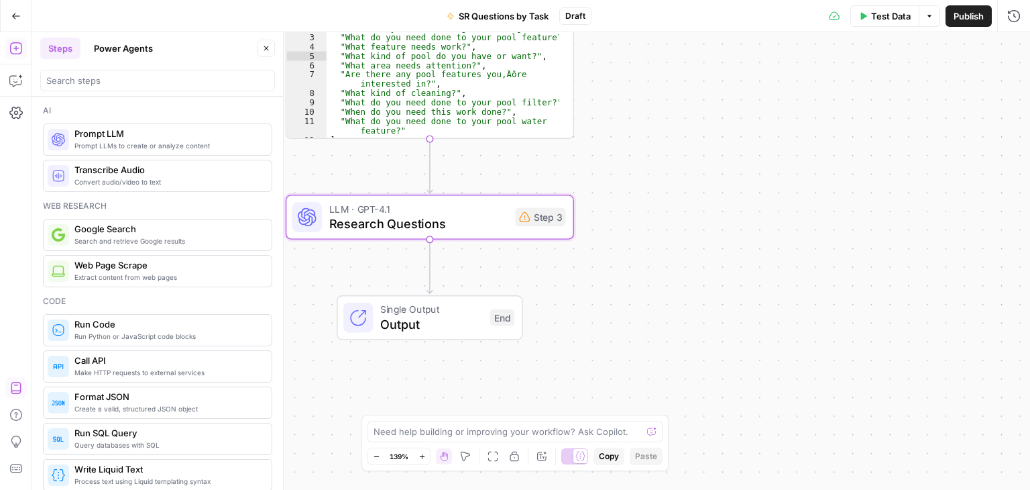
click at [867, 13] on button "Test Data" at bounding box center [884, 15] width 69 height 21
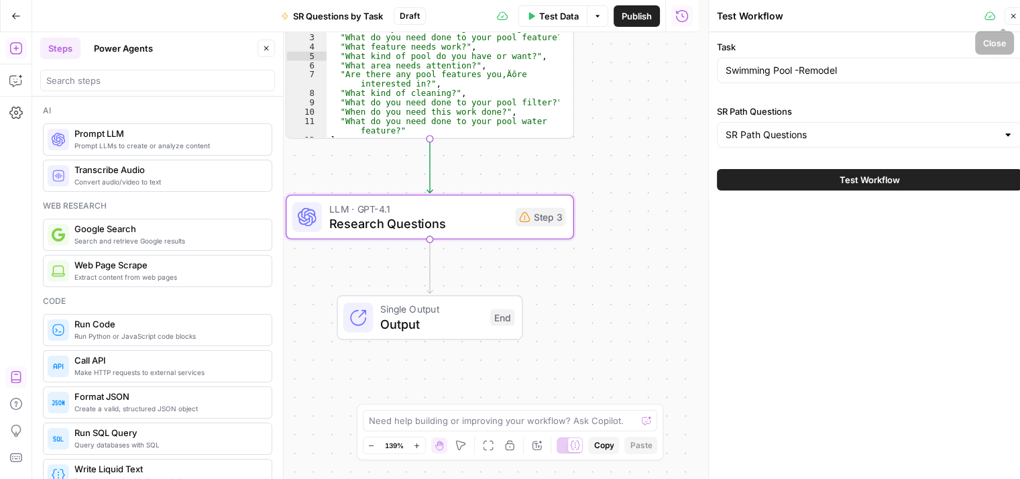
click at [1013, 17] on icon "button" at bounding box center [1013, 16] width 8 height 8
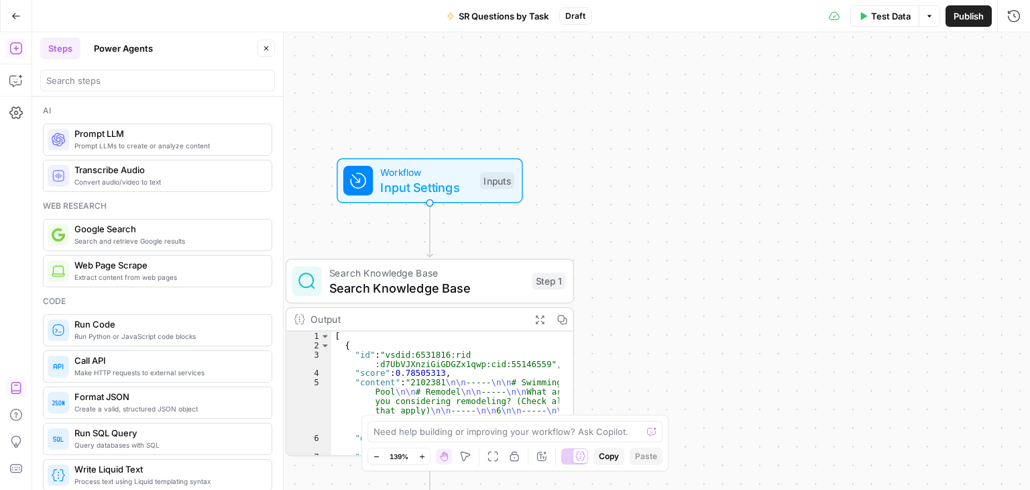
click at [435, 174] on span "Workflow" at bounding box center [426, 172] width 92 height 15
click at [885, 207] on span "Add Field" at bounding box center [879, 203] width 39 height 13
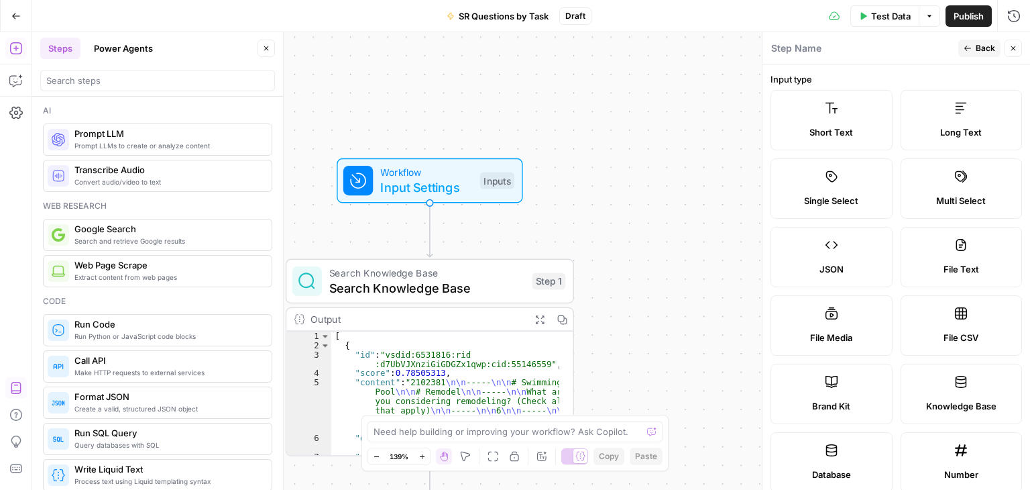
click at [816, 399] on span "Brand Kit" at bounding box center [831, 405] width 38 height 13
type input "Brand Kit"
type input "brand_kit"
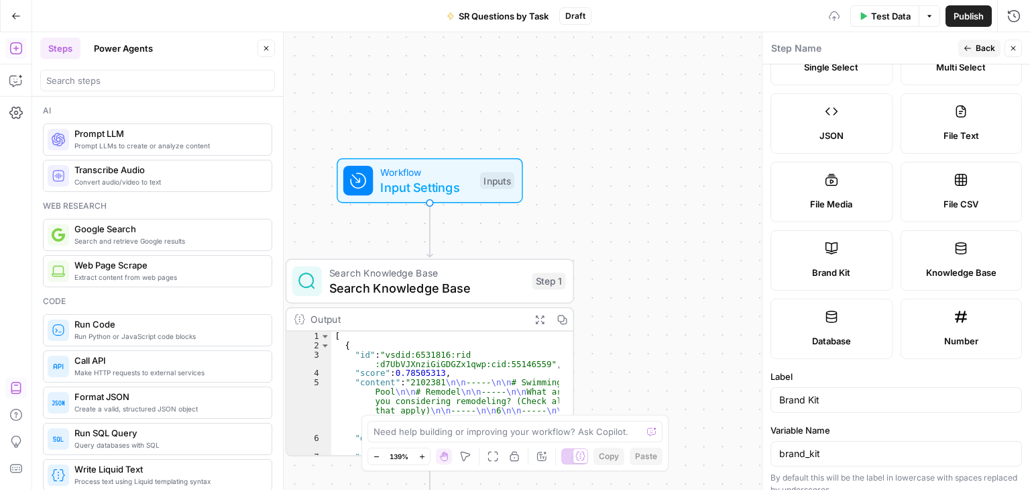
scroll to position [245, 0]
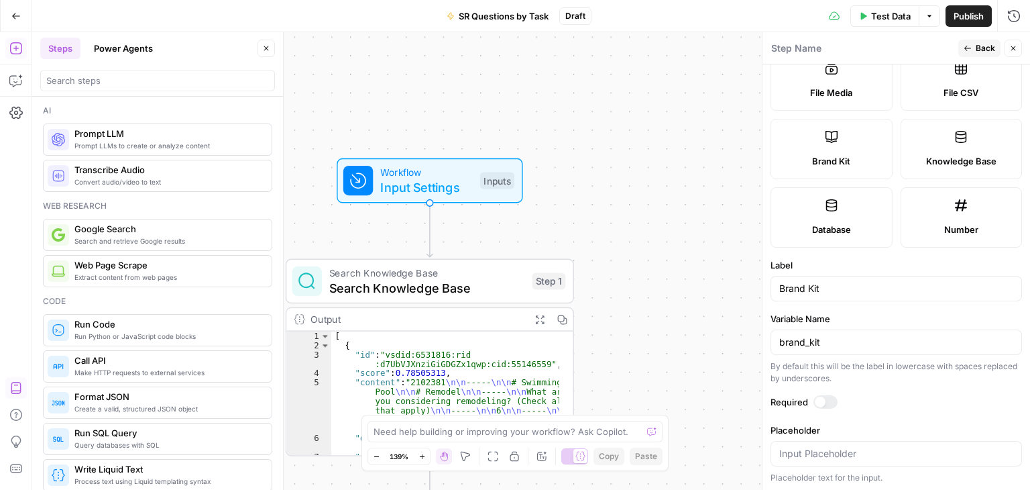
click at [819, 396] on div at bounding box center [820, 401] width 11 height 11
click at [976, 37] on header "Step Name Back Close" at bounding box center [897, 48] width 268 height 32
click at [983, 46] on span "Back" at bounding box center [985, 48] width 19 height 12
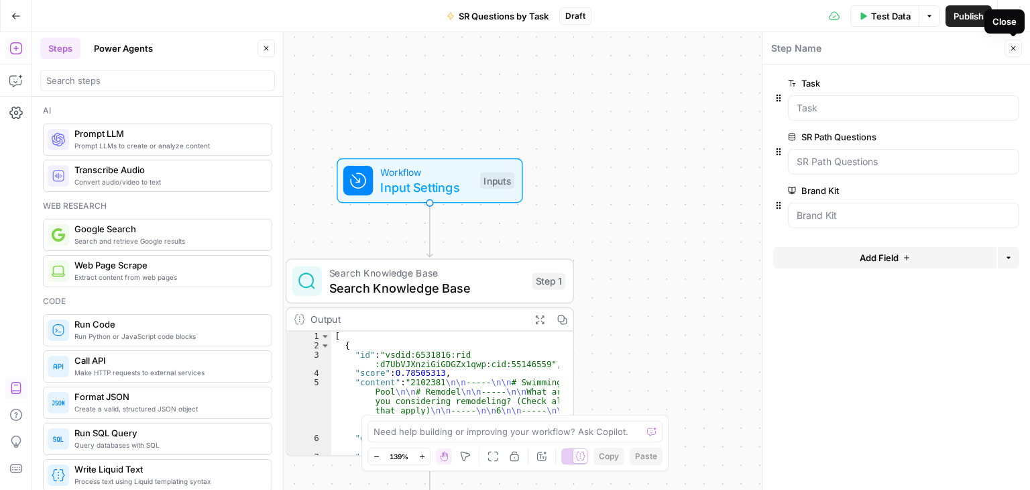
click at [1017, 48] on span "Close" at bounding box center [1017, 48] width 1 height 1
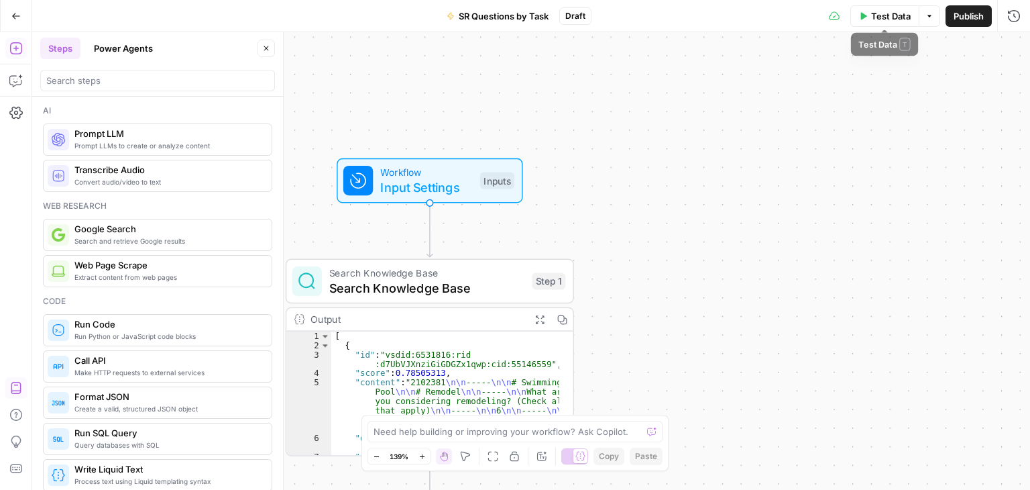
click at [890, 13] on span "Test Data" at bounding box center [891, 15] width 40 height 13
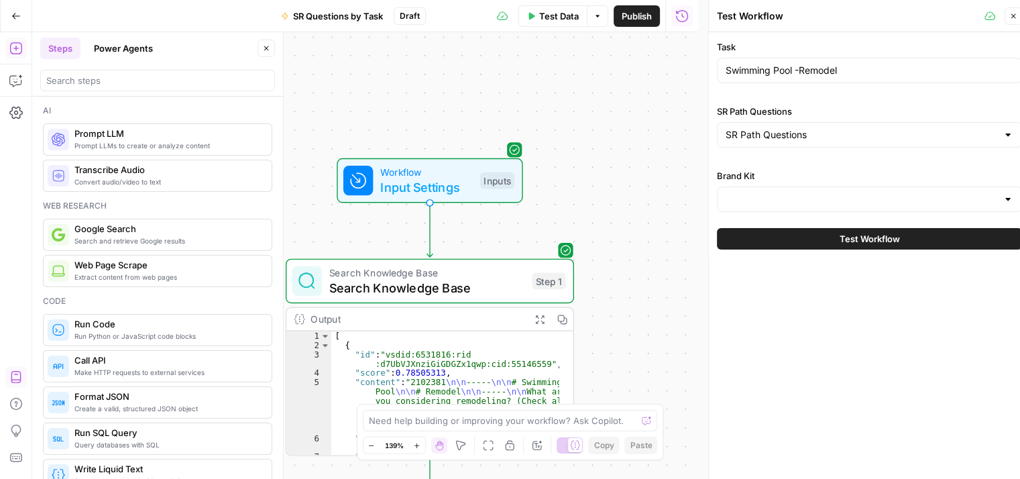
click at [861, 210] on div at bounding box center [869, 198] width 305 height 25
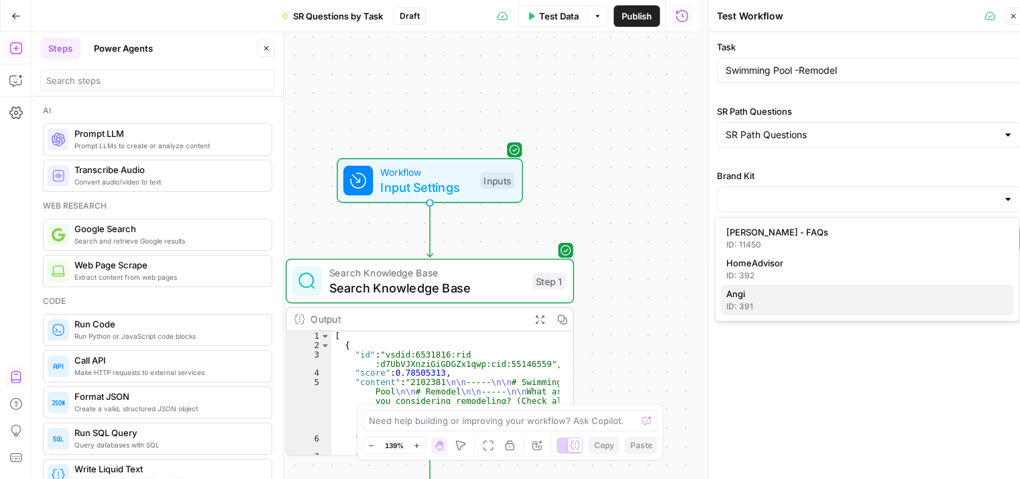
click at [802, 304] on div "ID: 391" at bounding box center [867, 306] width 282 height 12
type input "Angi"
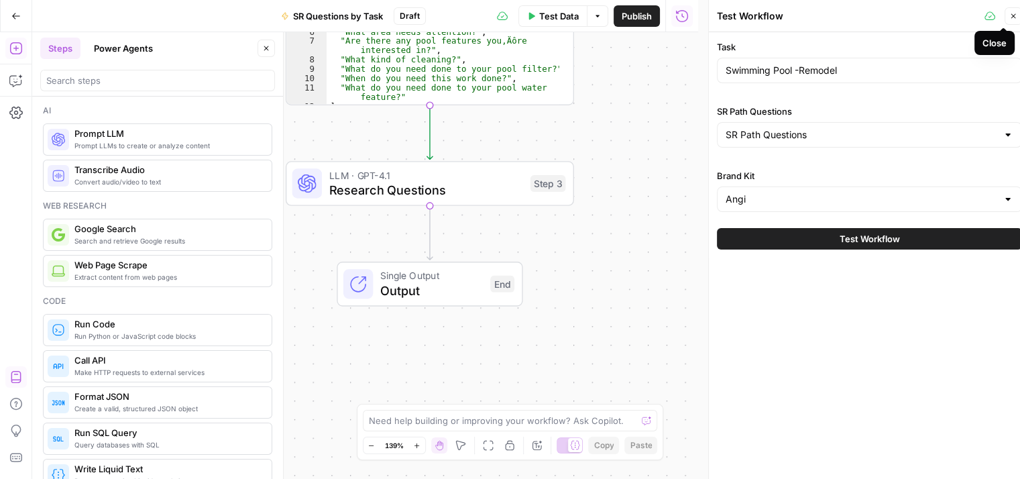
click at [1009, 13] on icon "button" at bounding box center [1013, 16] width 8 height 8
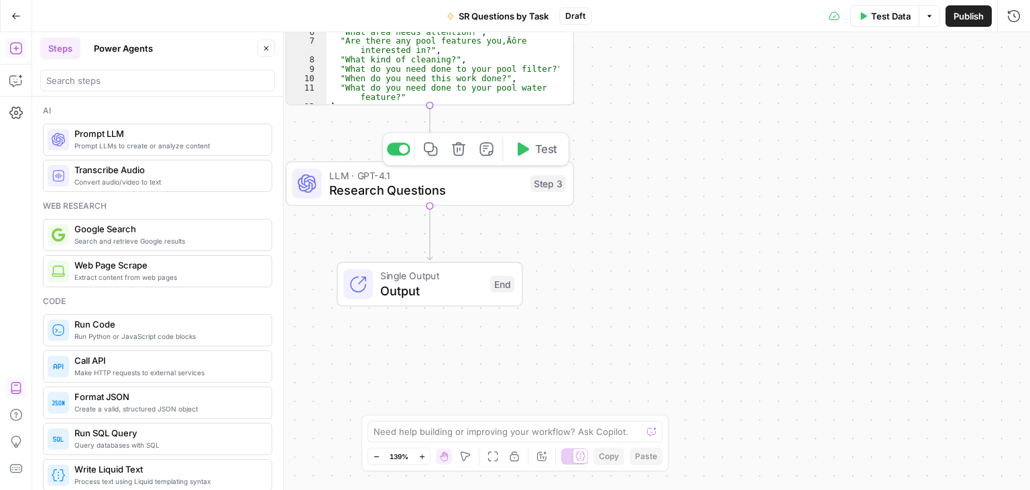
click at [459, 183] on span "Research Questions" at bounding box center [426, 189] width 194 height 19
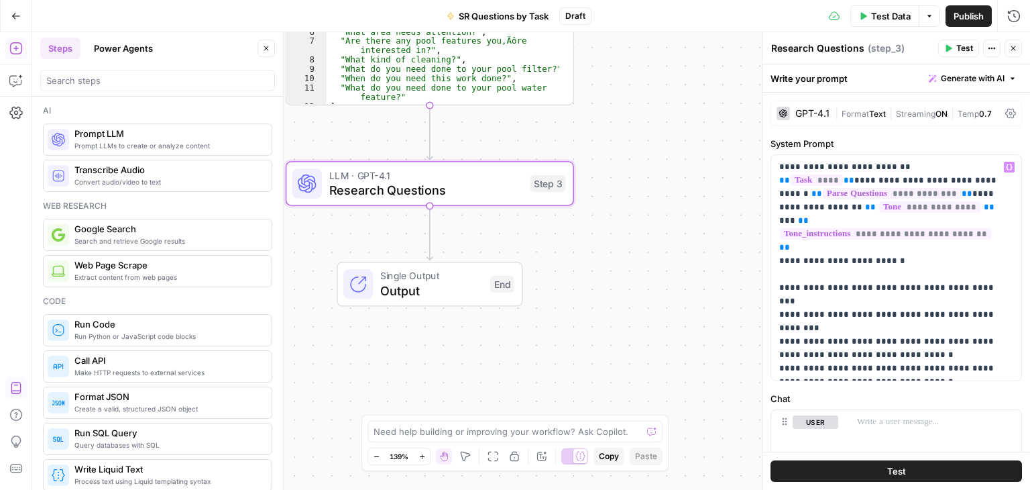
scroll to position [134, 0]
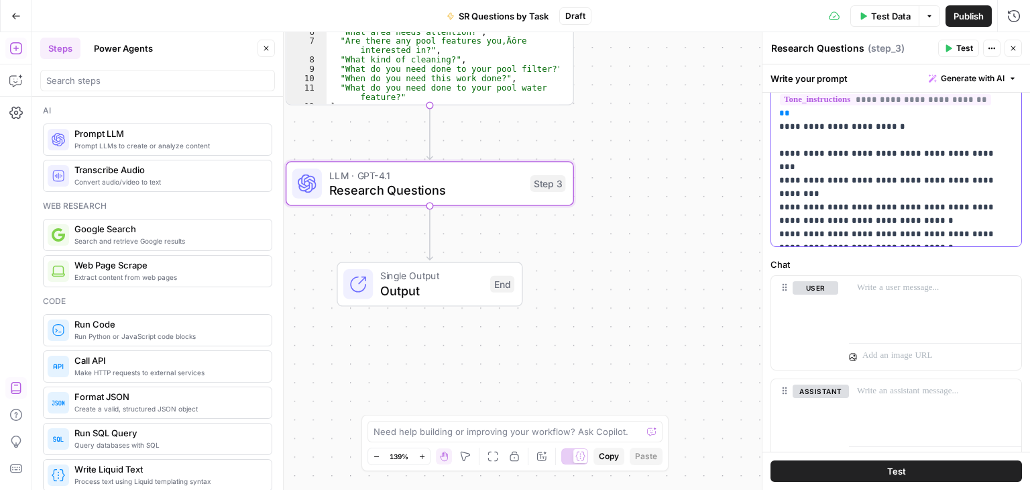
click at [909, 233] on p "**********" at bounding box center [891, 133] width 224 height 215
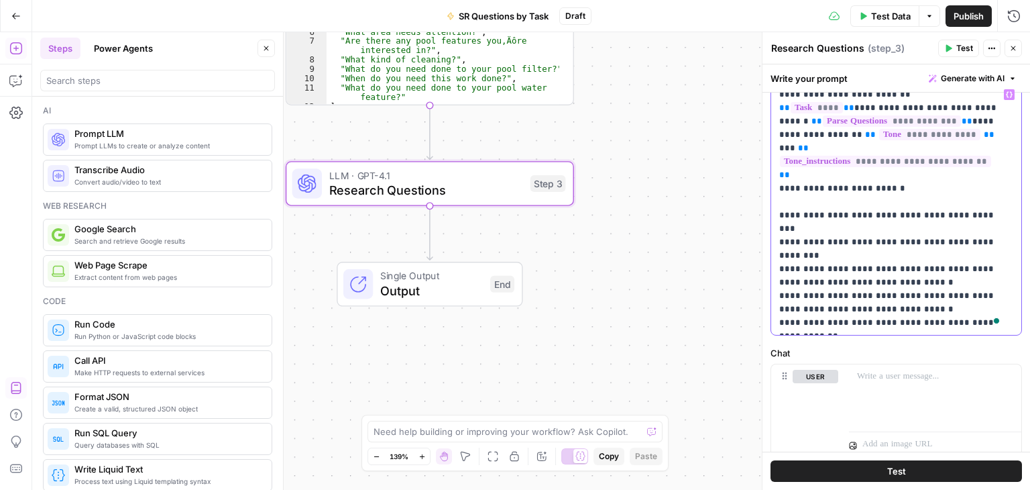
scroll to position [196, 0]
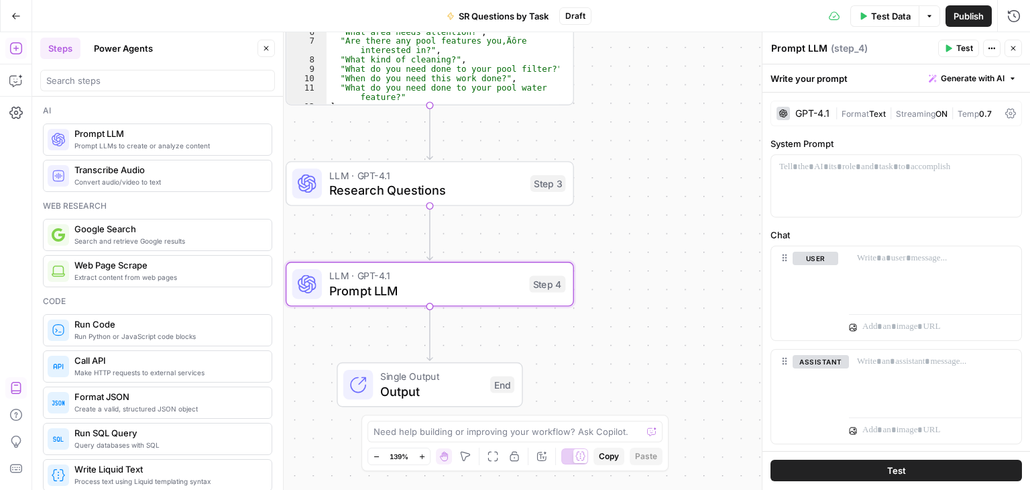
click at [809, 48] on textarea "Prompt LLM" at bounding box center [799, 48] width 56 height 13
type textarea "P"
type textarea "Create Content Draft"
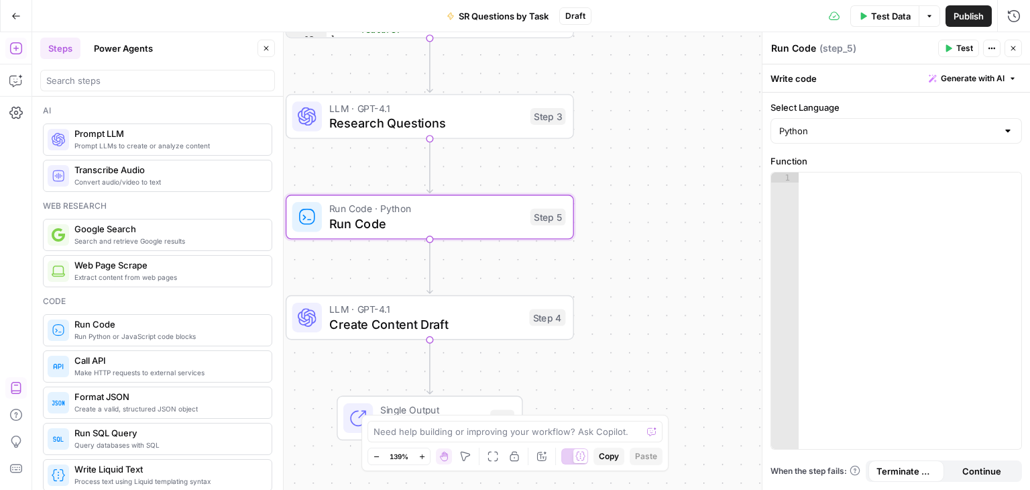
click at [790, 42] on textarea "Run Code" at bounding box center [793, 48] width 45 height 13
type textarea "R"
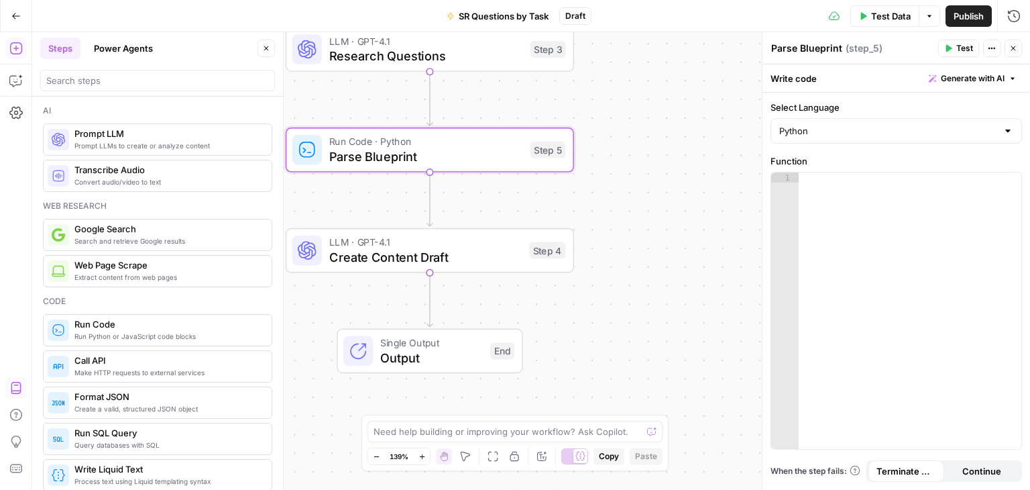
type textarea "Parse Blueprint"
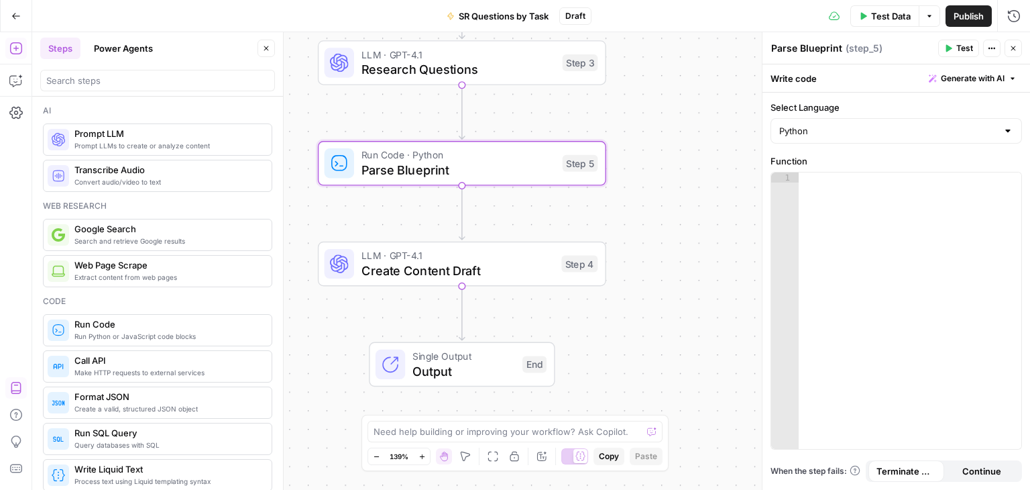
drag, startPoint x: 641, startPoint y: 162, endPoint x: 673, endPoint y: 175, distance: 34.9
click at [673, 175] on div "Workflow Input Settings Inputs Search Knowledge Base Search Knowledge Base Step…" at bounding box center [531, 260] width 998 height 457
click at [405, 426] on textarea at bounding box center [508, 431] width 268 height 13
drag, startPoint x: 532, startPoint y: 433, endPoint x: 444, endPoint y: 434, distance: 87.9
click at [444, 434] on textarea "step 5 will parse blueprint structure" at bounding box center [502, 431] width 256 height 13
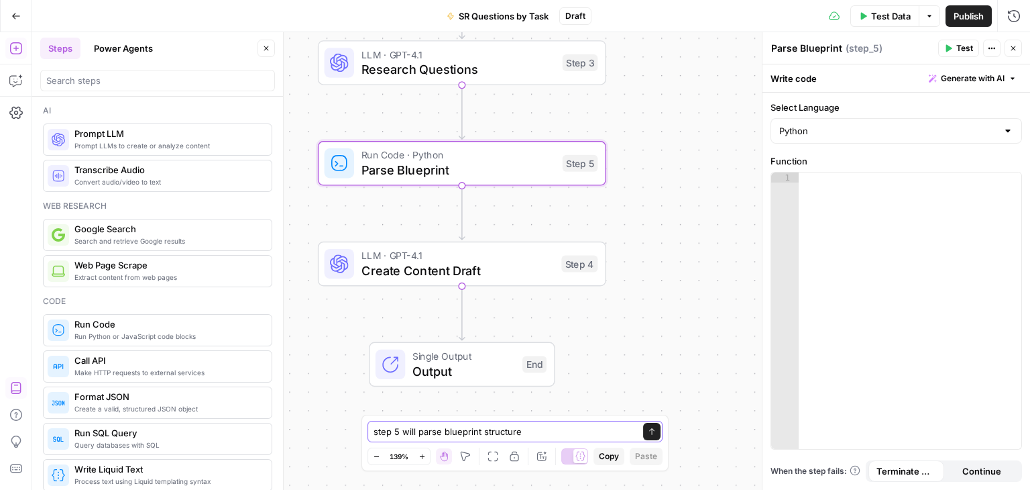
paste textarea "{{ brand_[DOMAIN_NAME]_path_questions_blueprint }}"
type textarea "step 5 will parse {{ brand_[DOMAIN_NAME]_path_questions_blueprint }}"
click at [645, 427] on button "Send" at bounding box center [652, 417] width 17 height 17
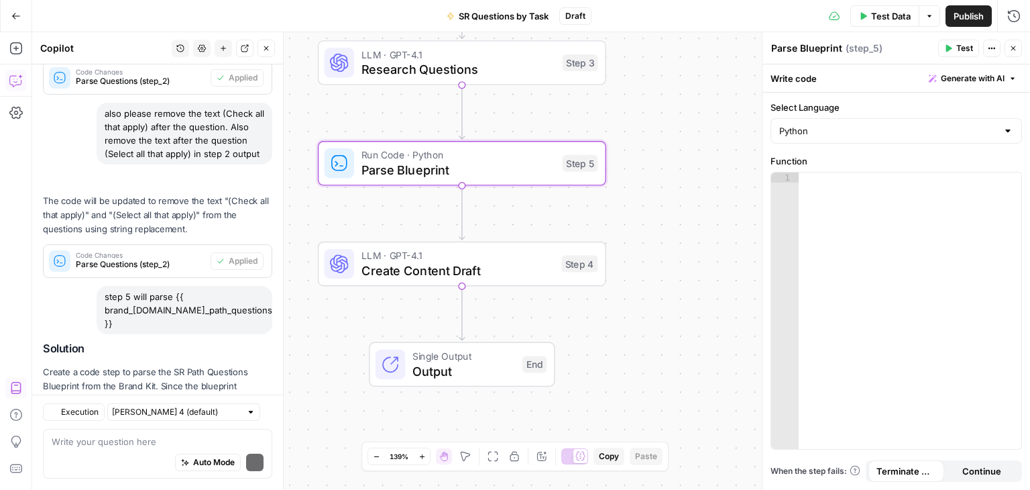
scroll to position [2781, 0]
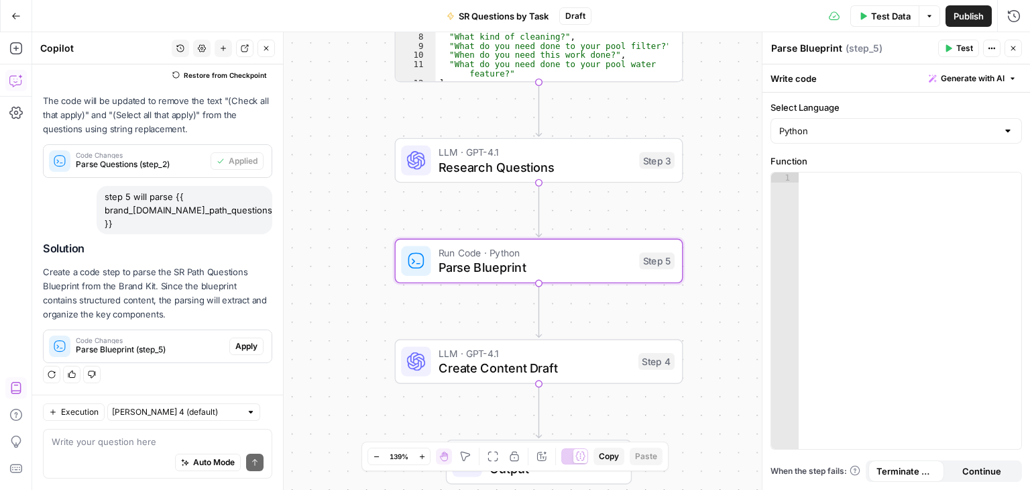
click at [235, 344] on span "Apply" at bounding box center [246, 346] width 22 height 12
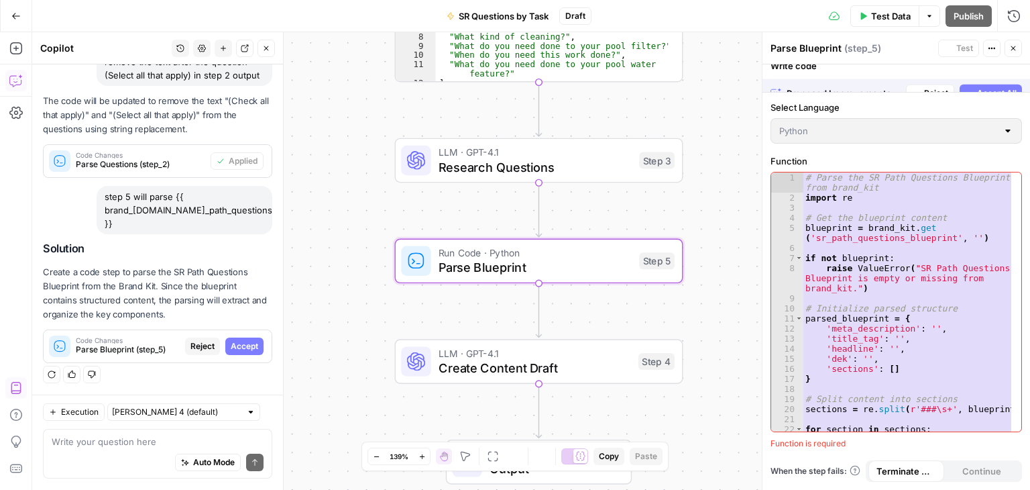
scroll to position [2587, 0]
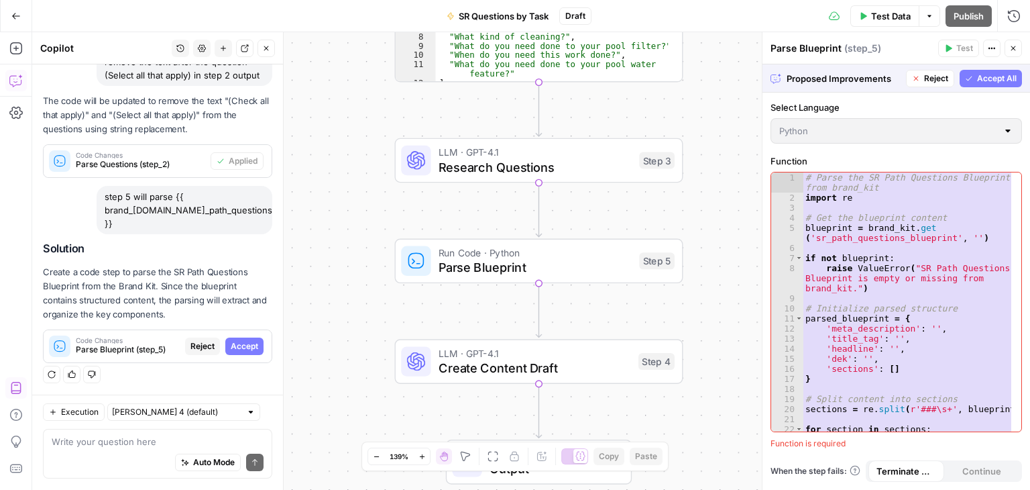
click at [979, 72] on span "Accept All" at bounding box center [997, 78] width 40 height 12
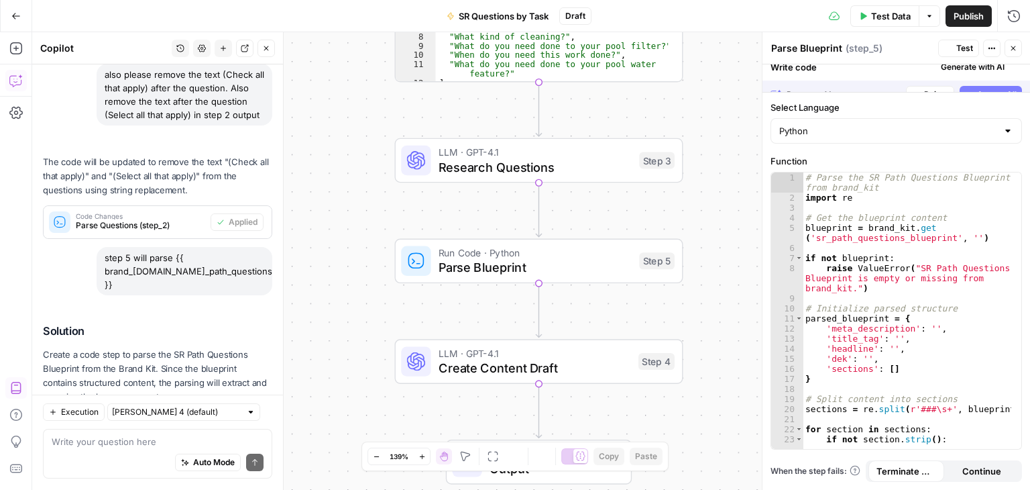
scroll to position [2802, 0]
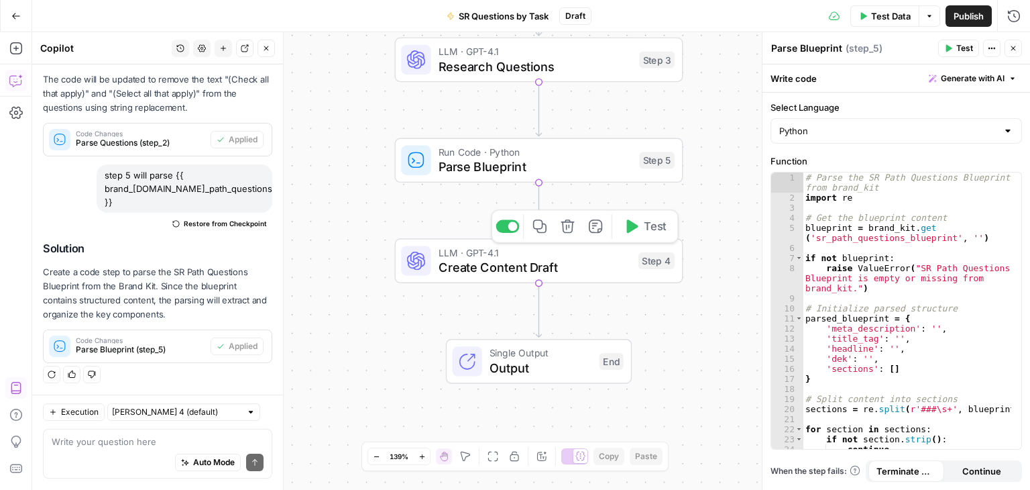
click at [522, 272] on span "Create Content Draft" at bounding box center [535, 267] width 192 height 19
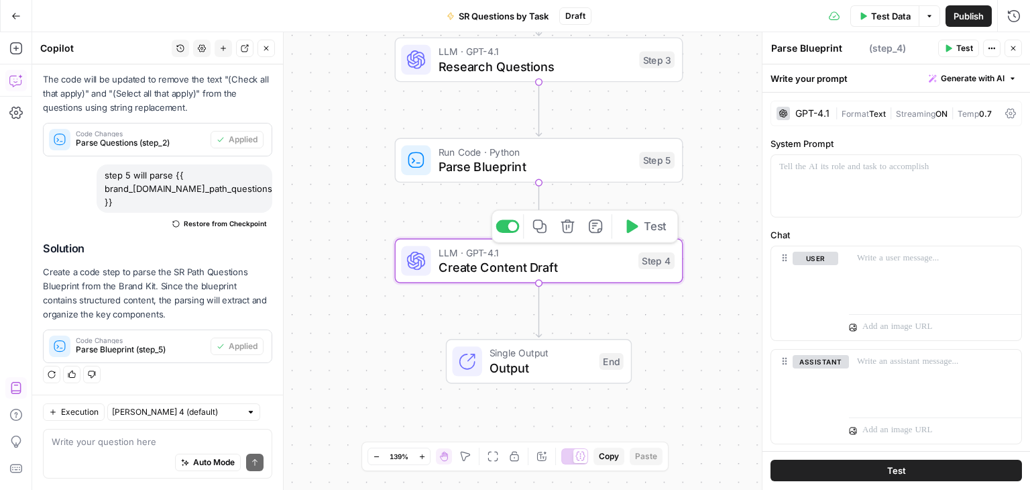
type textarea "Create Content Draft"
click at [271, 46] on button "Close" at bounding box center [266, 48] width 17 height 17
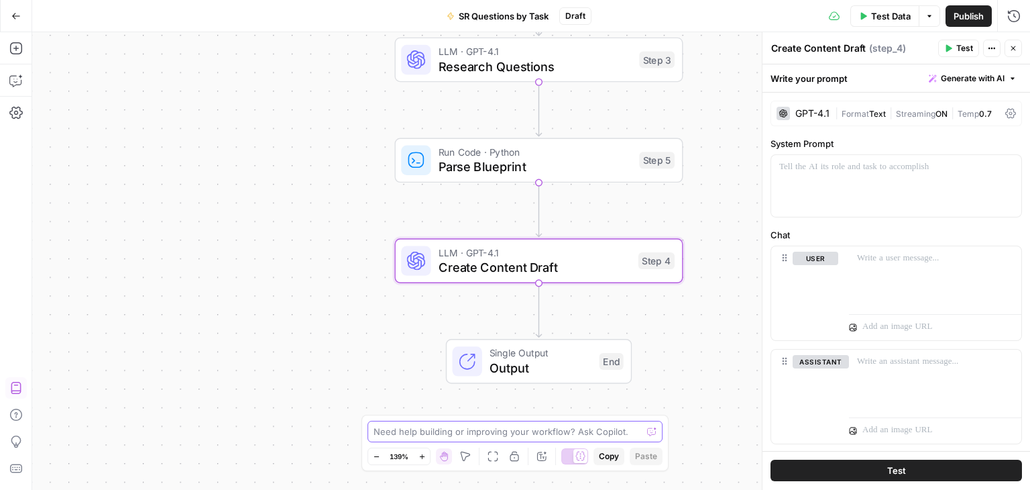
click at [533, 425] on textarea at bounding box center [508, 431] width 268 height 13
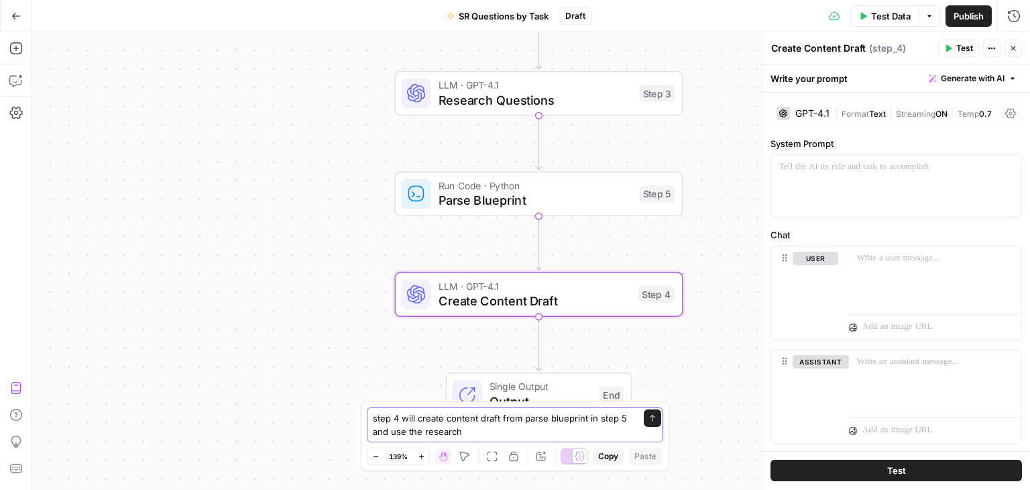
type textarea "step 4 will create content draft from parse blueprint in step 5 and use the res…"
click at [552, 108] on span "Research Questions" at bounding box center [536, 100] width 194 height 19
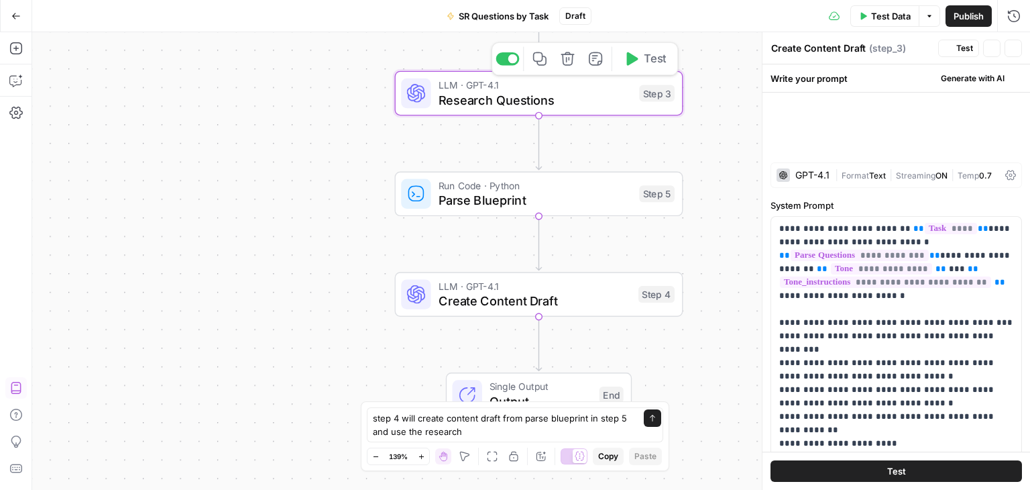
type textarea "Research Questions"
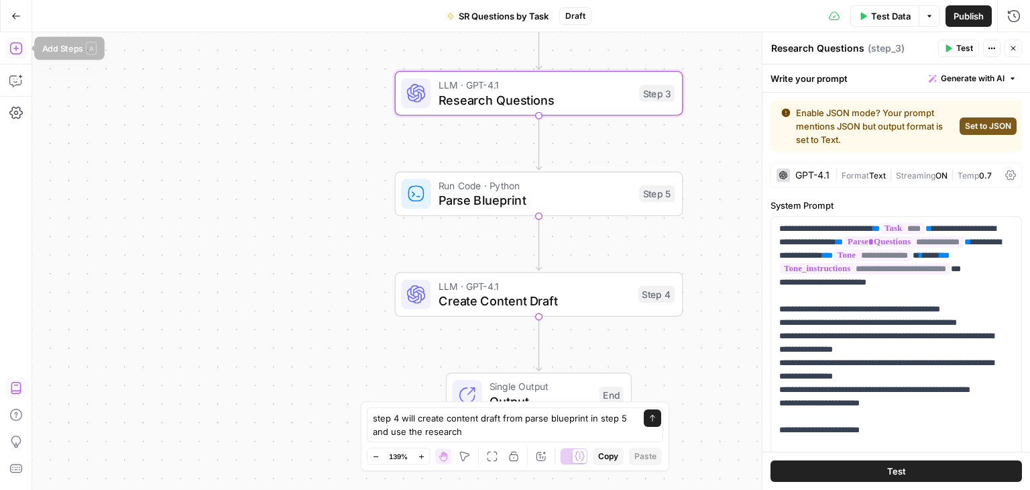
click at [23, 39] on button "Add Steps" at bounding box center [15, 48] width 21 height 21
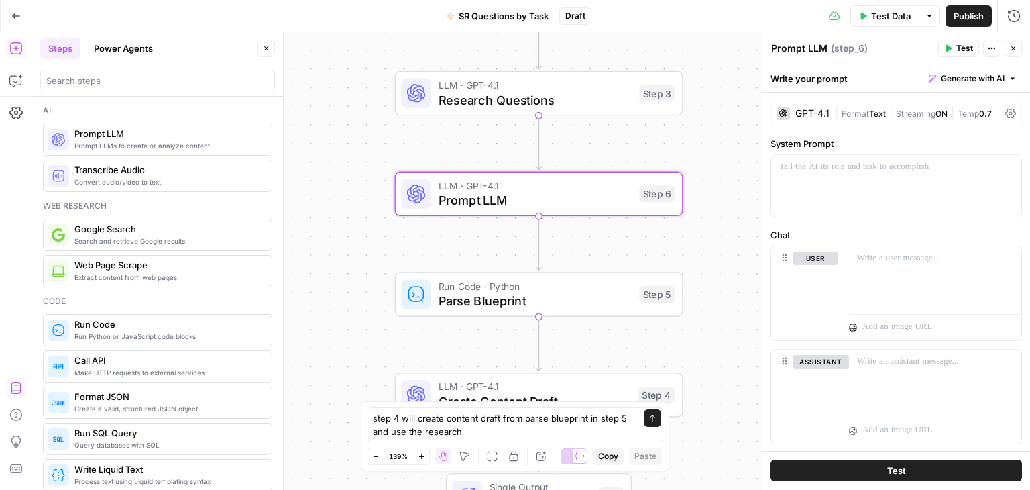
click at [789, 54] on textarea "Prompt LLM" at bounding box center [799, 48] width 56 height 13
type textarea "P"
type textarea "Generate Answers"
click at [701, 96] on div "Workflow Input Settings Inputs Search Knowledge Base Search Knowledge Base Step…" at bounding box center [531, 260] width 998 height 457
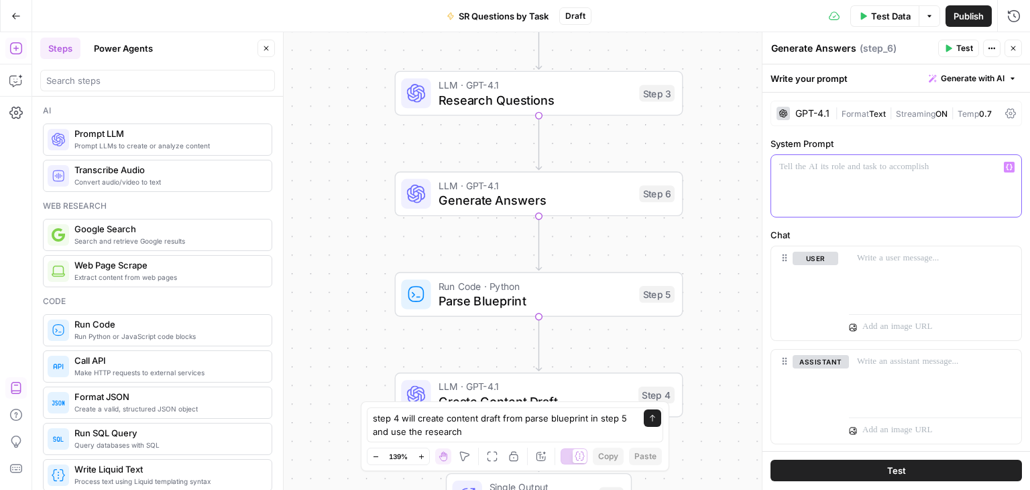
click at [797, 181] on div at bounding box center [896, 186] width 250 height 62
click at [475, 435] on textarea "step 4 will create content draft from parse blueprint in step 5 and use the res…" at bounding box center [502, 424] width 258 height 27
drag, startPoint x: 474, startPoint y: 435, endPoint x: 376, endPoint y: 422, distance: 98.7
click at [376, 422] on textarea "step 4 will create content draft from parse blueprint in step 5 and use the res…" at bounding box center [502, 424] width 258 height 27
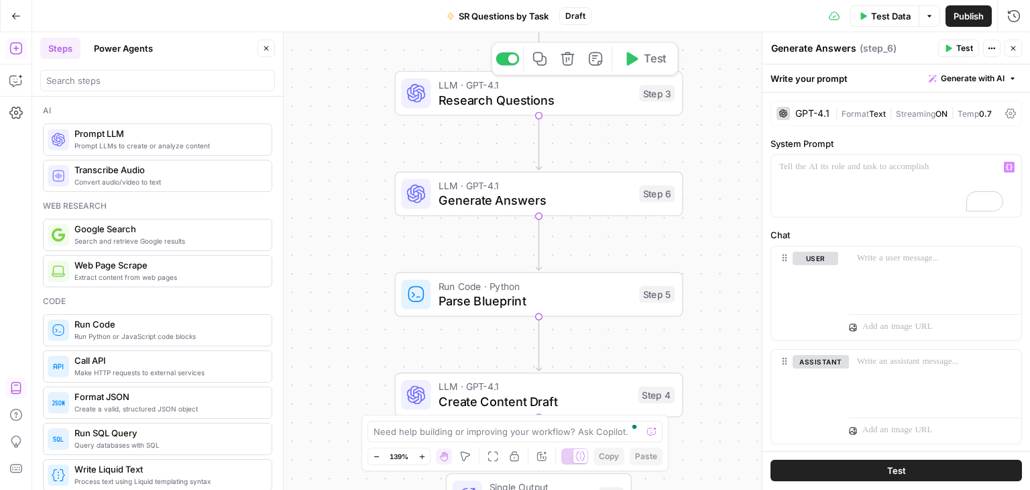
click at [580, 97] on span "Research Questions" at bounding box center [536, 100] width 194 height 19
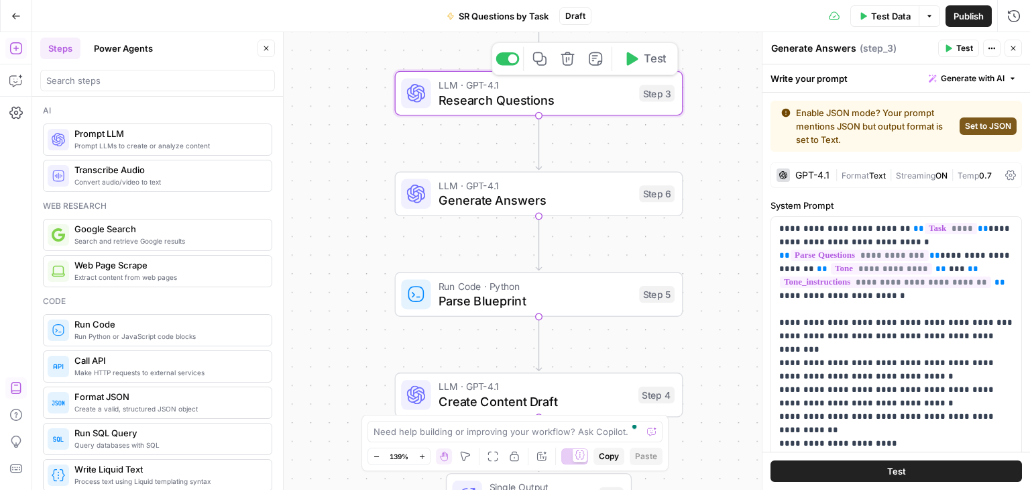
click at [580, 97] on span "Research Questions" at bounding box center [536, 100] width 194 height 19
type textarea "Research Questions"
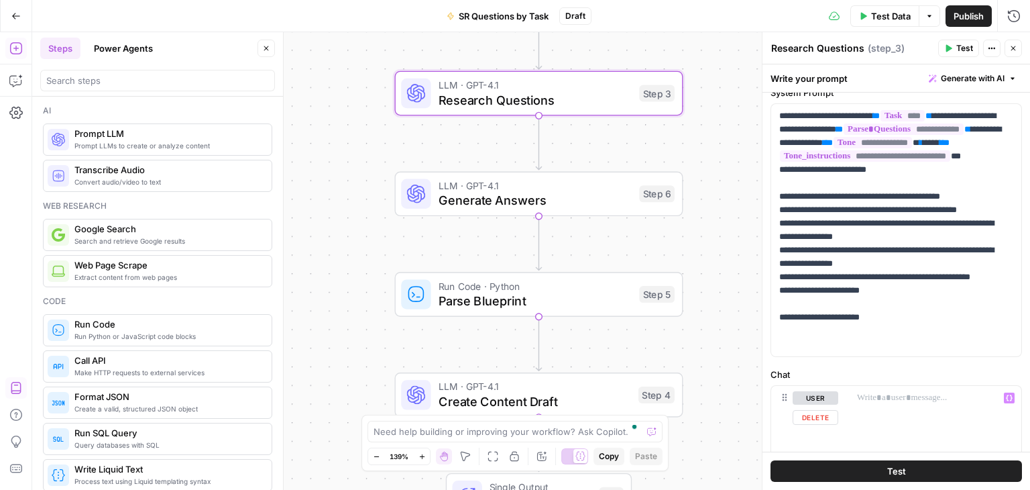
scroll to position [67, 0]
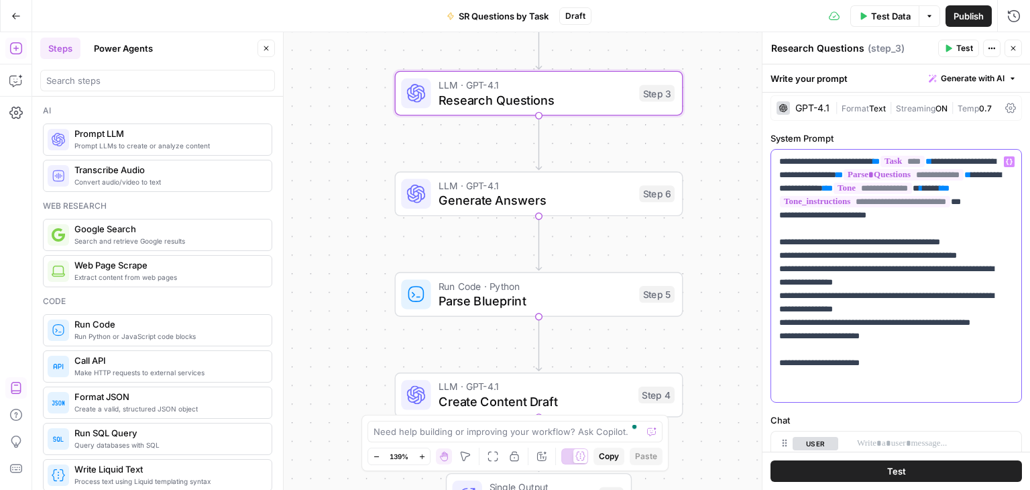
click at [887, 292] on p "**********" at bounding box center [891, 275] width 224 height 241
